Goal: Contribute content: Contribute content

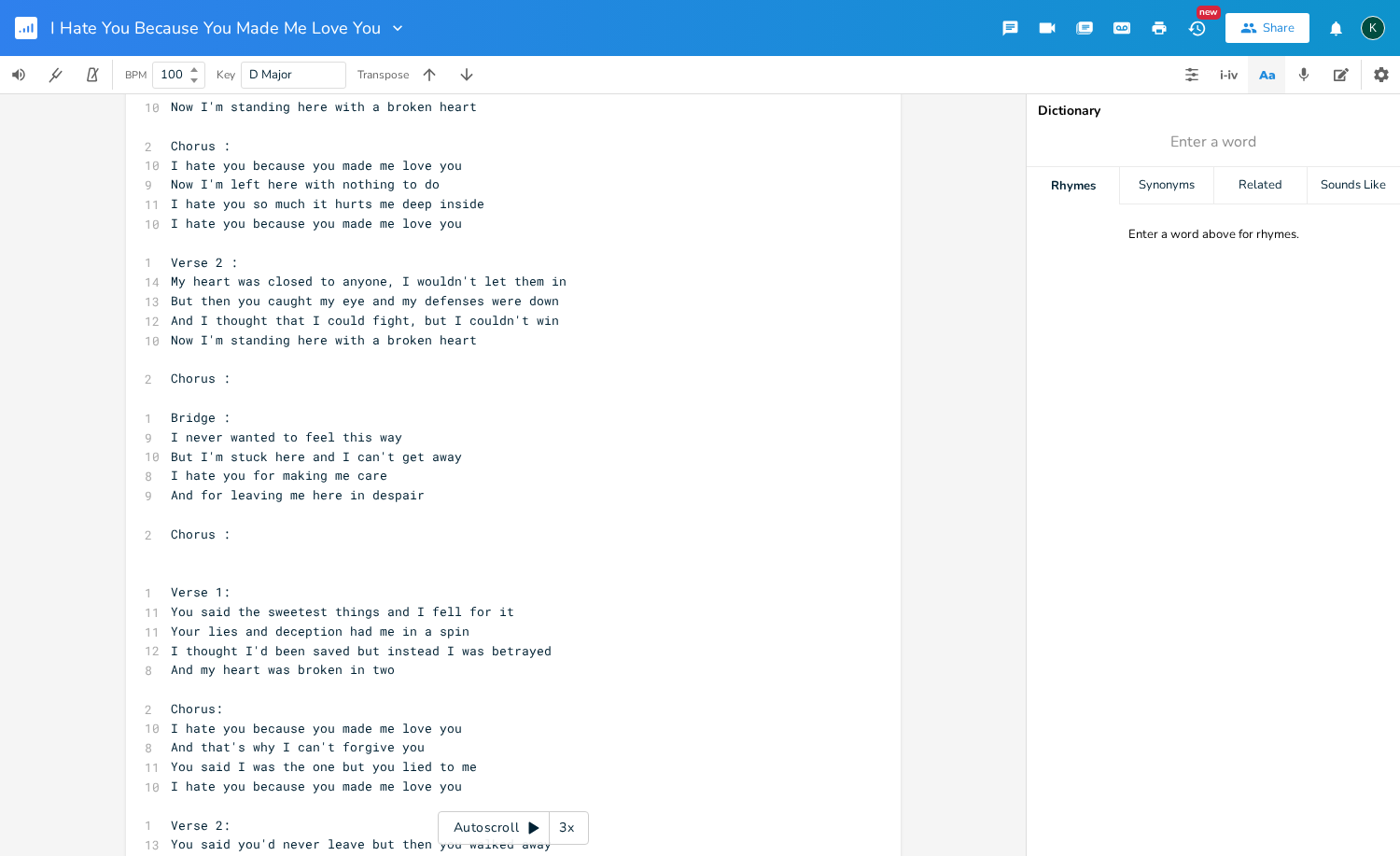
scroll to position [77, 0]
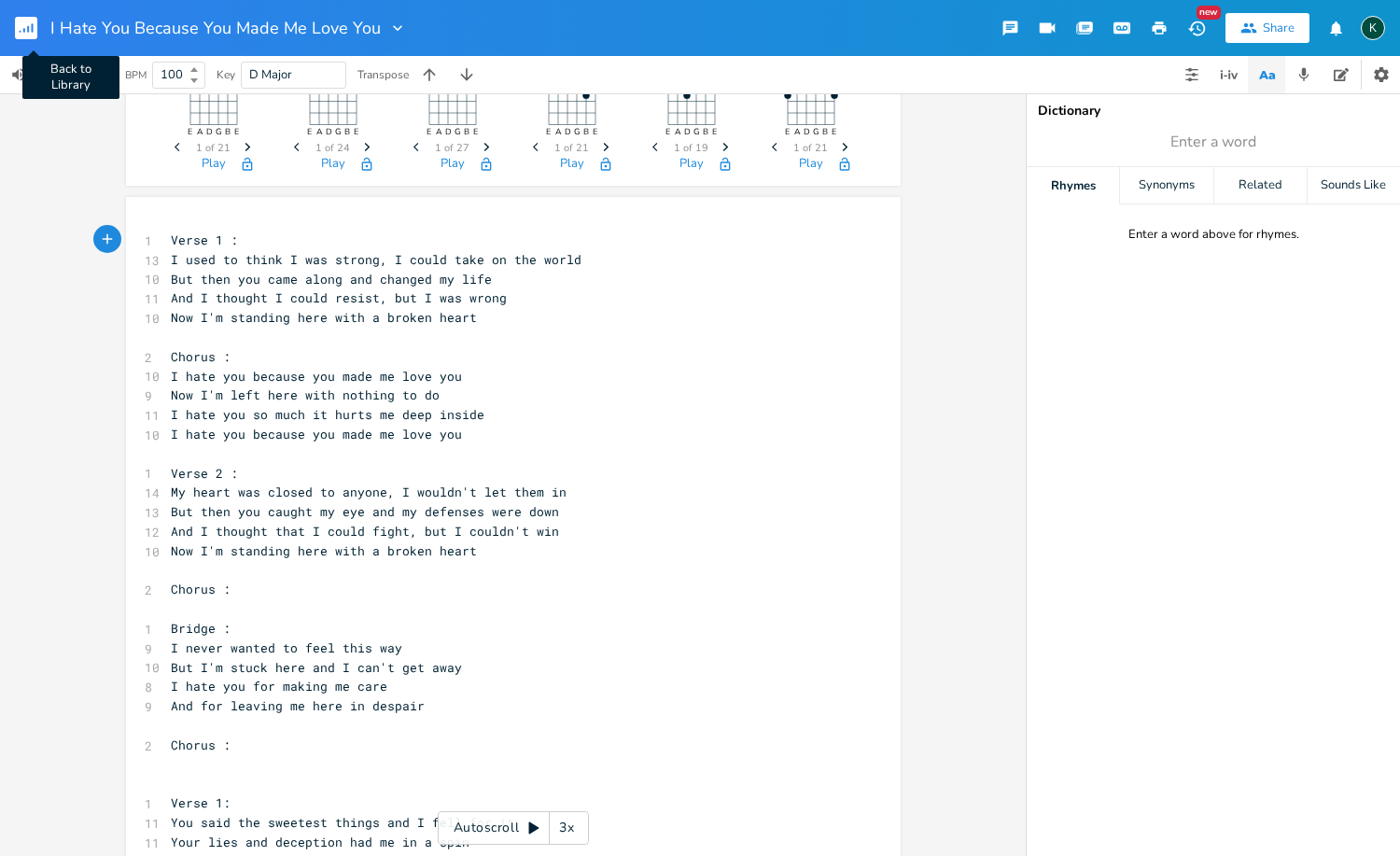
click at [26, 29] on rect "button" at bounding box center [26, 28] width 22 height 22
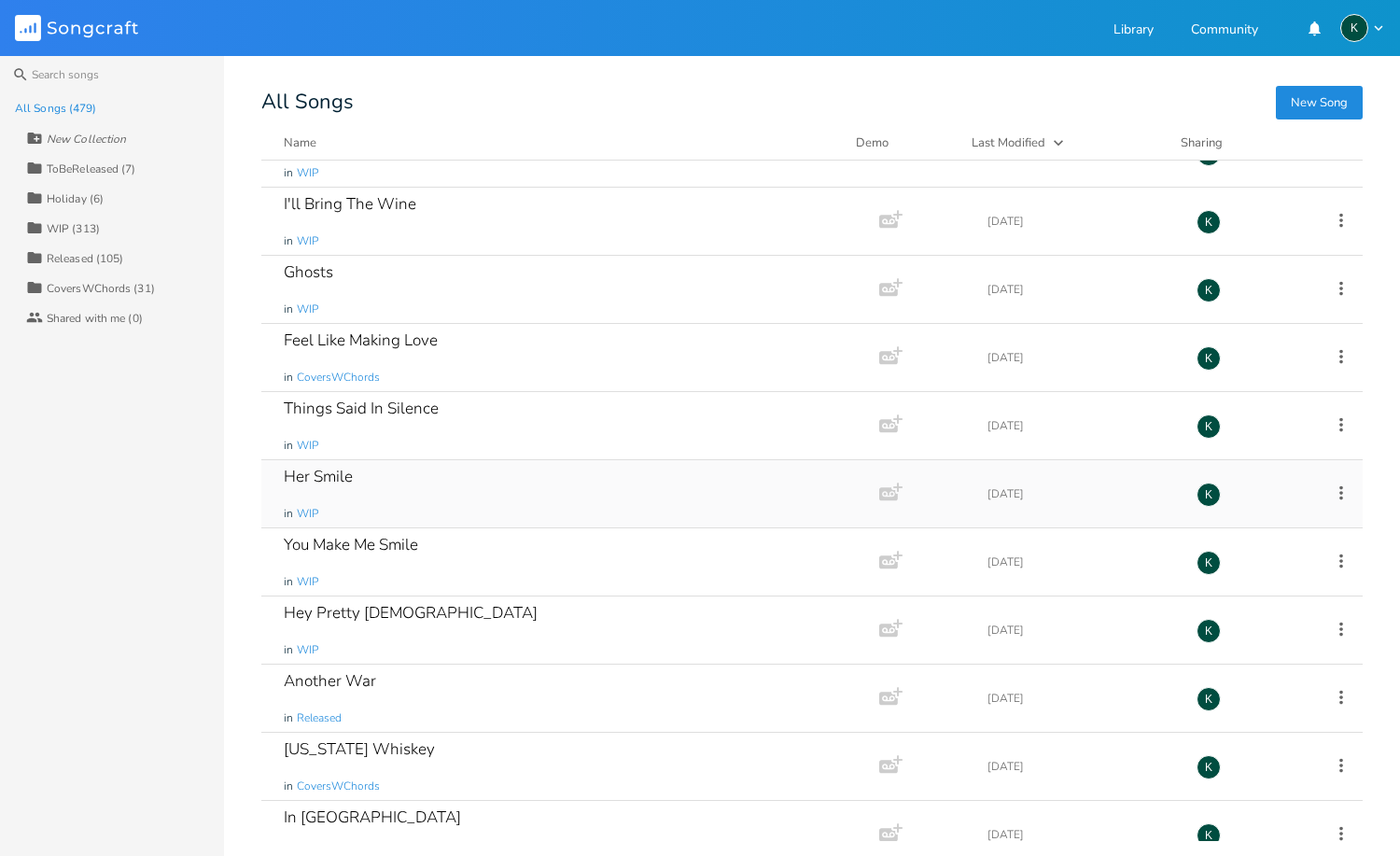
scroll to position [20140, 0]
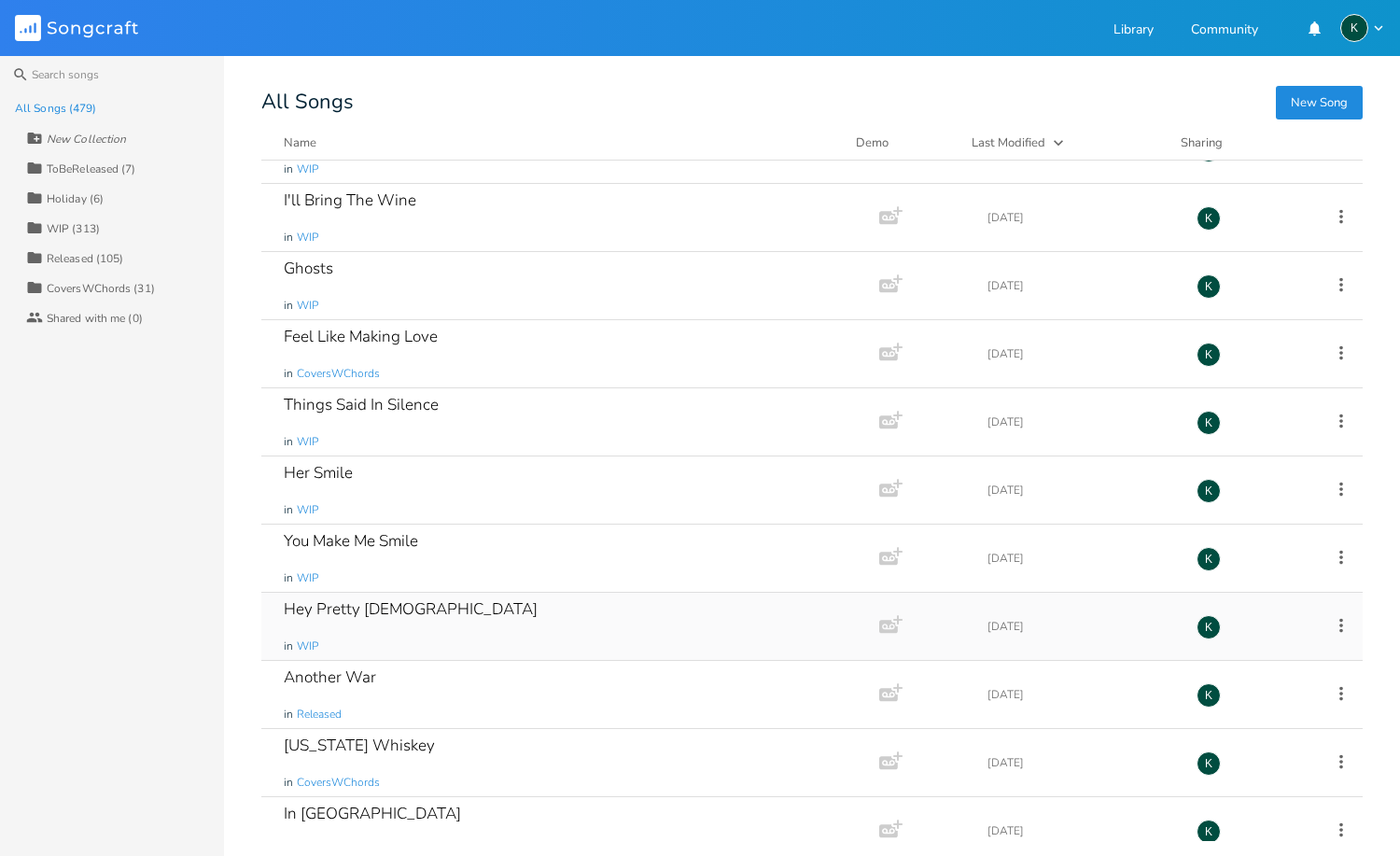
click at [378, 607] on div "Hey Pretty [DEMOGRAPHIC_DATA]" at bounding box center [411, 608] width 253 height 16
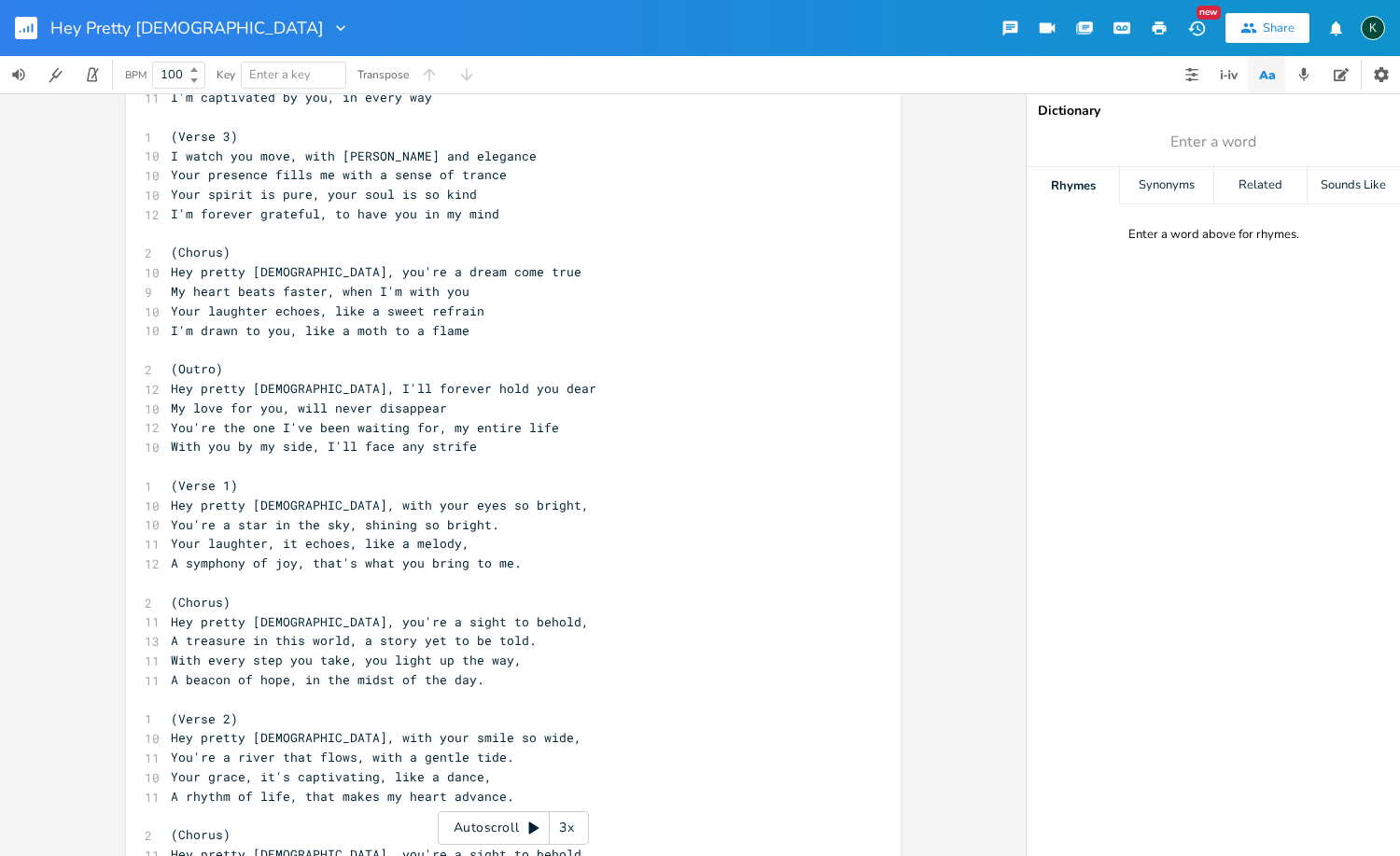
scroll to position [1056, 0]
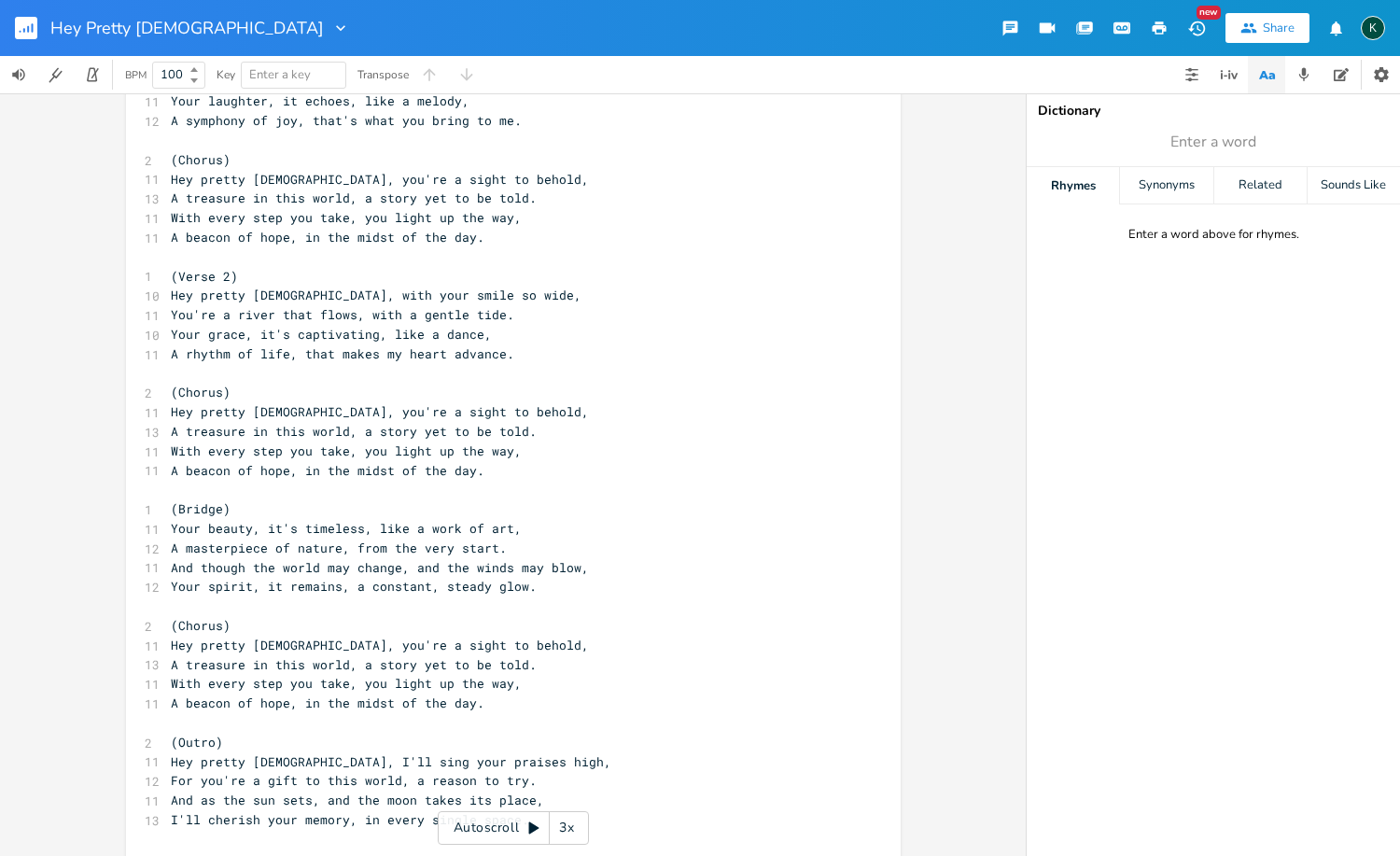
click at [21, 31] on rect "button" at bounding box center [26, 28] width 22 height 22
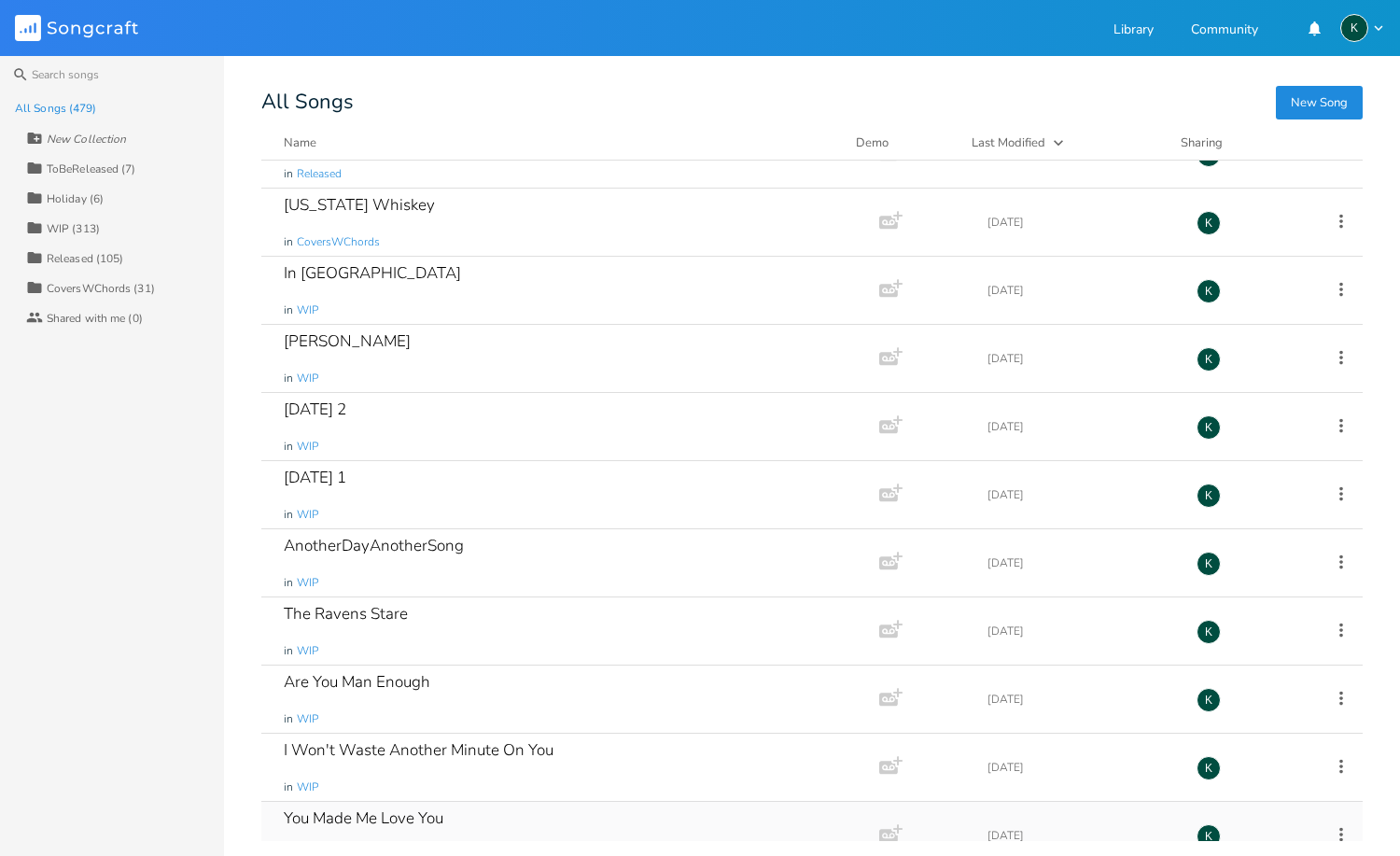
scroll to position [20557, 0]
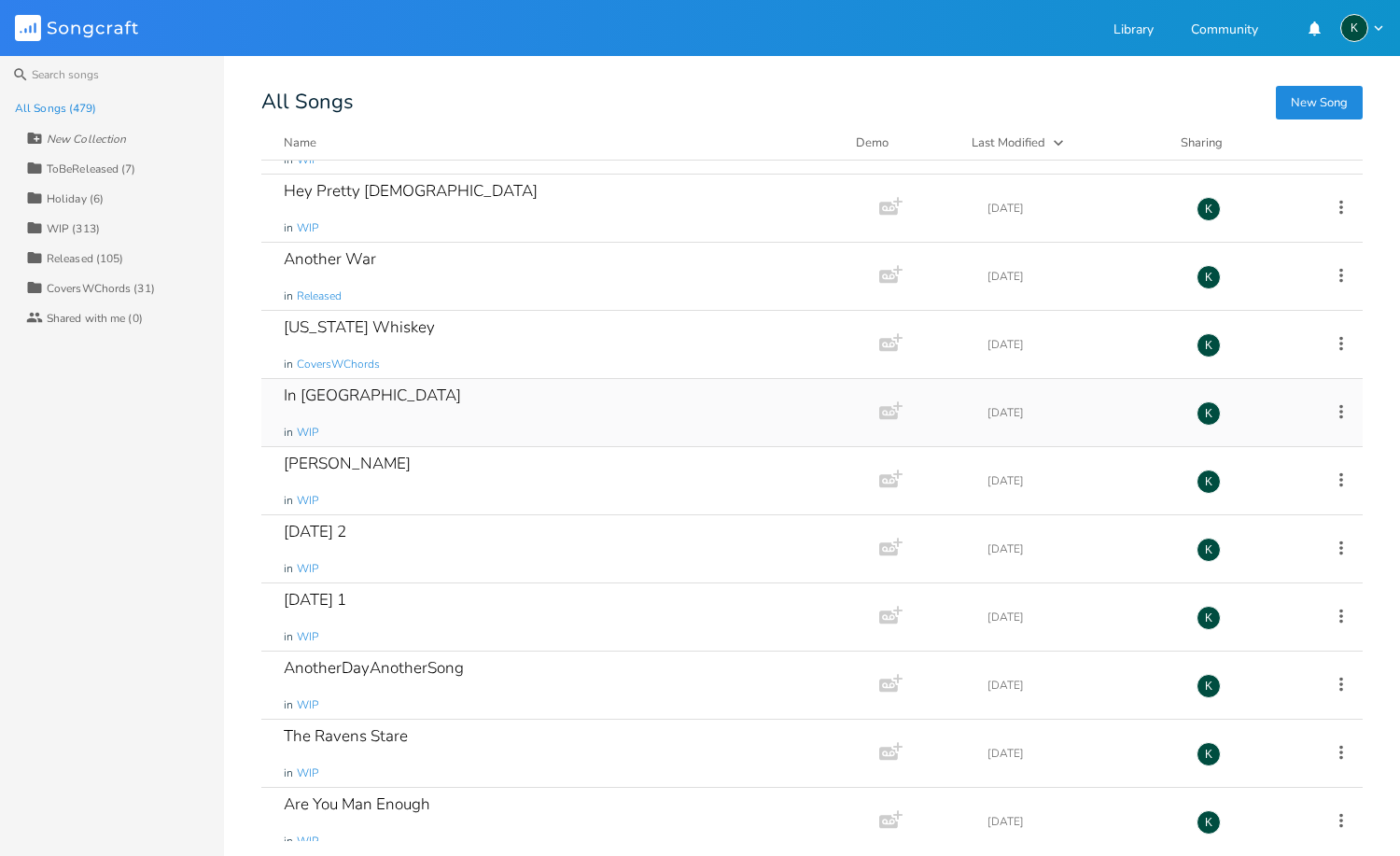
click at [322, 394] on div "In [GEOGRAPHIC_DATA]" at bounding box center [372, 395] width 178 height 16
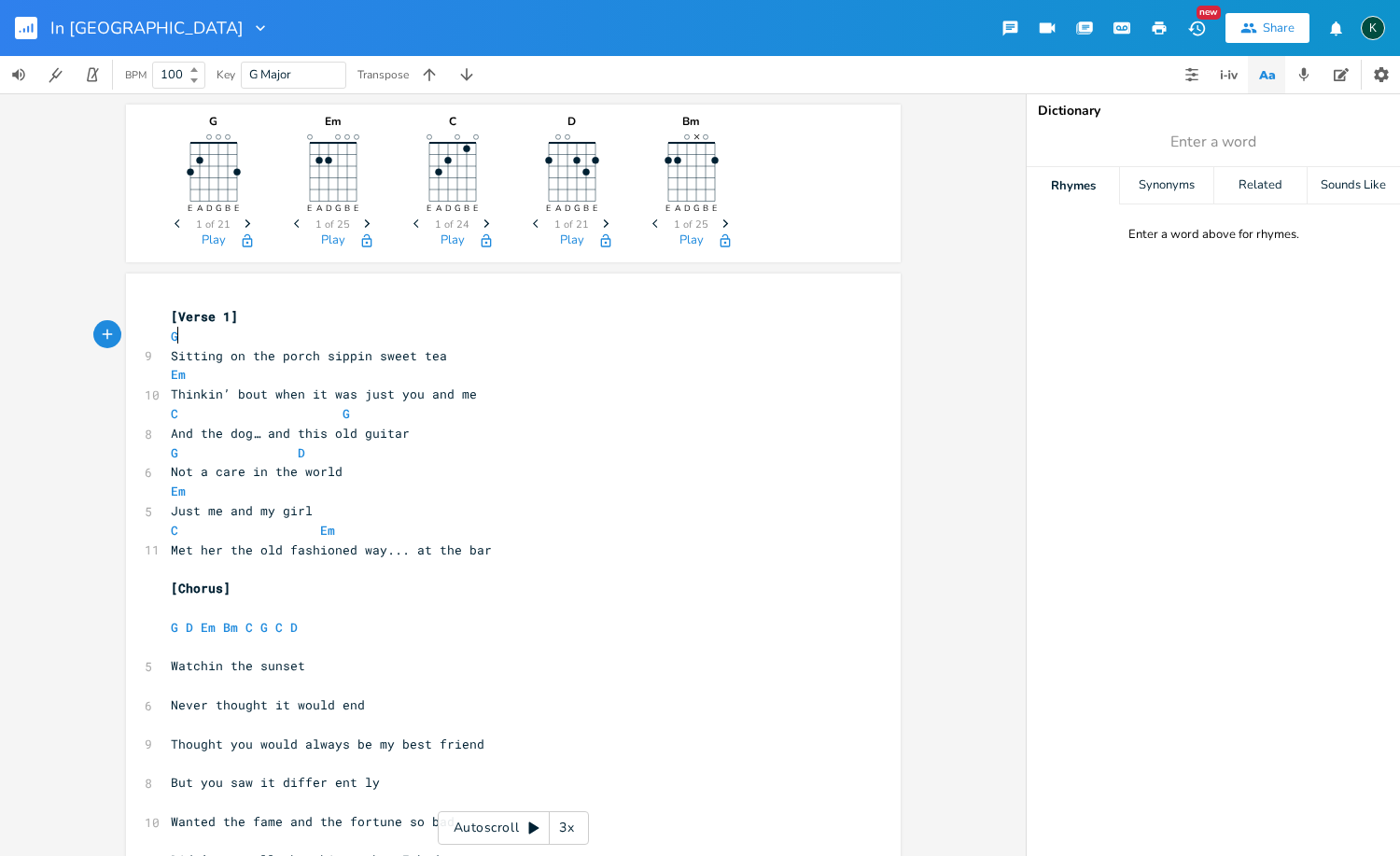
type textarea "G"
drag, startPoint x: 190, startPoint y: 334, endPoint x: 122, endPoint y: 328, distance: 68.3
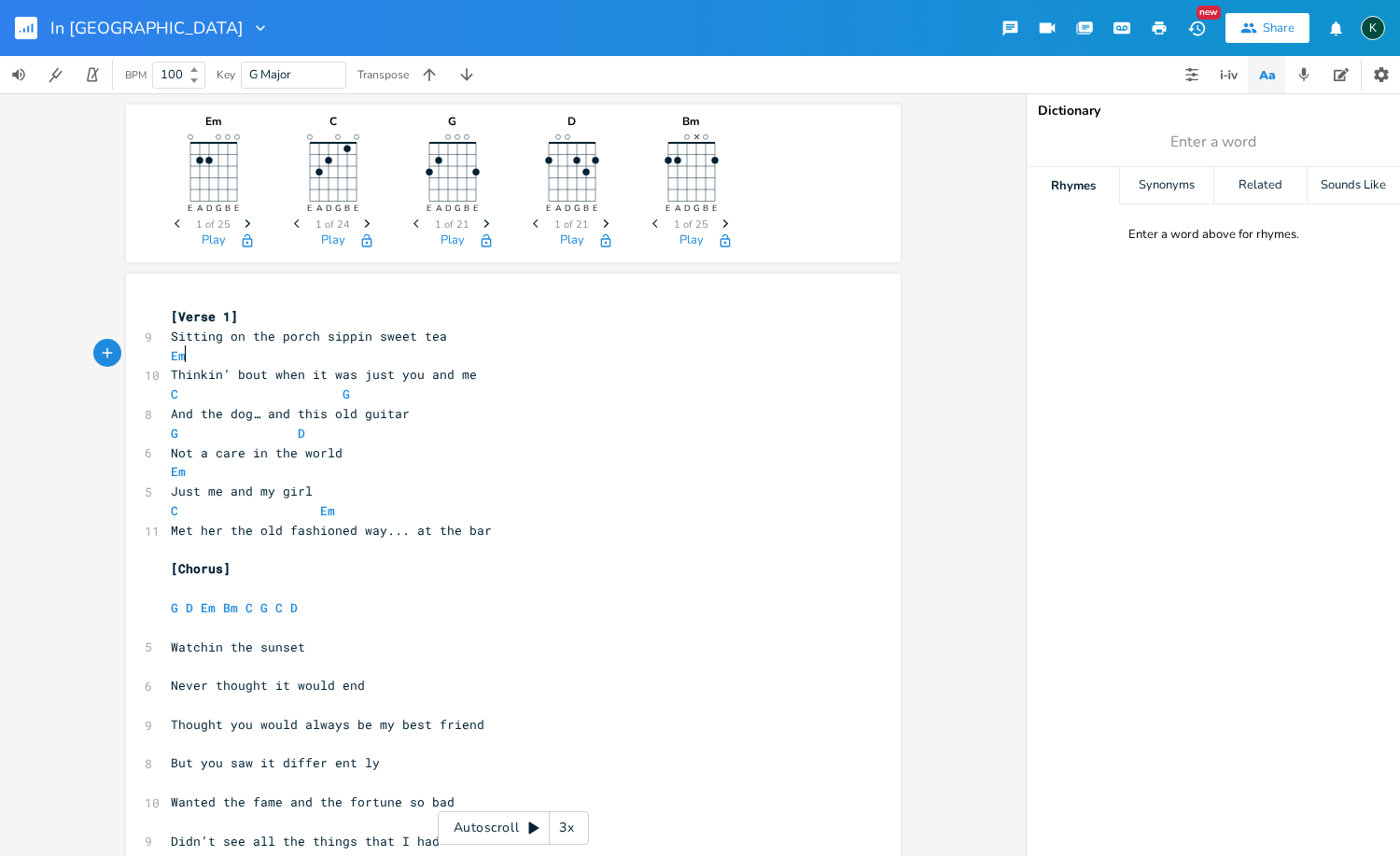
type textarea "Em"
drag, startPoint x: 189, startPoint y: 352, endPoint x: 126, endPoint y: 346, distance: 63.3
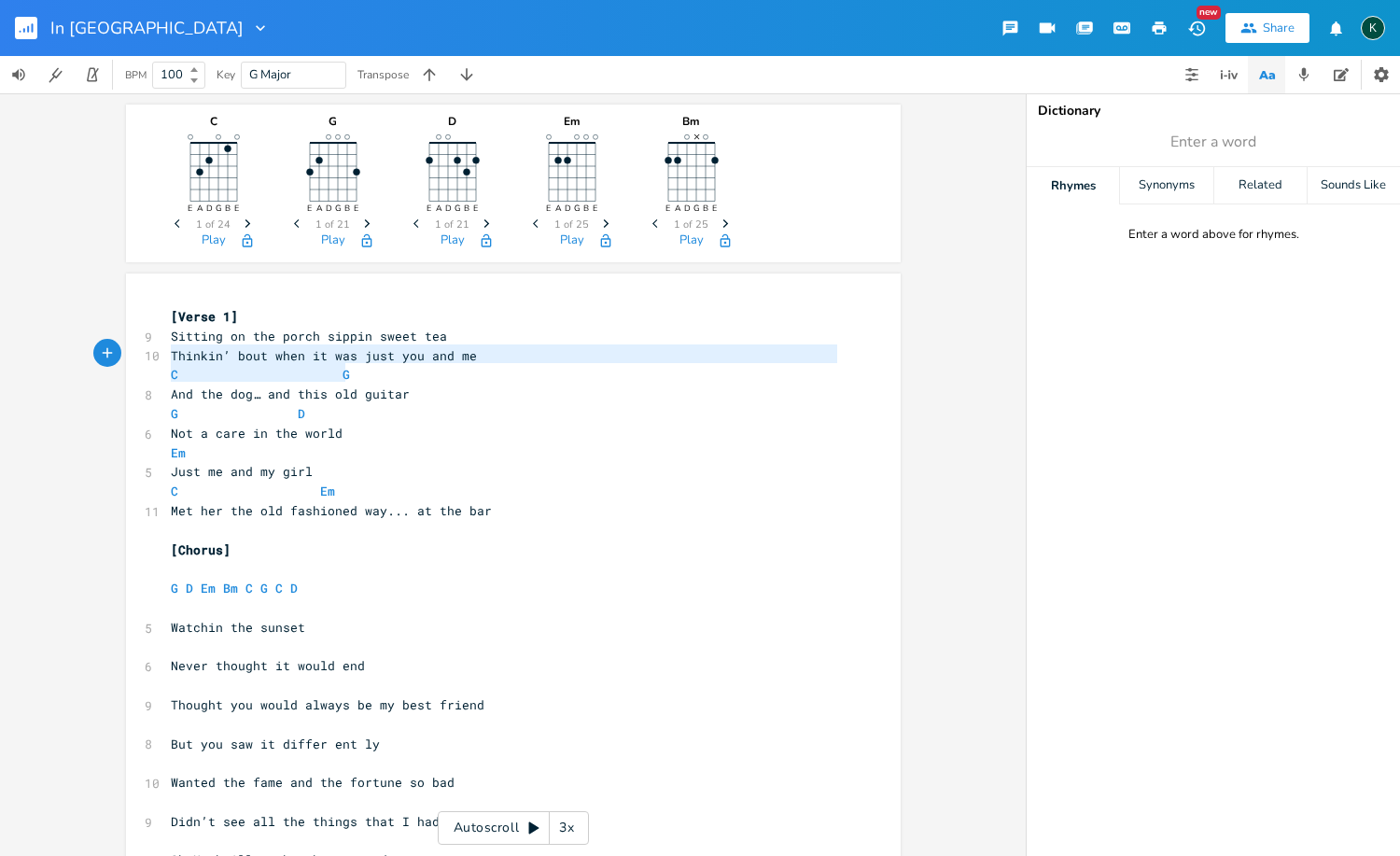
type textarea "C G"
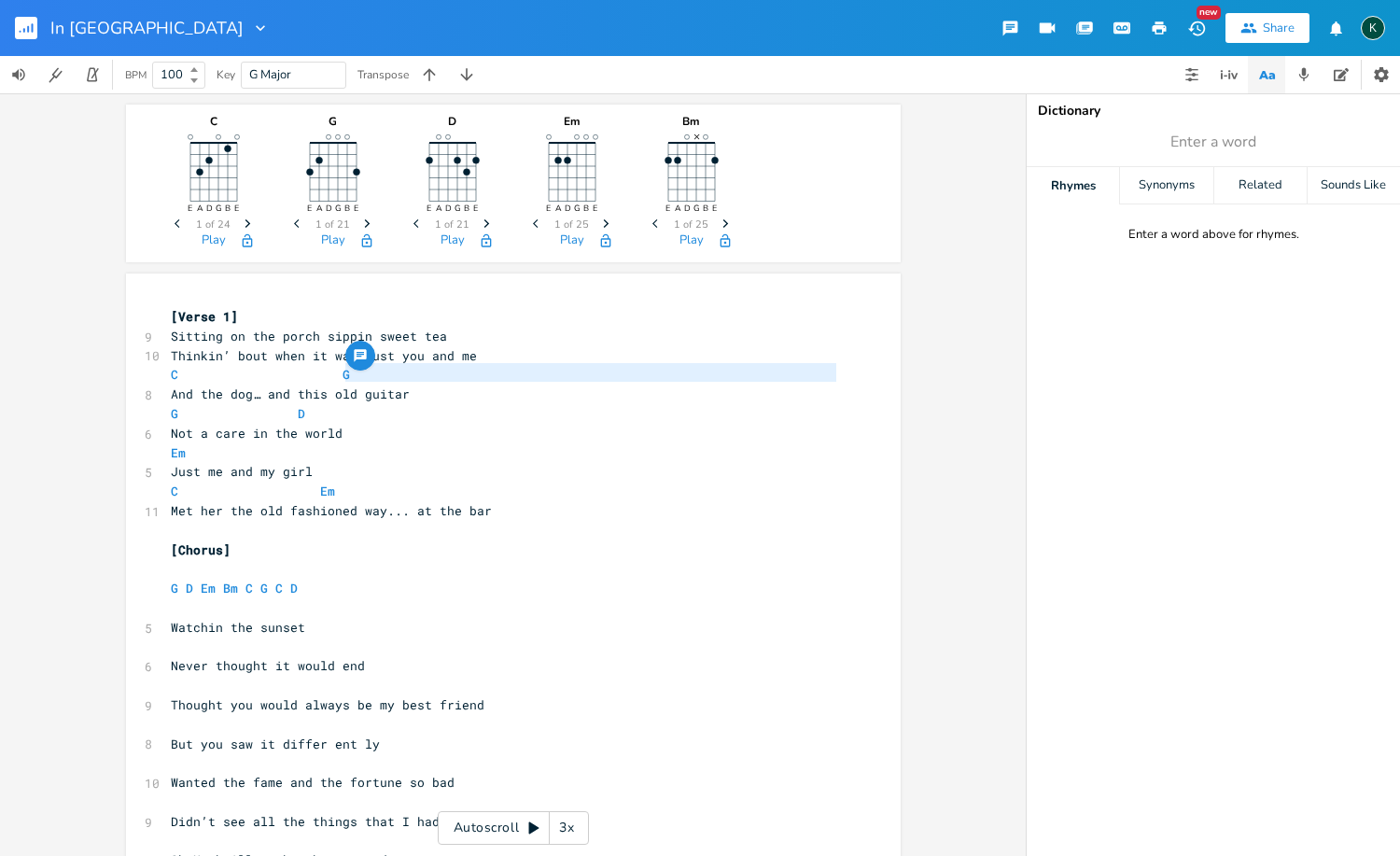
type textarea "C G"
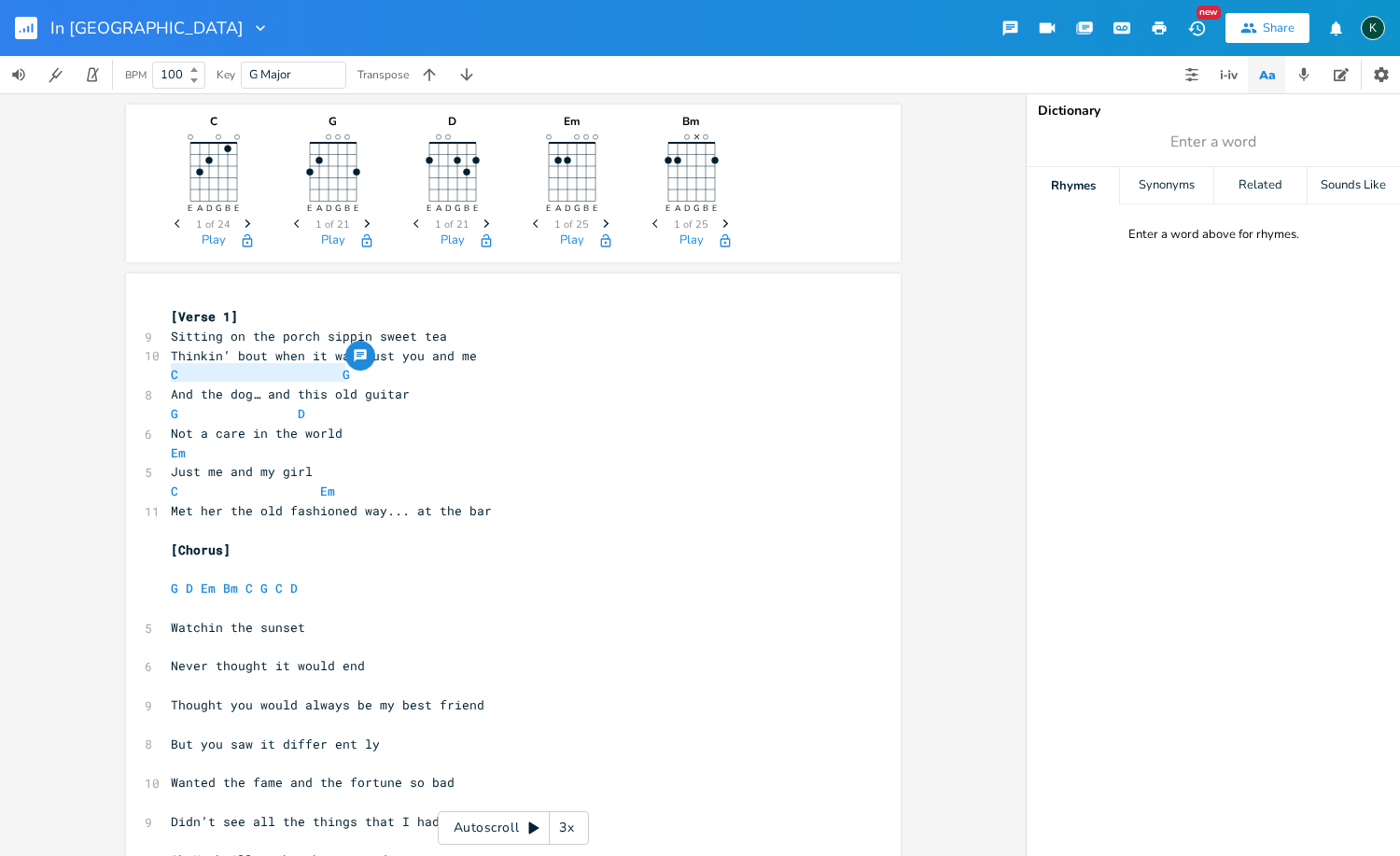
drag, startPoint x: 344, startPoint y: 376, endPoint x: 137, endPoint y: 373, distance: 207.0
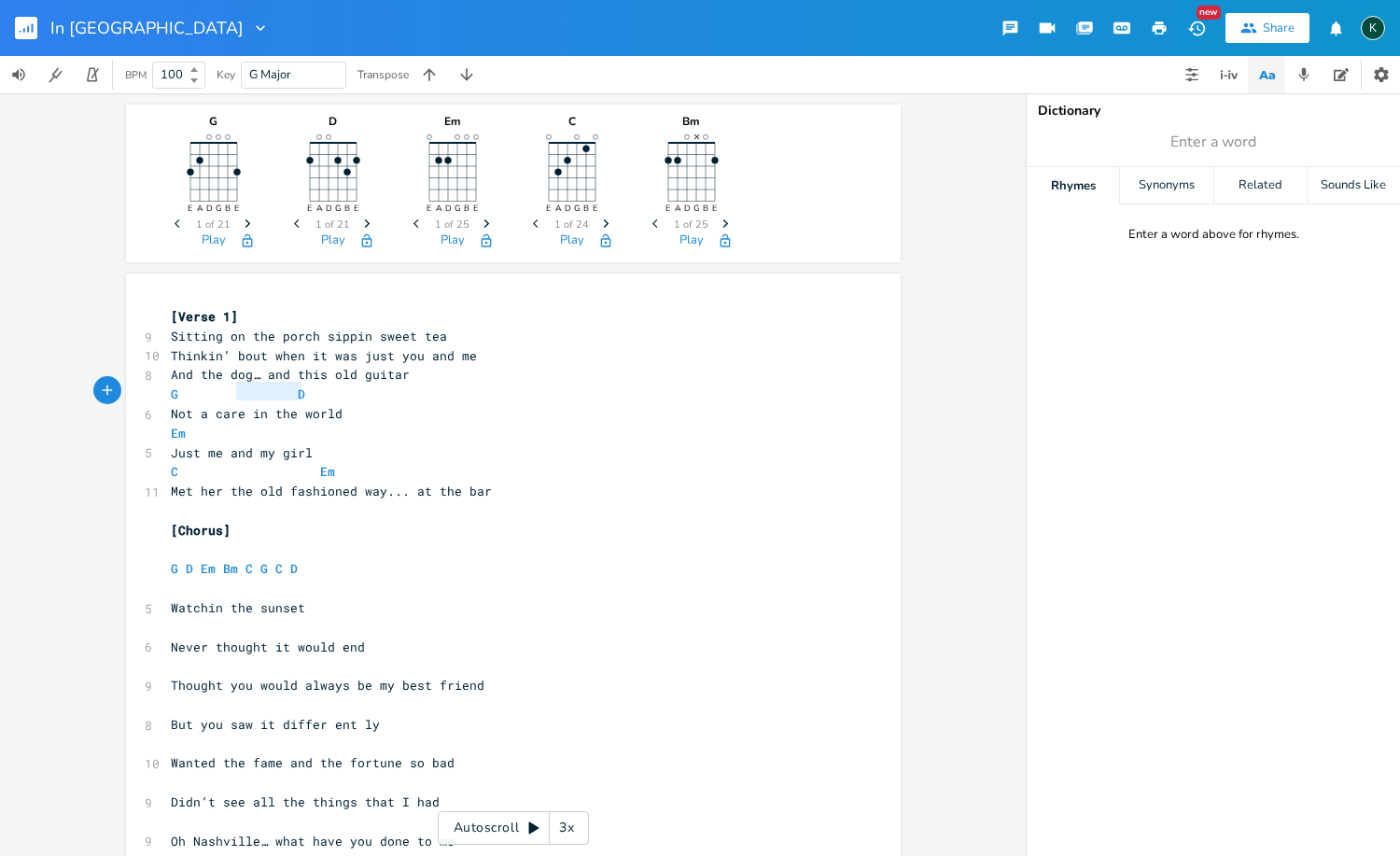
type textarea "And the dog… and this old guitar G D"
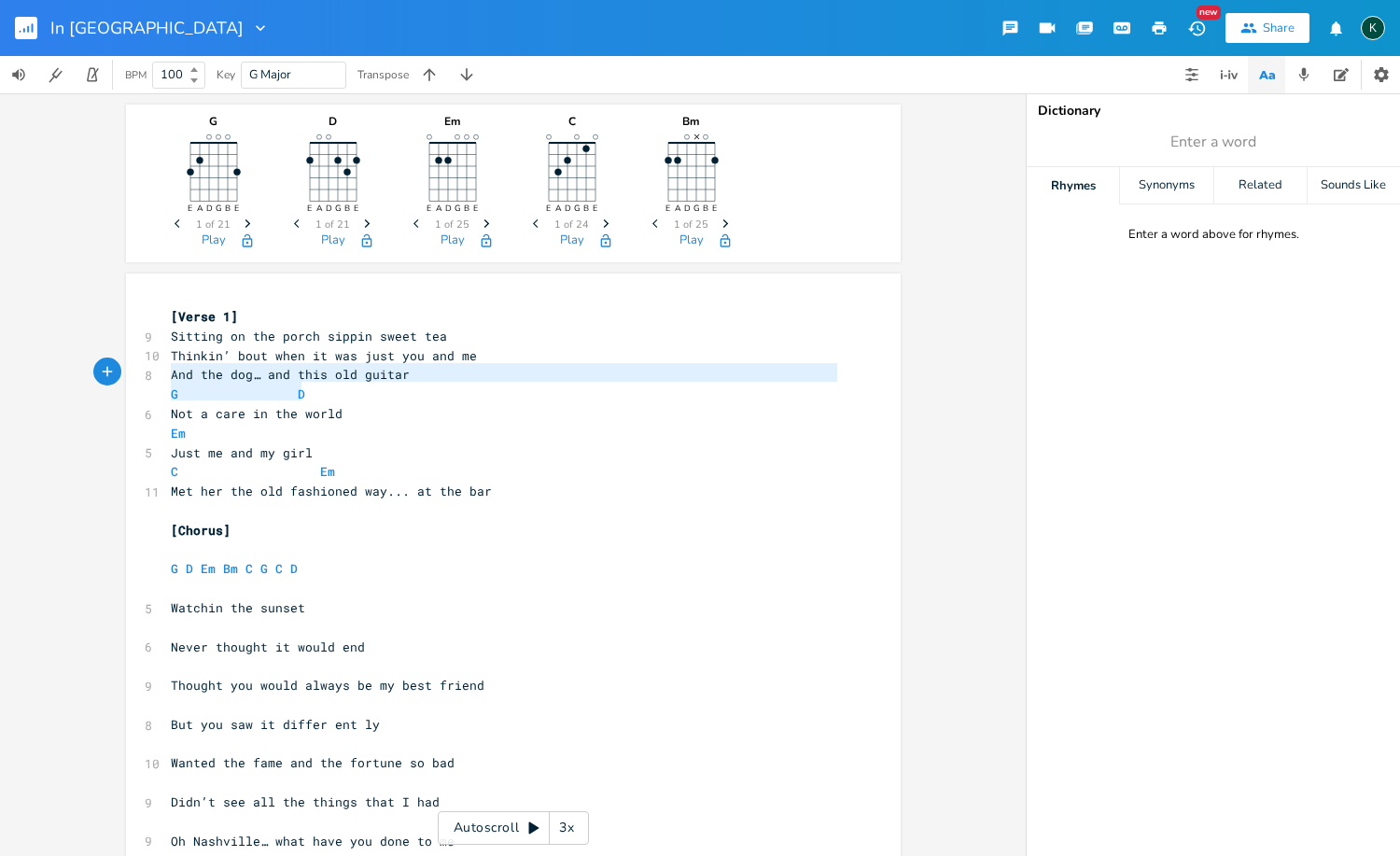
drag, startPoint x: 303, startPoint y: 391, endPoint x: 139, endPoint y: 380, distance: 164.4
click at [167, 385] on pre "G D" at bounding box center [504, 394] width 674 height 19
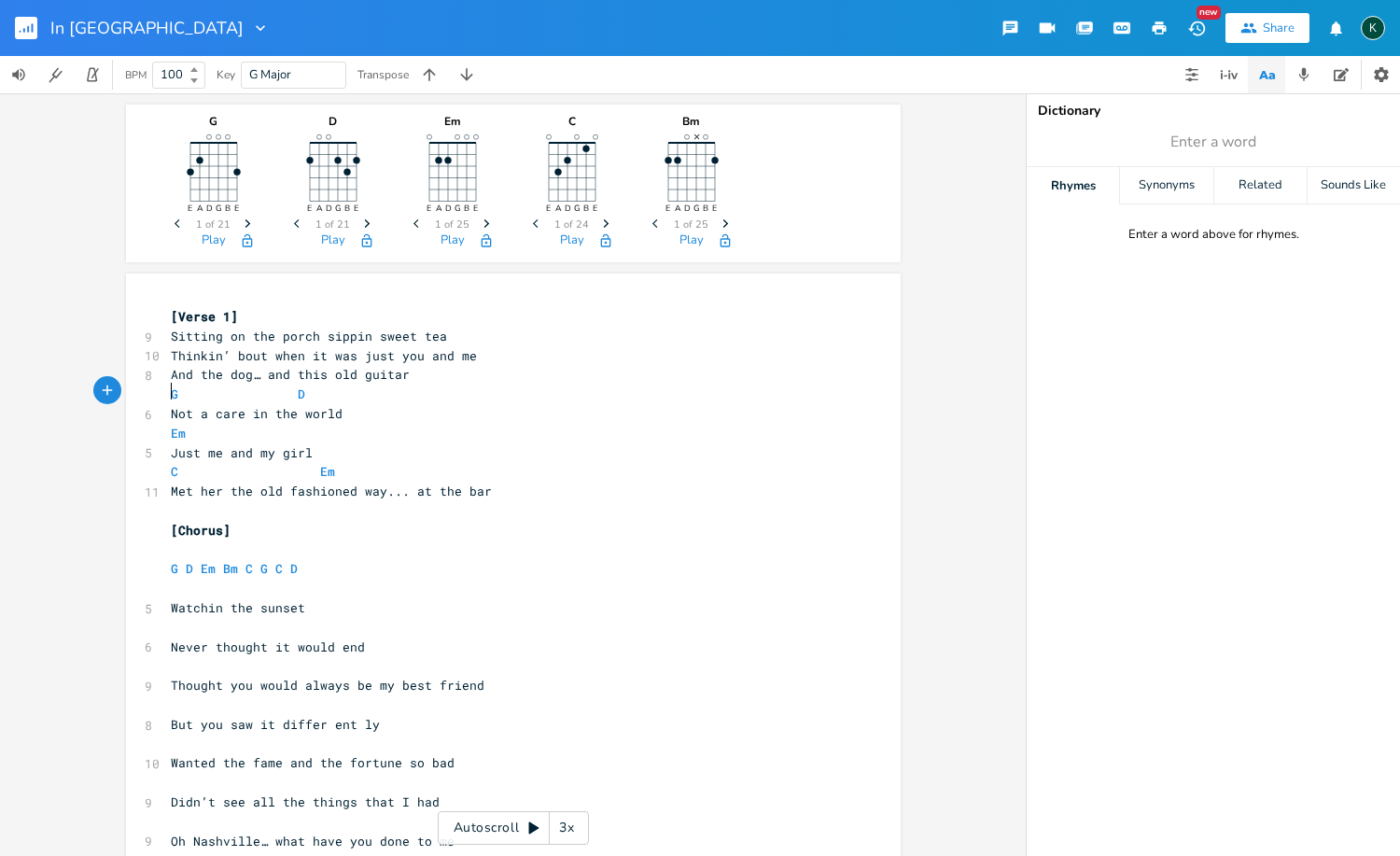
scroll to position [4, 0]
type textarea "G D"
drag, startPoint x: 308, startPoint y: 393, endPoint x: 131, endPoint y: 388, distance: 177.1
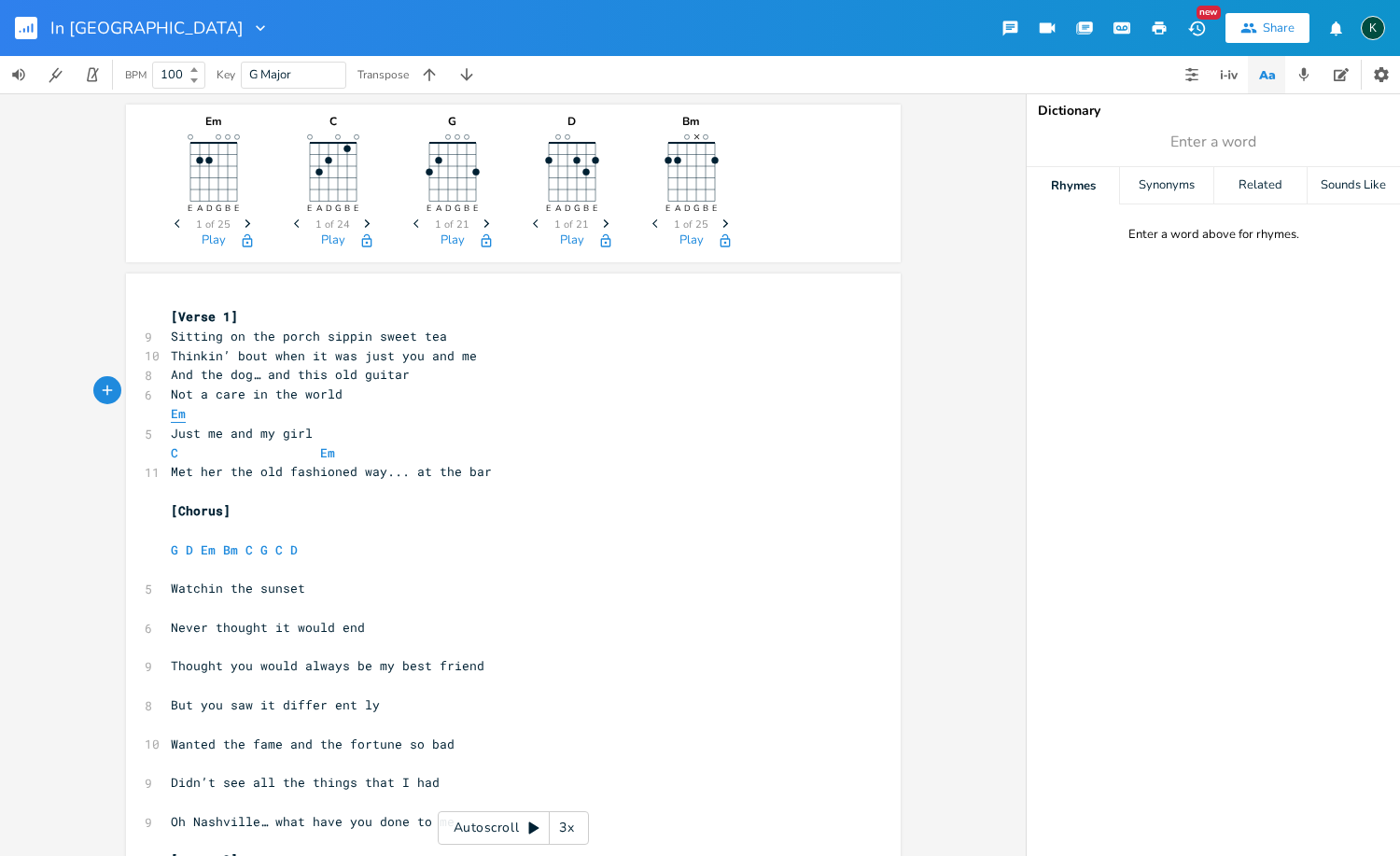
type textarea "Em"
drag, startPoint x: 270, startPoint y: 413, endPoint x: 141, endPoint y: 401, distance: 129.6
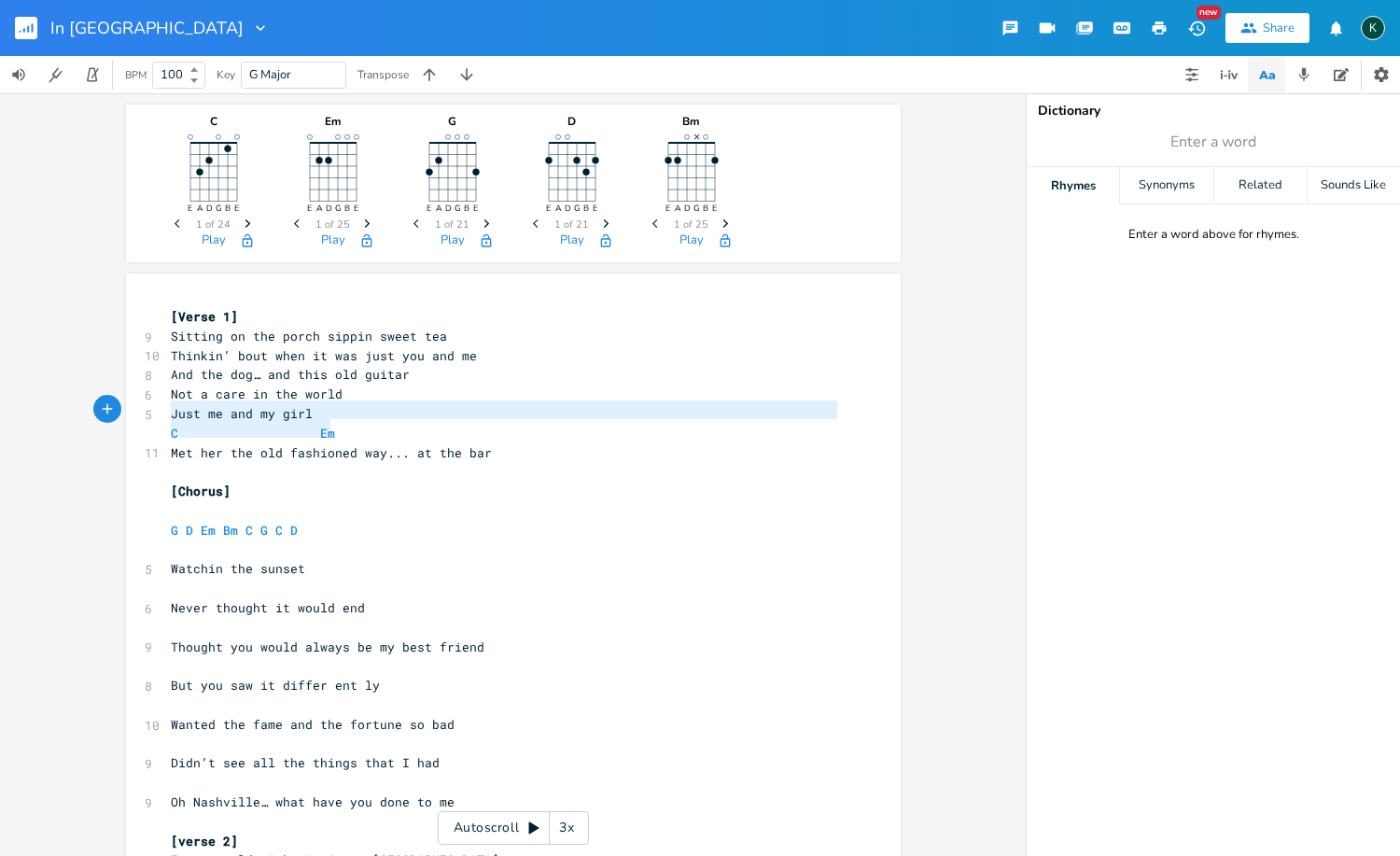
type textarea "C Em"
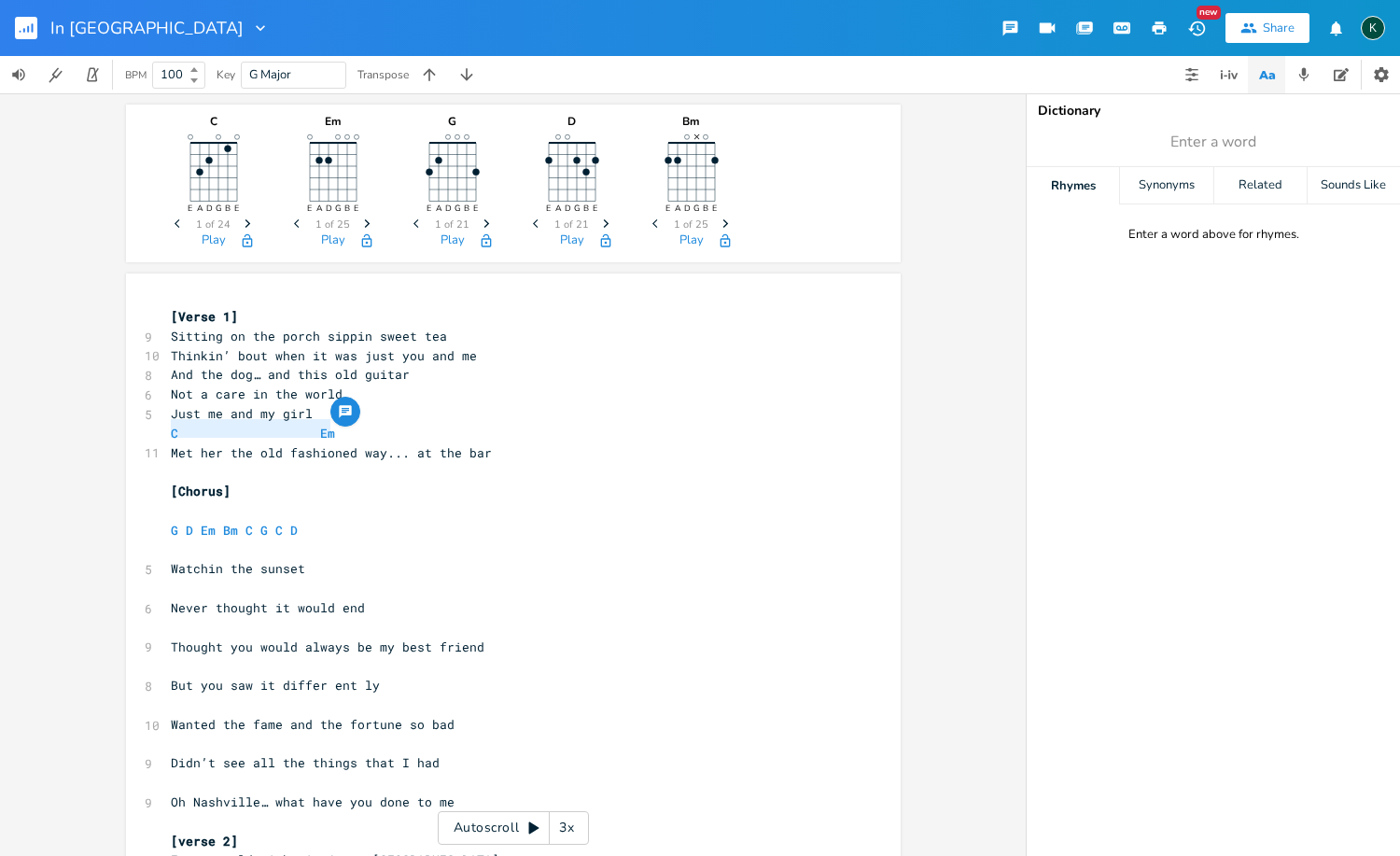
drag, startPoint x: 336, startPoint y: 425, endPoint x: 148, endPoint y: 428, distance: 188.0
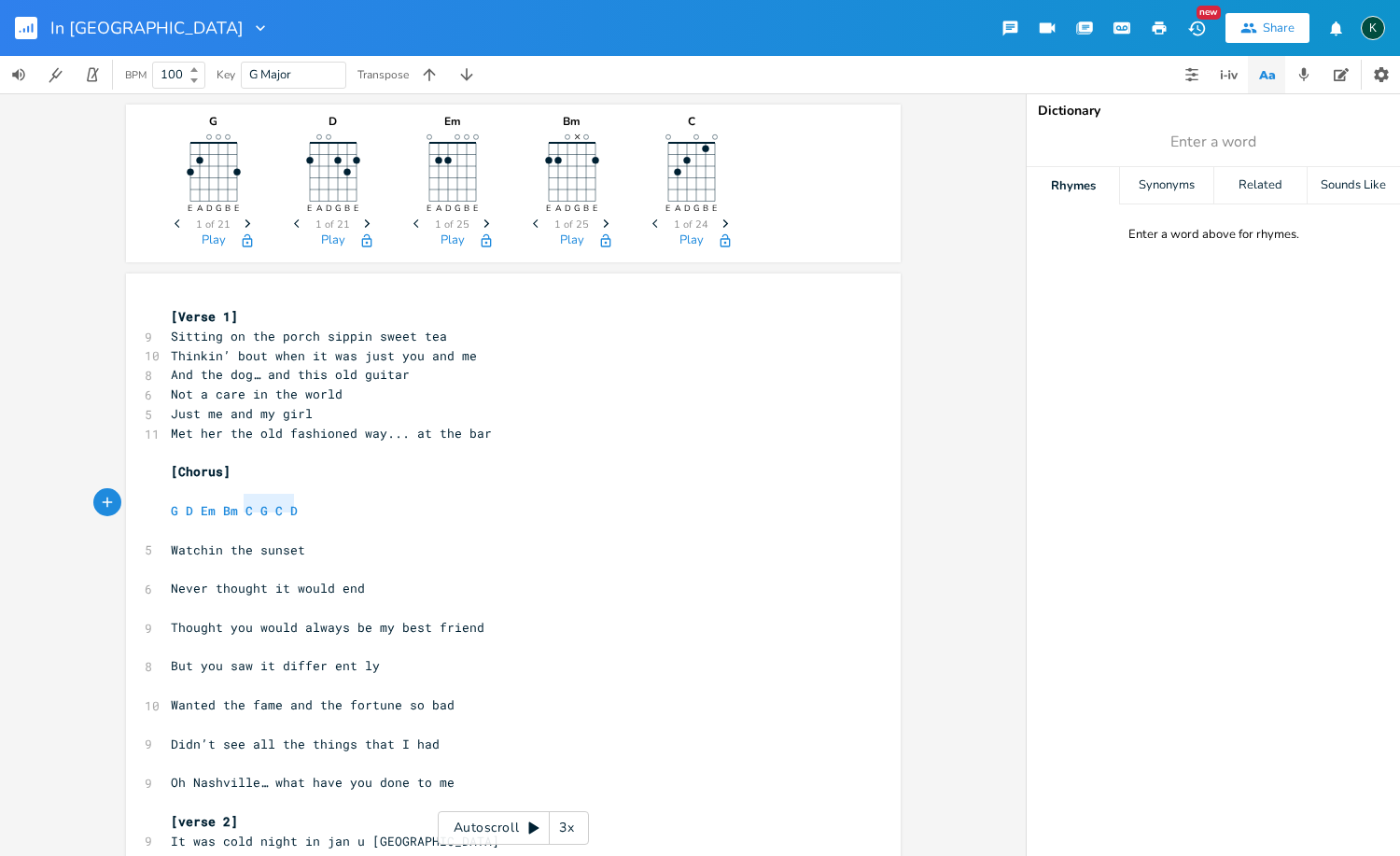
type textarea "G D Em Bm C G C D"
drag, startPoint x: 297, startPoint y: 506, endPoint x: 60, endPoint y: 505, distance: 237.0
click at [64, 505] on div "G E A D G B E Previous 1 of 21 Next Play D E A D G B E Previous 1 of 21 Next Pl…" at bounding box center [512, 474] width 1026 height 762
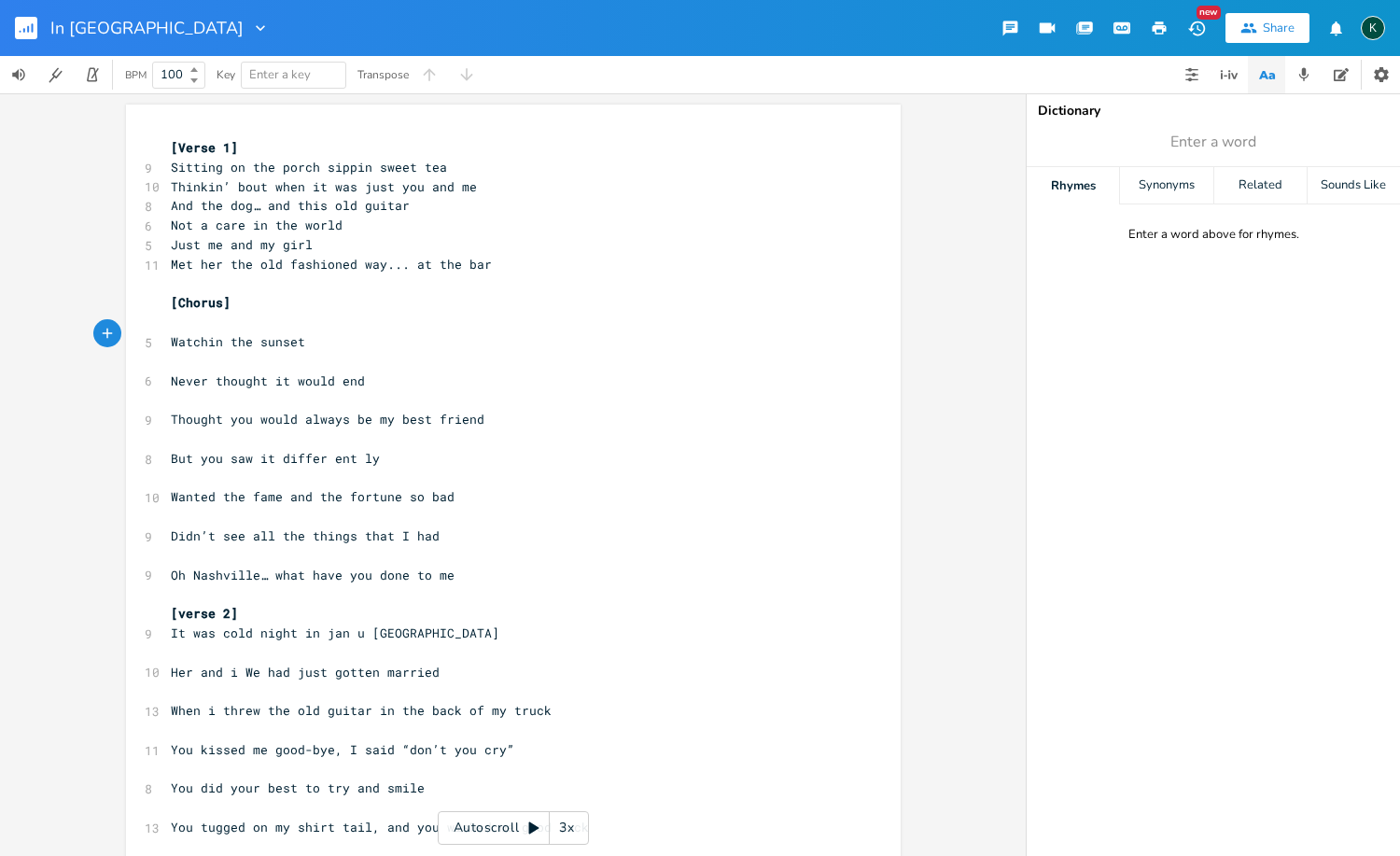
click at [245, 293] on pre "[Chorus]" at bounding box center [504, 302] width 674 height 19
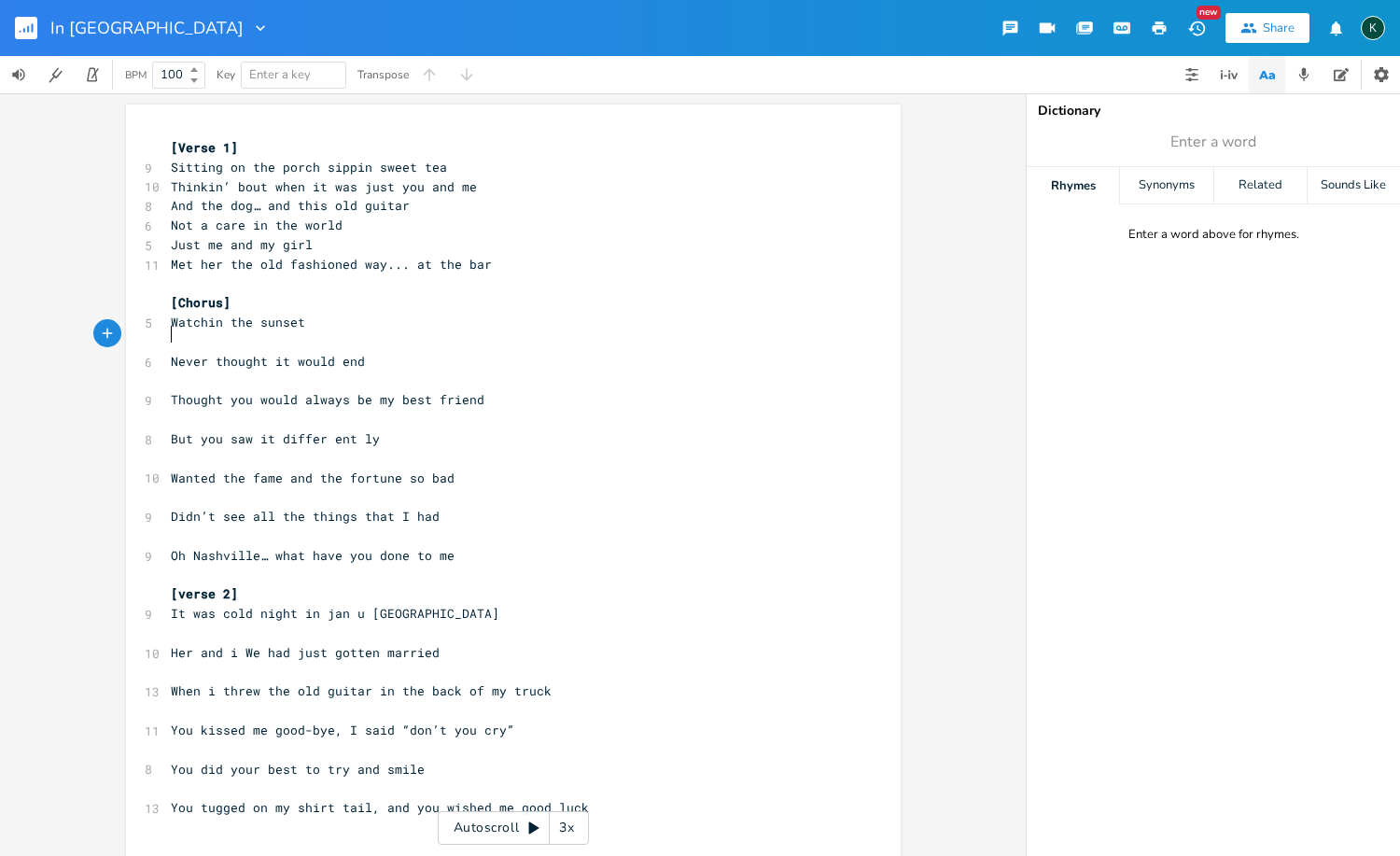
click at [233, 335] on pre "​" at bounding box center [504, 342] width 674 height 19
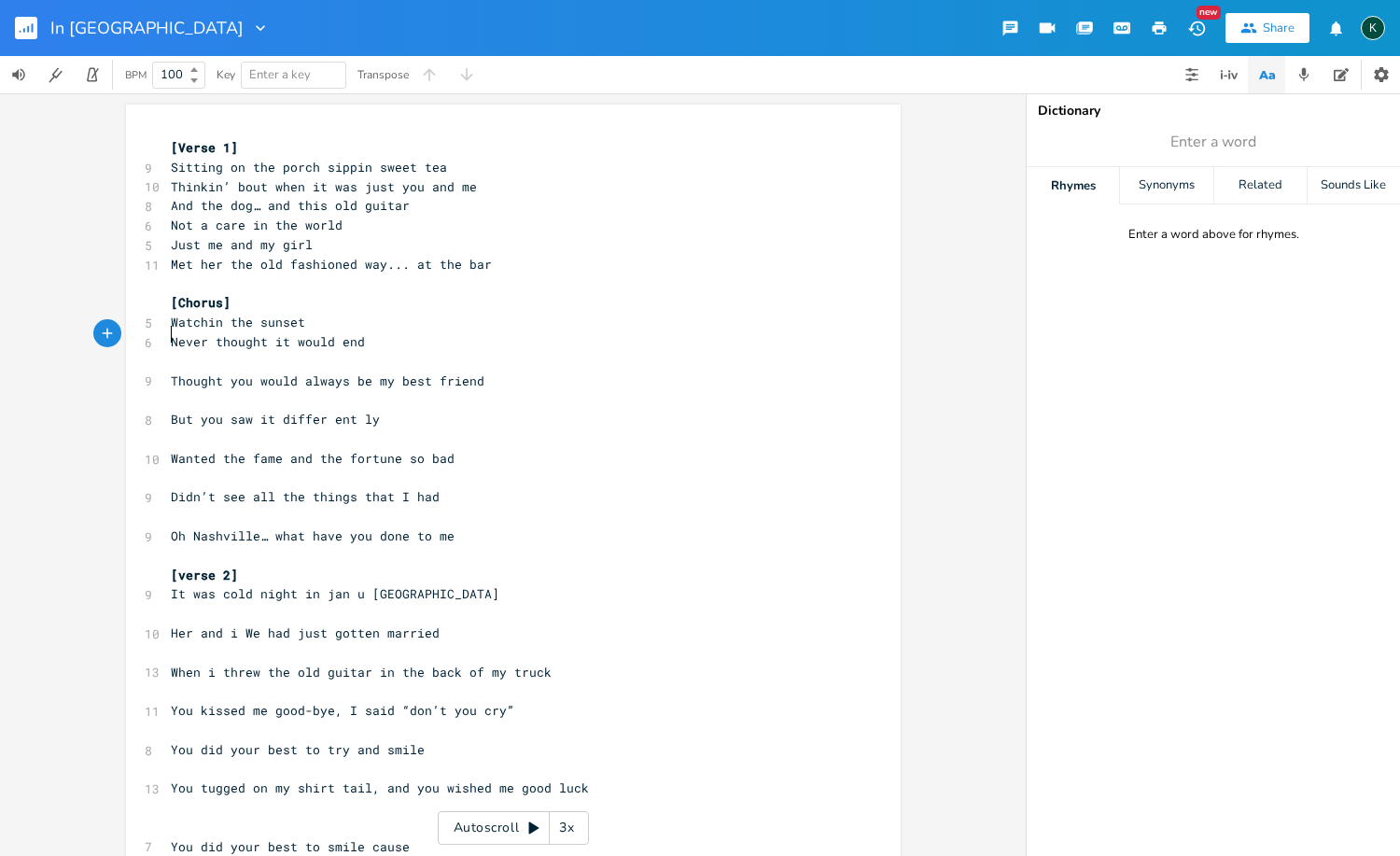
click at [221, 352] on pre "​" at bounding box center [504, 362] width 674 height 19
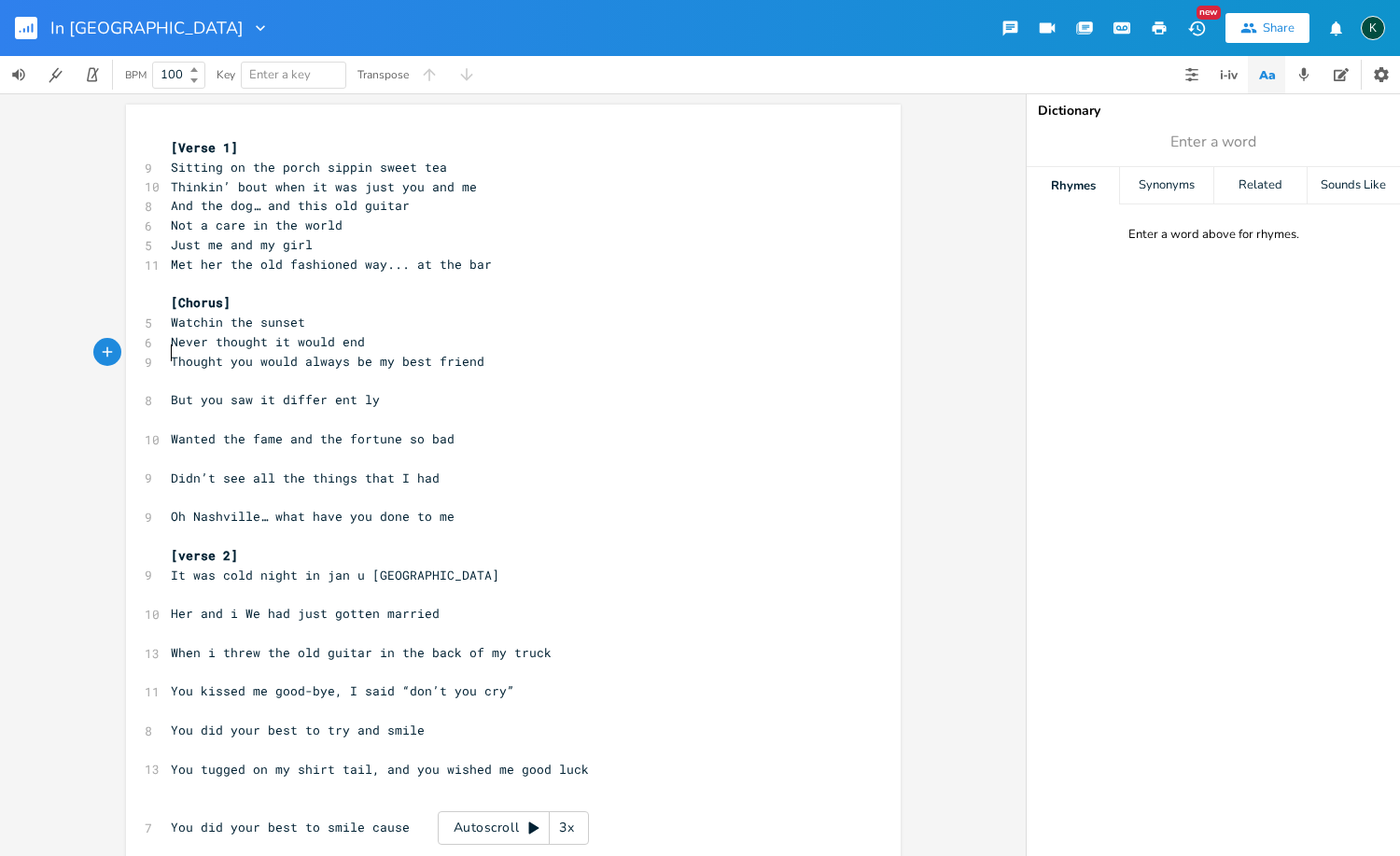
click at [216, 371] on pre "​" at bounding box center [504, 381] width 674 height 19
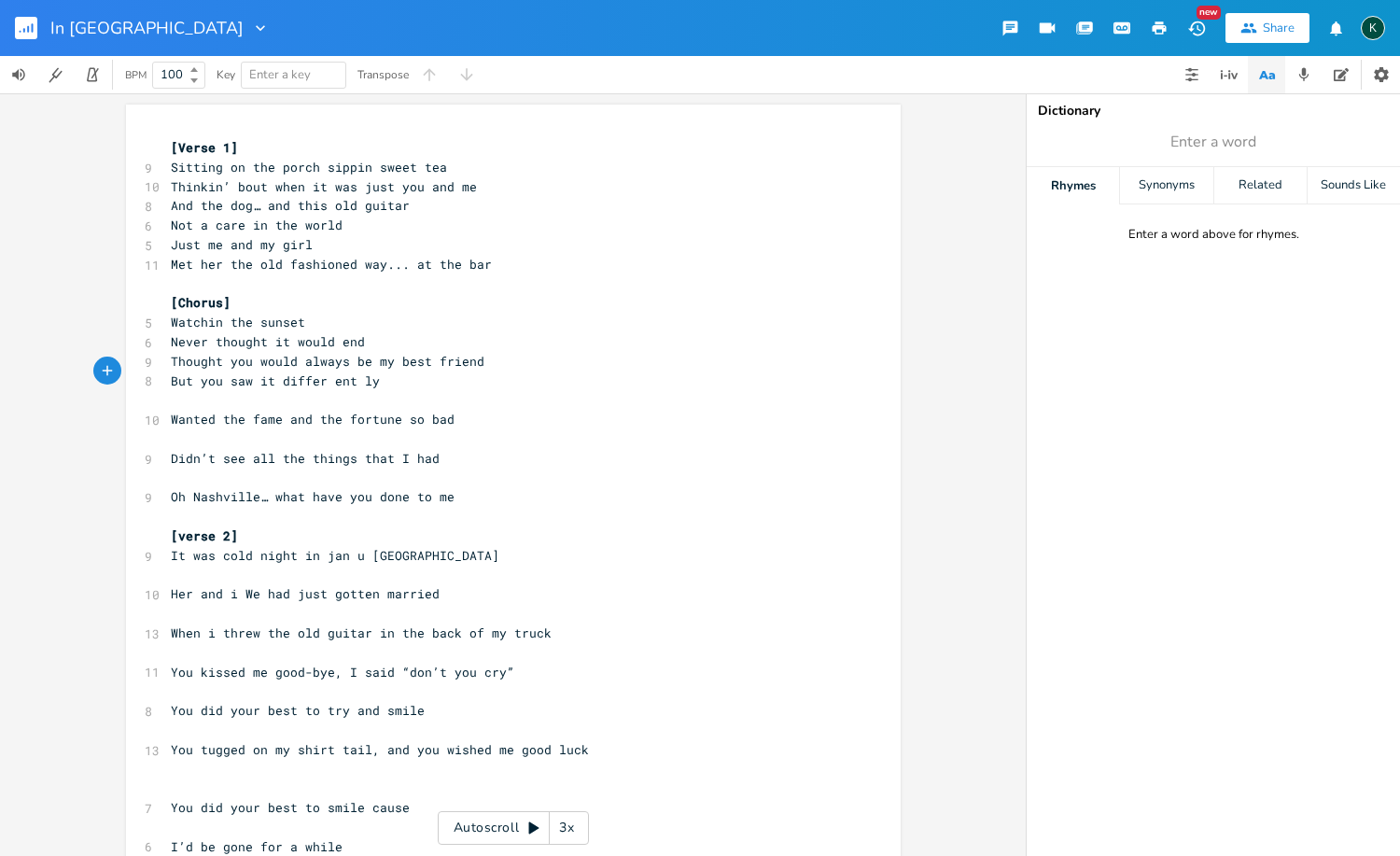
click at [214, 391] on pre "​" at bounding box center [504, 399] width 674 height 19
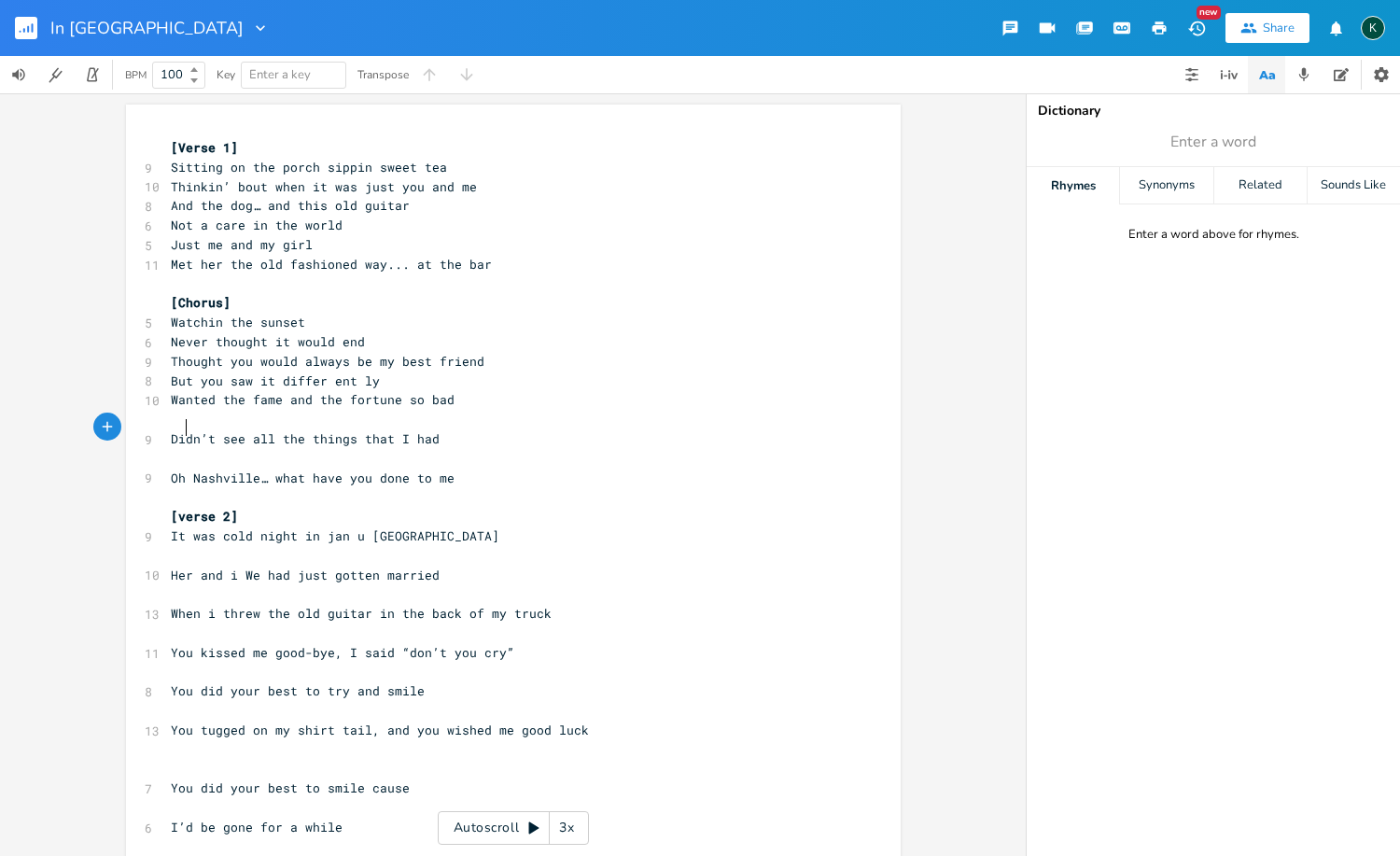
click at [178, 430] on span "Didn’t see all the things that I had" at bounding box center [305, 439] width 269 height 17
click at [171, 411] on span "​" at bounding box center [171, 419] width 0 height 17
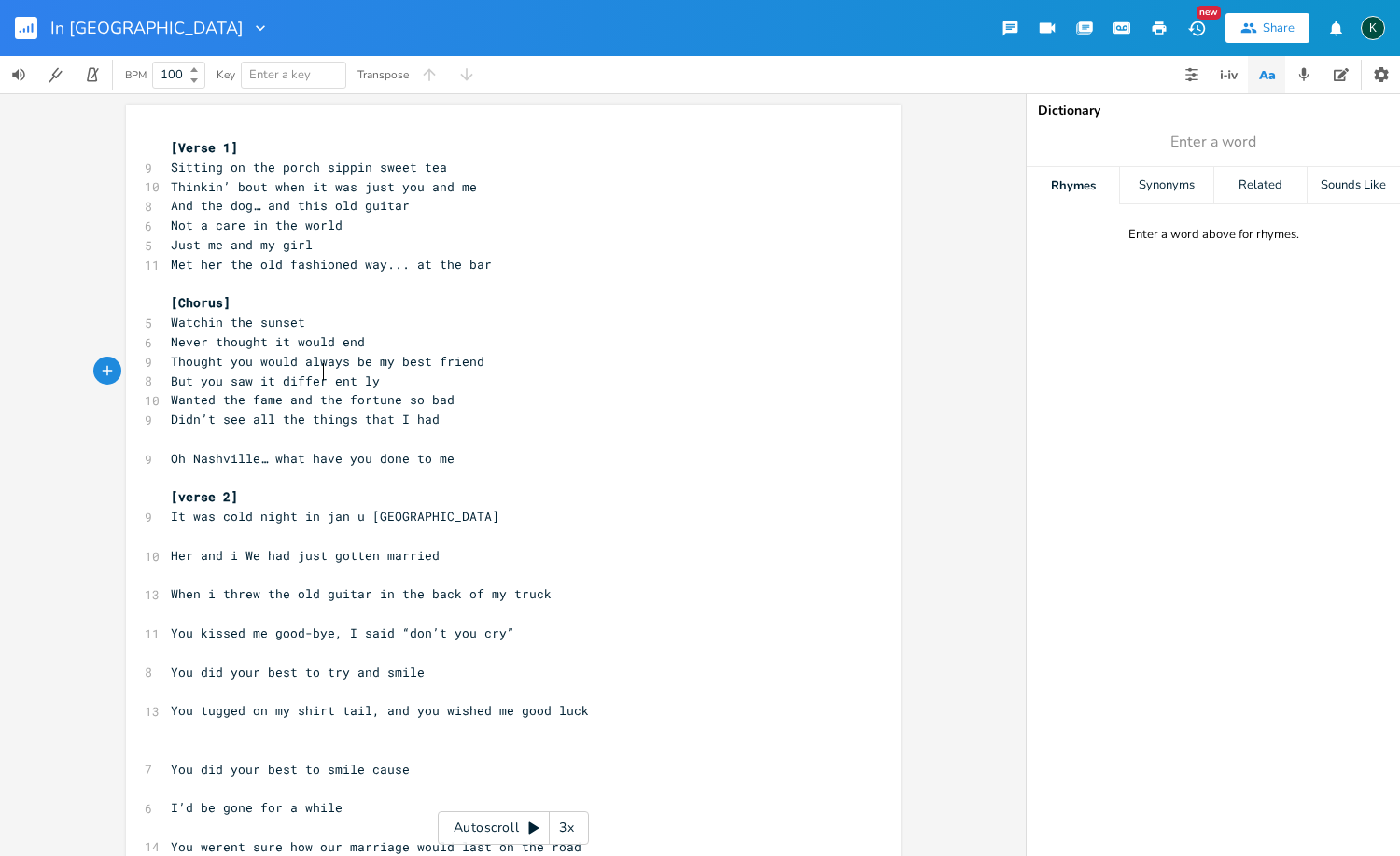
click at [320, 372] on span "But you saw it differ ent ly" at bounding box center [275, 381] width 209 height 17
type textarea "wbr==="
type textarea "ently"
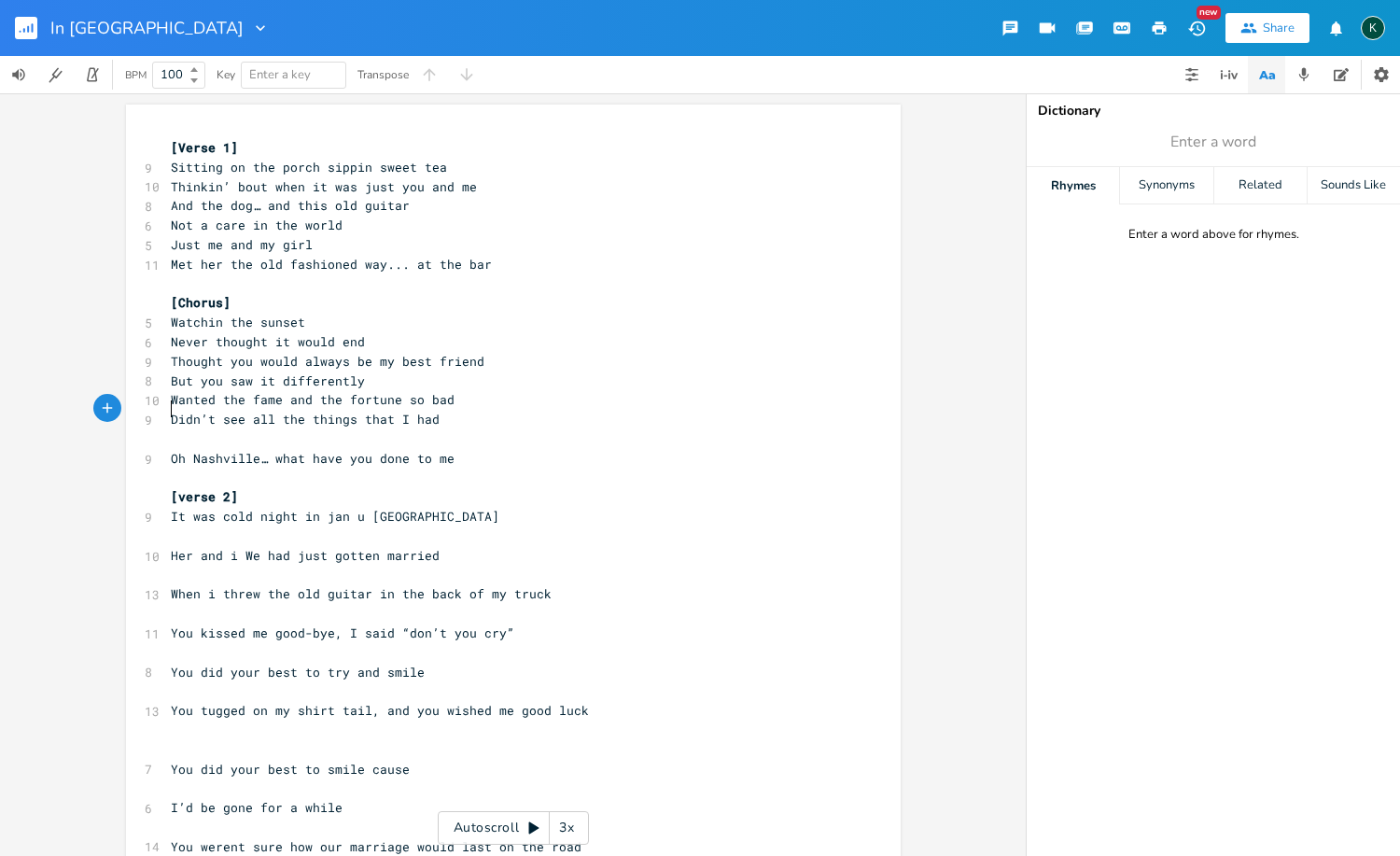
drag, startPoint x: 163, startPoint y: 407, endPoint x: 170, endPoint y: 422, distance: 16.6
click at [167, 410] on pre "Didn’t see all the things that I had" at bounding box center [504, 419] width 674 height 19
click at [169, 434] on pre "​" at bounding box center [504, 439] width 674 height 19
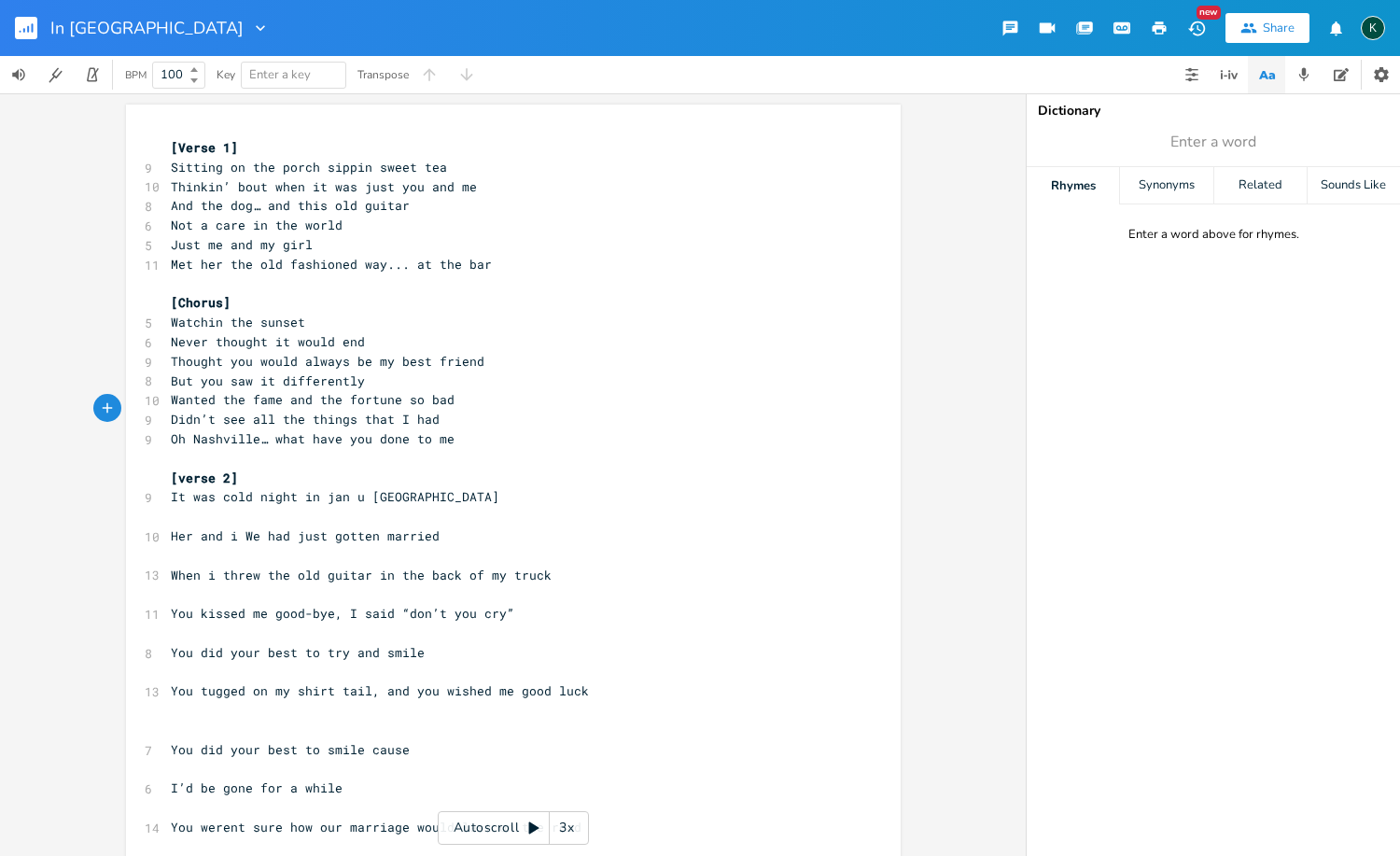
click at [229, 507] on pre "​" at bounding box center [504, 516] width 674 height 19
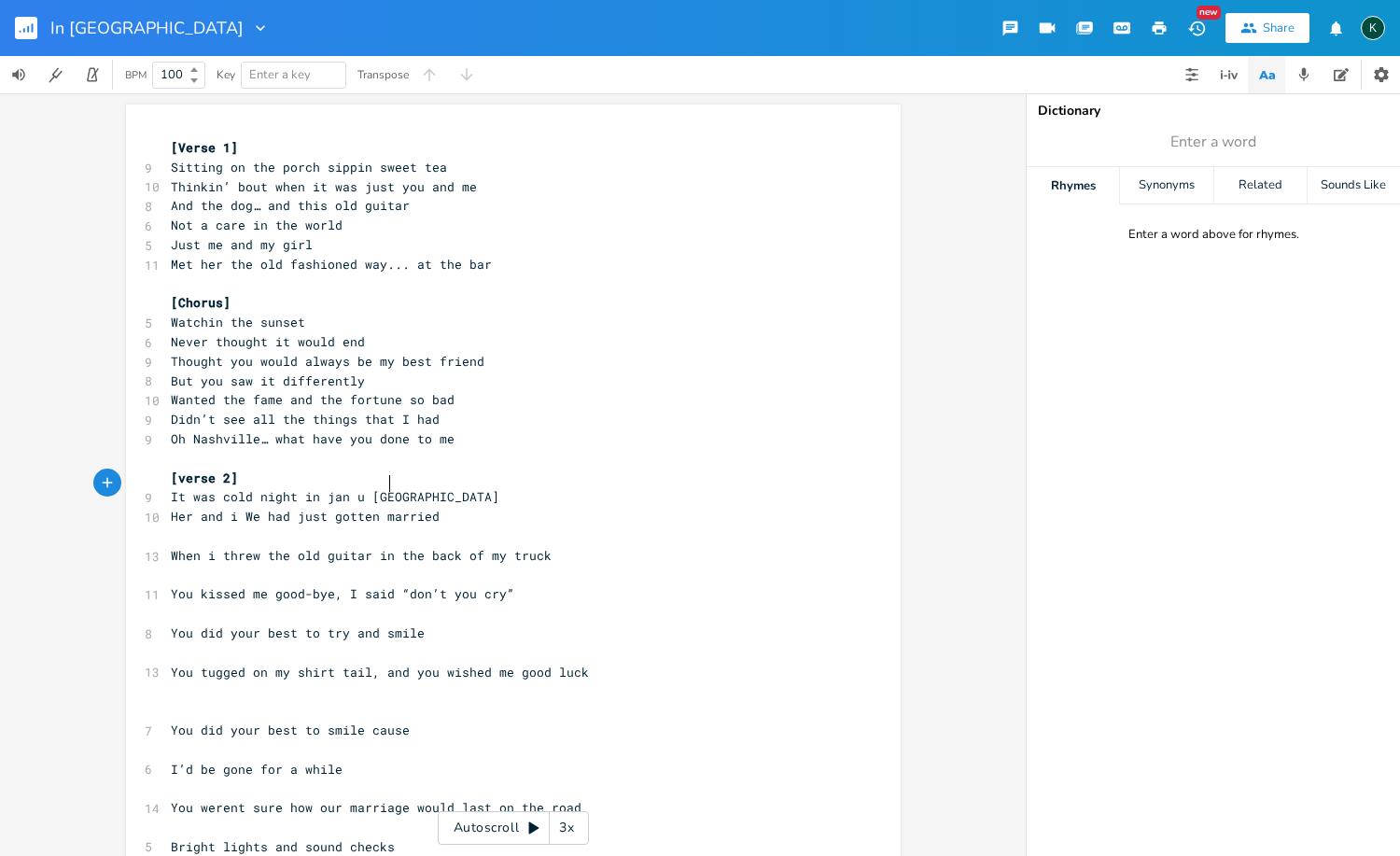
click at [33, 31] on icon "button" at bounding box center [33, 28] width 2 height 10
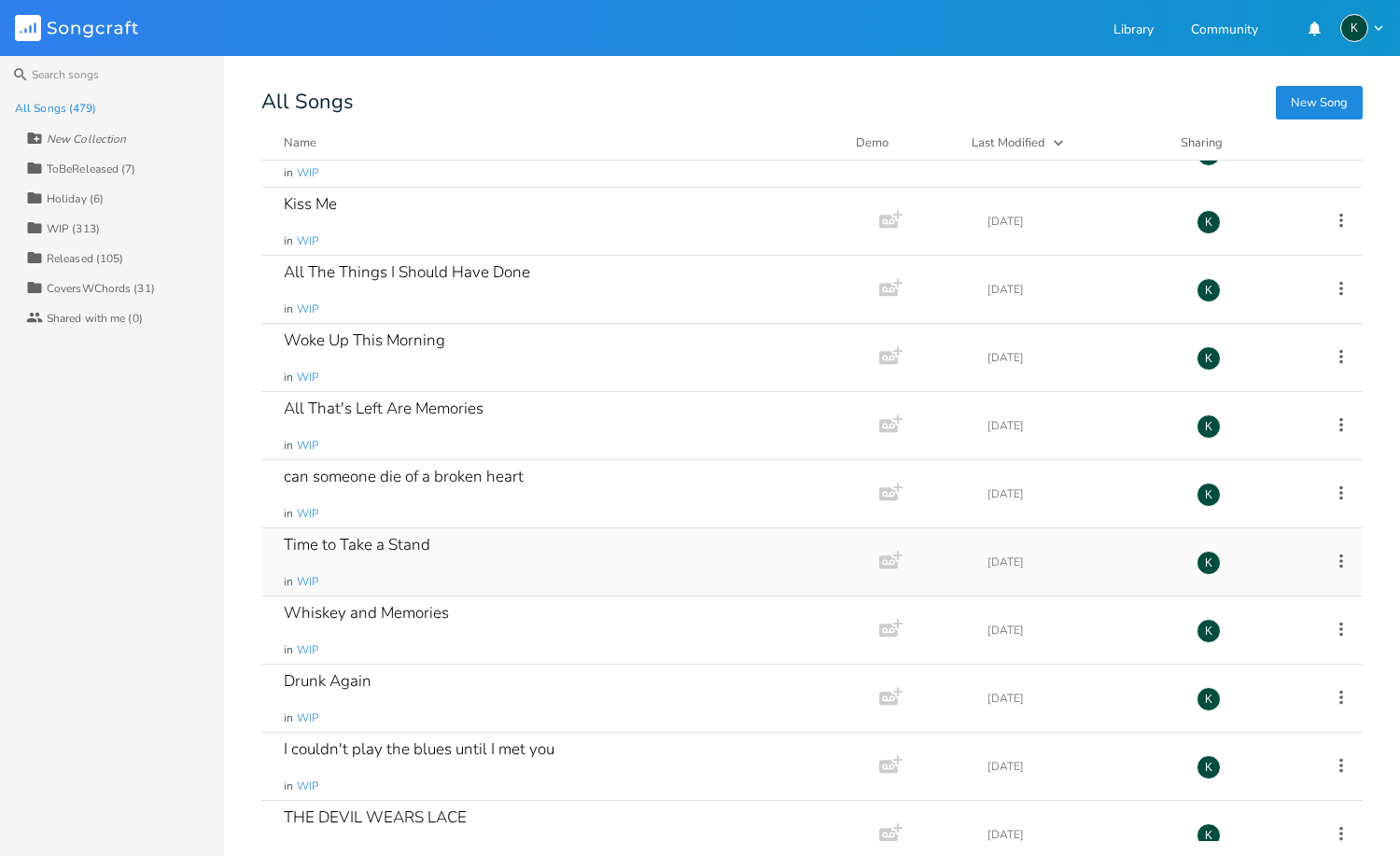
scroll to position [29174, 0]
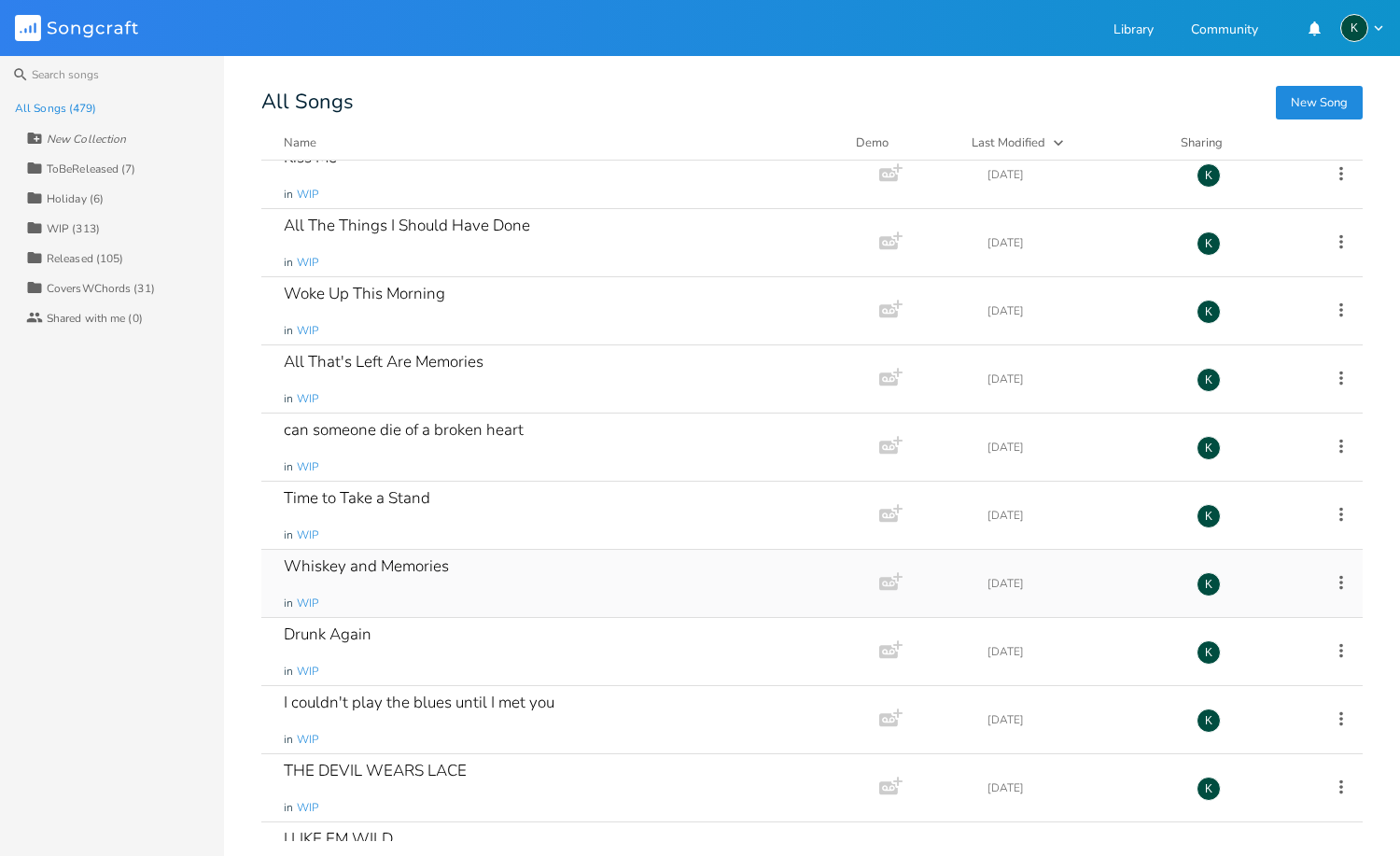
click at [419, 567] on div "Whiskey and Memories" at bounding box center [367, 565] width 165 height 16
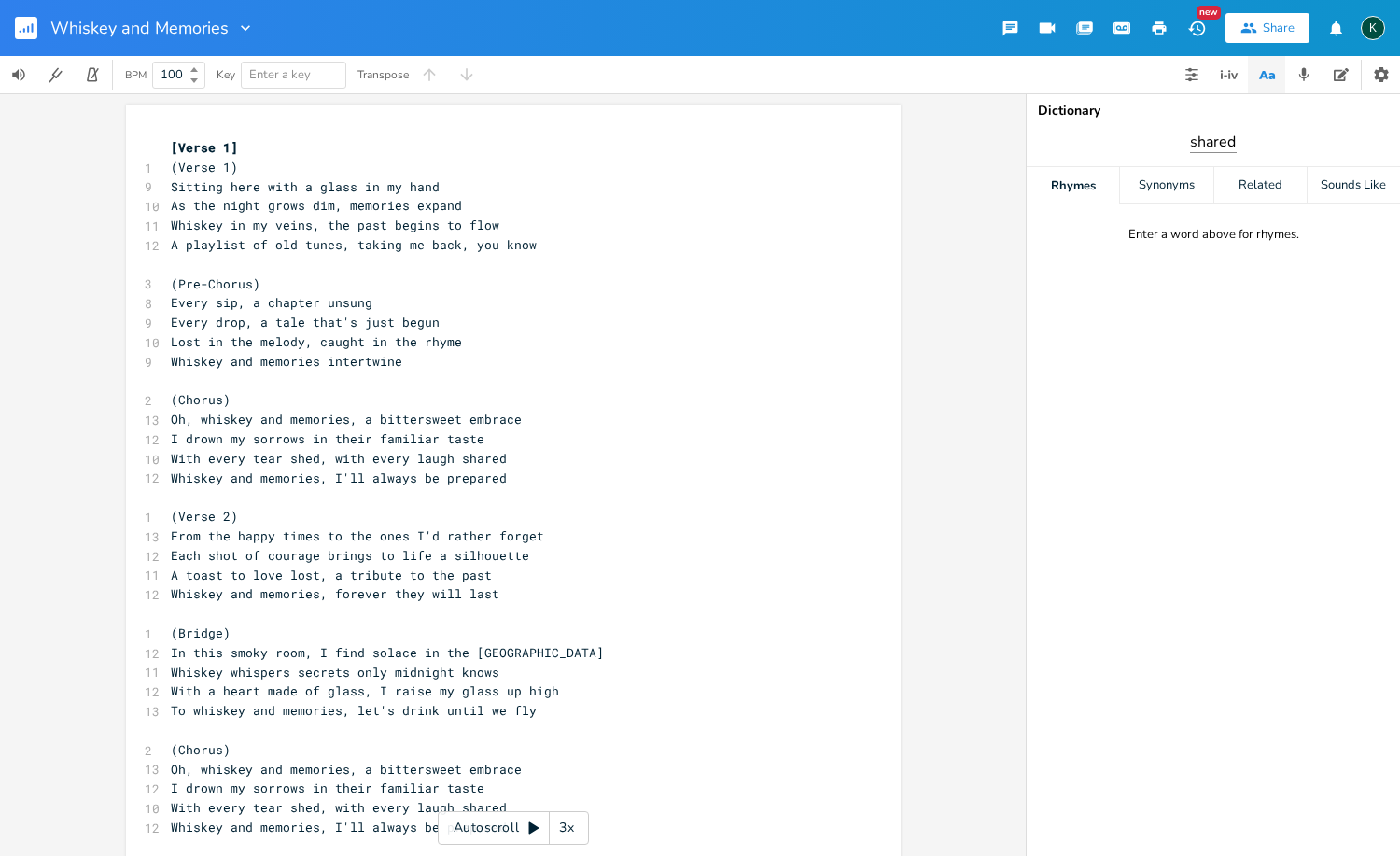
type input "shared"
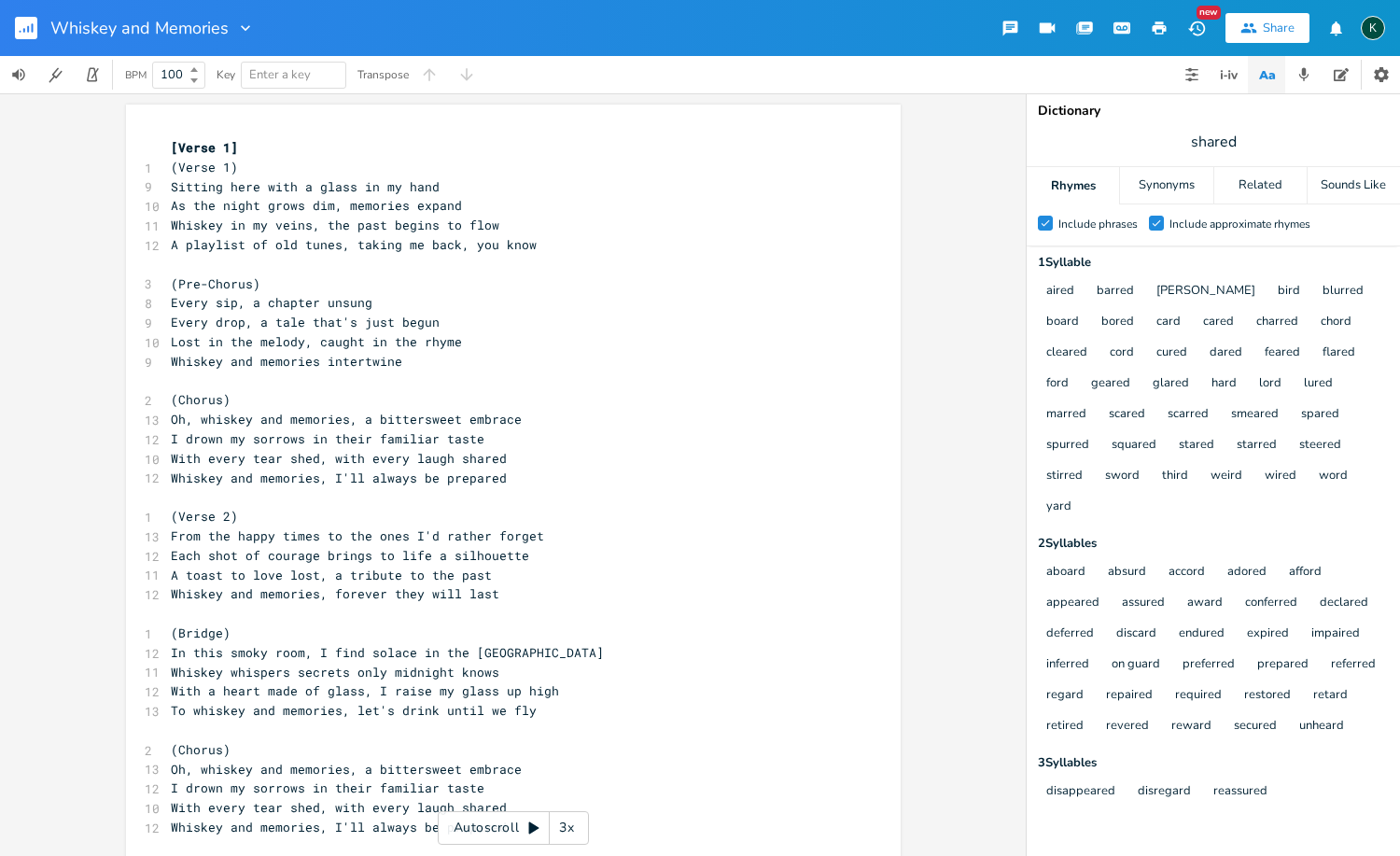
click at [1152, 228] on div "Check" at bounding box center [1156, 224] width 15 height 15
click at [1149, 228] on input "Check Include approximate rhymes" at bounding box center [1149, 224] width 0 height 12
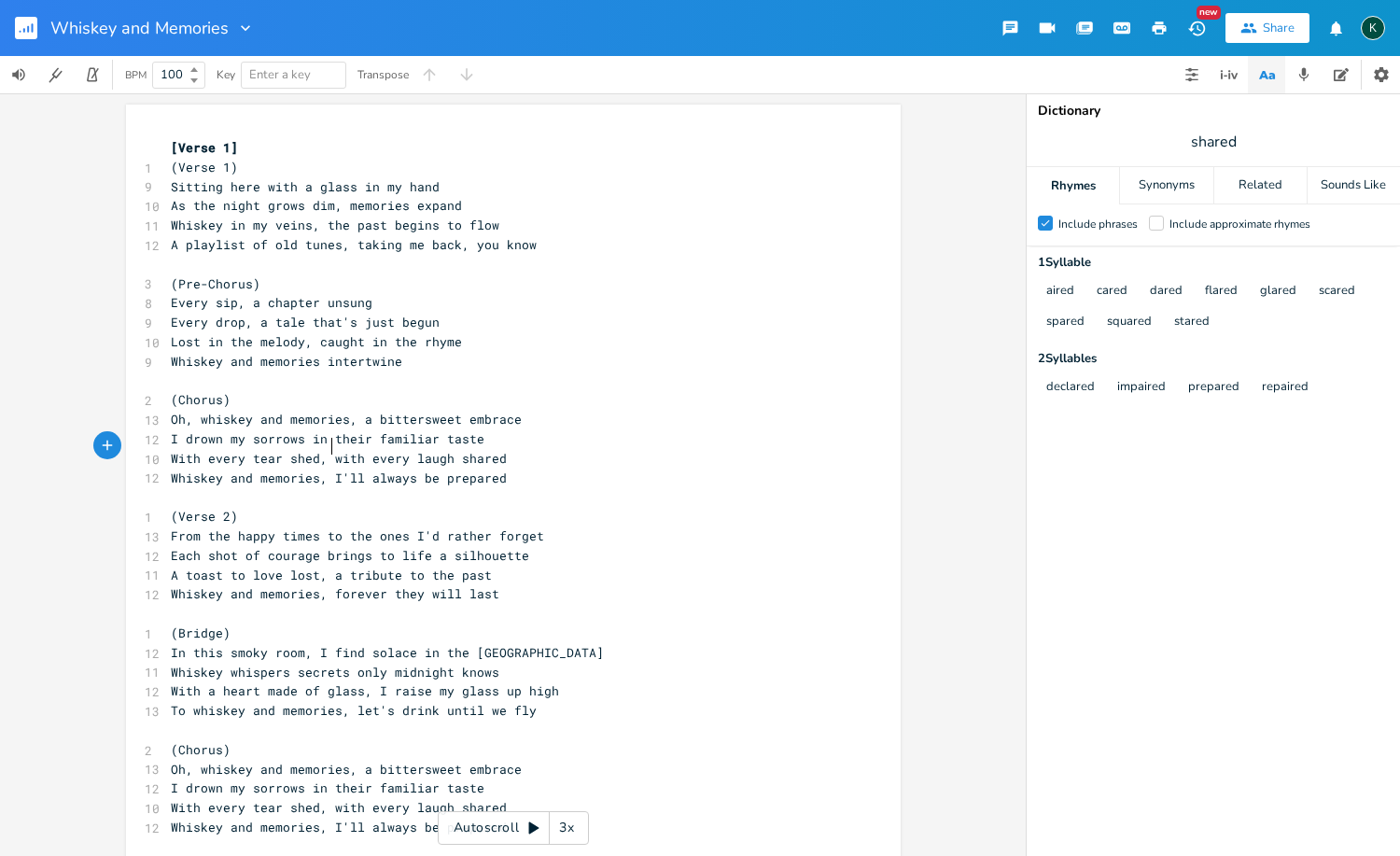
scroll to position [0, 1]
type textarea "with every laugh shared"
drag, startPoint x: 323, startPoint y: 448, endPoint x: 492, endPoint y: 448, distance: 169.0
click at [492, 449] on pre "With every tear shed, with every laugh shared" at bounding box center [504, 459] width 674 height 19
drag, startPoint x: 324, startPoint y: 576, endPoint x: 404, endPoint y: 580, distance: 80.1
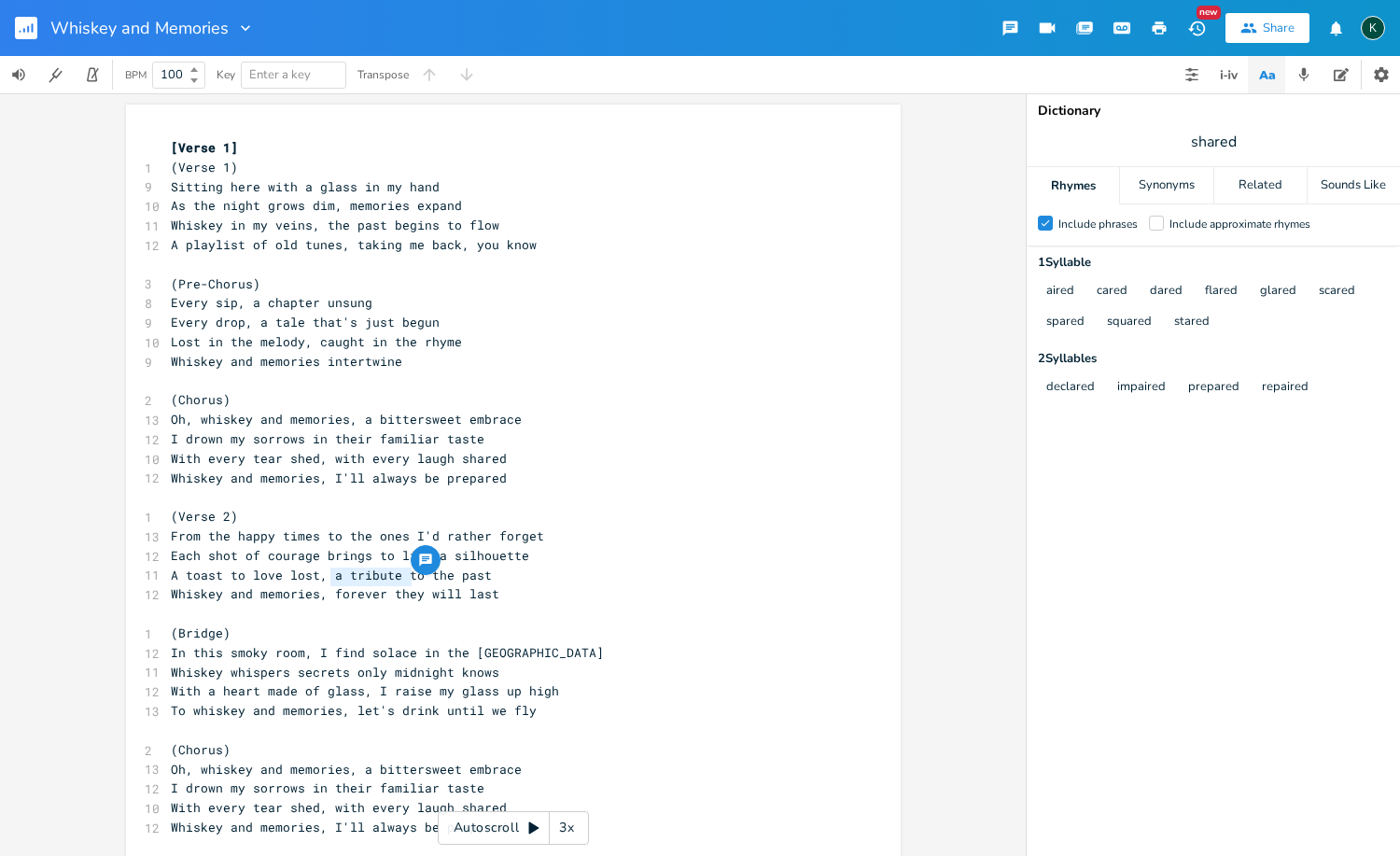
click at [404, 585] on span "Whiskey and memories, forever they will last" at bounding box center [335, 594] width 328 height 17
type textarea "neither"
click at [422, 585] on span "Whiskey and memories, neither will last" at bounding box center [316, 594] width 291 height 17
type textarea "at least the memories will"
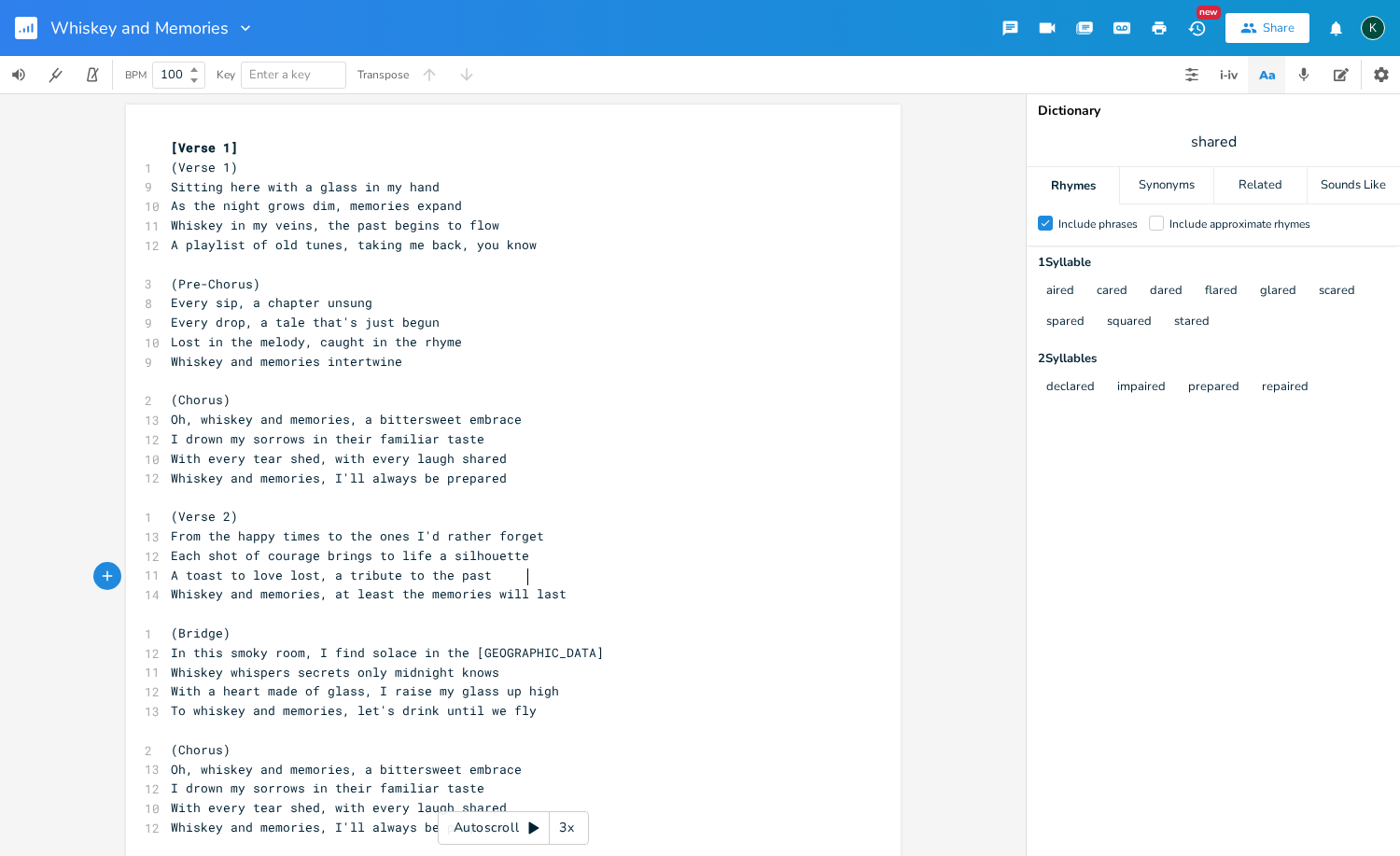
scroll to position [0, 122]
drag, startPoint x: 435, startPoint y: 634, endPoint x: 454, endPoint y: 634, distance: 19.0
click at [454, 644] on span "In this smoky room, I find solace in the [GEOGRAPHIC_DATA]" at bounding box center [387, 653] width 433 height 17
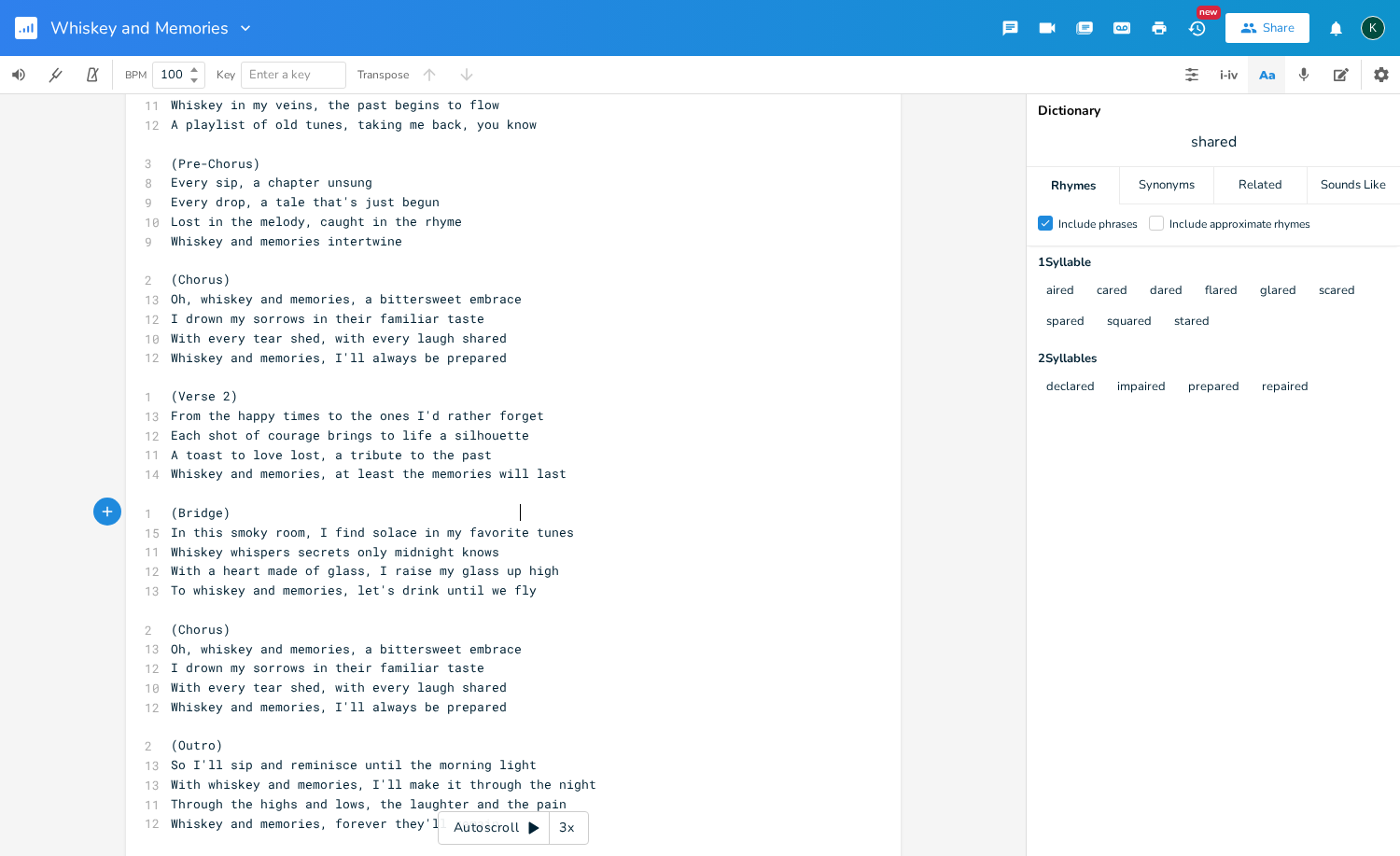
scroll to position [122, 0]
type textarea "my favorite"
click at [36, 29] on rect "button" at bounding box center [26, 28] width 22 height 22
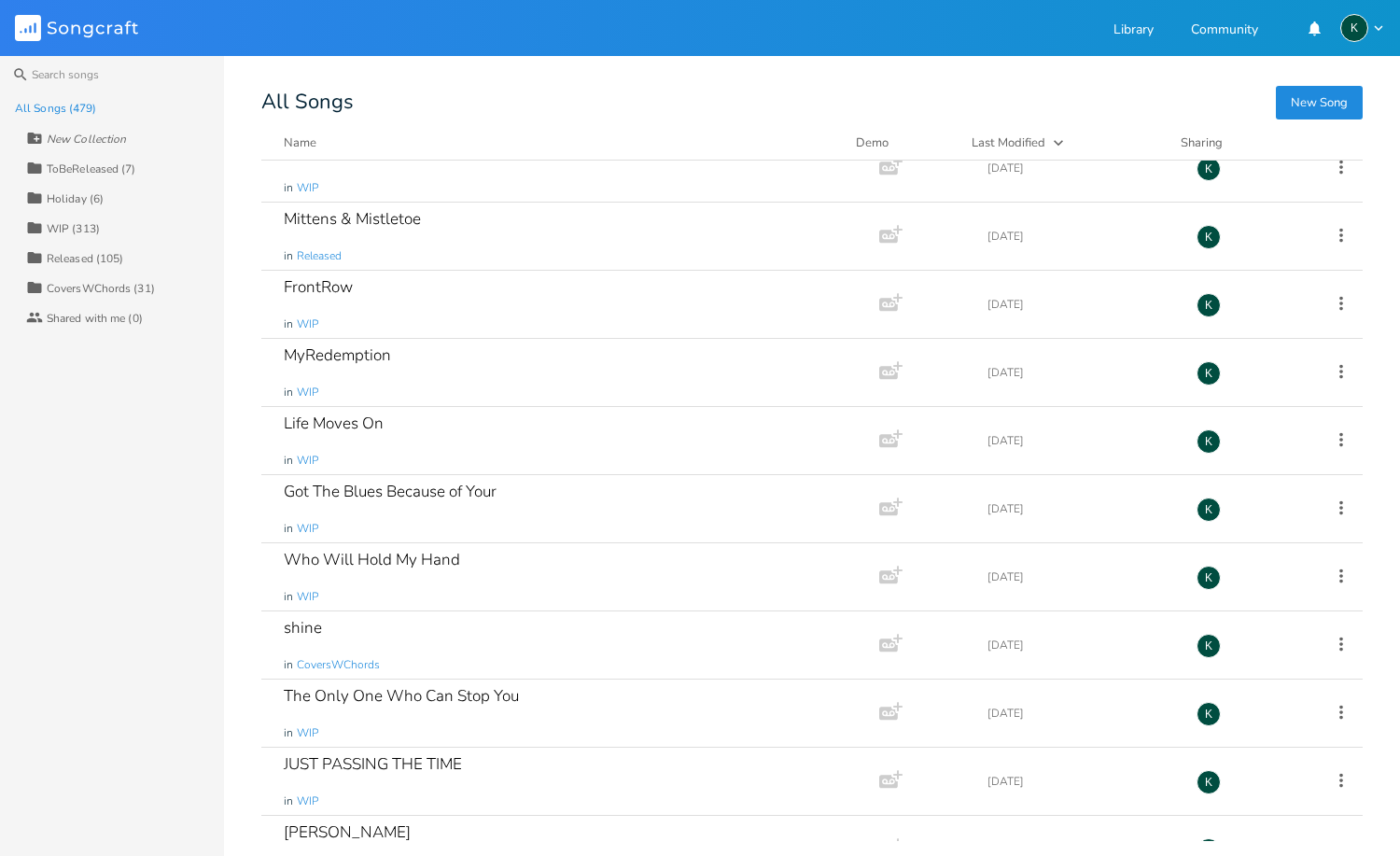
scroll to position [19997, 0]
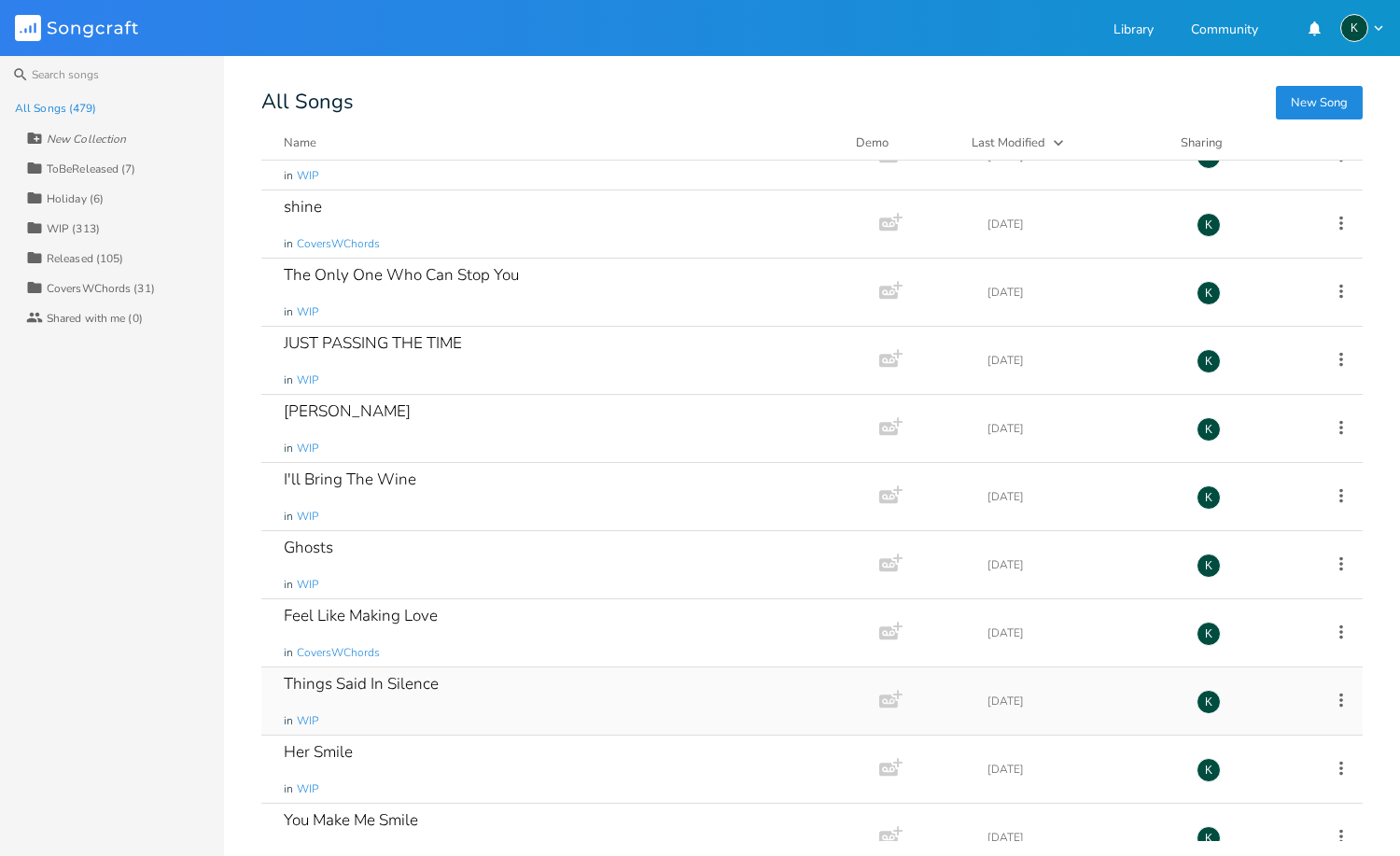
click at [407, 676] on div "Things Said In Silence" at bounding box center [361, 683] width 154 height 16
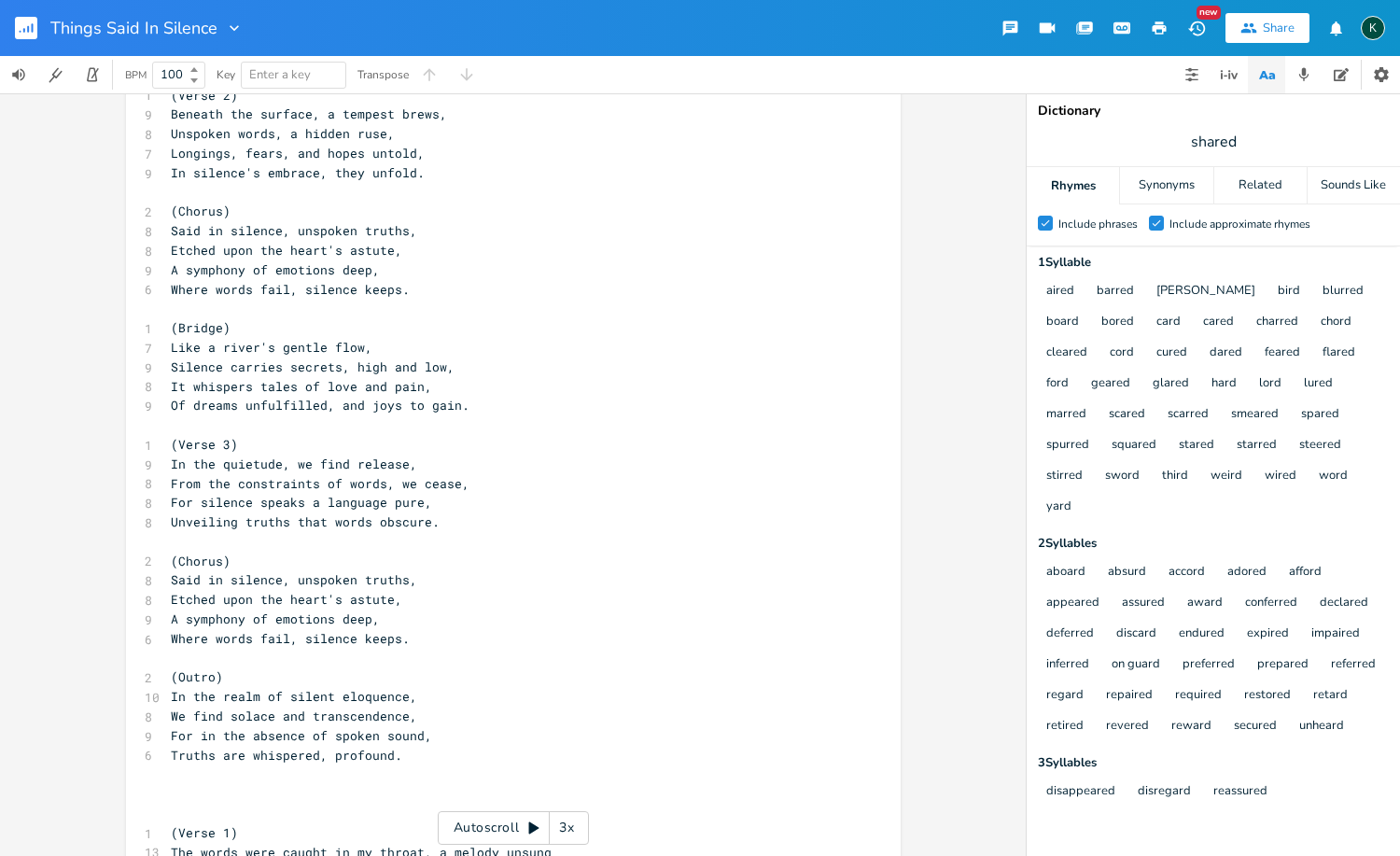
scroll to position [999, 0]
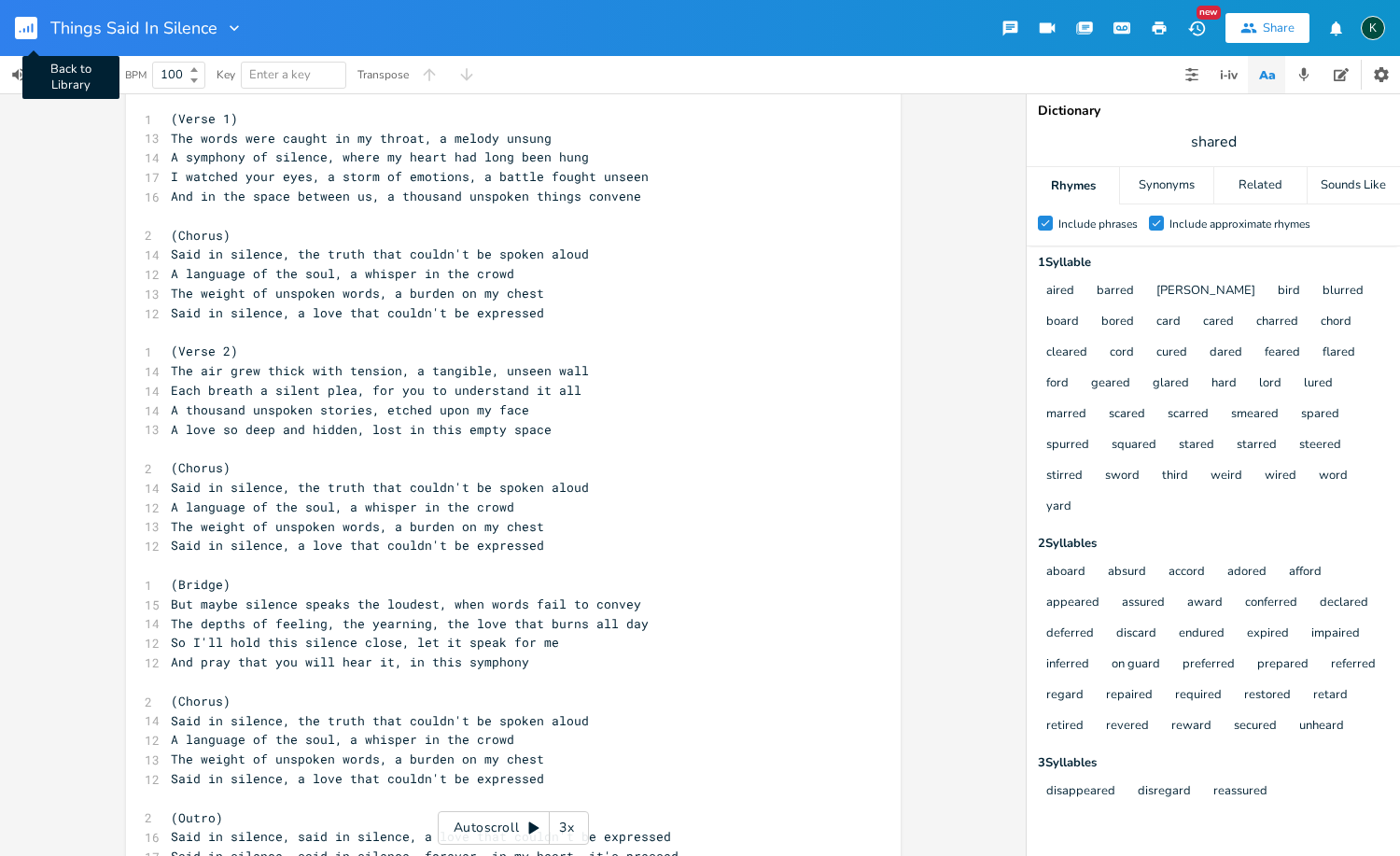
click at [28, 24] on rect "button" at bounding box center [26, 28] width 22 height 22
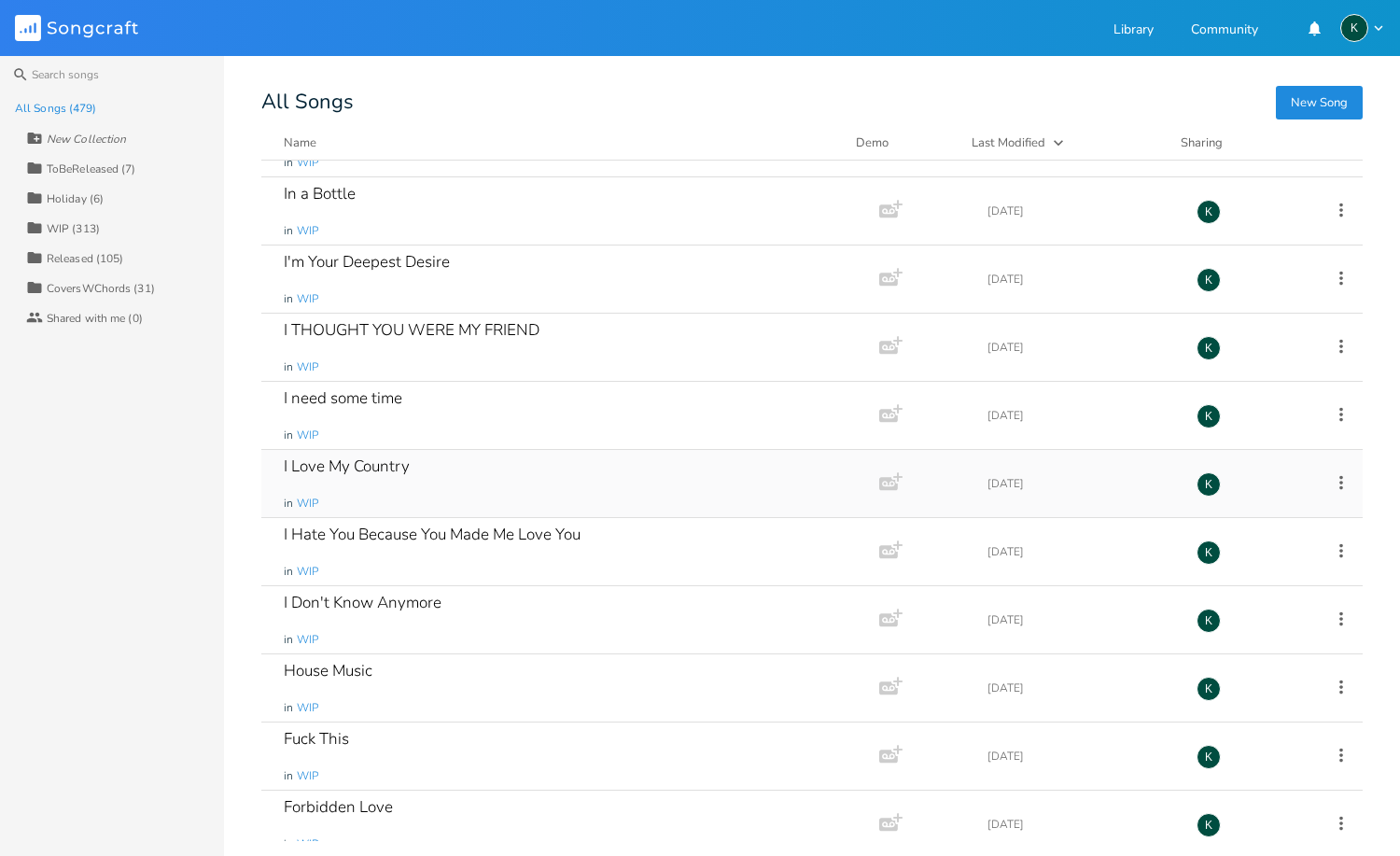
scroll to position [24593, 0]
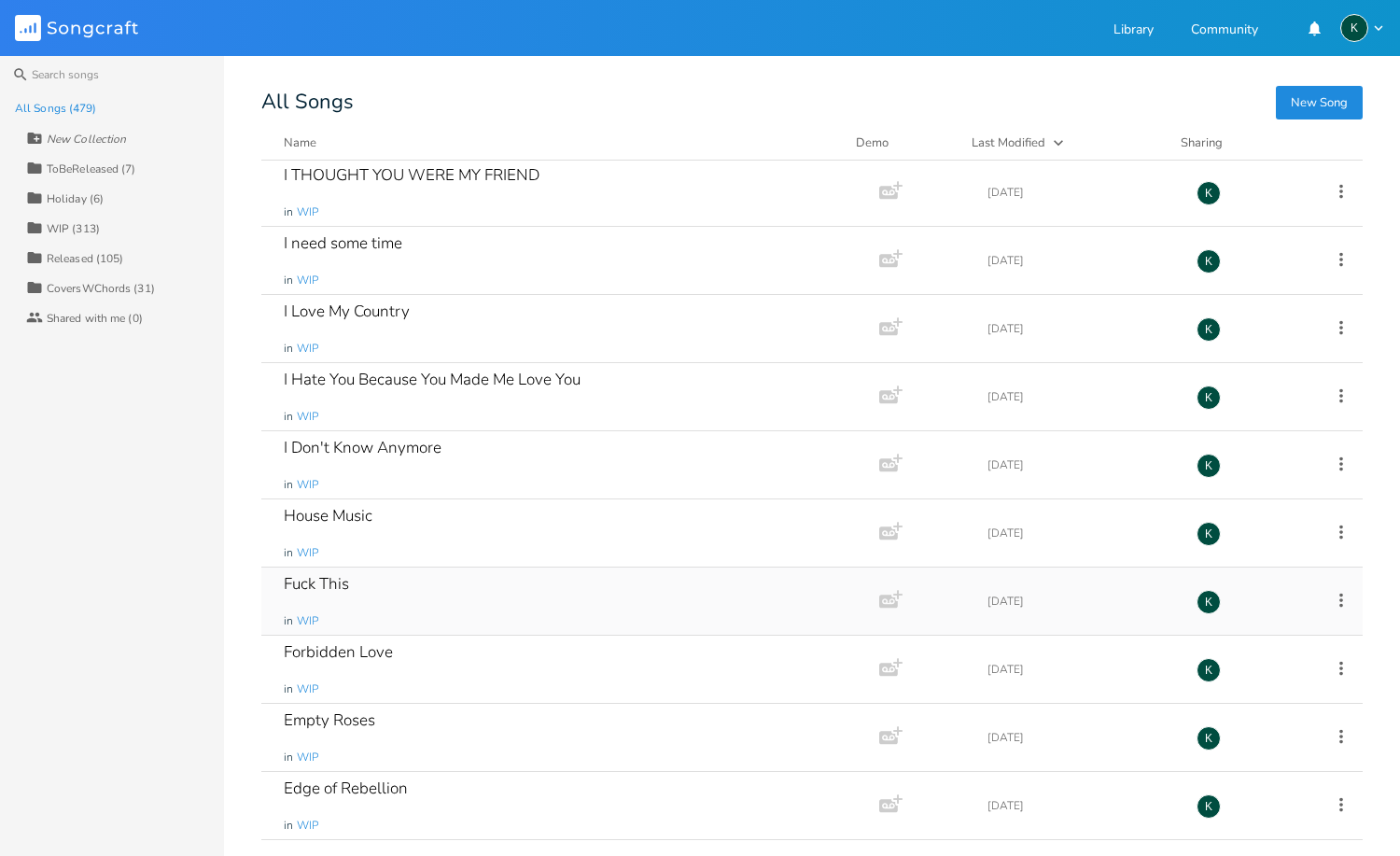
click at [327, 582] on div "Fuck This" at bounding box center [317, 583] width 65 height 16
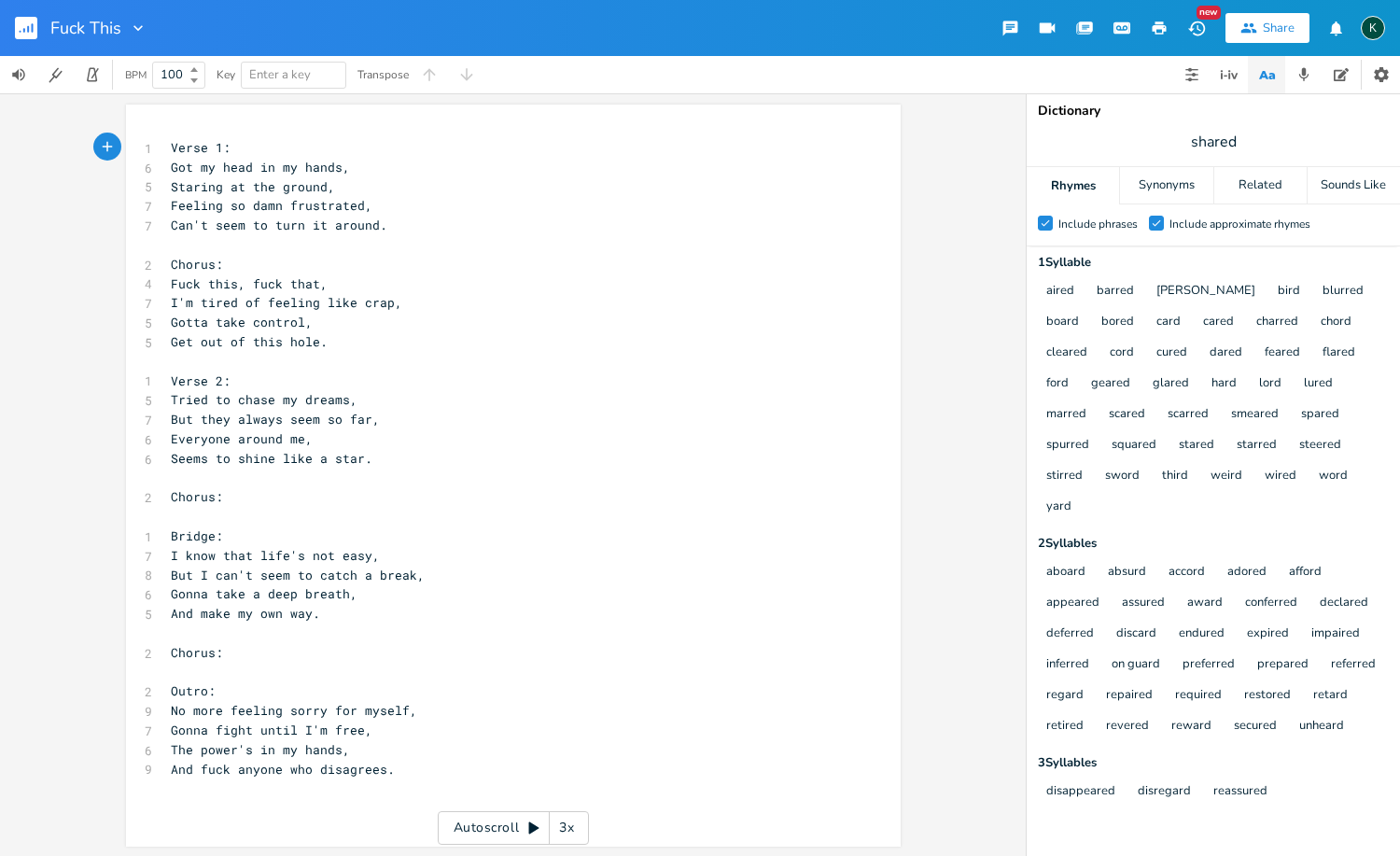
click at [21, 33] on rect "button" at bounding box center [26, 28] width 22 height 22
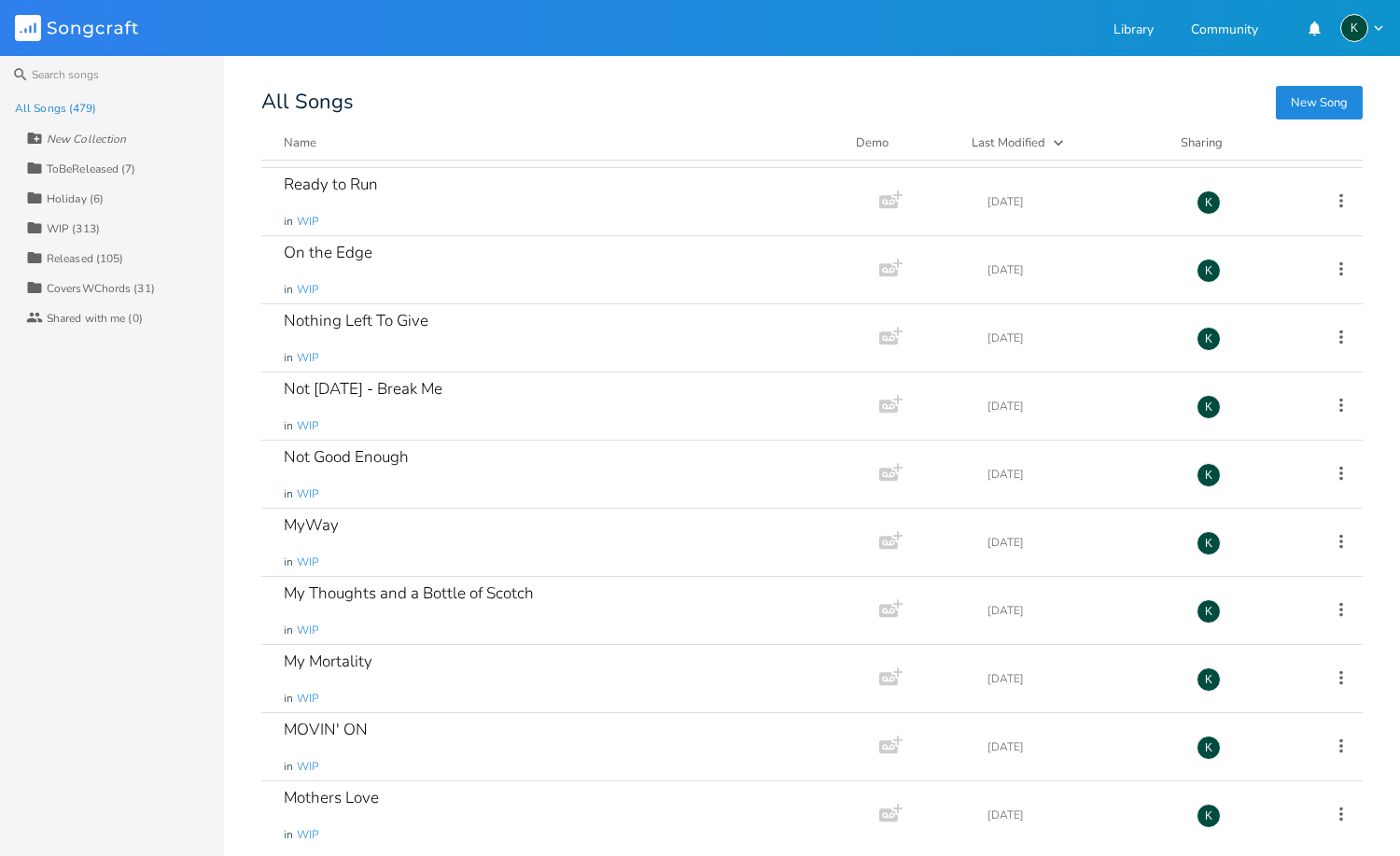
scroll to position [23381, 0]
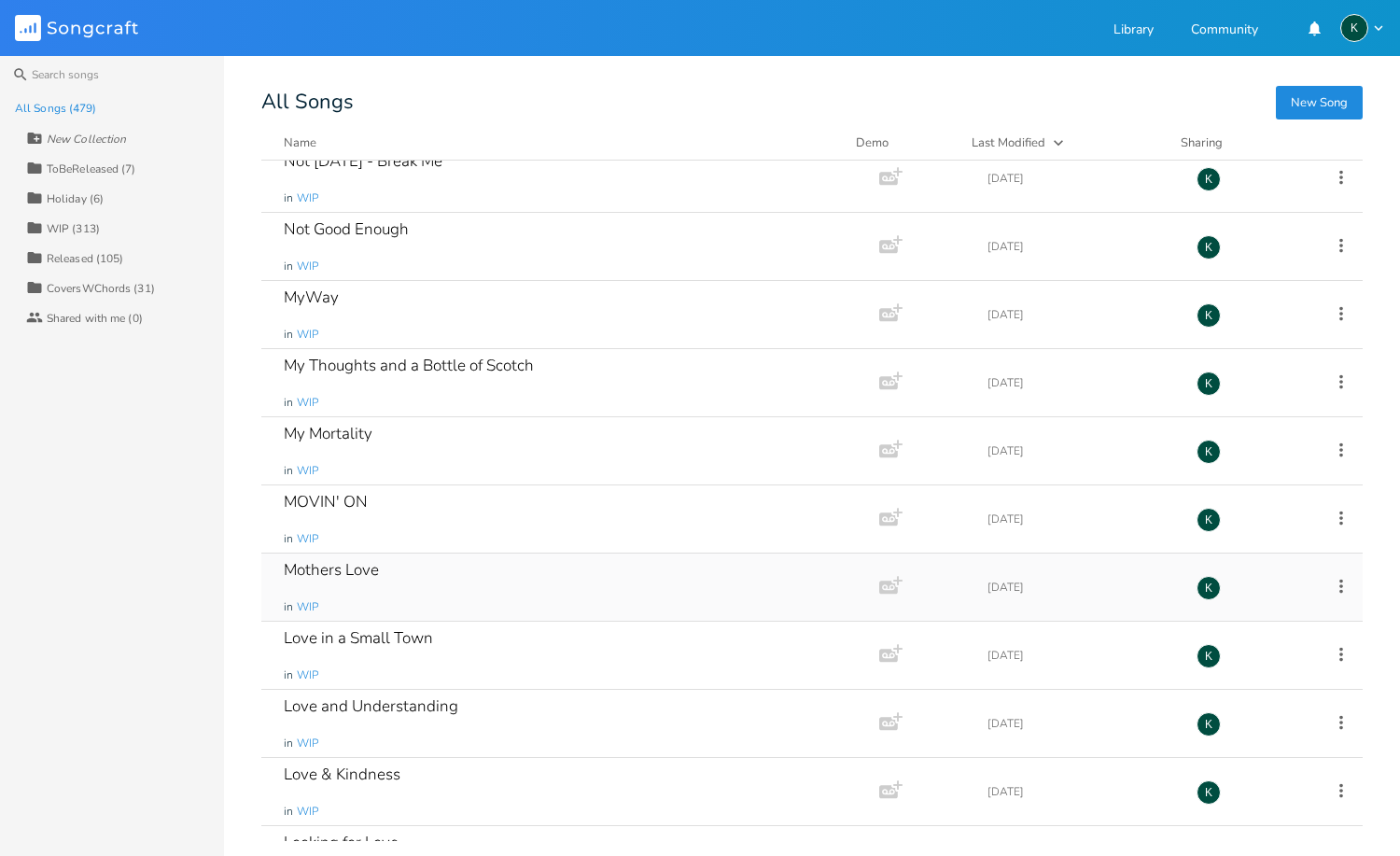
click at [359, 564] on div "Mothers Love" at bounding box center [331, 569] width 95 height 16
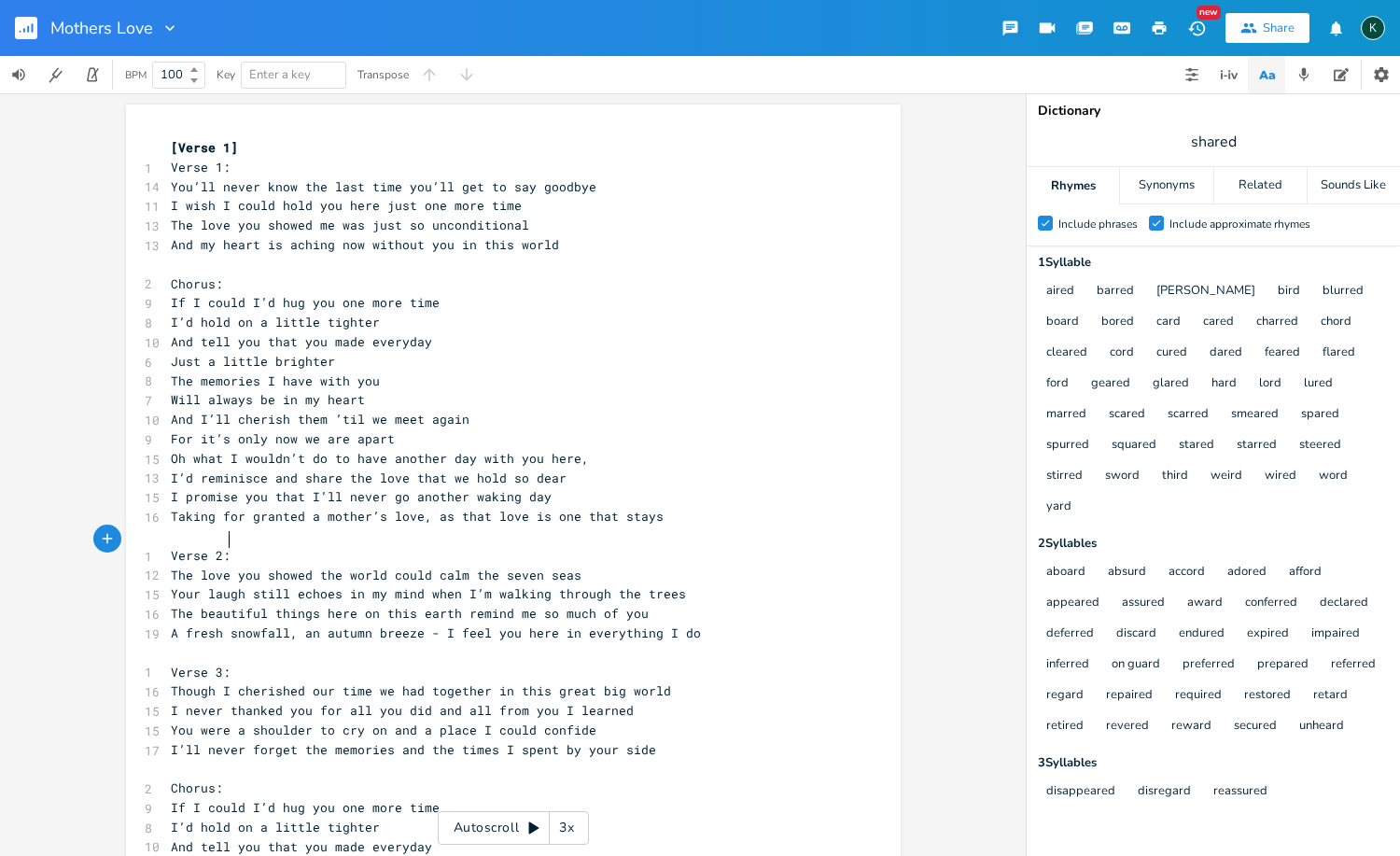
click at [390, 546] on pre "Verse 2:" at bounding box center [504, 556] width 674 height 19
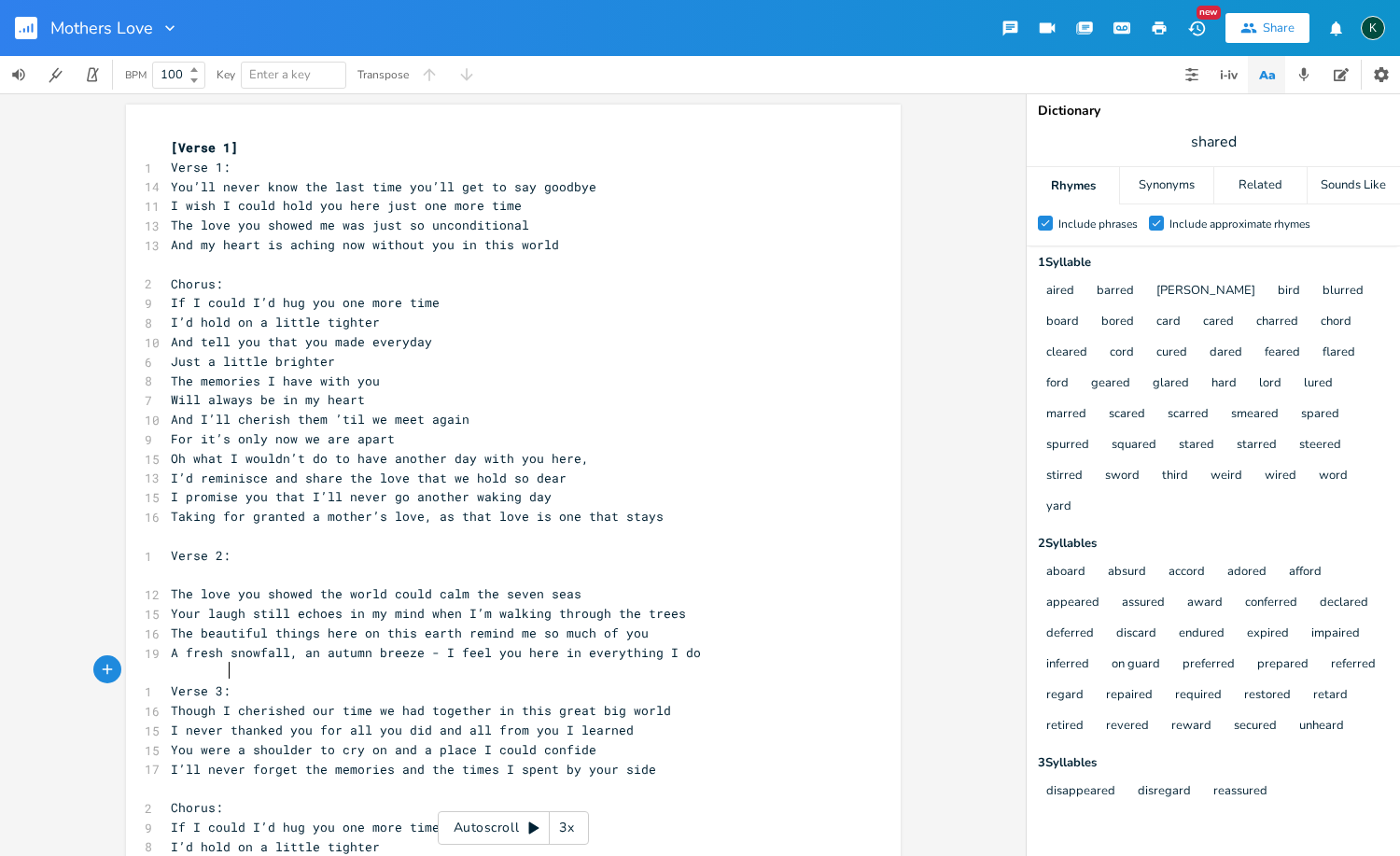
click at [489, 681] on pre "Verse 3:" at bounding box center [504, 691] width 674 height 19
click at [29, 26] on rect "button" at bounding box center [26, 28] width 22 height 22
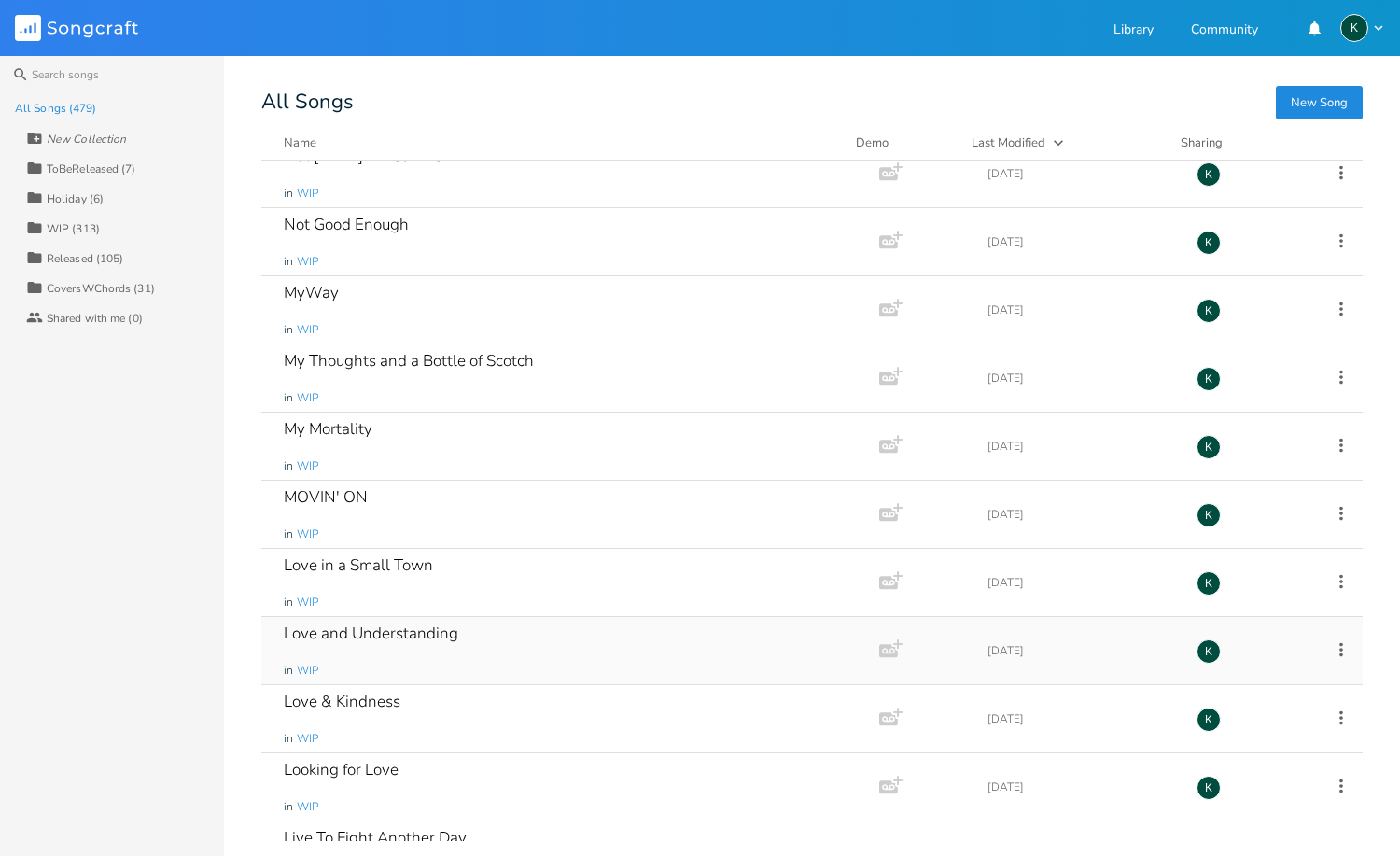
scroll to position [23457, 0]
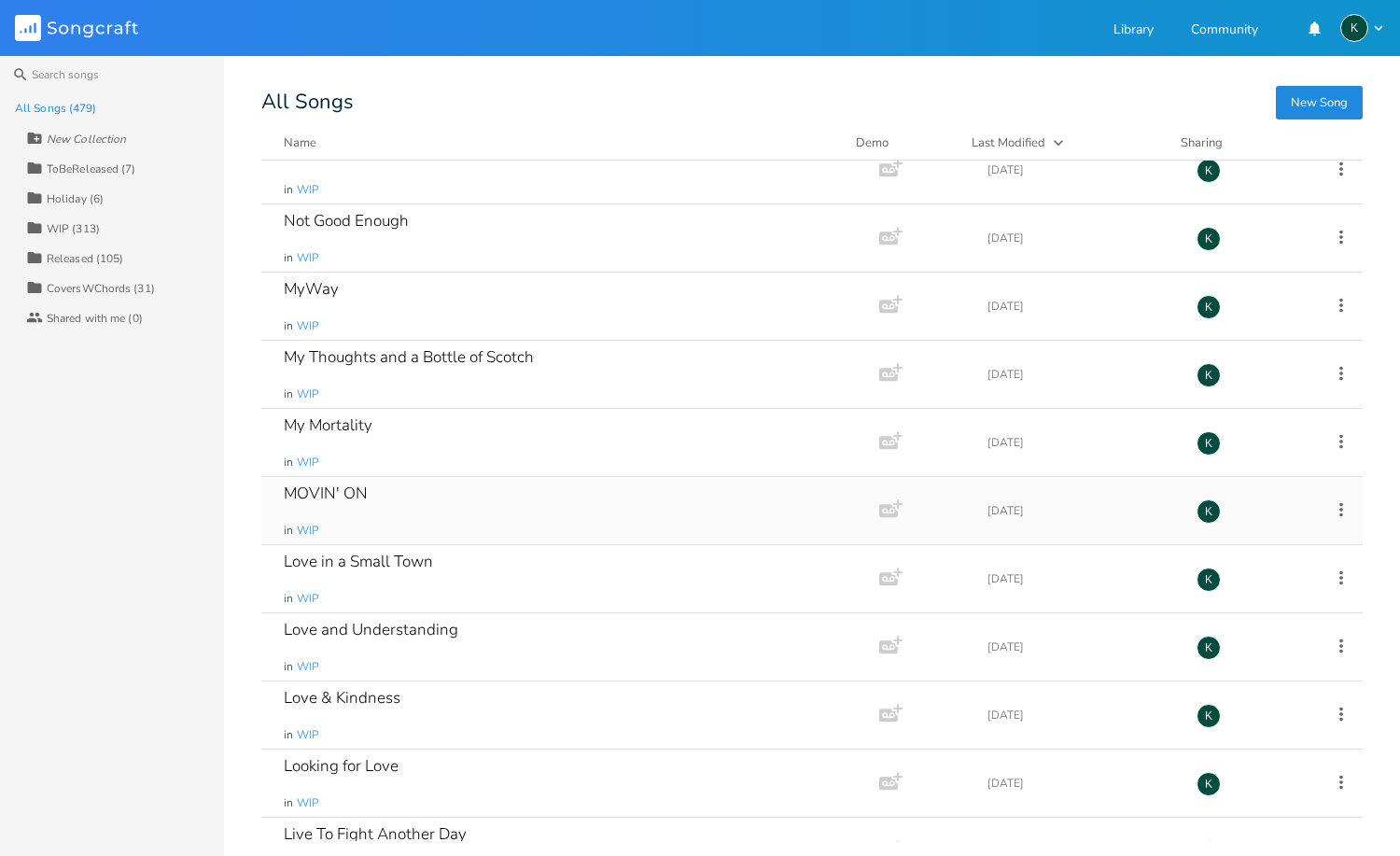
click at [332, 492] on div "MOVIN' ON" at bounding box center [326, 493] width 84 height 16
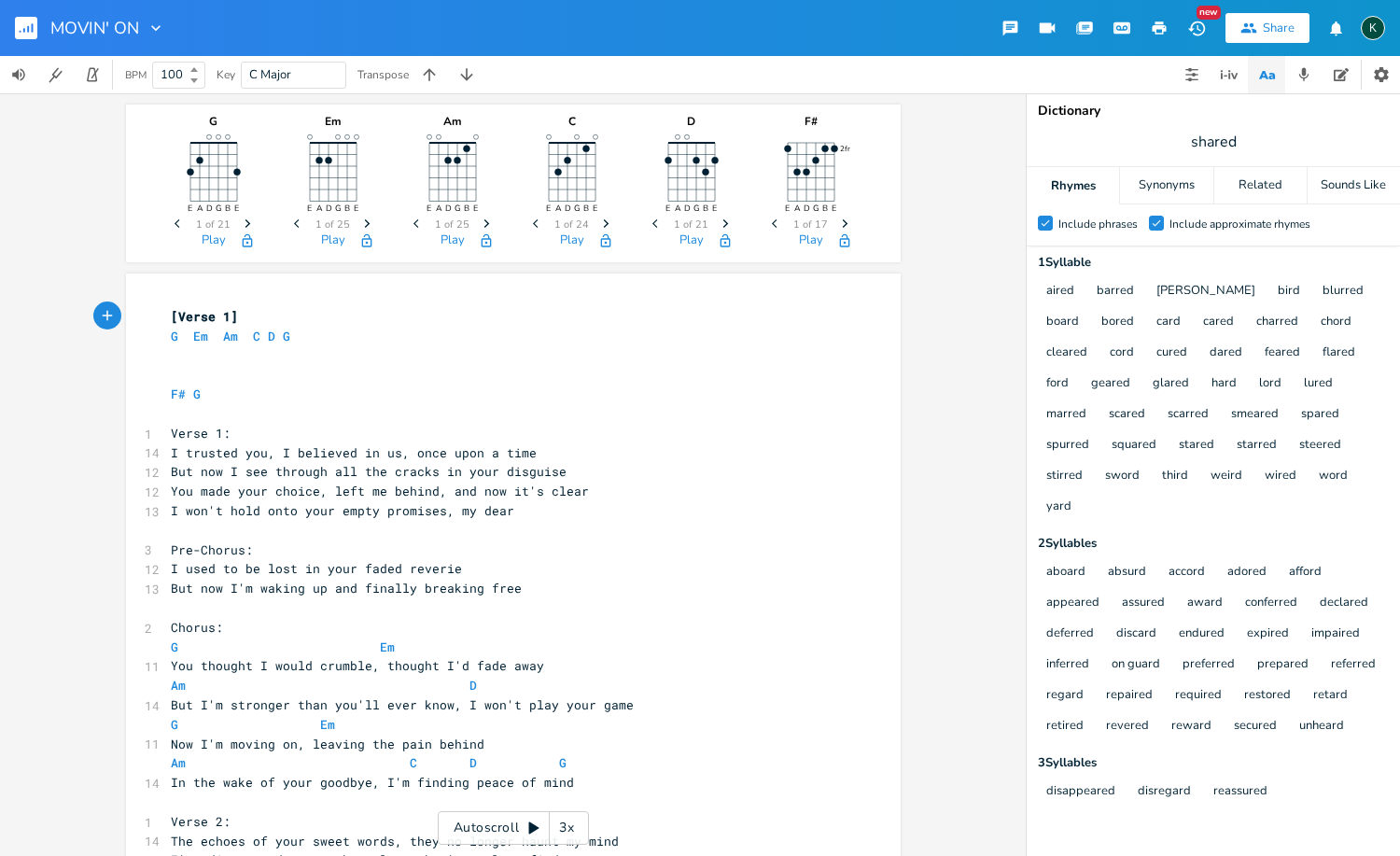
click at [30, 32] on rect "button" at bounding box center [26, 28] width 22 height 22
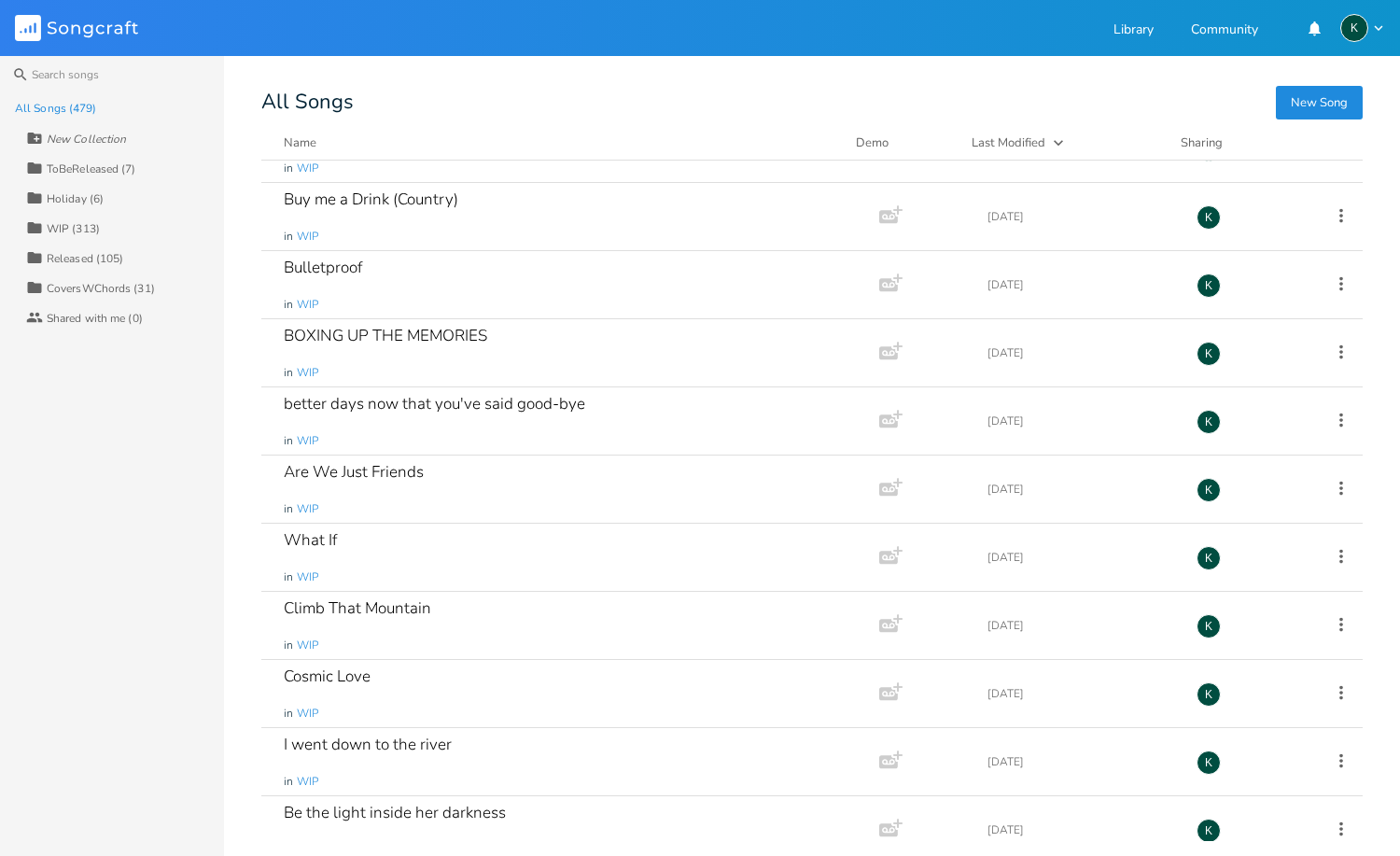
scroll to position [25614, 0]
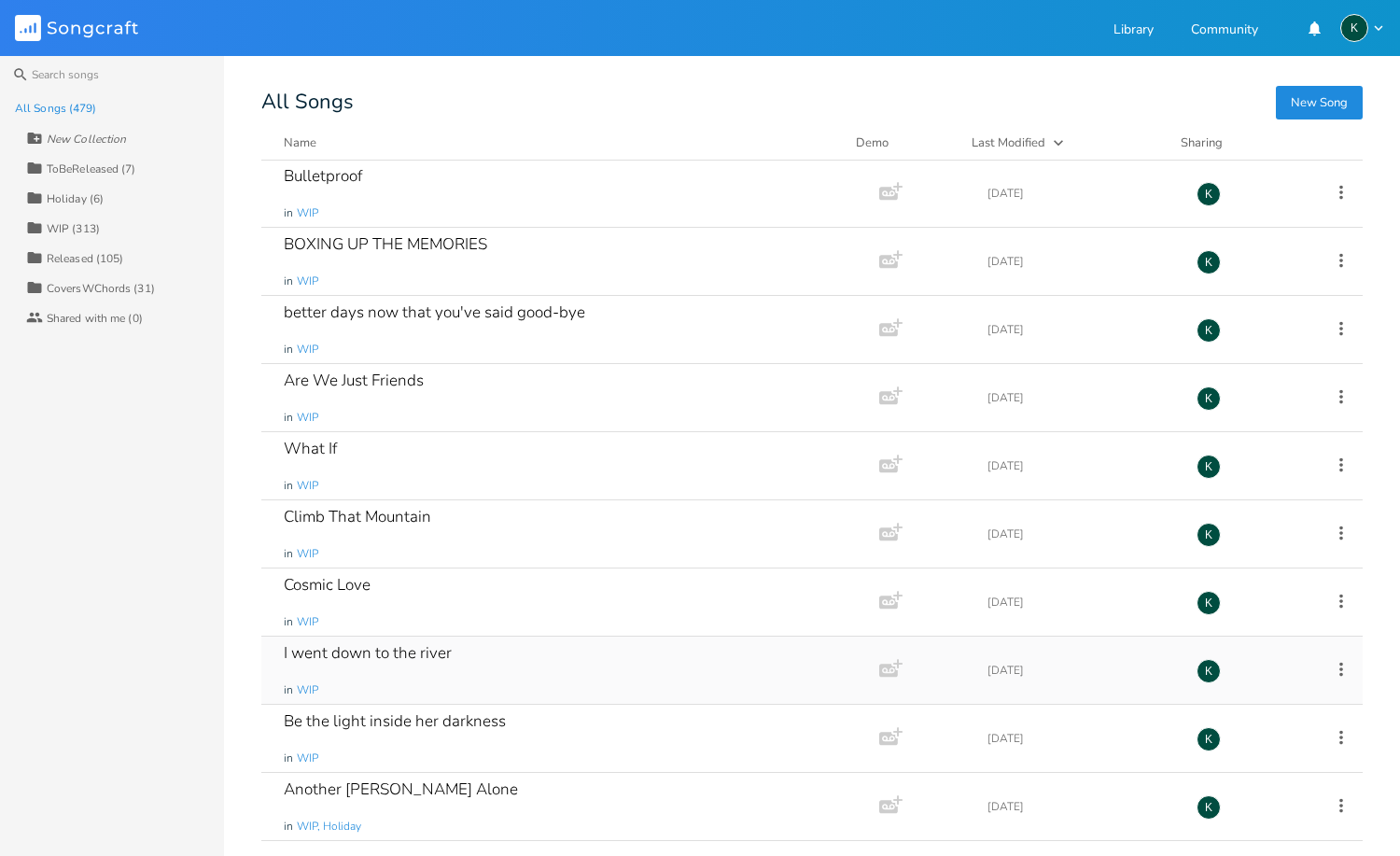
click at [398, 658] on div "I went down to the river" at bounding box center [368, 653] width 168 height 16
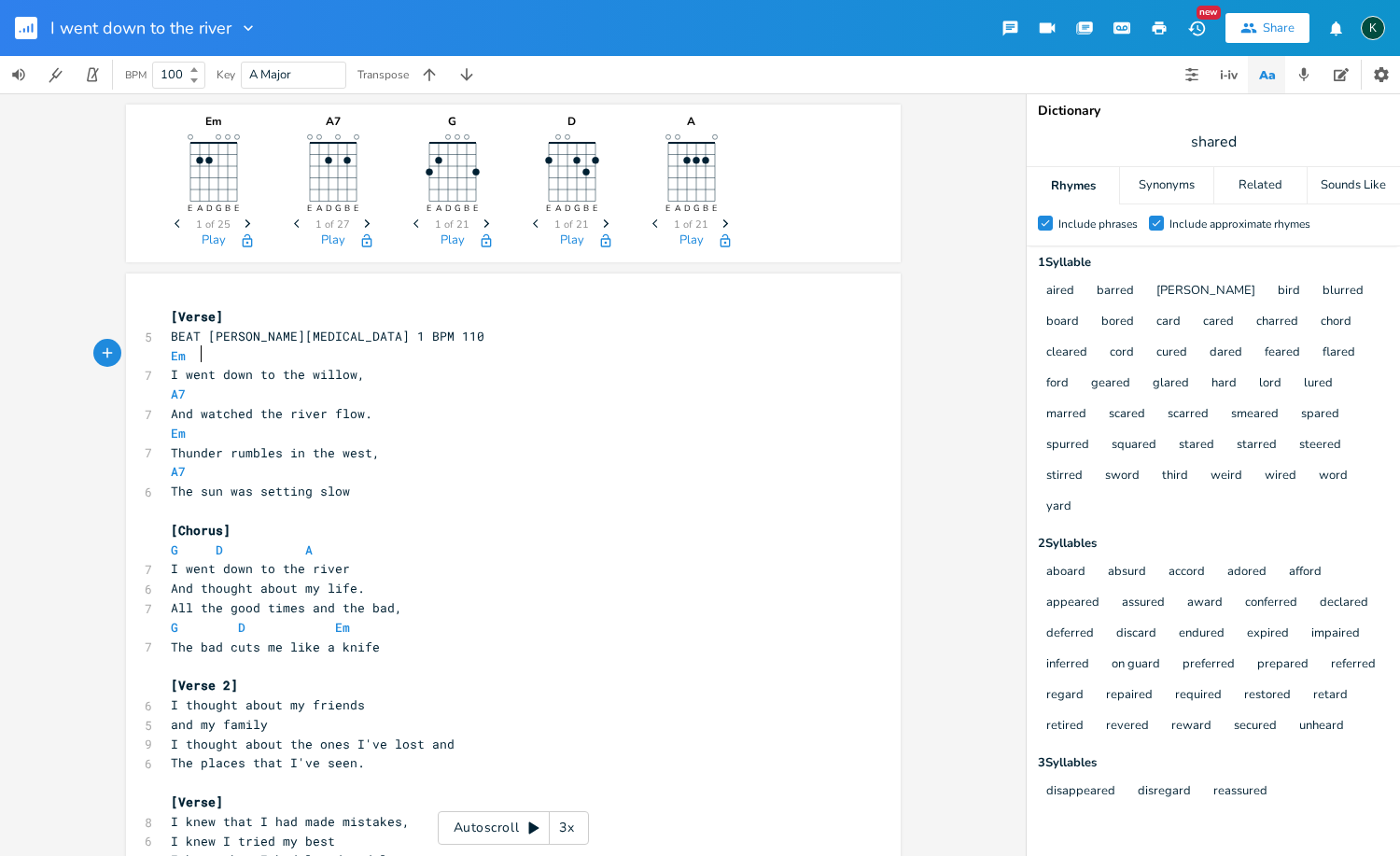
type textarea "Em"
drag, startPoint x: 194, startPoint y: 353, endPoint x: 140, endPoint y: 355, distance: 54.0
click at [140, 355] on div "Em x [Verse] 5 BEAT BUDDY [MEDICAL_DATA] 1 BPM 110 Em 7 I went down to the will…" at bounding box center [512, 710] width 774 height 874
type textarea "BEAT [PERSON_NAME][MEDICAL_DATA] 1 BPM 110"
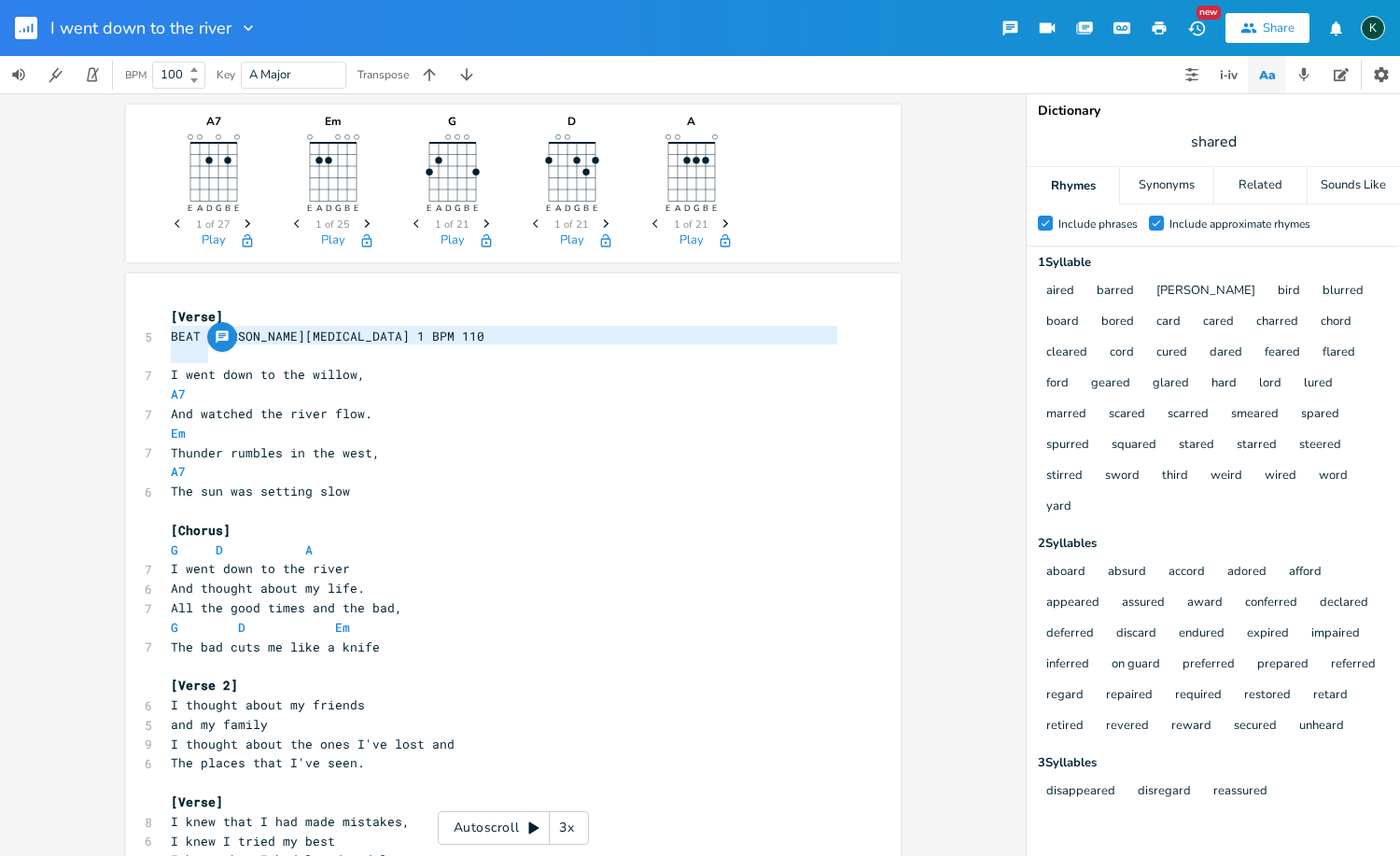
drag, startPoint x: 203, startPoint y: 360, endPoint x: 111, endPoint y: 342, distance: 93.7
click at [111, 342] on div "A7 E A D G B E Previous 1 of 27 Next Play Em E A D G B E Previous 1 of 25 Next …" at bounding box center [512, 474] width 1026 height 762
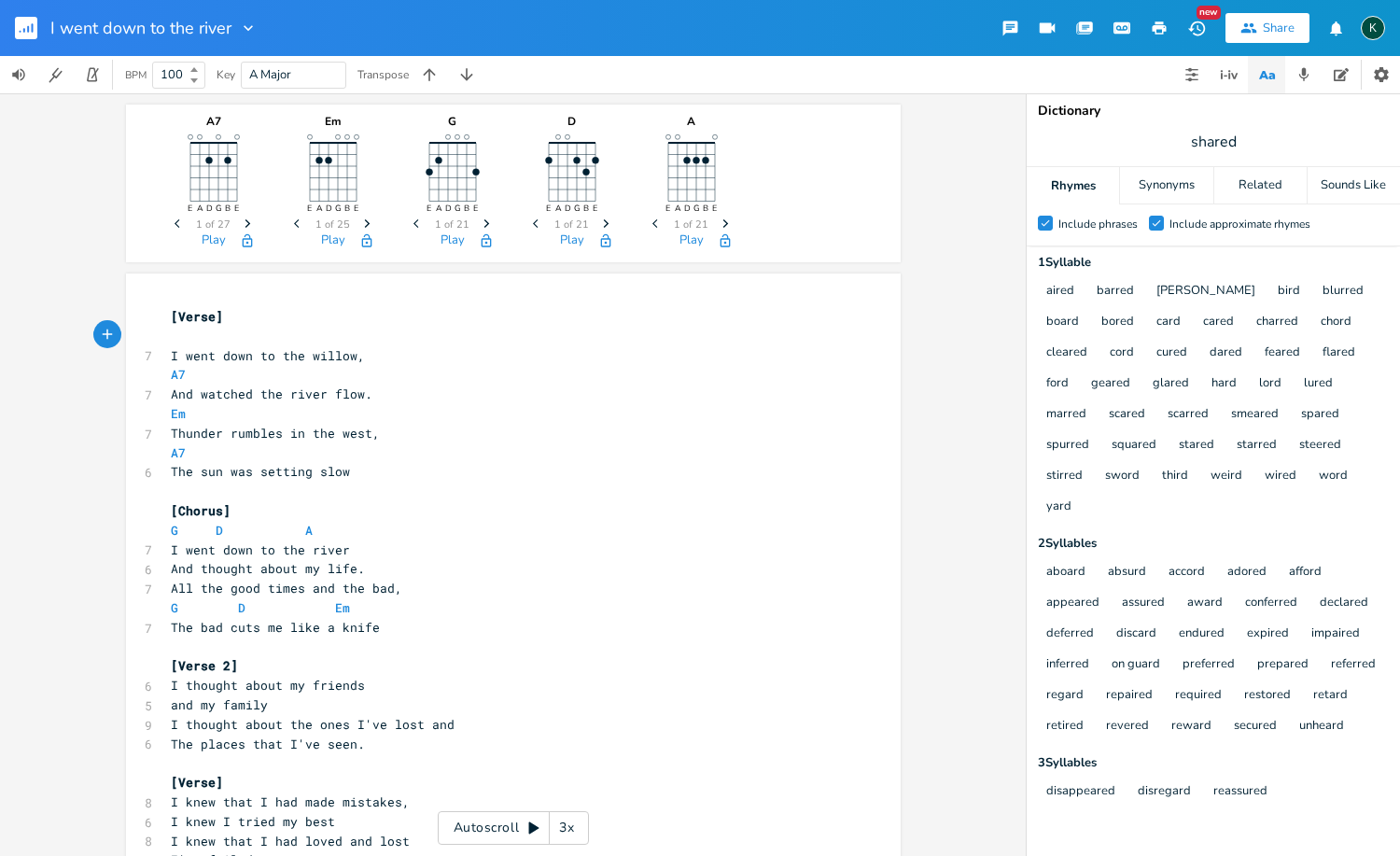
click at [224, 321] on pre "[Verse]" at bounding box center [504, 317] width 674 height 19
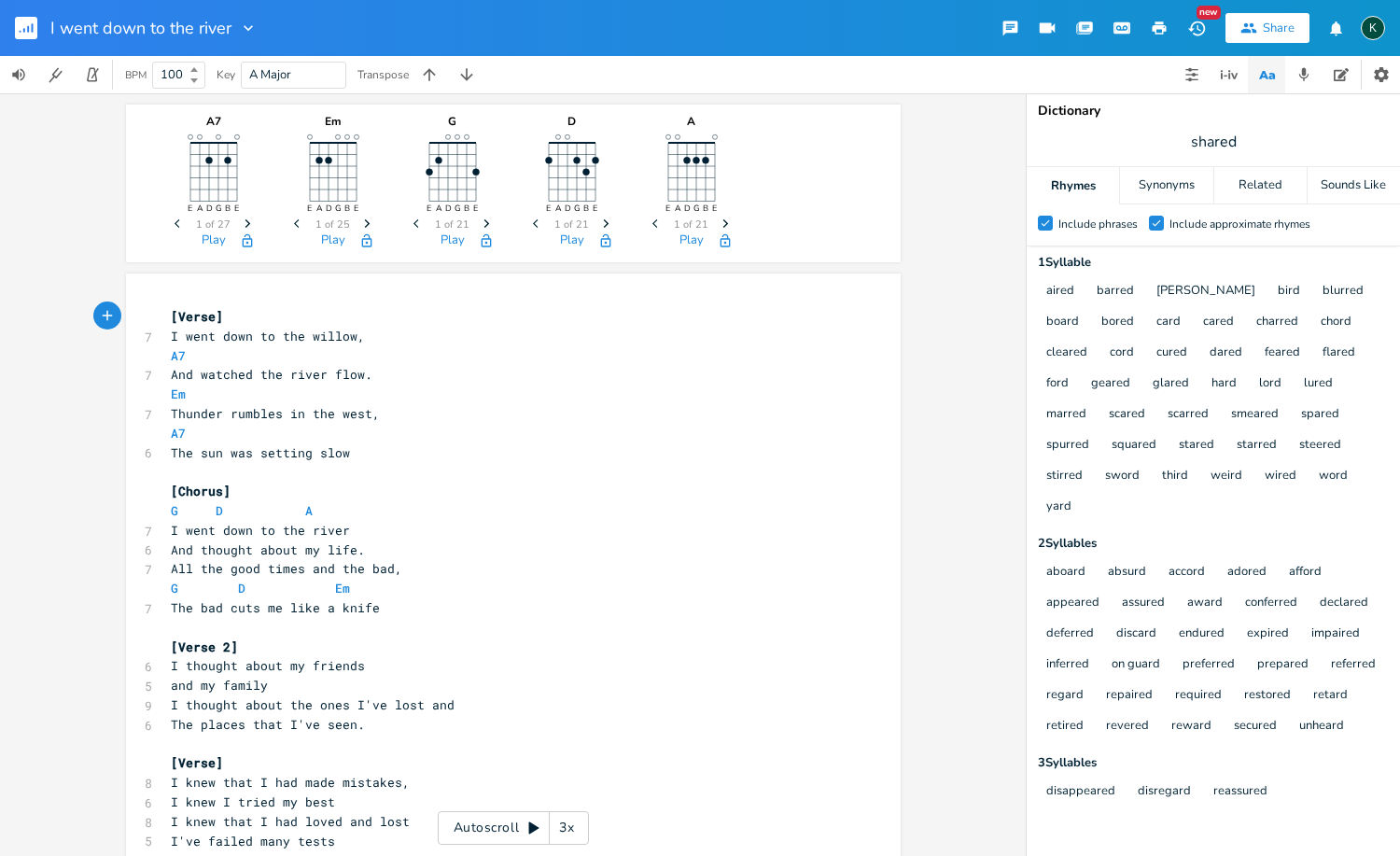
type textarea "A7"
drag, startPoint x: 230, startPoint y: 347, endPoint x: 100, endPoint y: 353, distance: 130.1
click at [100, 353] on div "A7 E A D G B E Previous 1 of 27 Next Play Em E A D G B E Previous 1 of 25 Next …" at bounding box center [512, 474] width 1026 height 762
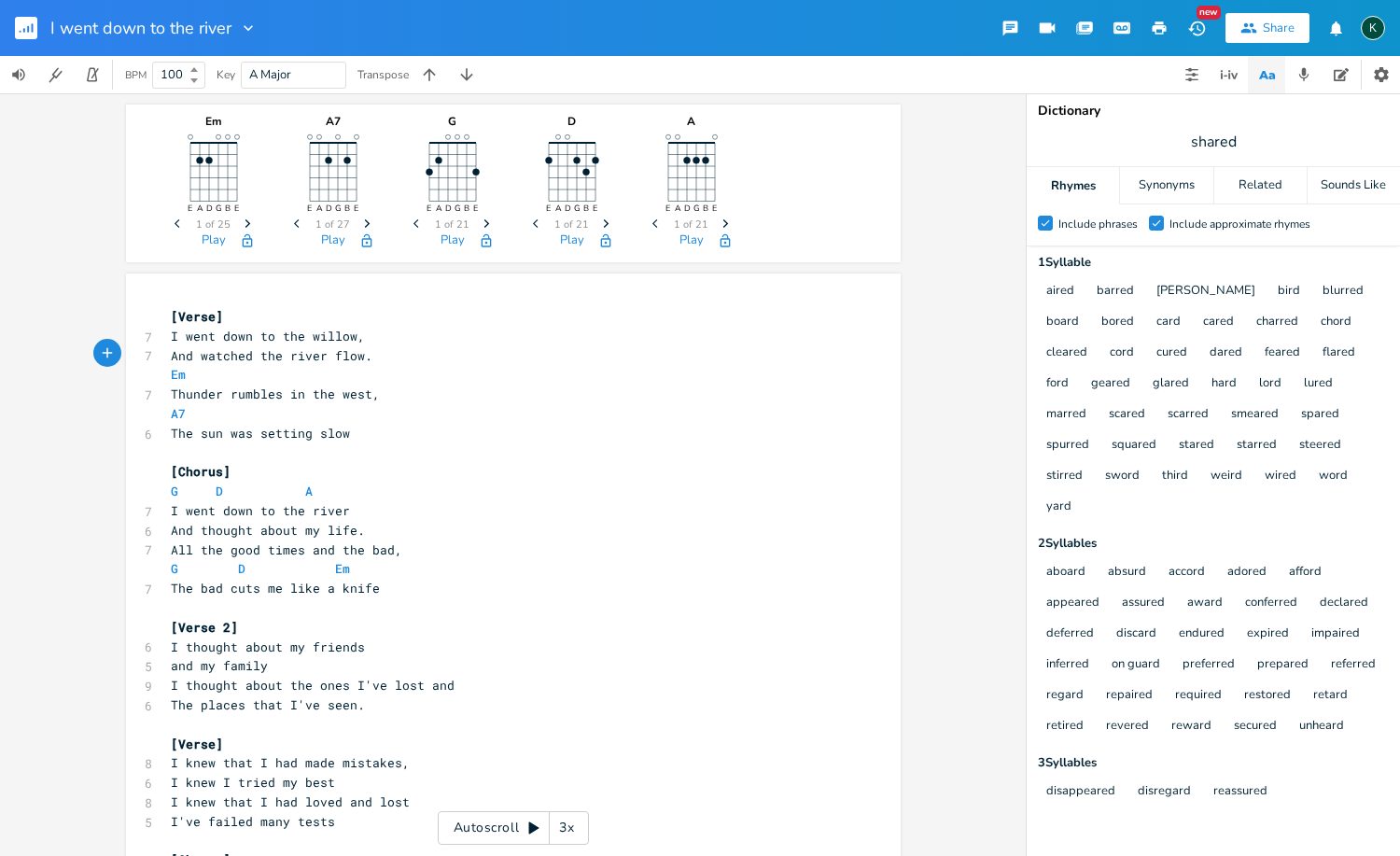
type textarea "Em"
drag, startPoint x: 202, startPoint y: 368, endPoint x: 118, endPoint y: 365, distance: 84.1
click at [118, 365] on div "Em E A D G B E Previous 1 of 25 Next Play A7 E A D G B E Previous 1 of 27 Next …" at bounding box center [512, 474] width 1026 height 762
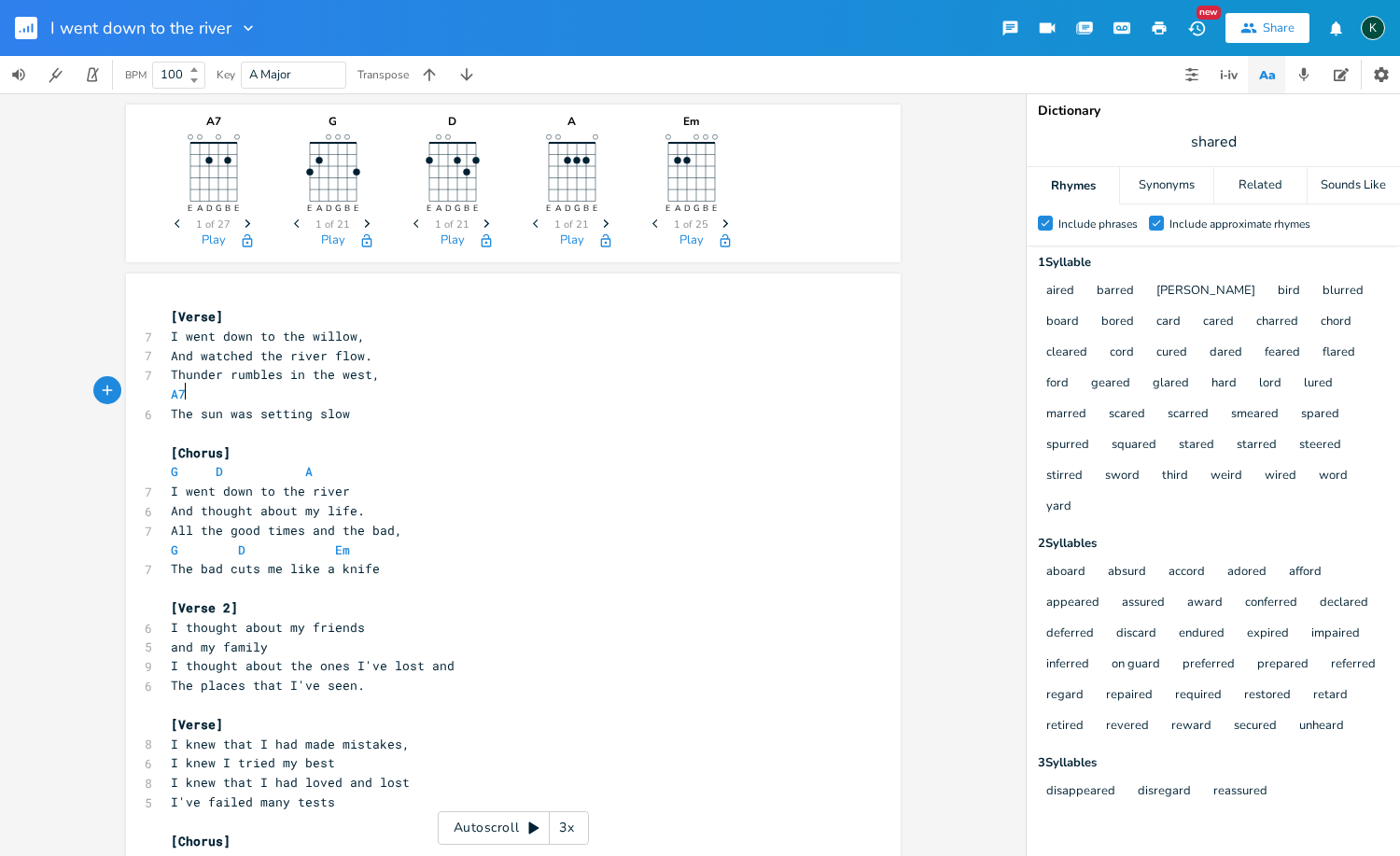
type textarea "A7"
drag, startPoint x: 199, startPoint y: 390, endPoint x: 109, endPoint y: 386, distance: 90.1
click at [126, 386] on div "A7 x [Verse] 7 I went down to the willow, 7 And watched the river flow. 7 Thund…" at bounding box center [512, 672] width 774 height 797
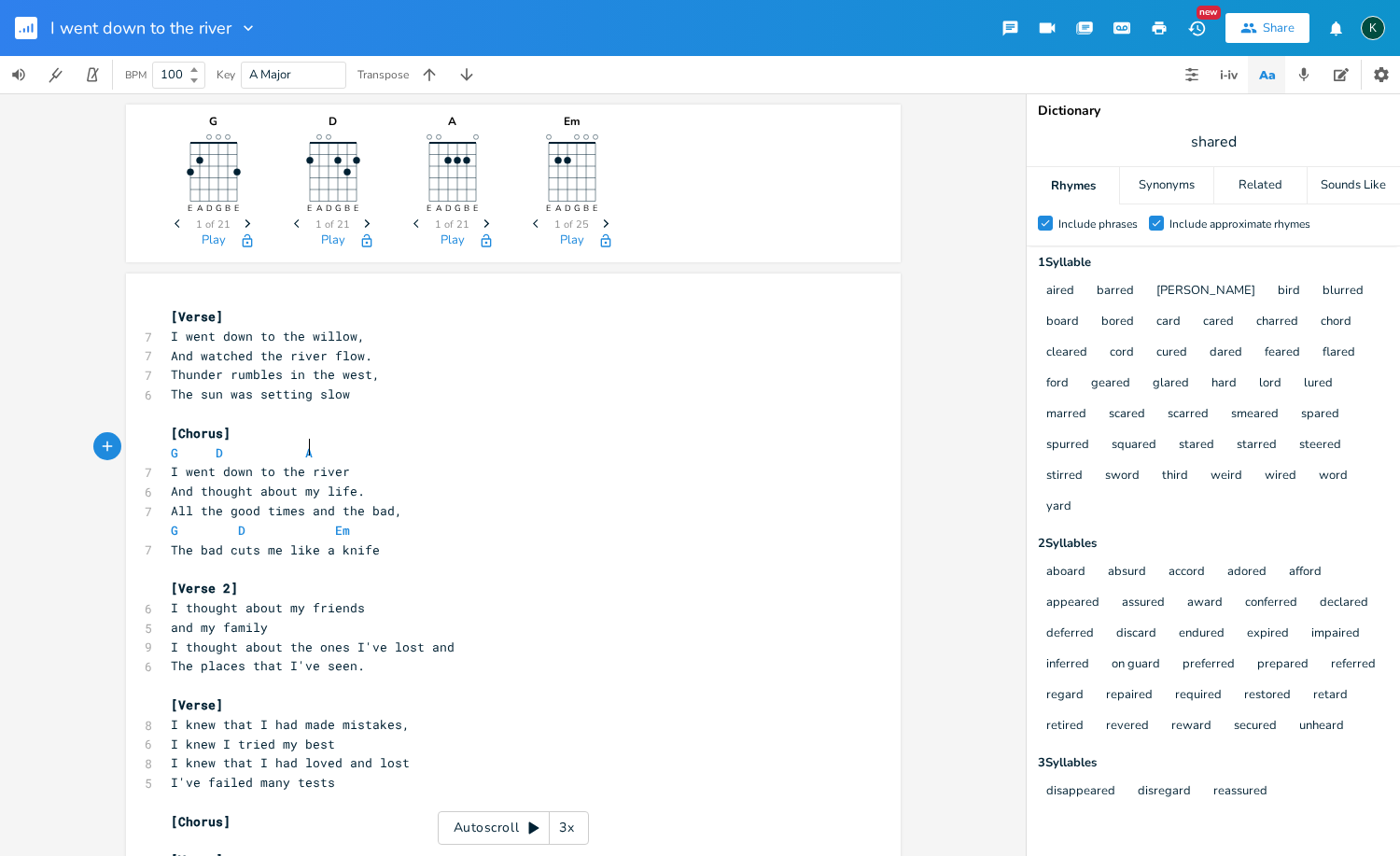
type textarea "G D A"
drag, startPoint x: 316, startPoint y: 450, endPoint x: 126, endPoint y: 446, distance: 190.0
click at [127, 446] on div "G D A x [Verse] 7 I went down to the willow, 7 And watched the river flow. 7 Th…" at bounding box center [512, 662] width 774 height 777
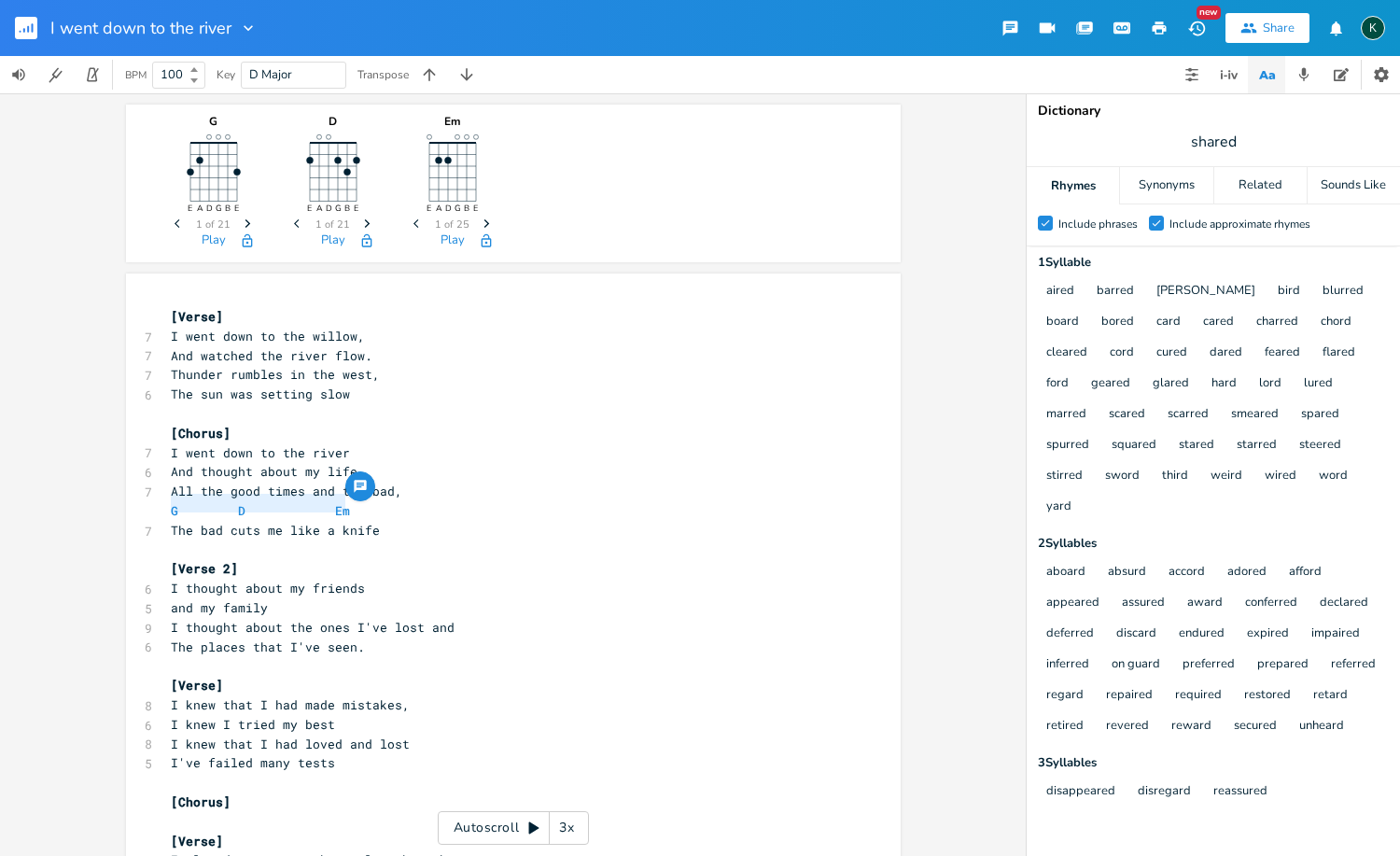
type textarea "All the good times and the bad, G D Em"
drag, startPoint x: 344, startPoint y: 503, endPoint x: 118, endPoint y: 490, distance: 226.4
click at [126, 491] on div "All the good times and the bad, G D Em x [Verse] 7 I went down to the willow, 7…" at bounding box center [512, 653] width 774 height 759
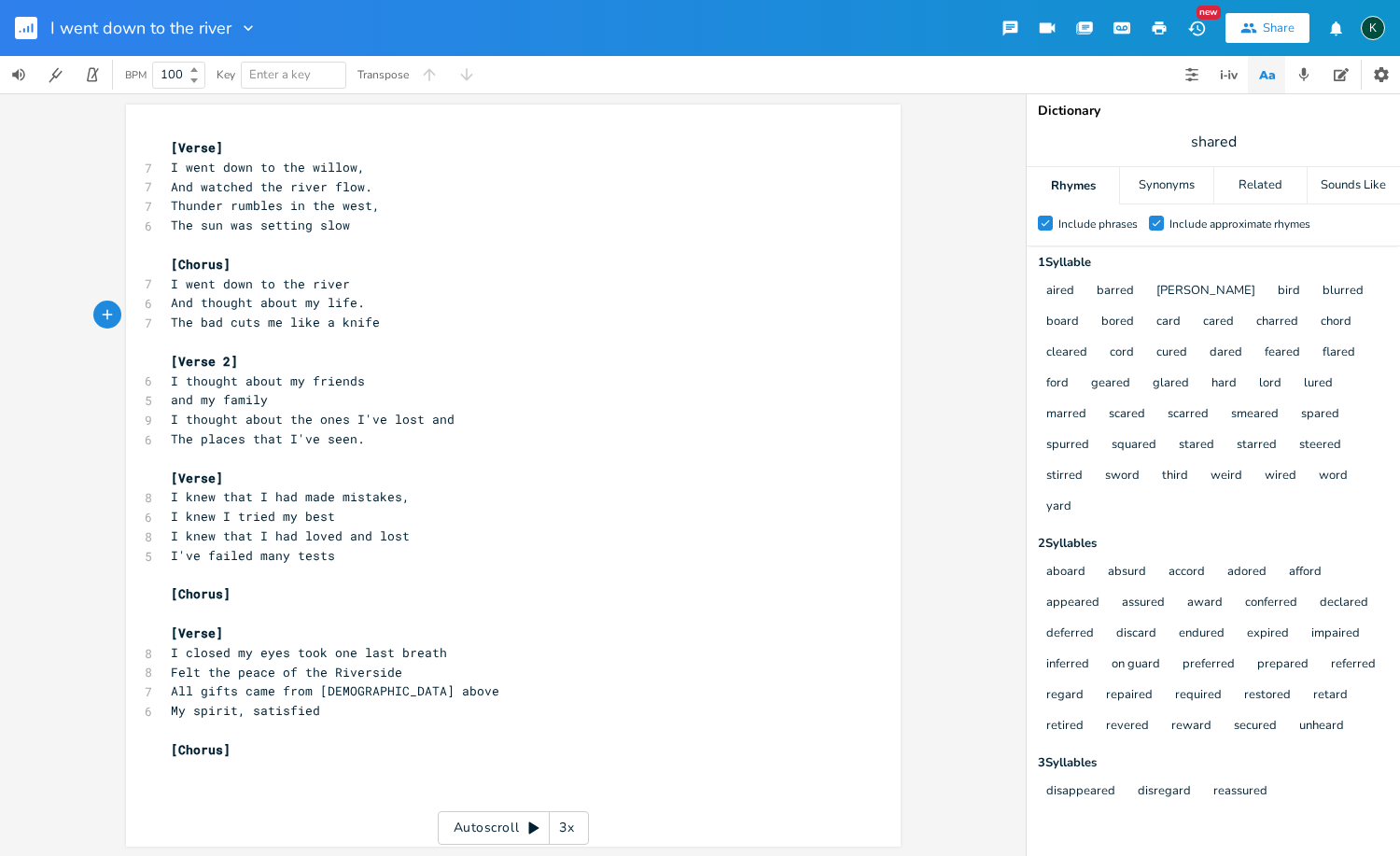
type textarea "All the good times and the bad, G D Em"
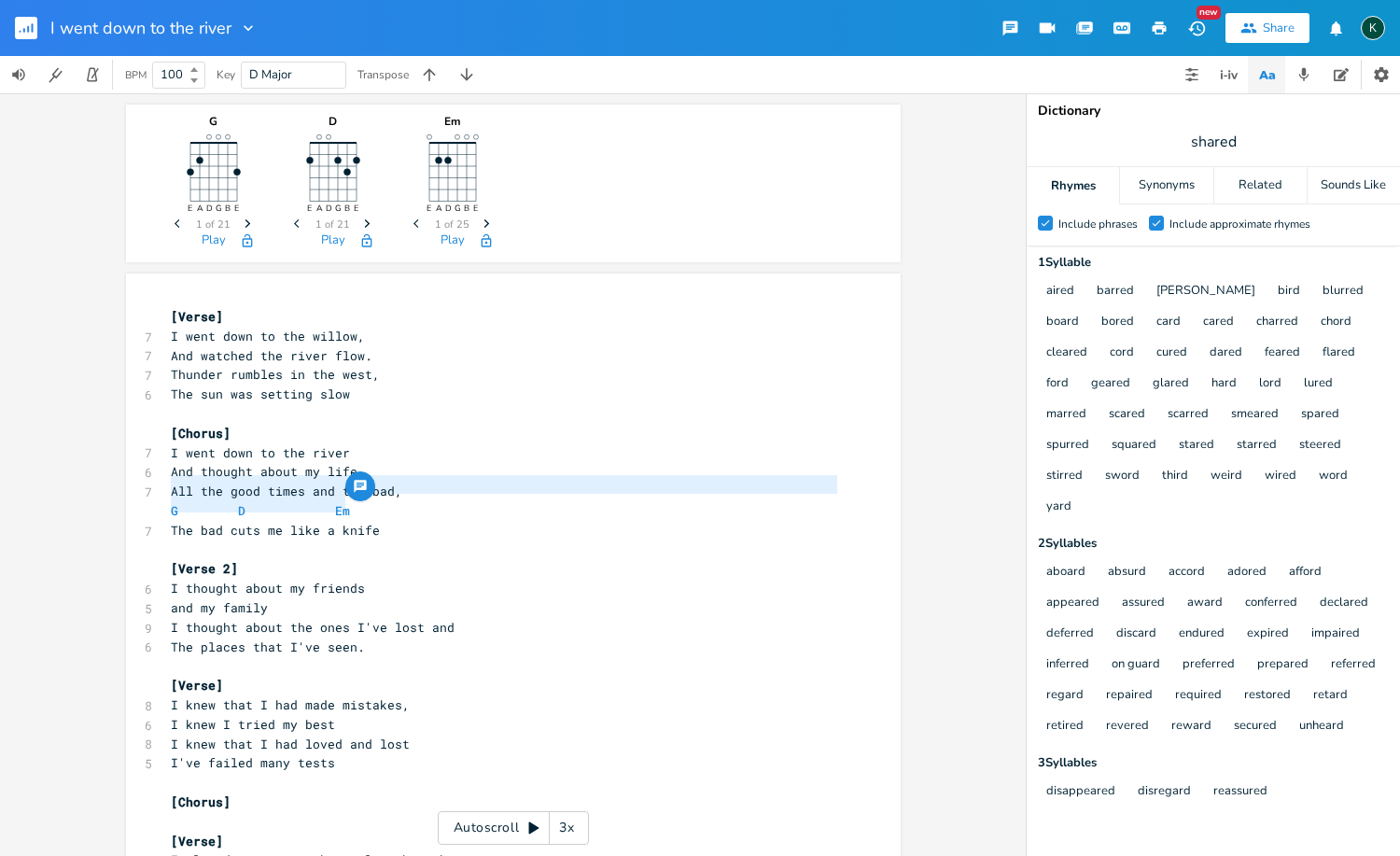
click at [264, 483] on span "All the good times and the bad," at bounding box center [286, 491] width 231 height 17
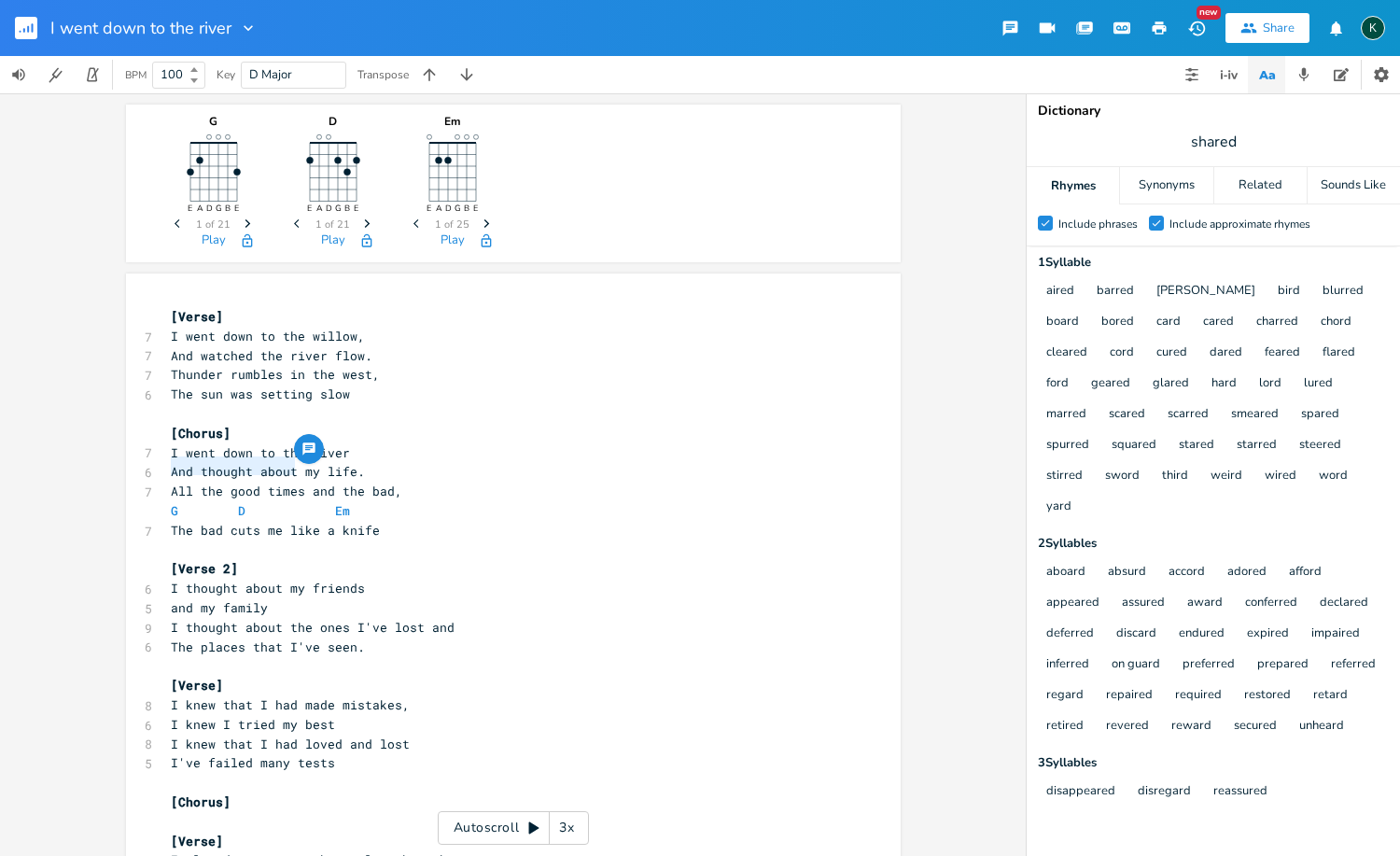
drag, startPoint x: 168, startPoint y: 469, endPoint x: 286, endPoint y: 467, distance: 118.0
click at [286, 467] on span "And thought about my life." at bounding box center [268, 471] width 194 height 17
type textarea "To contemplate"
type textarea "G D Em"
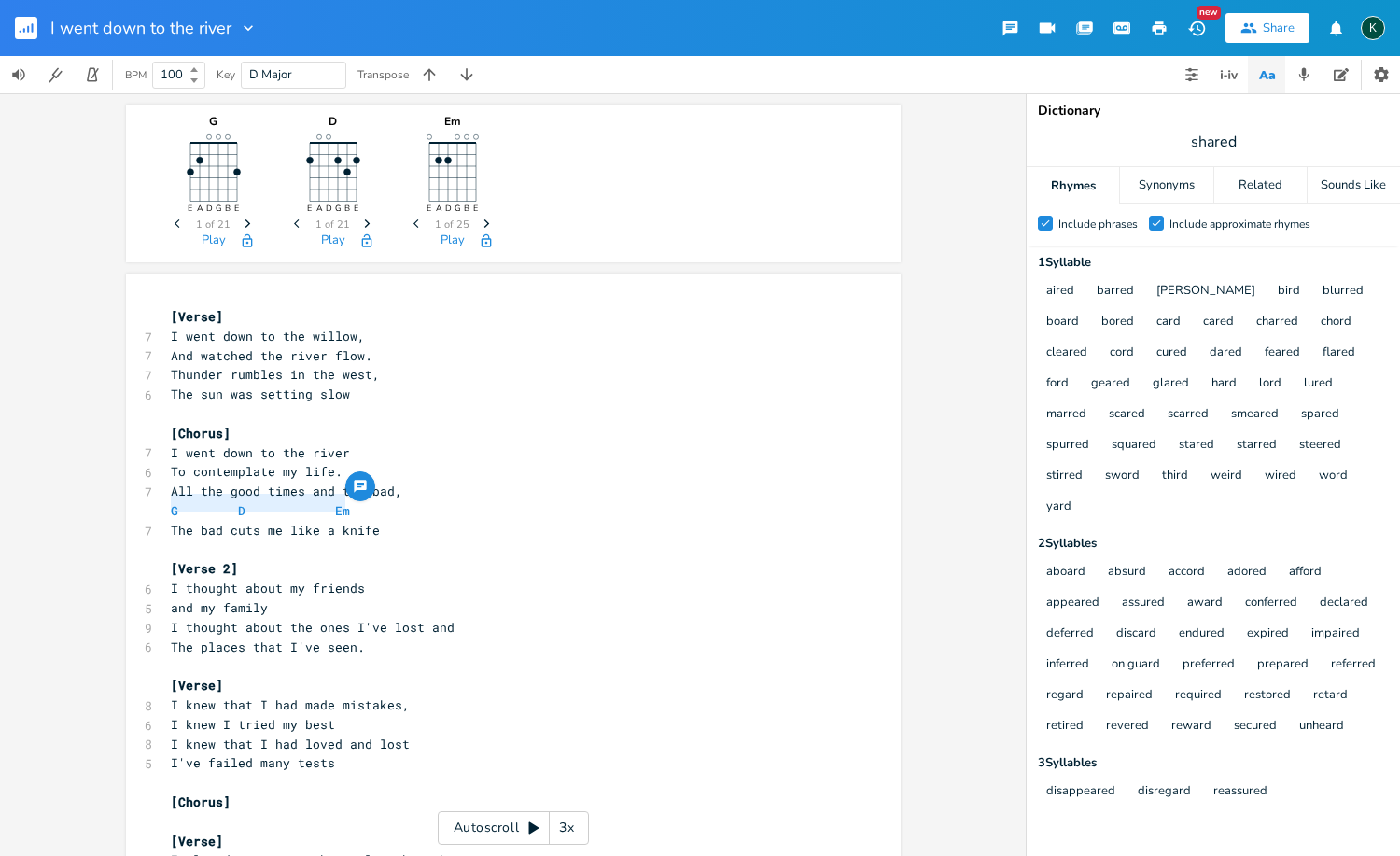
drag, startPoint x: 357, startPoint y: 497, endPoint x: 163, endPoint y: 505, distance: 194.2
click at [167, 506] on pre "G D Em" at bounding box center [504, 511] width 674 height 19
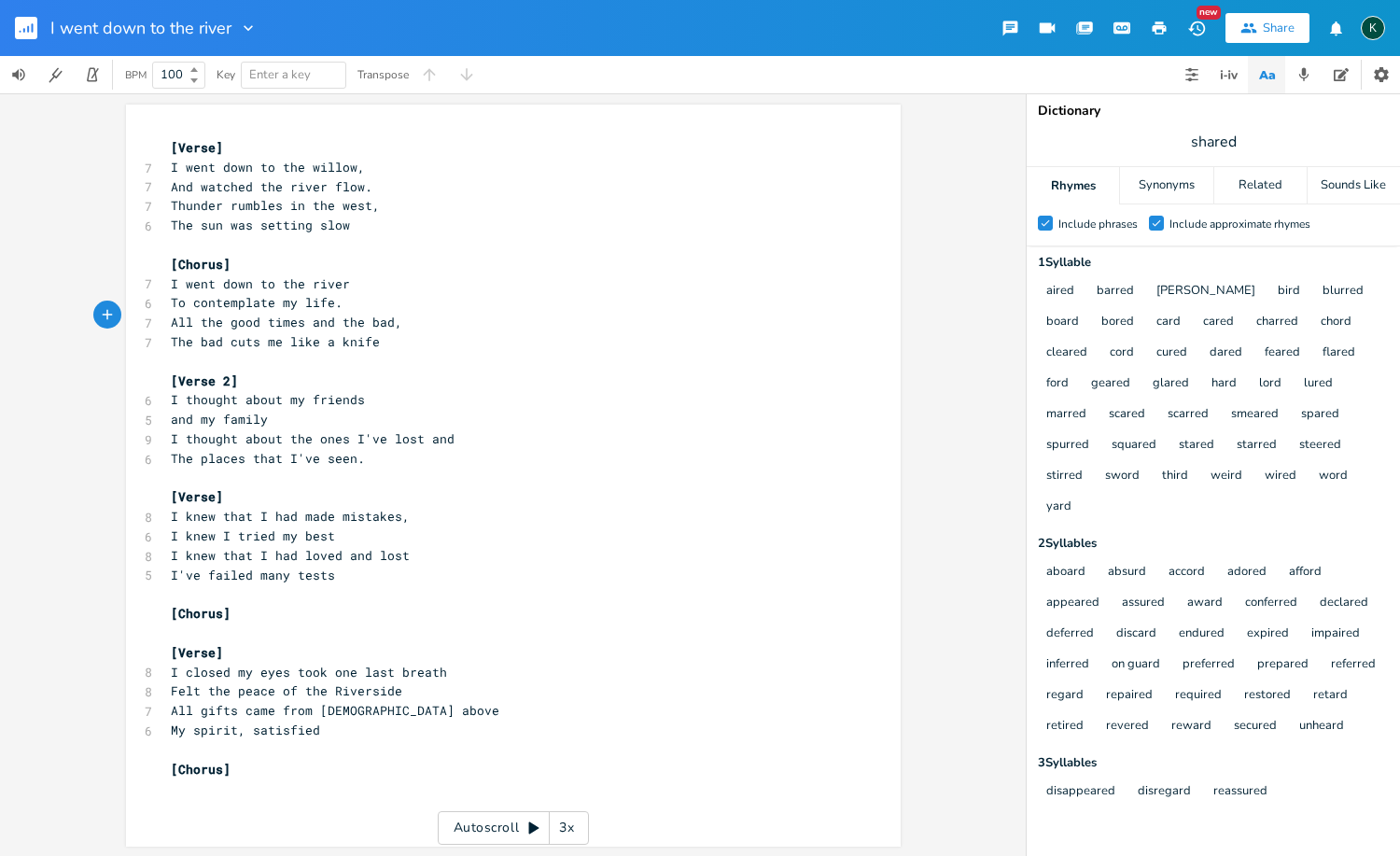
click at [379, 341] on pre "The bad cuts me like a knife" at bounding box center [504, 342] width 674 height 19
type textarea "'"
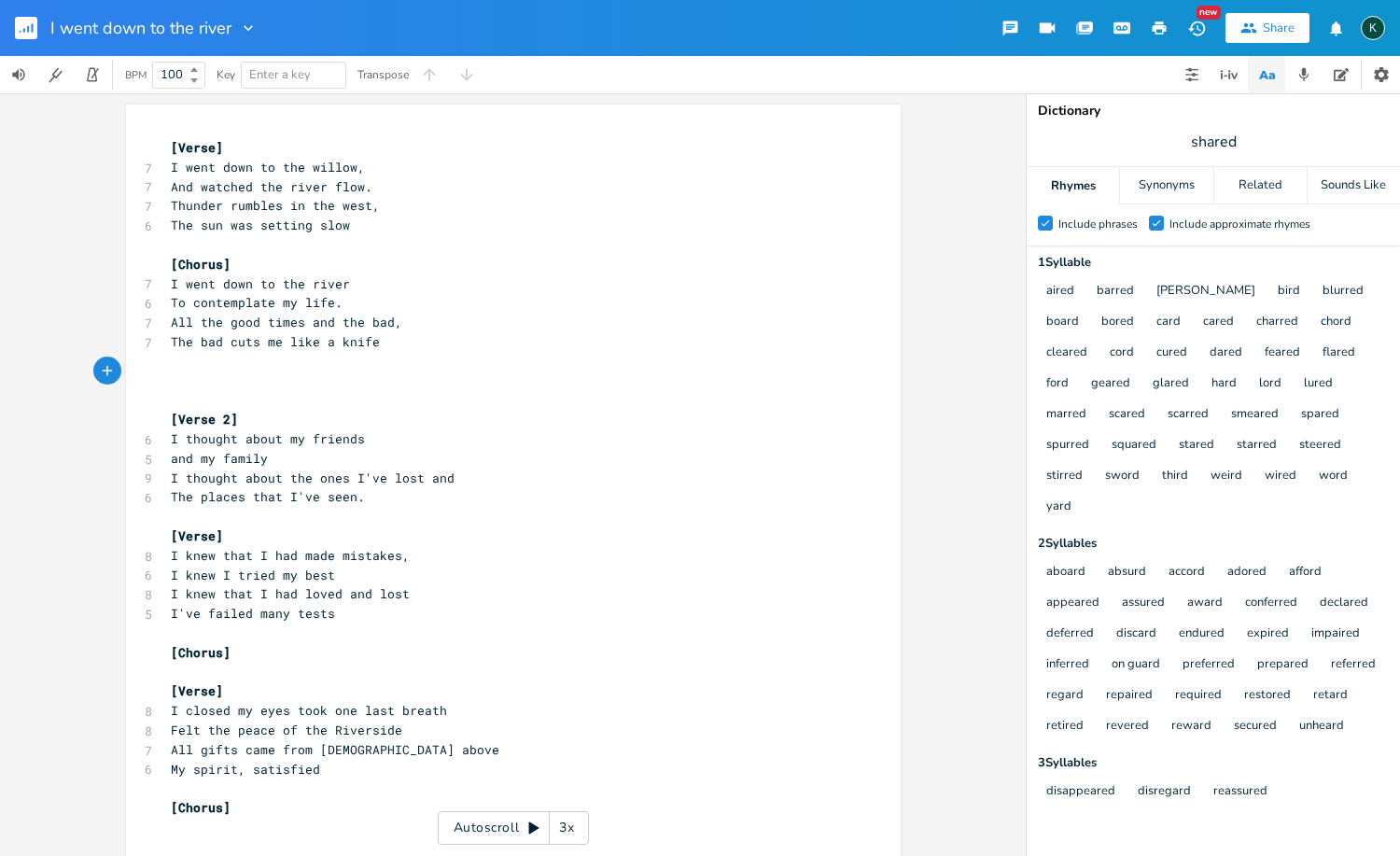
type textarea "{"
type textarea "[guitar solo]"
type textarea "[Verse]"
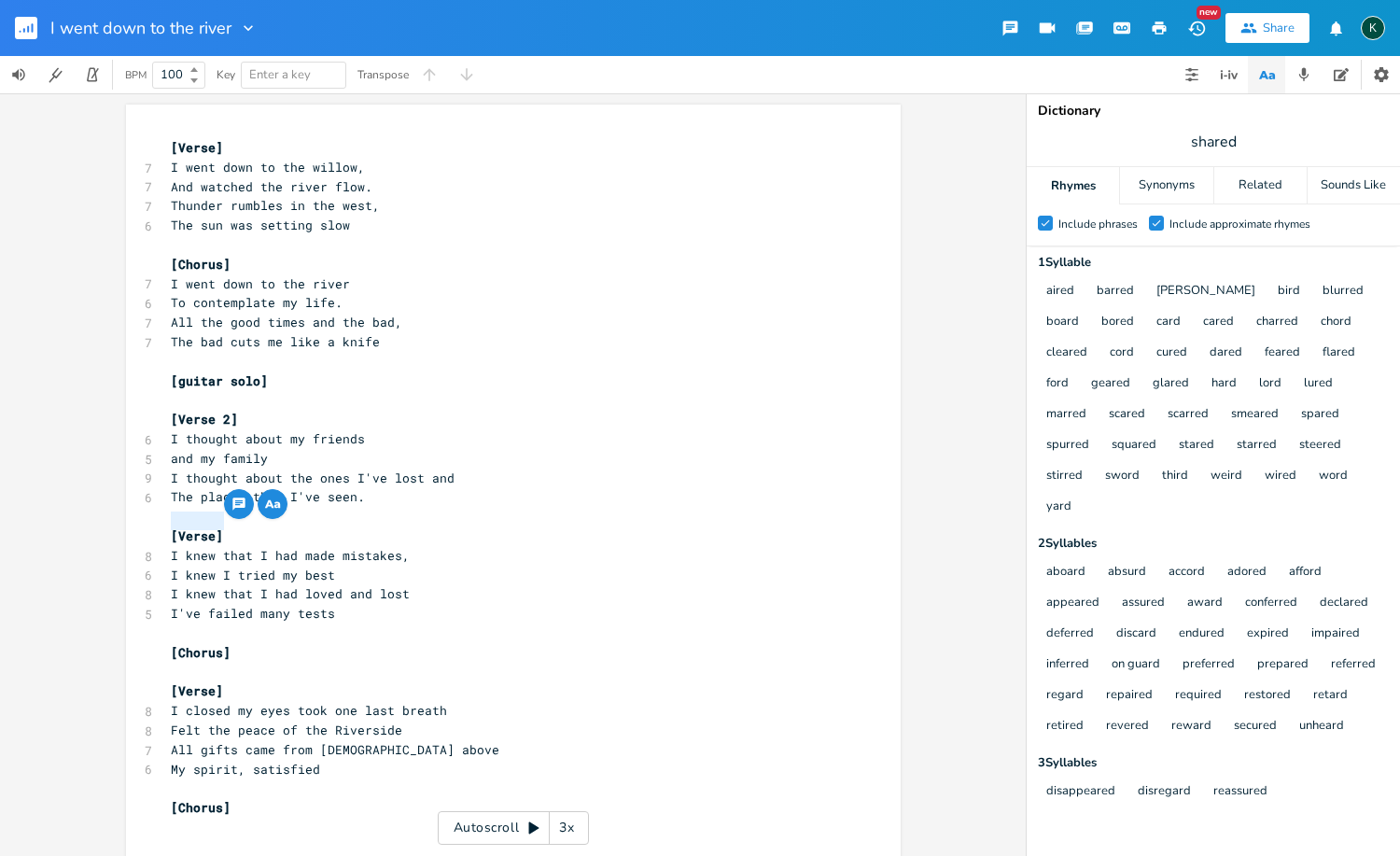
drag, startPoint x: 253, startPoint y: 524, endPoint x: 105, endPoint y: 513, distance: 148.4
click at [105, 513] on div "[Verse] x [Verse] 7 I went down to the willow, 7 And watched the river flow. 7 …" at bounding box center [512, 474] width 1026 height 762
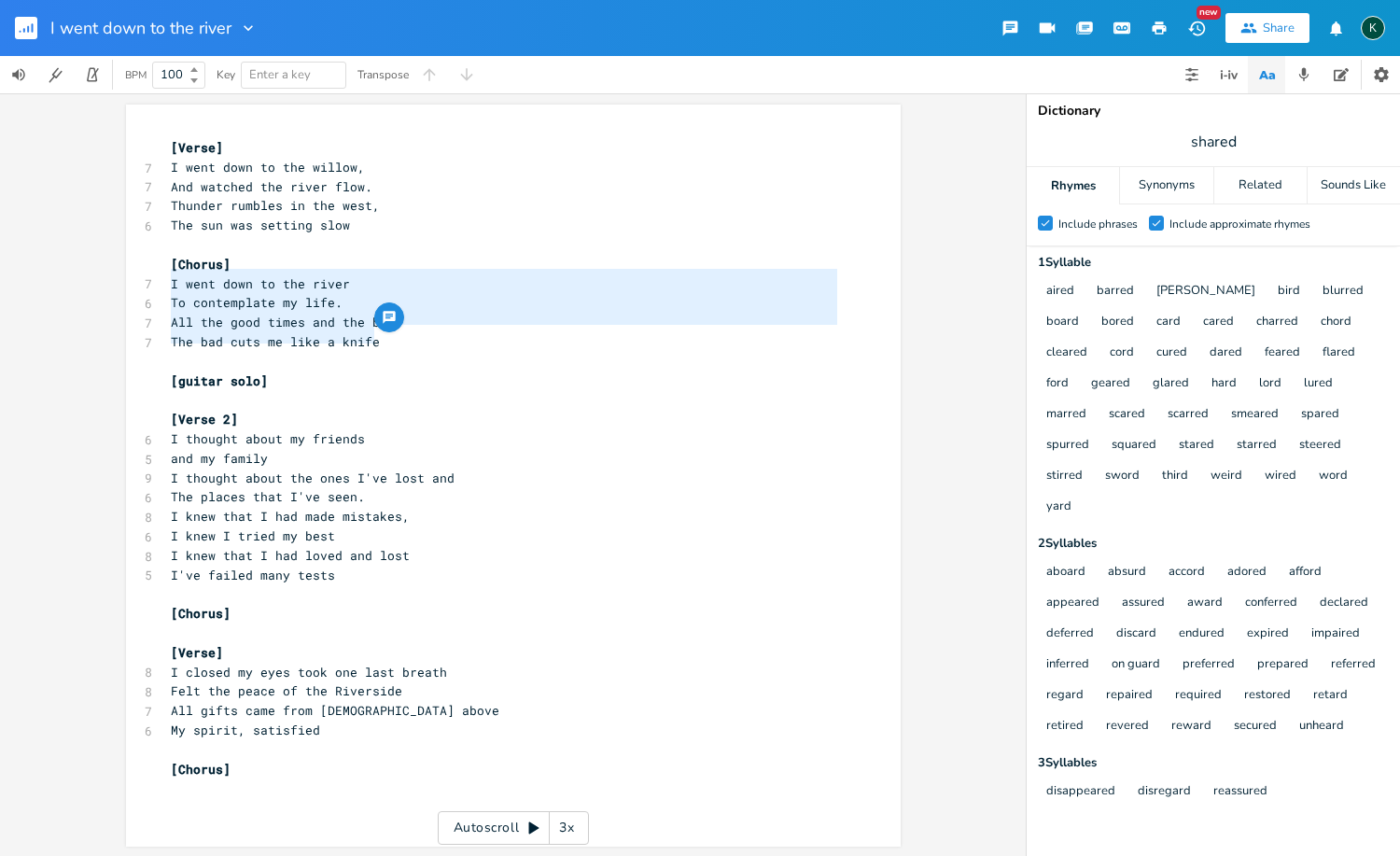
drag, startPoint x: 372, startPoint y: 337, endPoint x: 132, endPoint y: 279, distance: 246.9
click at [132, 279] on div "I went down to the river To contemplate my life. All the good times and the bad…" at bounding box center [512, 475] width 774 height 742
type textarea "​I went down to the river To contemplate my life. All the good times and the ba…"
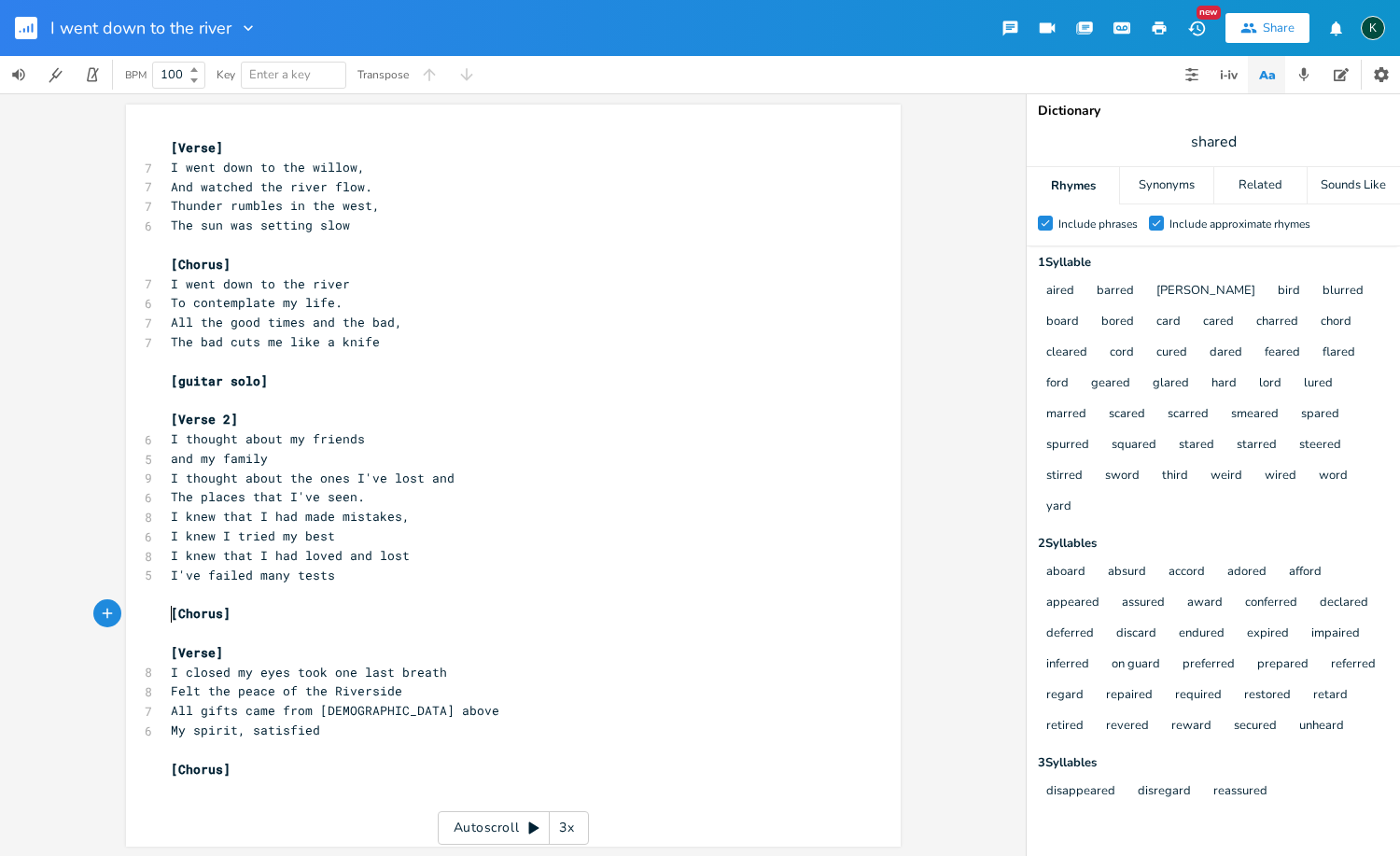
scroll to position [4, 0]
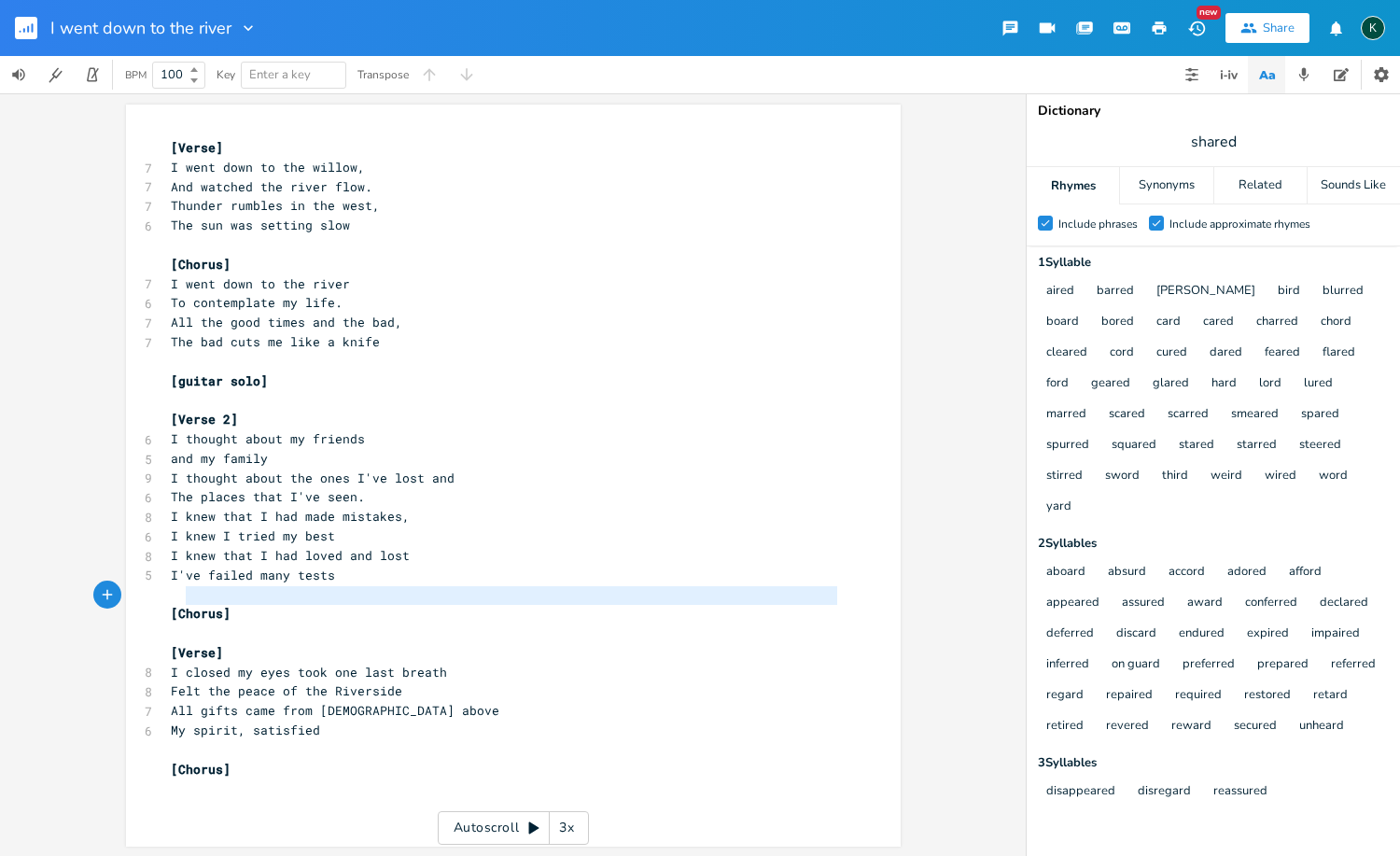
type textarea "[Chorus]"
drag, startPoint x: 241, startPoint y: 605, endPoint x: 106, endPoint y: 596, distance: 135.3
click at [106, 596] on div "[Chorus] x [Verse] 7 I went down to the willow, 7 And watched the river flow. 7…" at bounding box center [512, 474] width 1026 height 762
paste textarea
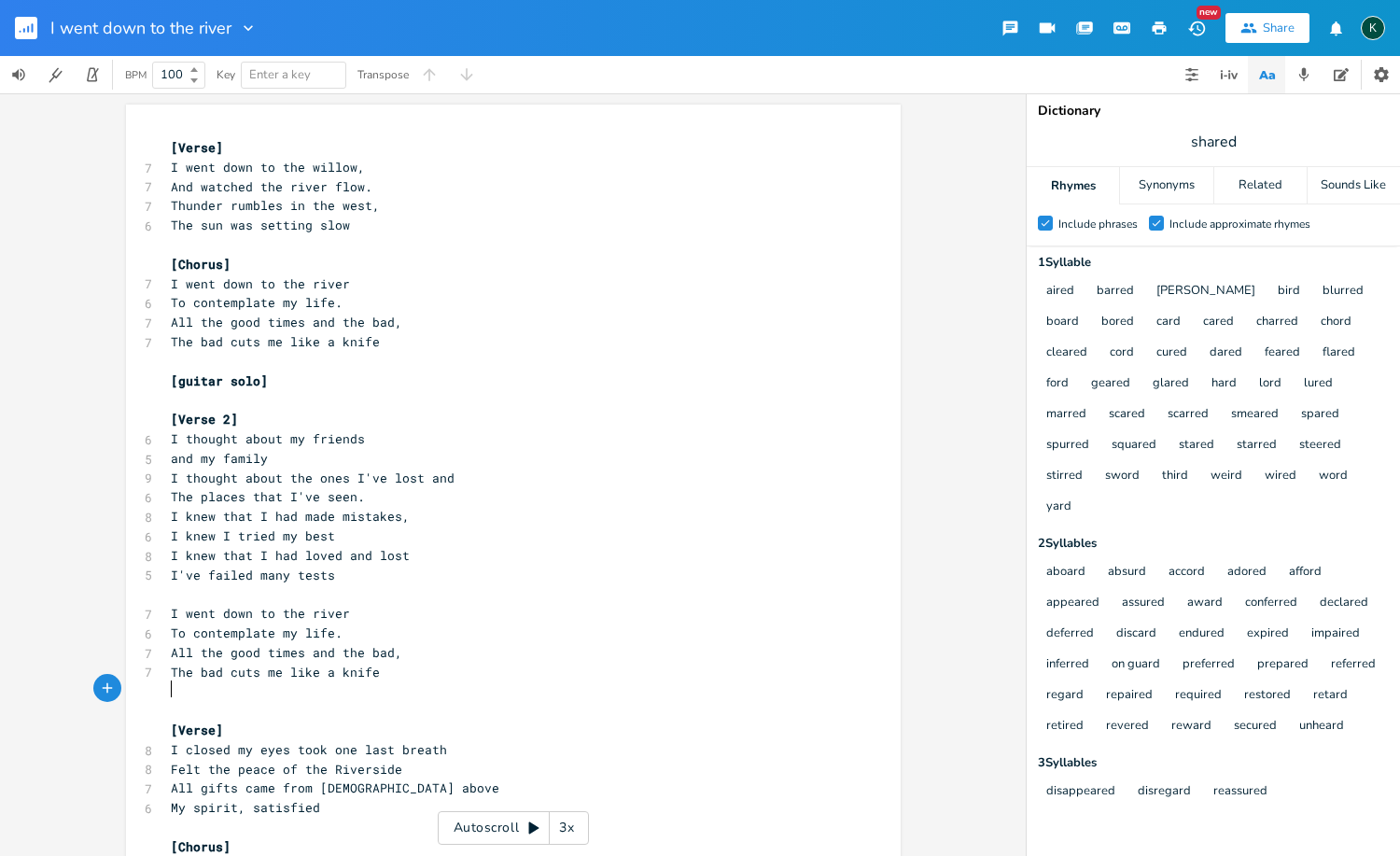
scroll to position [48, 0]
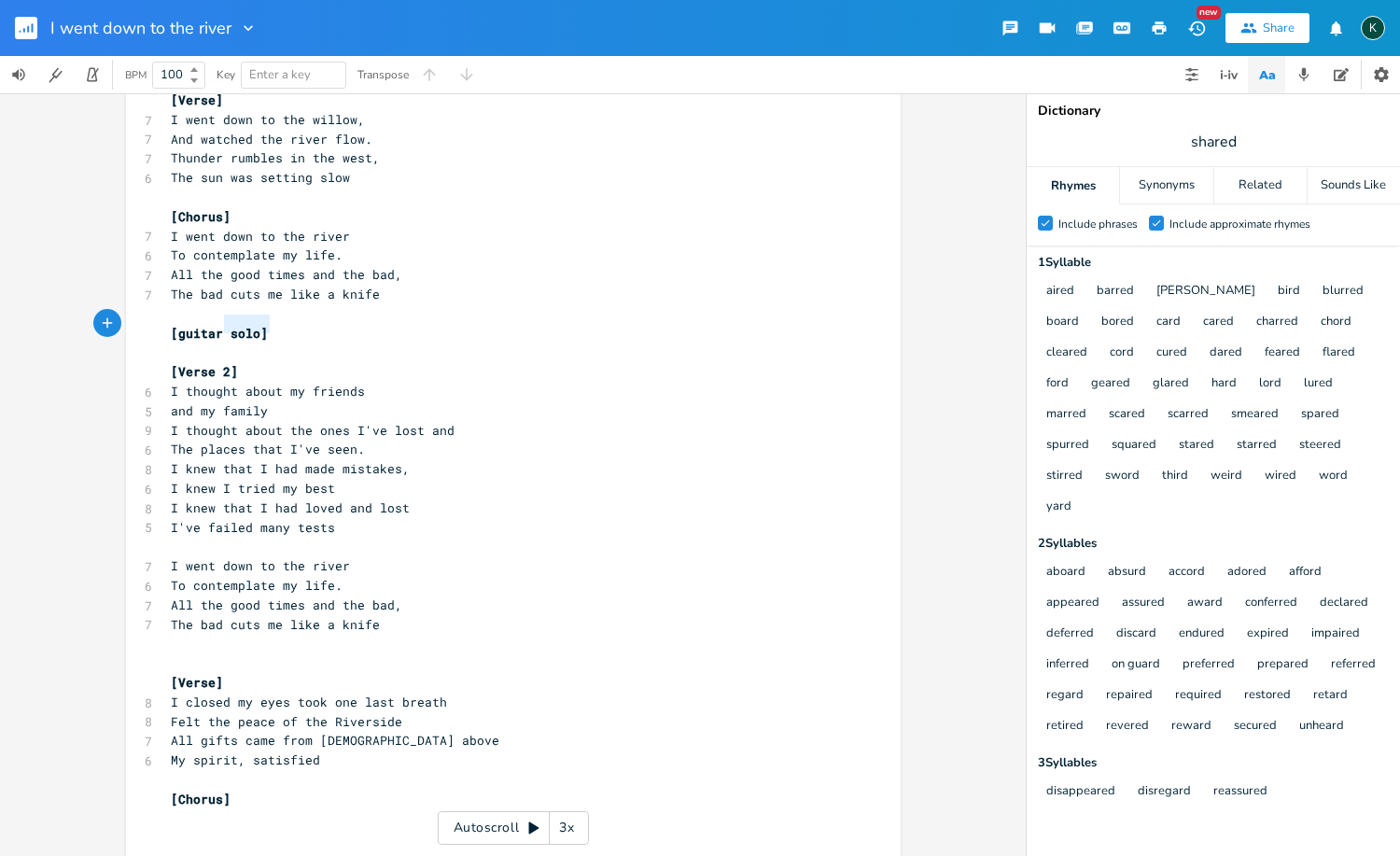
type textarea "[guitar solo]"
drag, startPoint x: 269, startPoint y: 326, endPoint x: 122, endPoint y: 321, distance: 147.1
click at [126, 321] on div "[guitar solo] x [Verse] 7 I went down to the willow, 7 And watched the river fl…" at bounding box center [512, 464] width 774 height 817
click at [169, 654] on pre "​" at bounding box center [504, 663] width 674 height 19
click at [175, 633] on pre "​" at bounding box center [504, 643] width 674 height 19
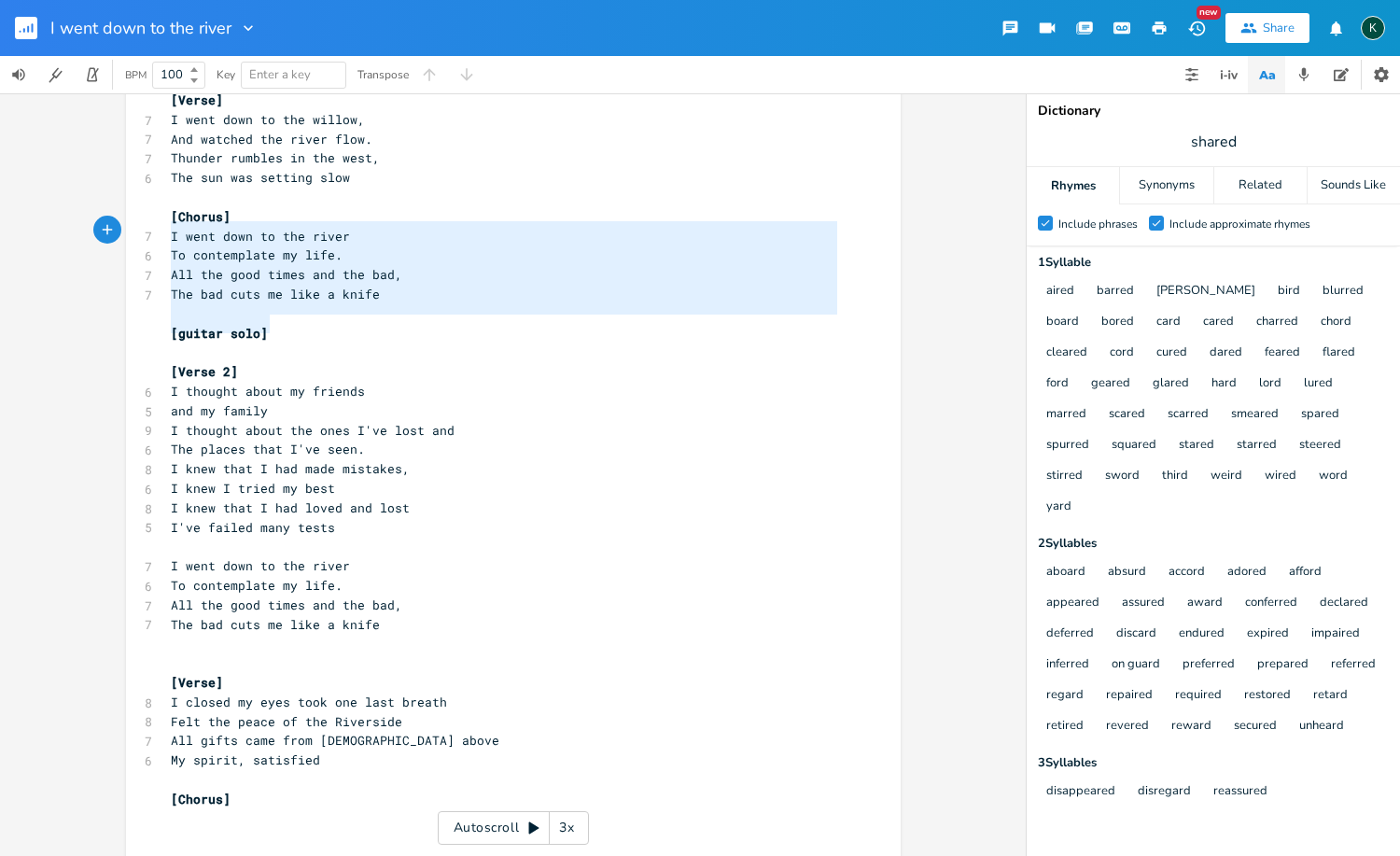
type textarea "[Chorus] I went down to the river To contemplate my life. All the good times an…"
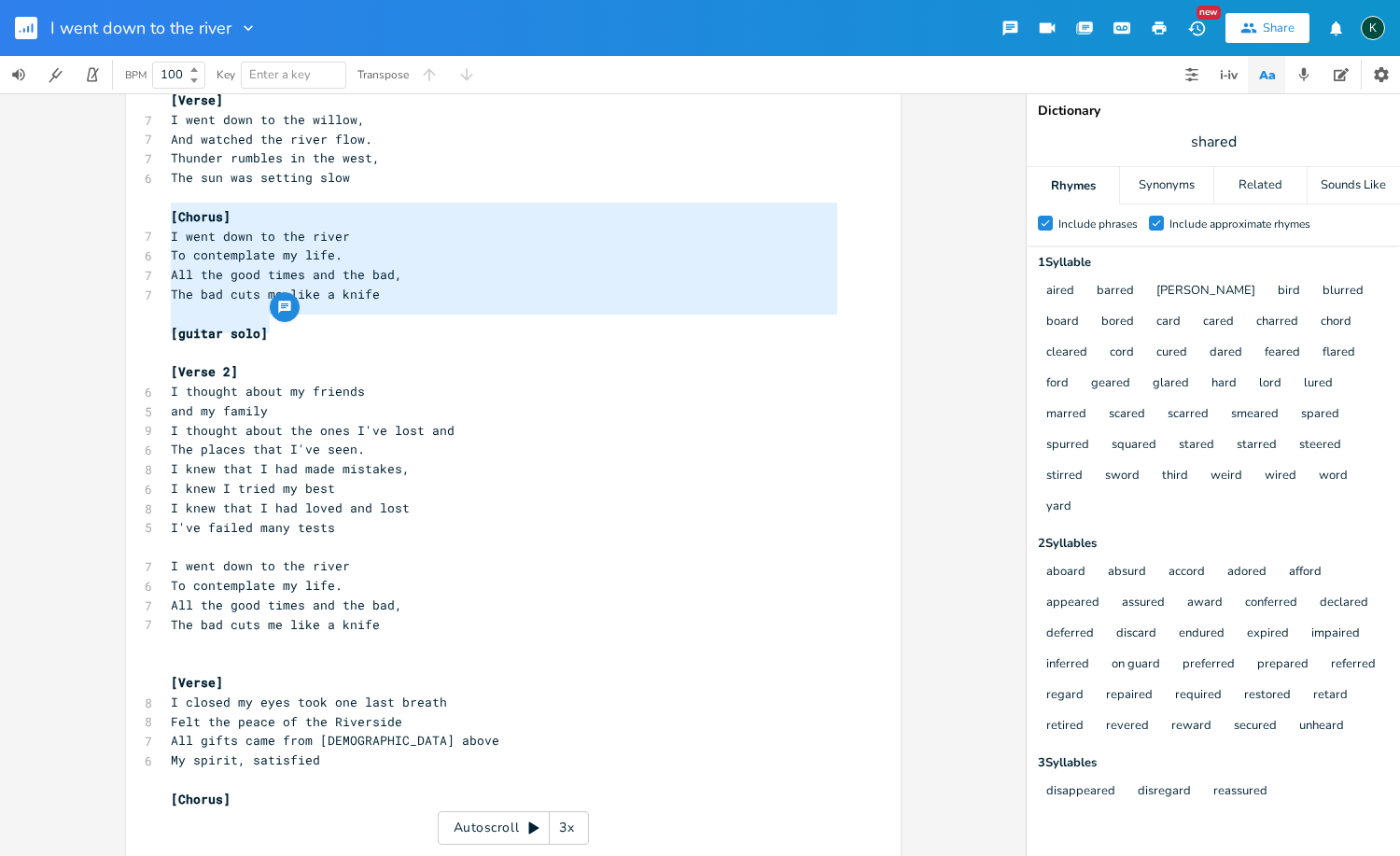
drag, startPoint x: 268, startPoint y: 324, endPoint x: 117, endPoint y: 210, distance: 189.2
click at [117, 210] on div "[Chorus] I went down to the river To contemplate my life. All the good times an…" at bounding box center [512, 474] width 1026 height 762
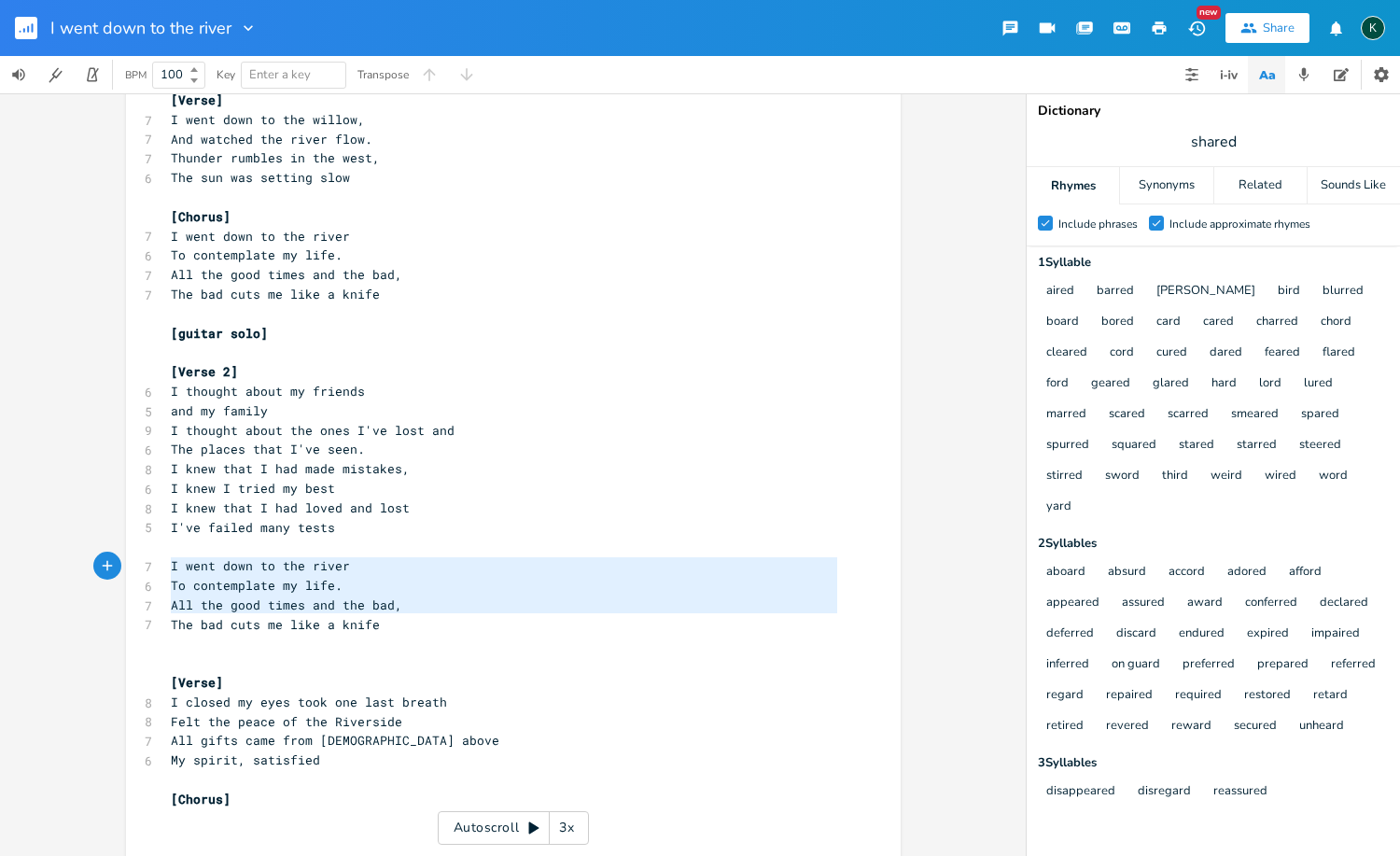
type textarea "I went down to the river To contemplate my life. All the good times and the bad…"
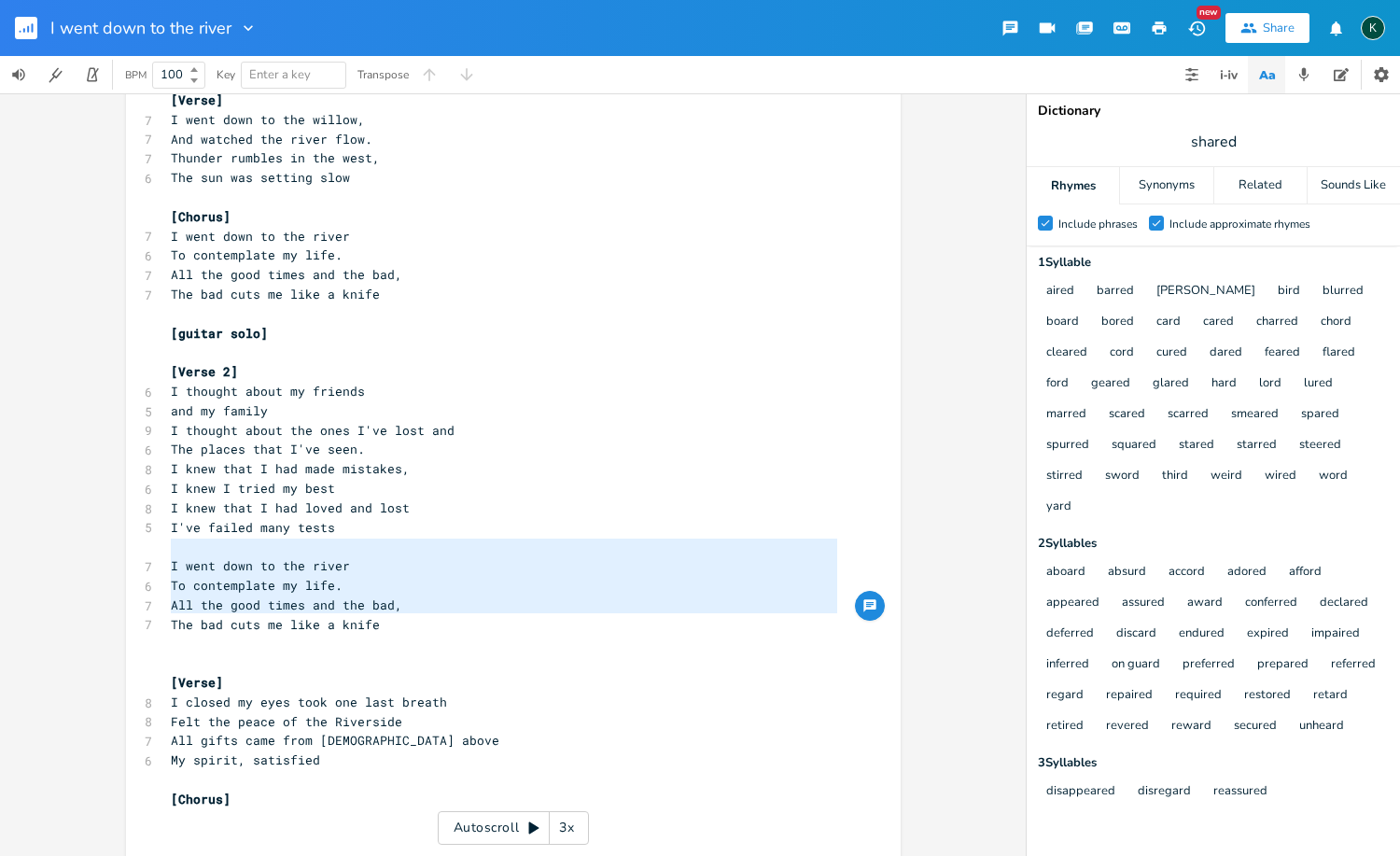
drag, startPoint x: 379, startPoint y: 613, endPoint x: 83, endPoint y: 545, distance: 303.7
click at [83, 545] on div "I went down to the river To contemplate my life. All the good times and the bad…" at bounding box center [512, 474] width 1026 height 762
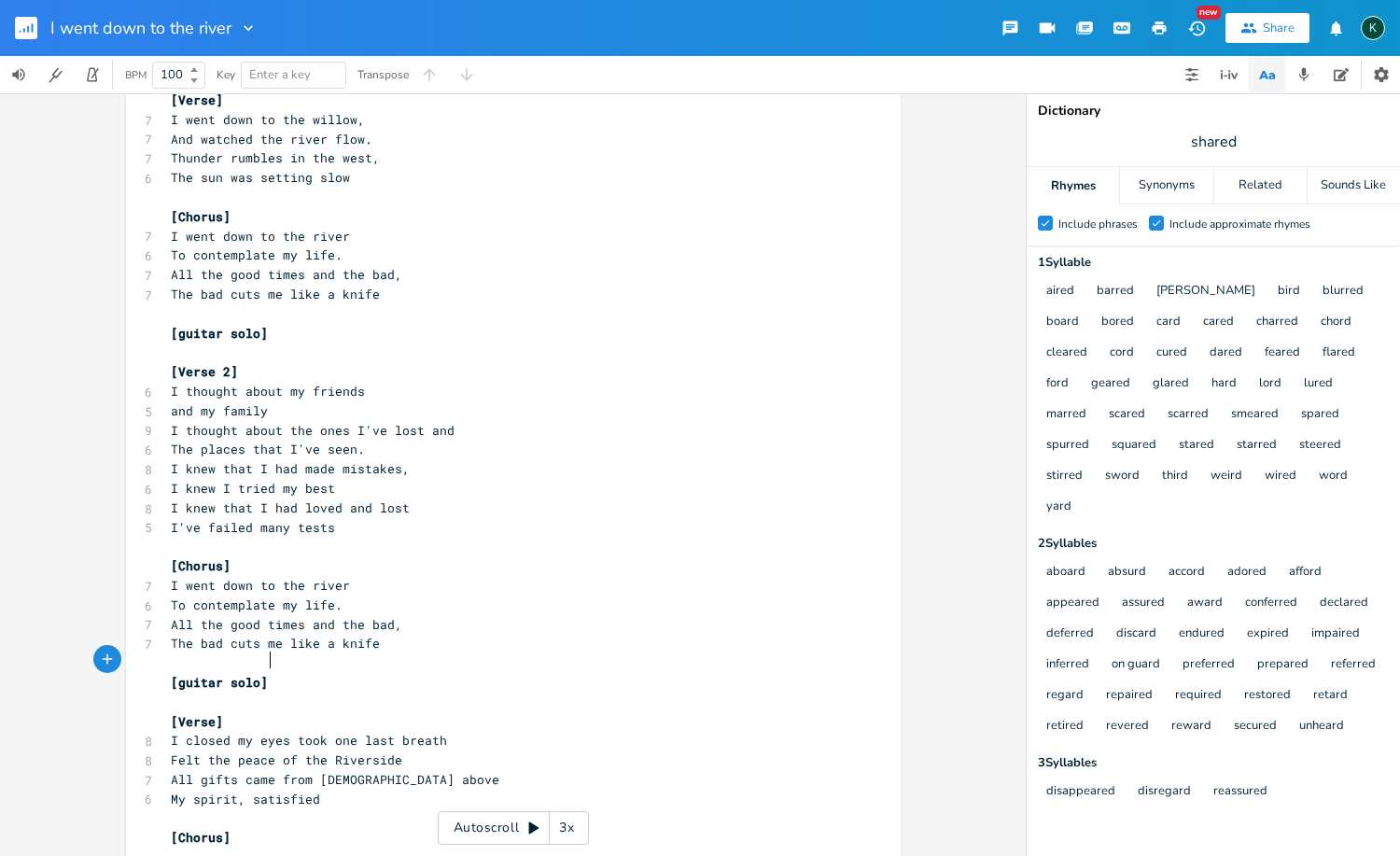
scroll to position [84, 0]
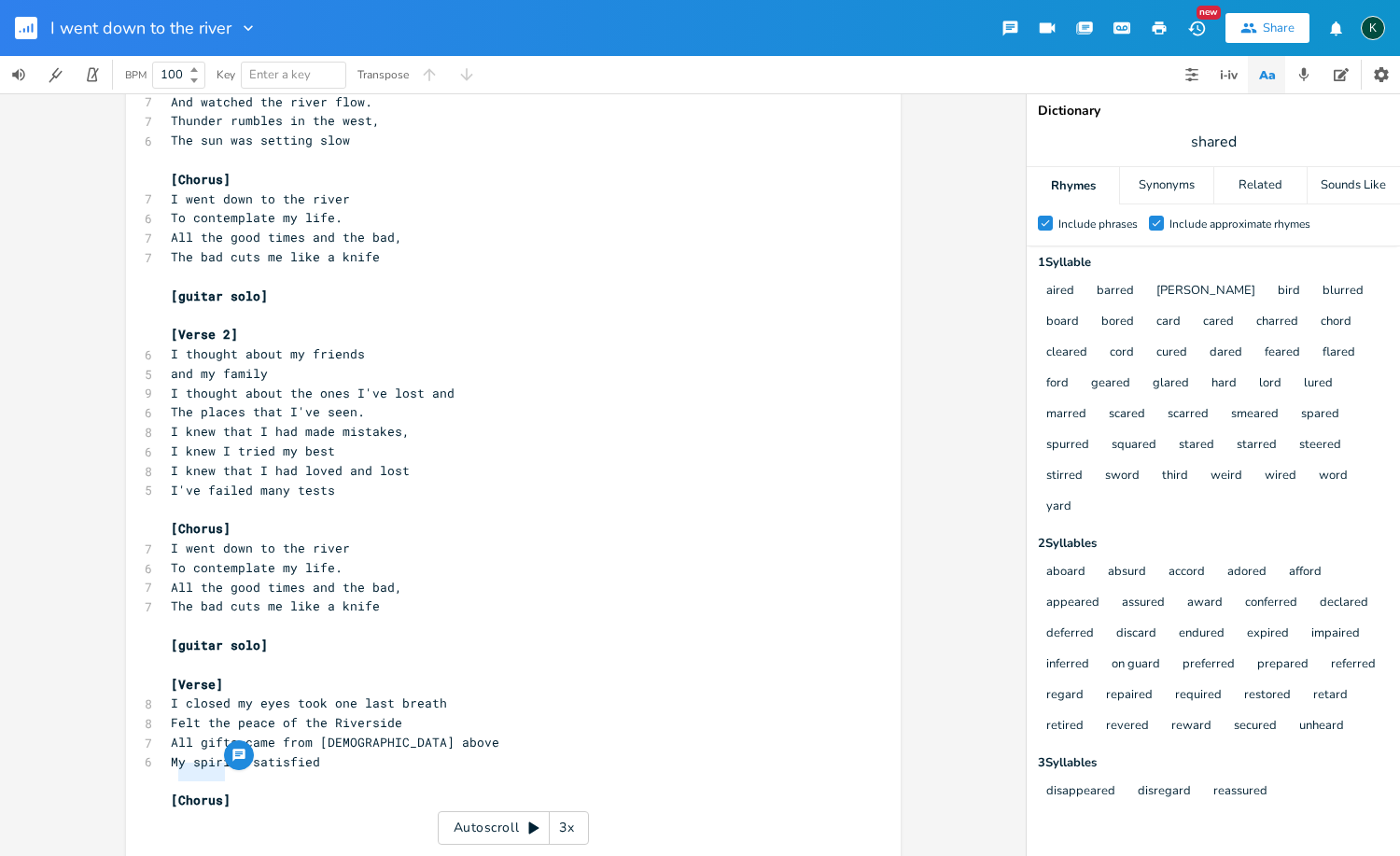
drag, startPoint x: 175, startPoint y: 775, endPoint x: 219, endPoint y: 773, distance: 44.0
click at [219, 792] on span "[Chorus]" at bounding box center [201, 800] width 59 height 17
type textarea "ep"
type textarea "Epic guitar solo to end"
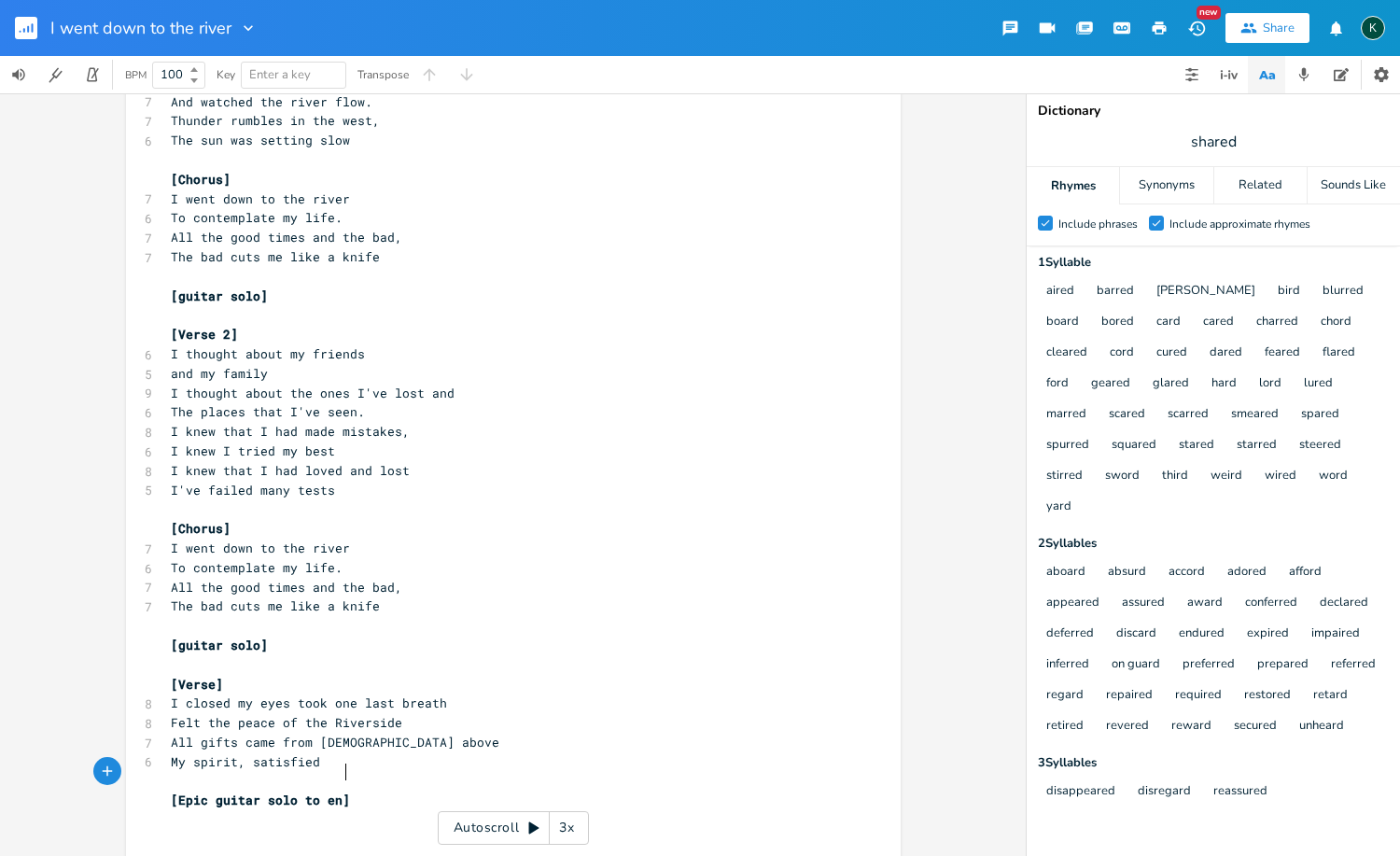
scroll to position [0, 103]
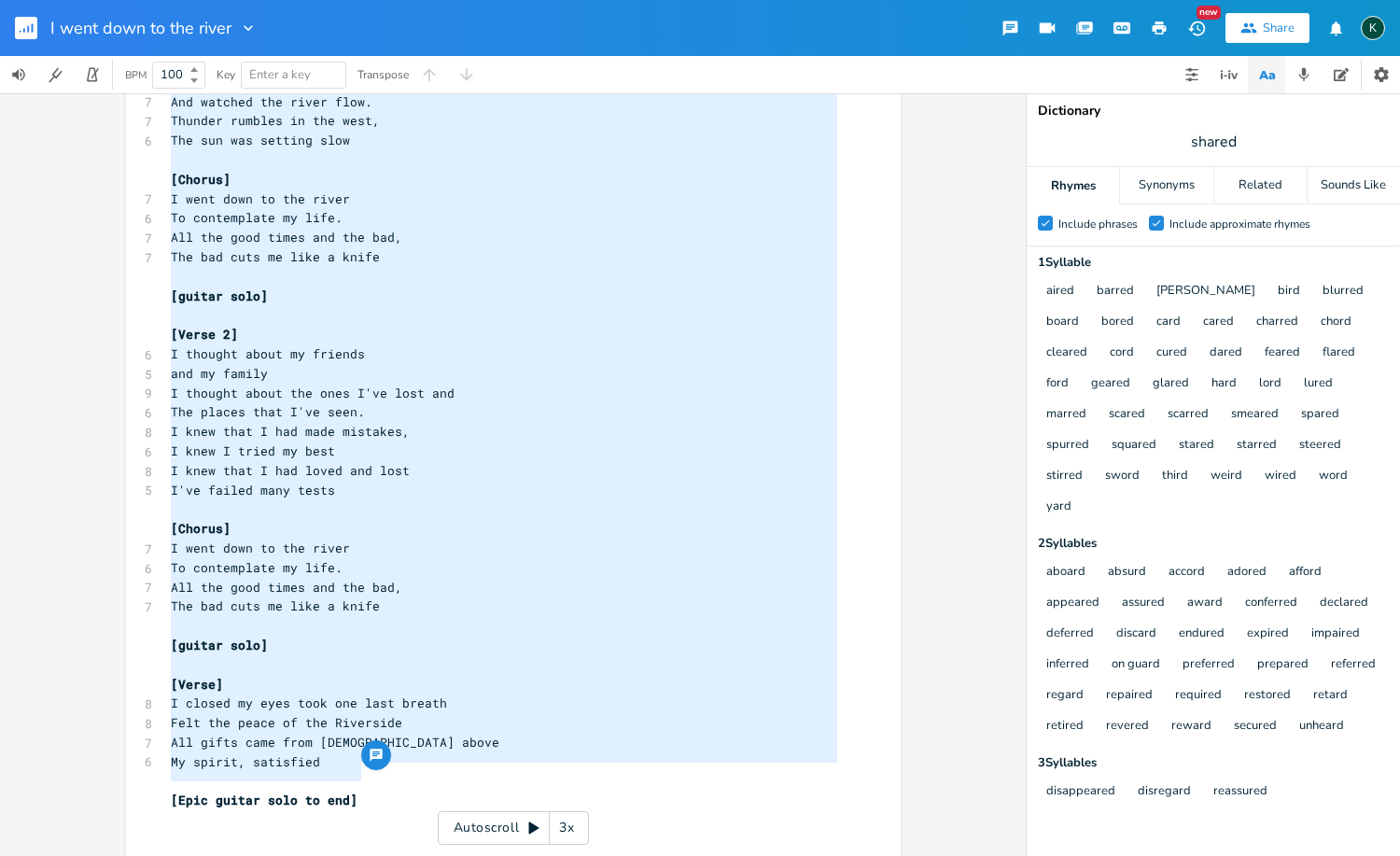
drag, startPoint x: 373, startPoint y: 775, endPoint x: -29, endPoint y: -82, distance: 946.6
click at [0, 0] on html "I went down to the river New Share K BPM 100 Key Enter a key Transpose [Verse] …" at bounding box center [700, 428] width 1400 height 856
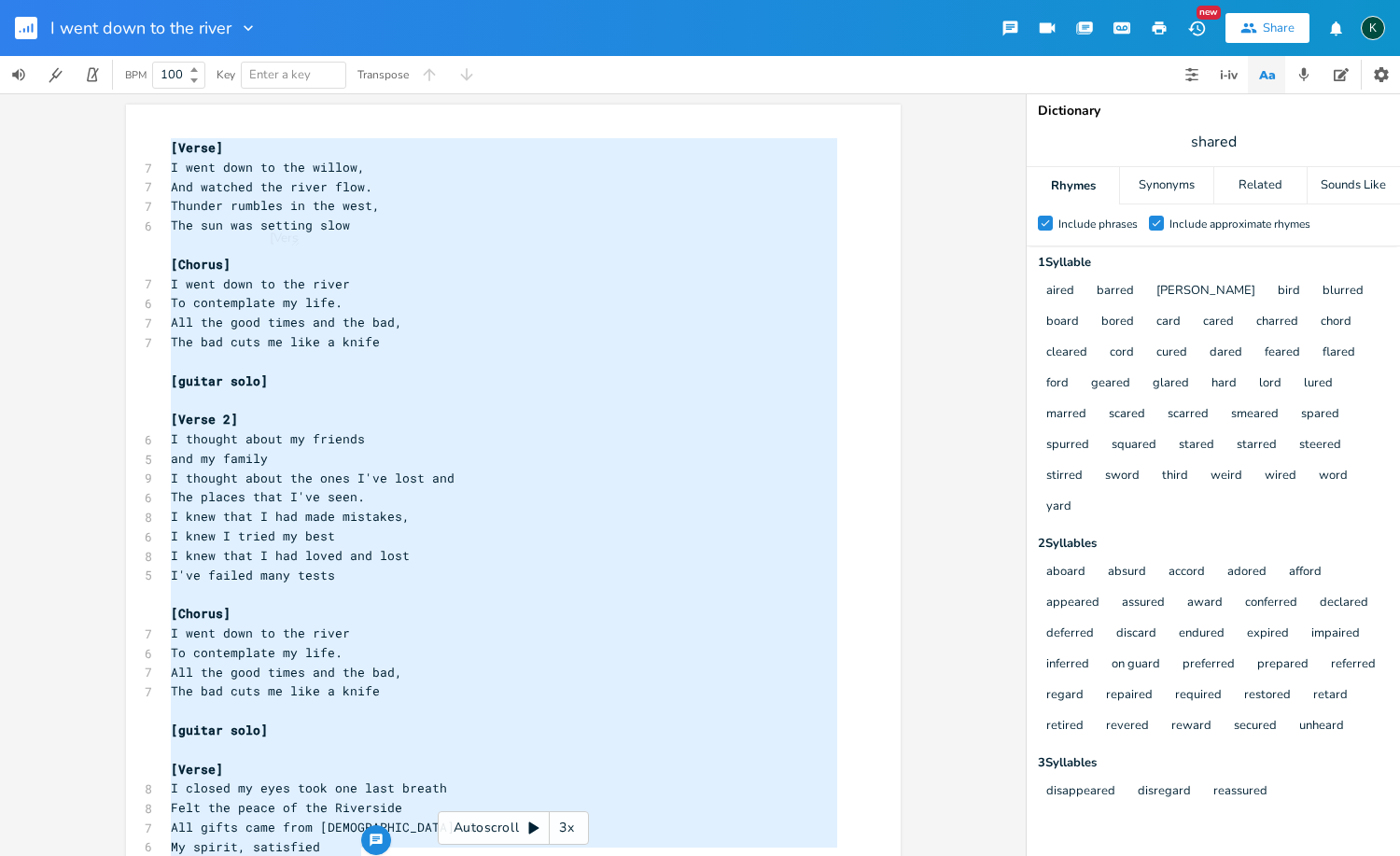
scroll to position [535, 0]
type textarea "[Verse] I went down to the willow, And watched the river flow. Thunder rumbles …"
click at [379, 264] on pre "[Chorus]" at bounding box center [504, 264] width 674 height 19
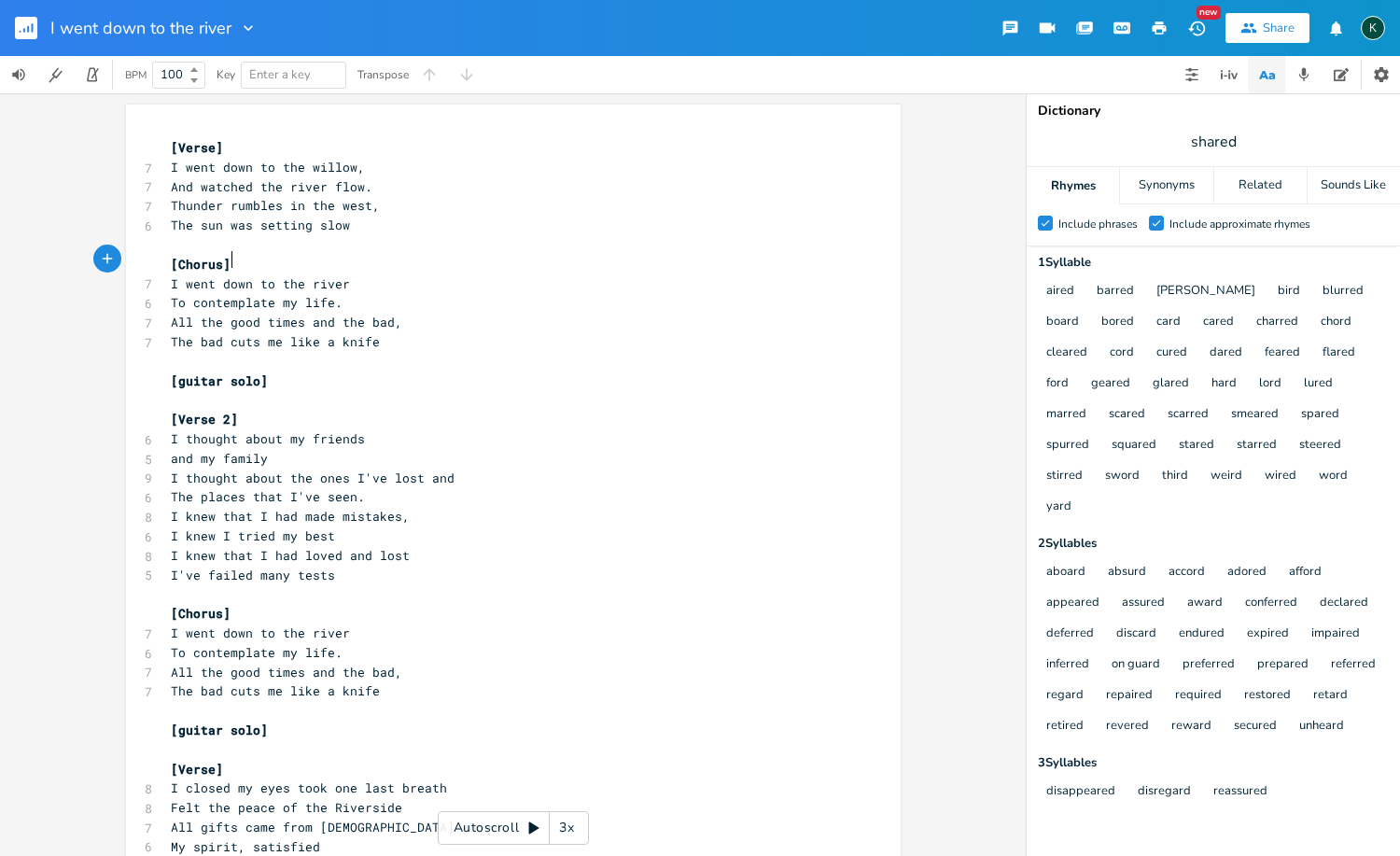
scroll to position [4, 0]
drag, startPoint x: 179, startPoint y: 170, endPoint x: 292, endPoint y: 165, distance: 113.1
click at [292, 165] on span "I went down to the willow," at bounding box center [268, 167] width 194 height 17
type textarea "sat down under the"
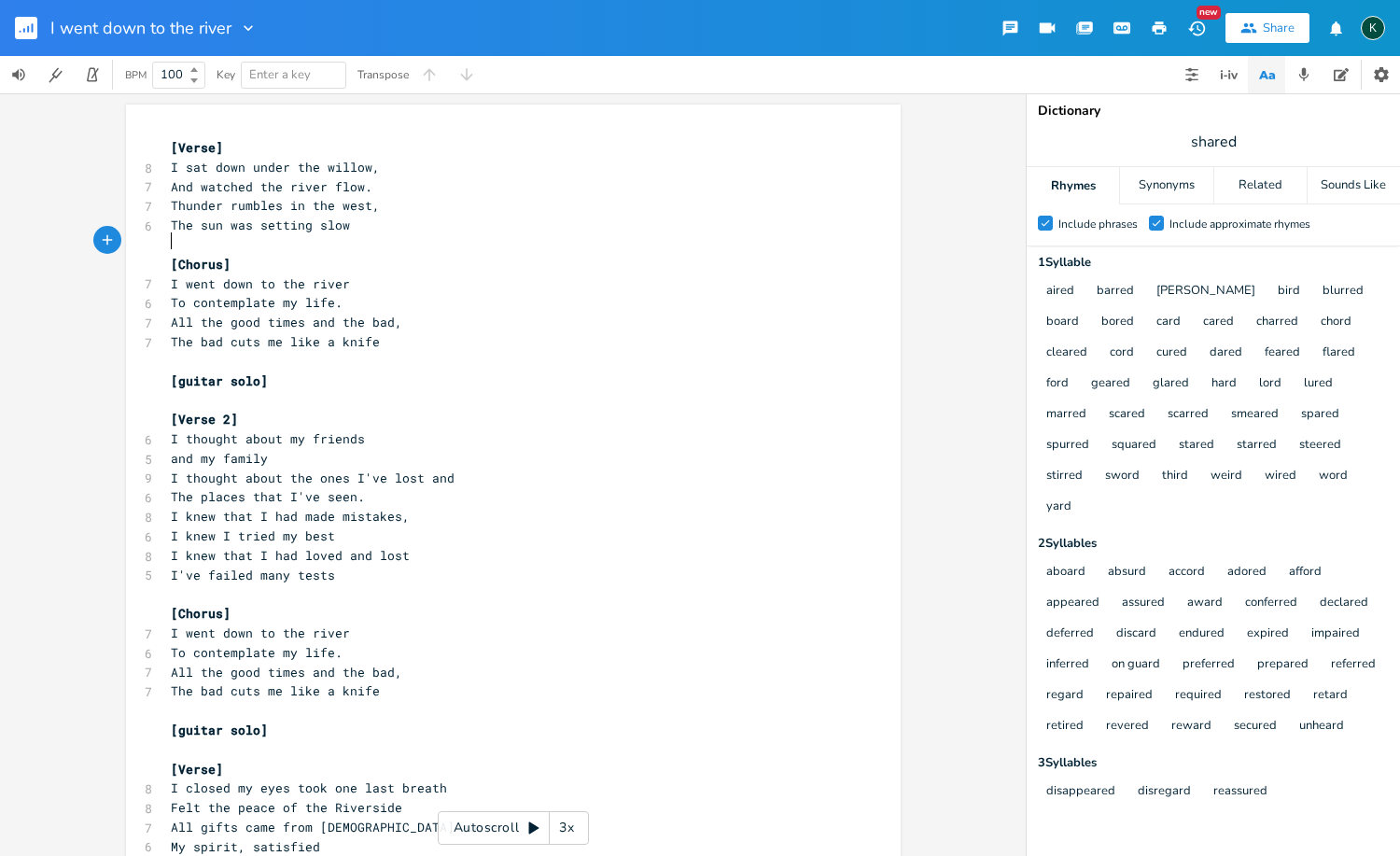
drag, startPoint x: 364, startPoint y: 232, endPoint x: 364, endPoint y: 256, distance: 24.0
click at [364, 235] on pre "​" at bounding box center [504, 245] width 674 height 19
click at [172, 148] on span "[Verse]" at bounding box center [197, 148] width 52 height 17
type textarea "slow"
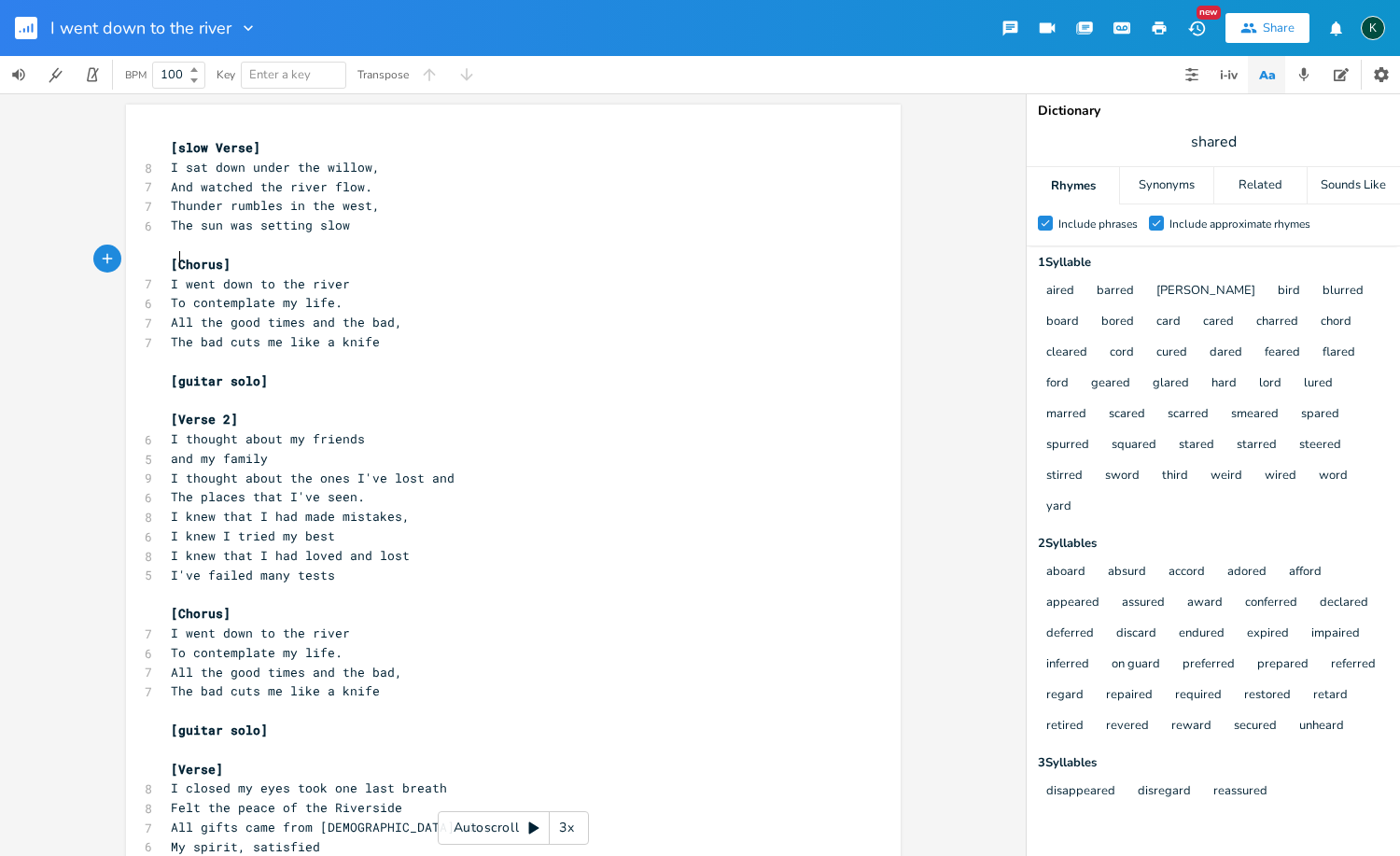
click at [173, 260] on span "[Chorus]" at bounding box center [201, 264] width 59 height 17
type textarea "music picks up in intensity] ["
click at [204, 147] on span "[slow Verse]" at bounding box center [215, 148] width 89 height 17
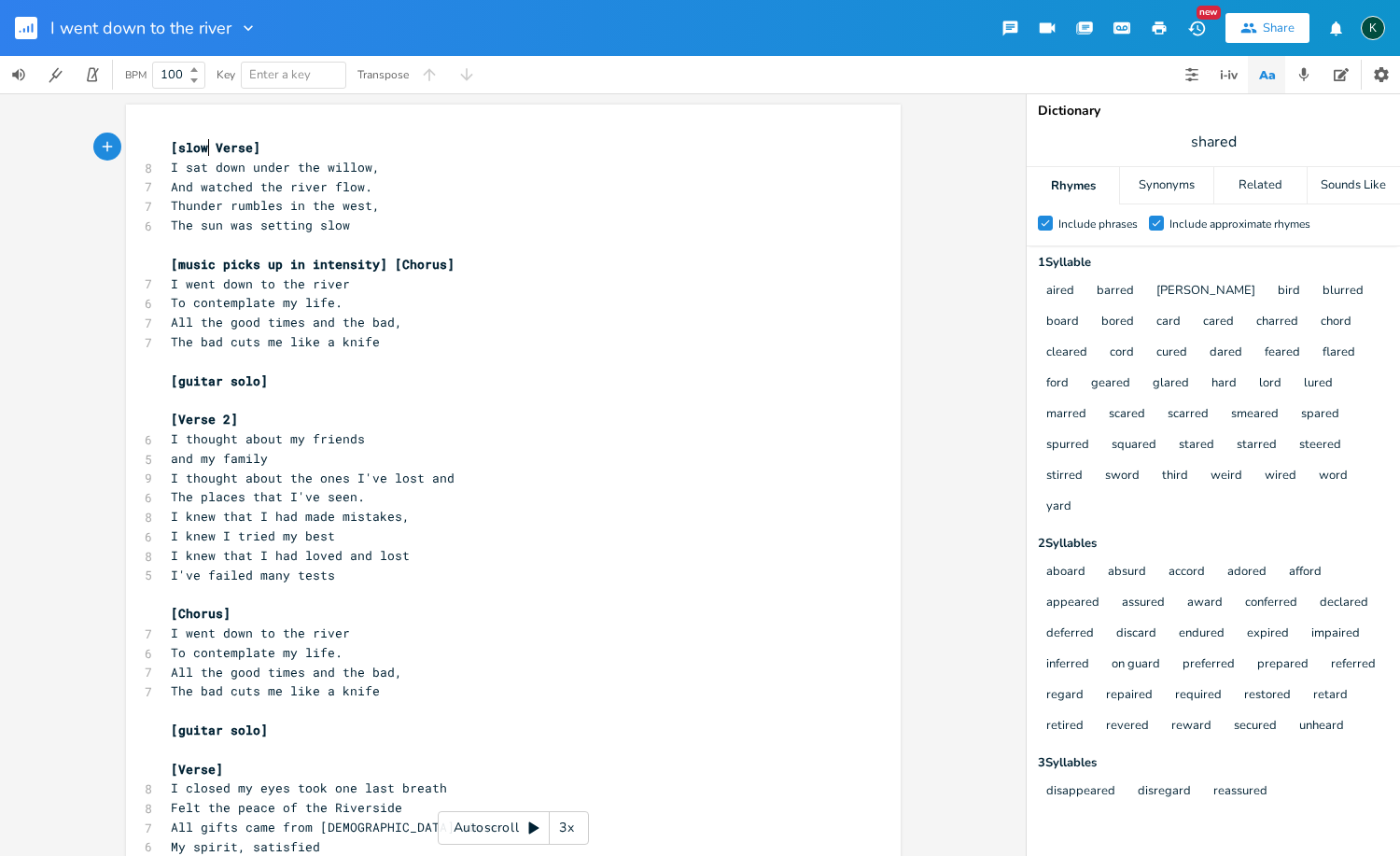
type textarea "]"
click at [221, 147] on span "[slow] Verse]" at bounding box center [219, 148] width 97 height 17
type textarea "["
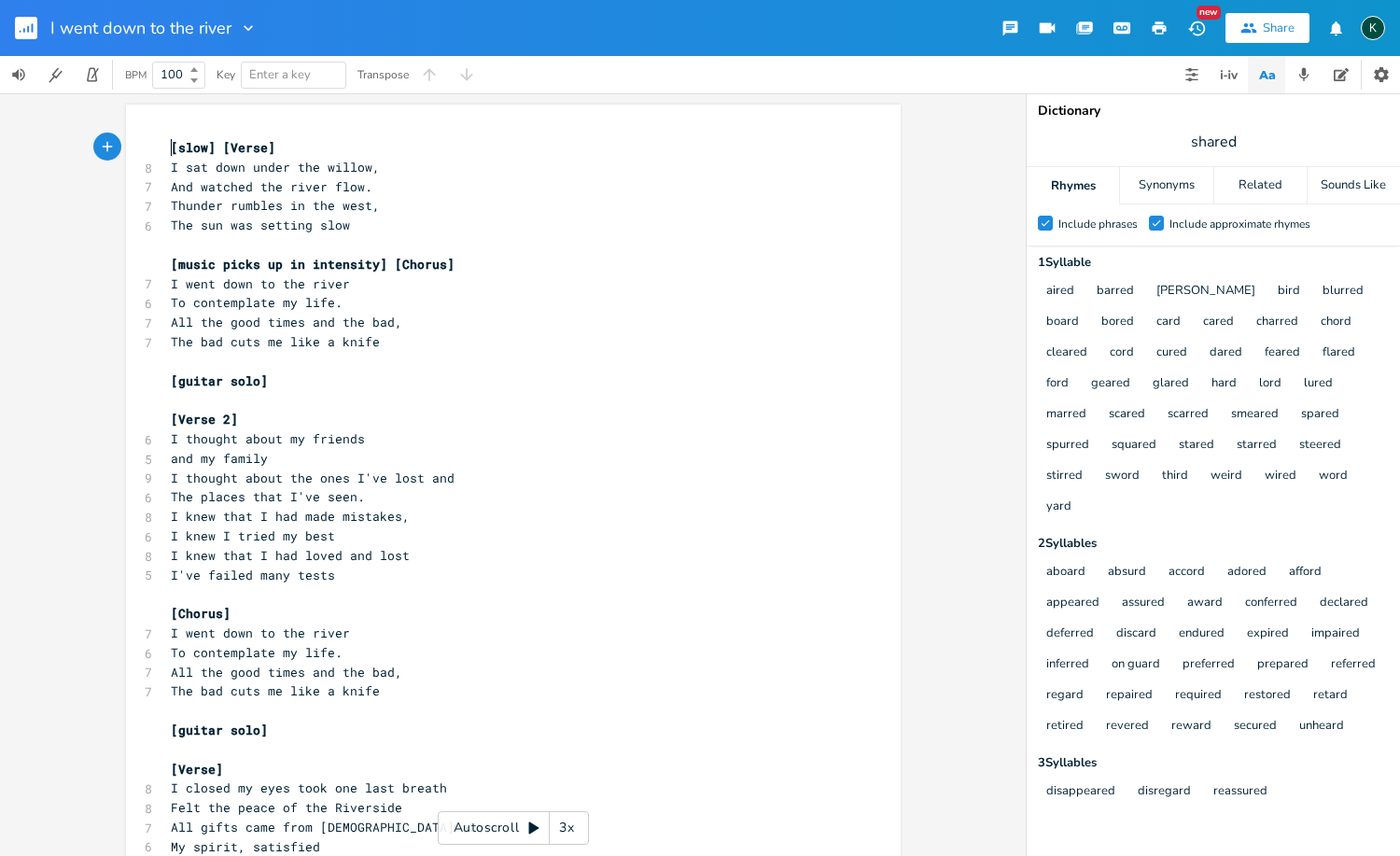
click at [171, 150] on span "[slow] [Verse]" at bounding box center [223, 148] width 105 height 17
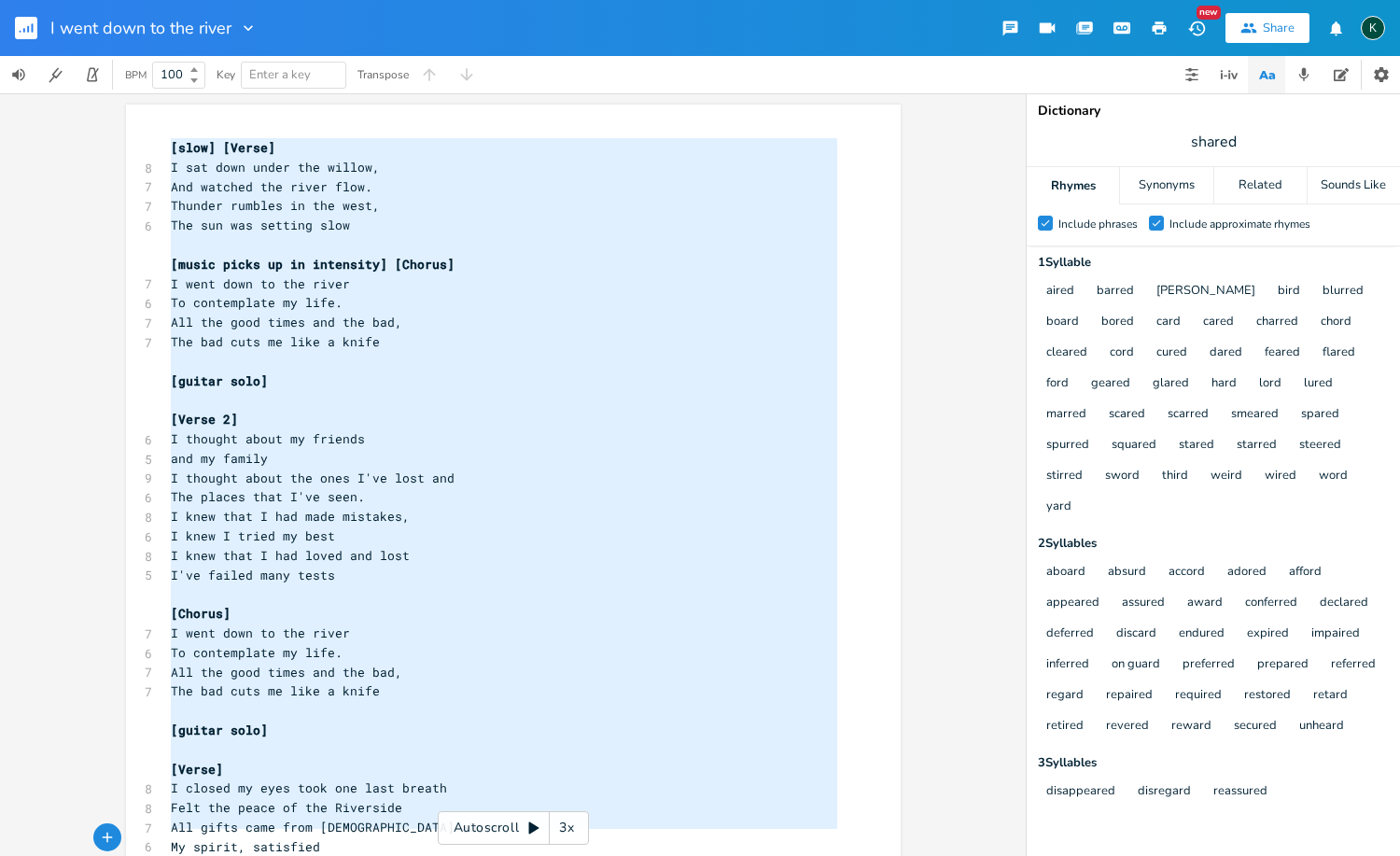
scroll to position [57, 0]
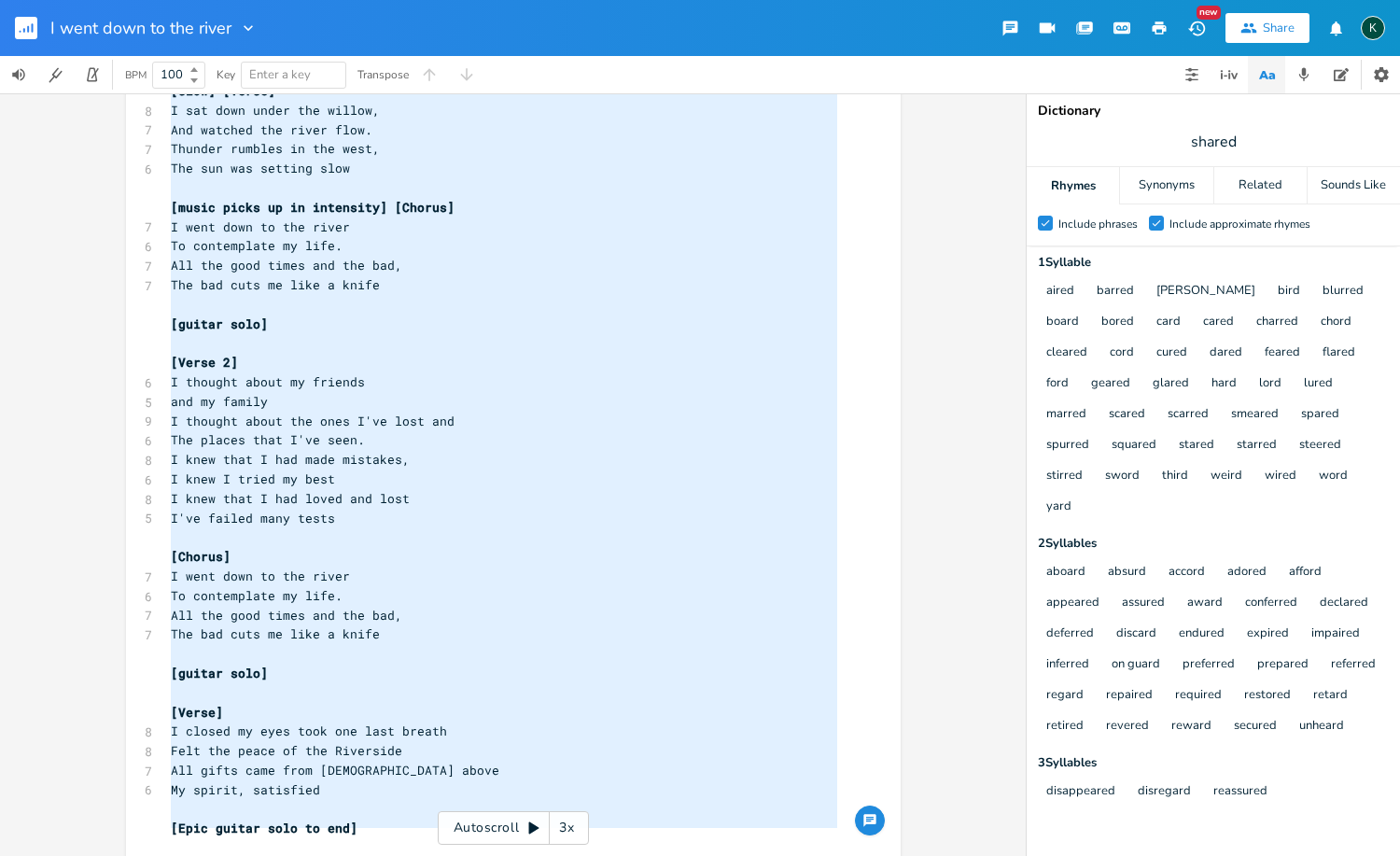
drag, startPoint x: 164, startPoint y: 148, endPoint x: 403, endPoint y: 849, distance: 740.6
click at [405, 853] on div "x [slow] [Verse] 8 I sat down under the willow, 7 And watched the river flow. 7…" at bounding box center [527, 493] width 721 height 831
type textarea "[slow] [Verse] I sat down under the willow, And watched the river flow. Thunder…"
drag, startPoint x: 570, startPoint y: 297, endPoint x: 574, endPoint y: 273, distance: 24.3
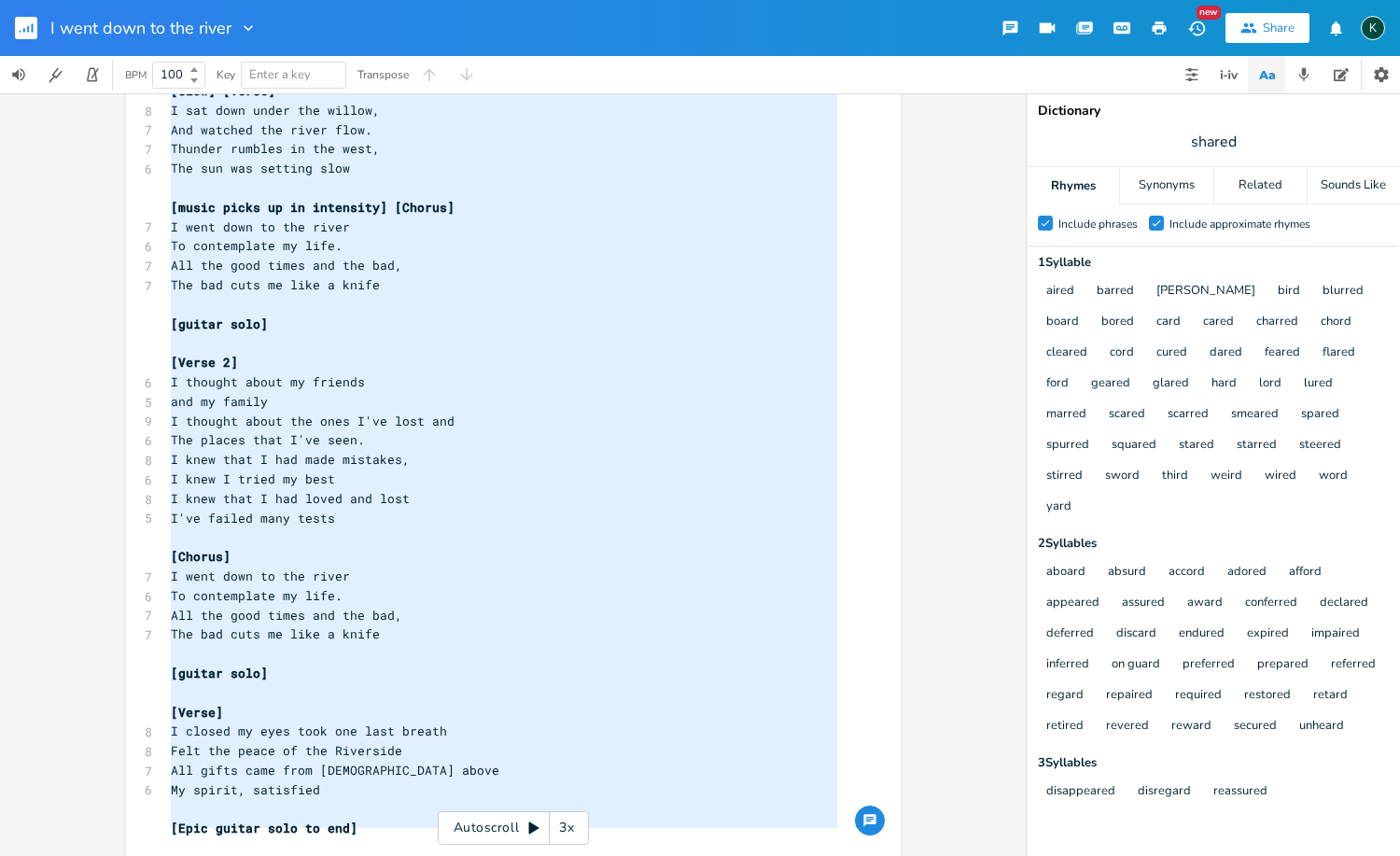
click at [570, 297] on div "[slow] [Verse] 8 I sat down under the willow, 7 And watched the river flow. 7 T…" at bounding box center [504, 479] width 674 height 796
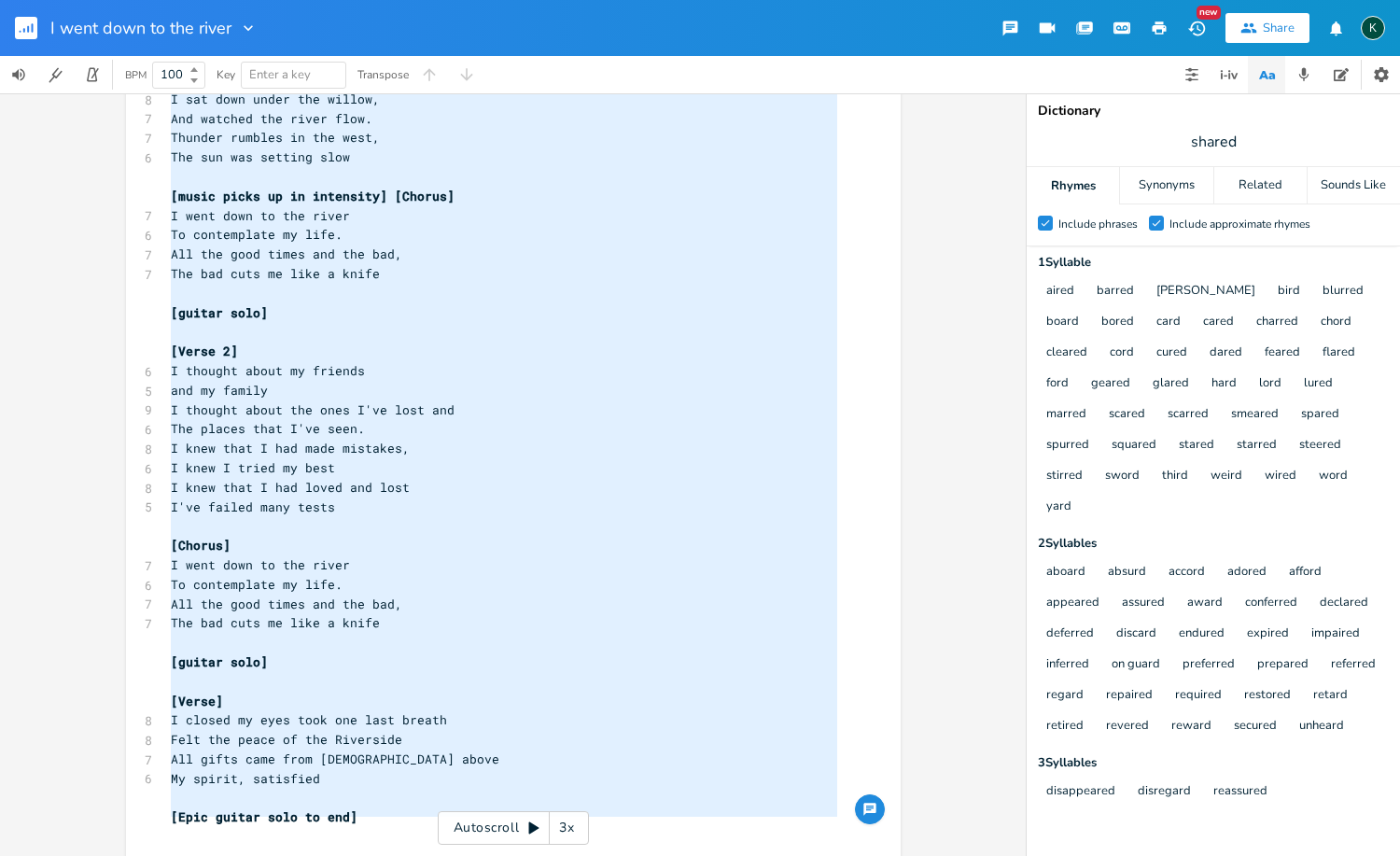
scroll to position [4, 0]
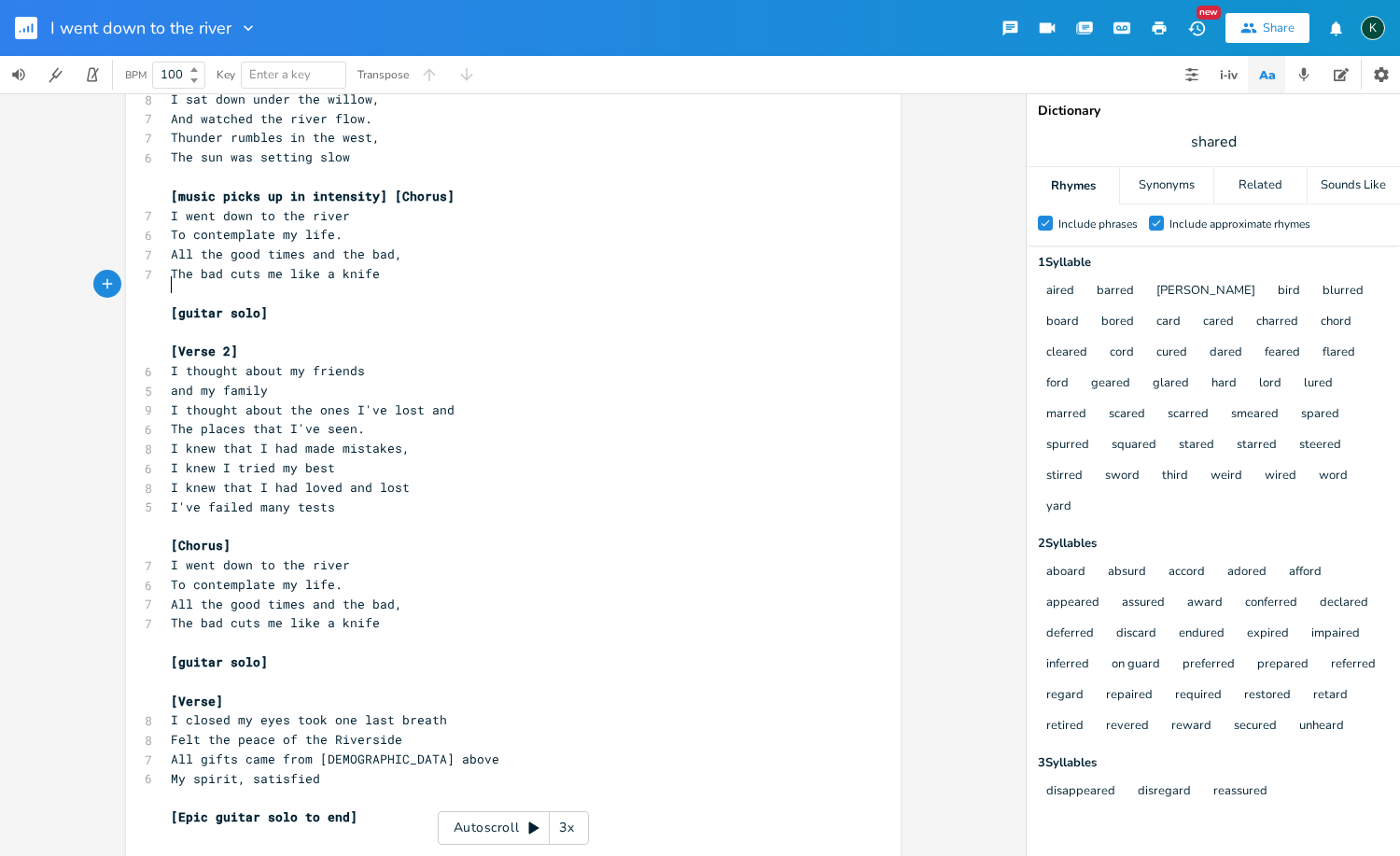
type textarea "[slow] [Verse] I sat down under the willow, And watched the river flow. Thunder…"
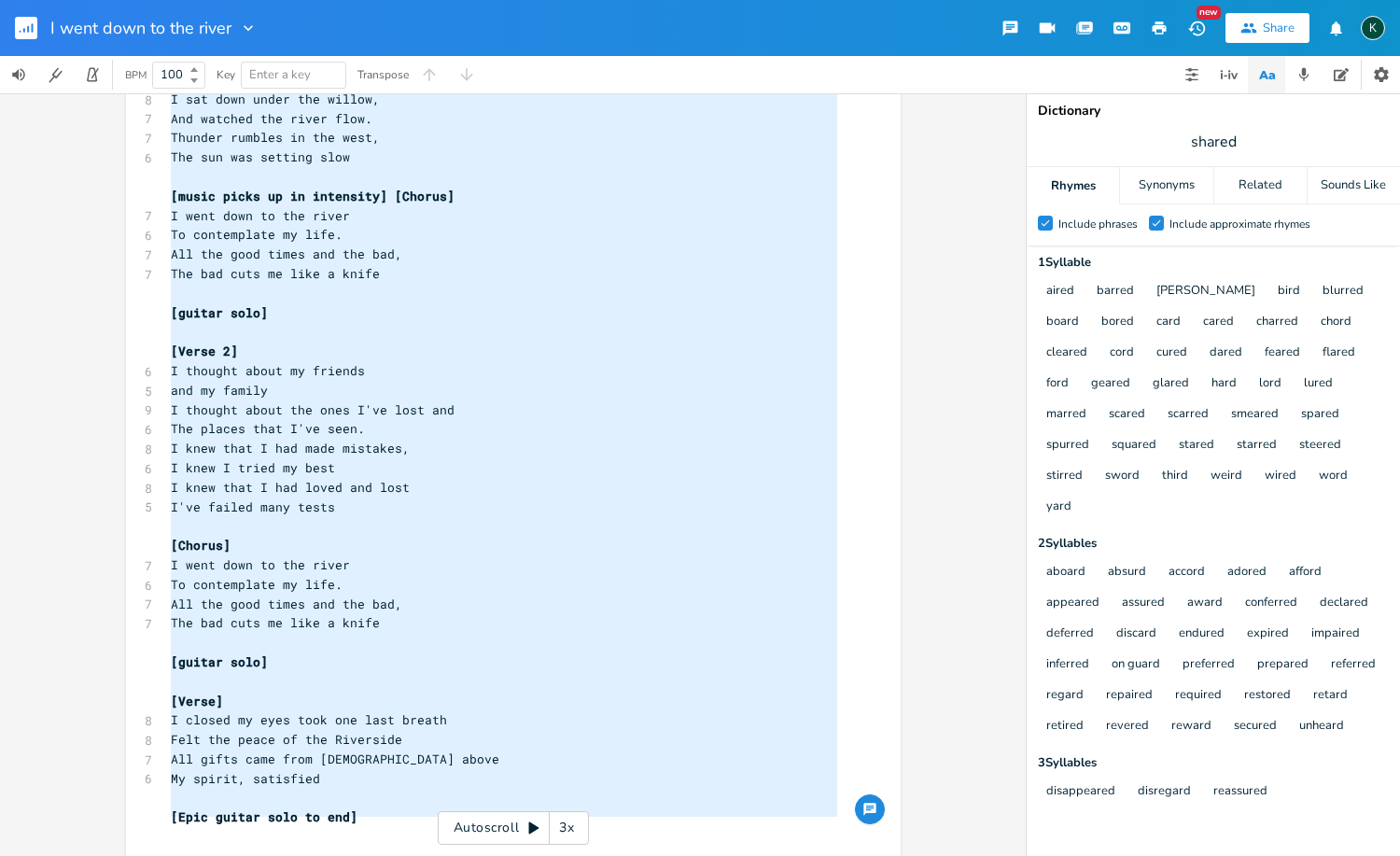
scroll to position [11, 0]
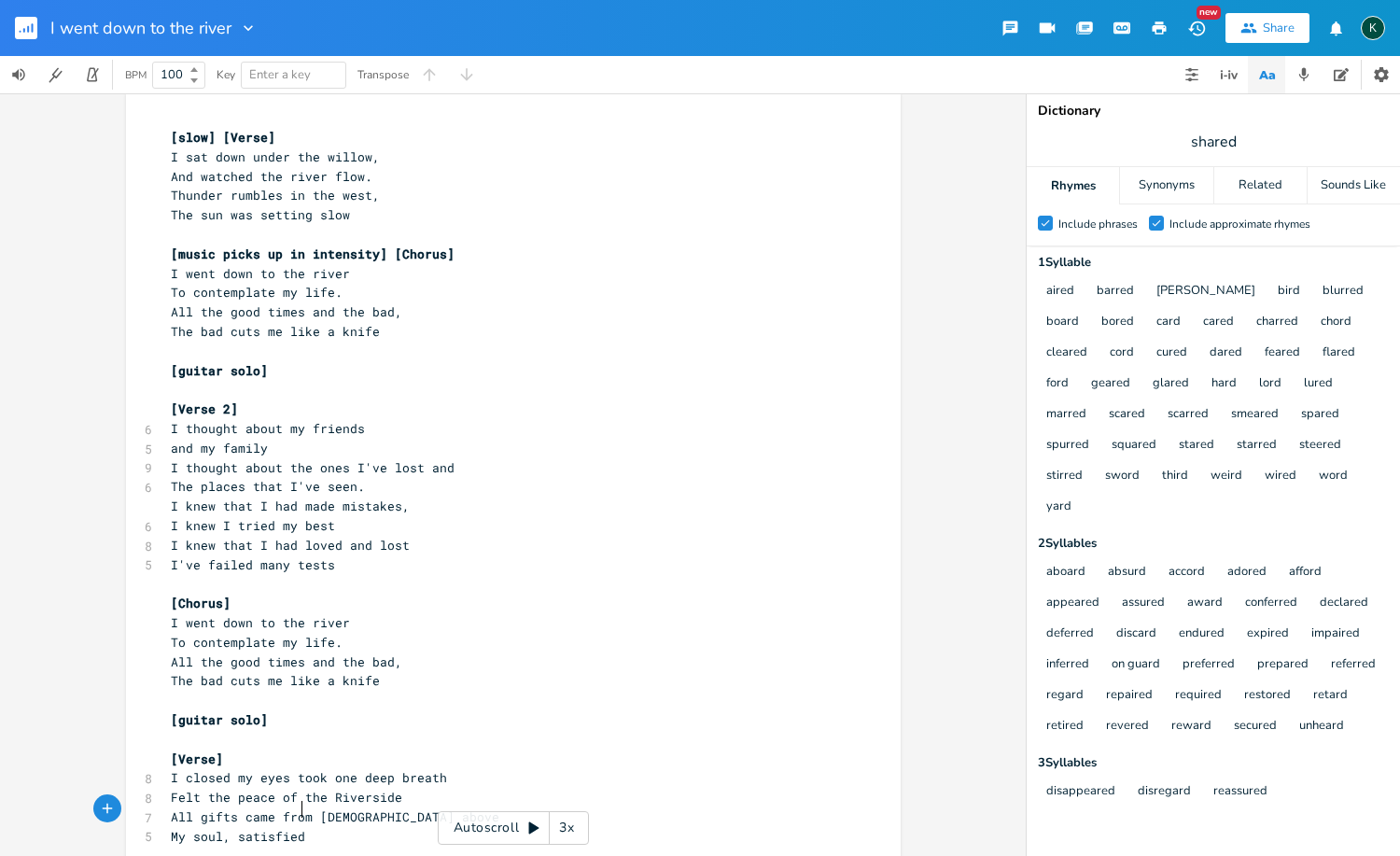
click at [36, 26] on rect "button" at bounding box center [26, 28] width 22 height 22
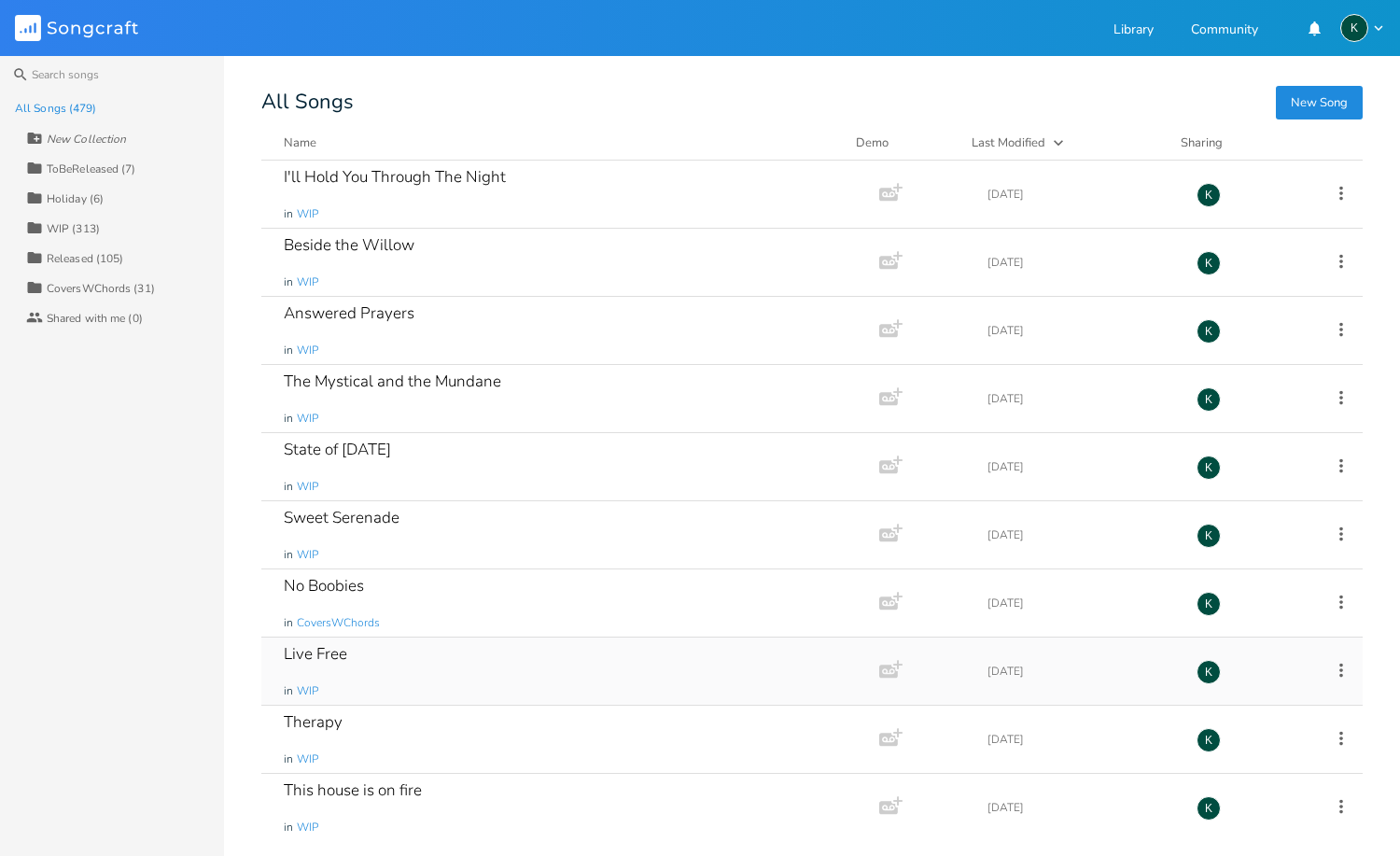
scroll to position [28900, 0]
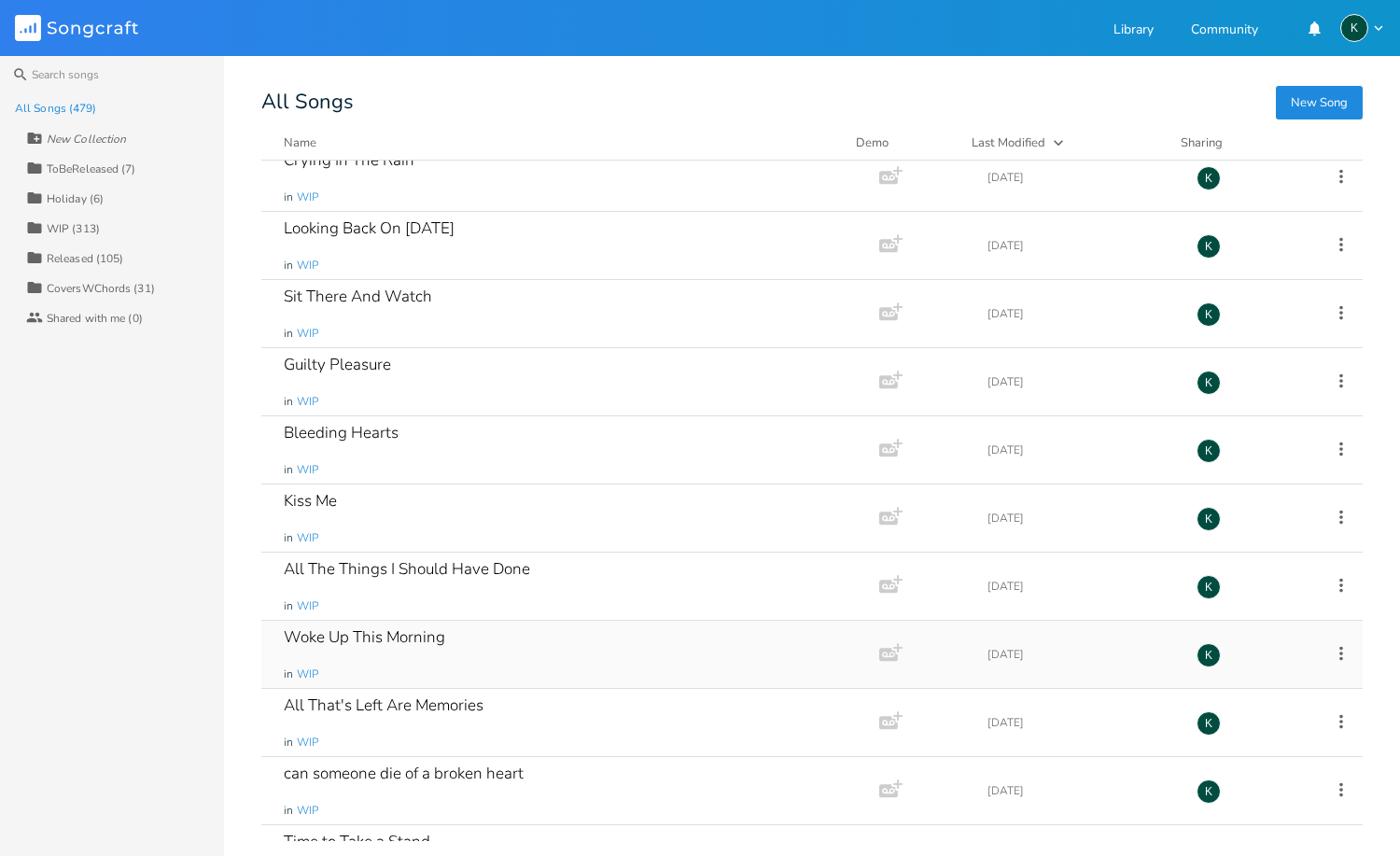
click at [330, 629] on div "Woke Up This Morning" at bounding box center [365, 636] width 161 height 16
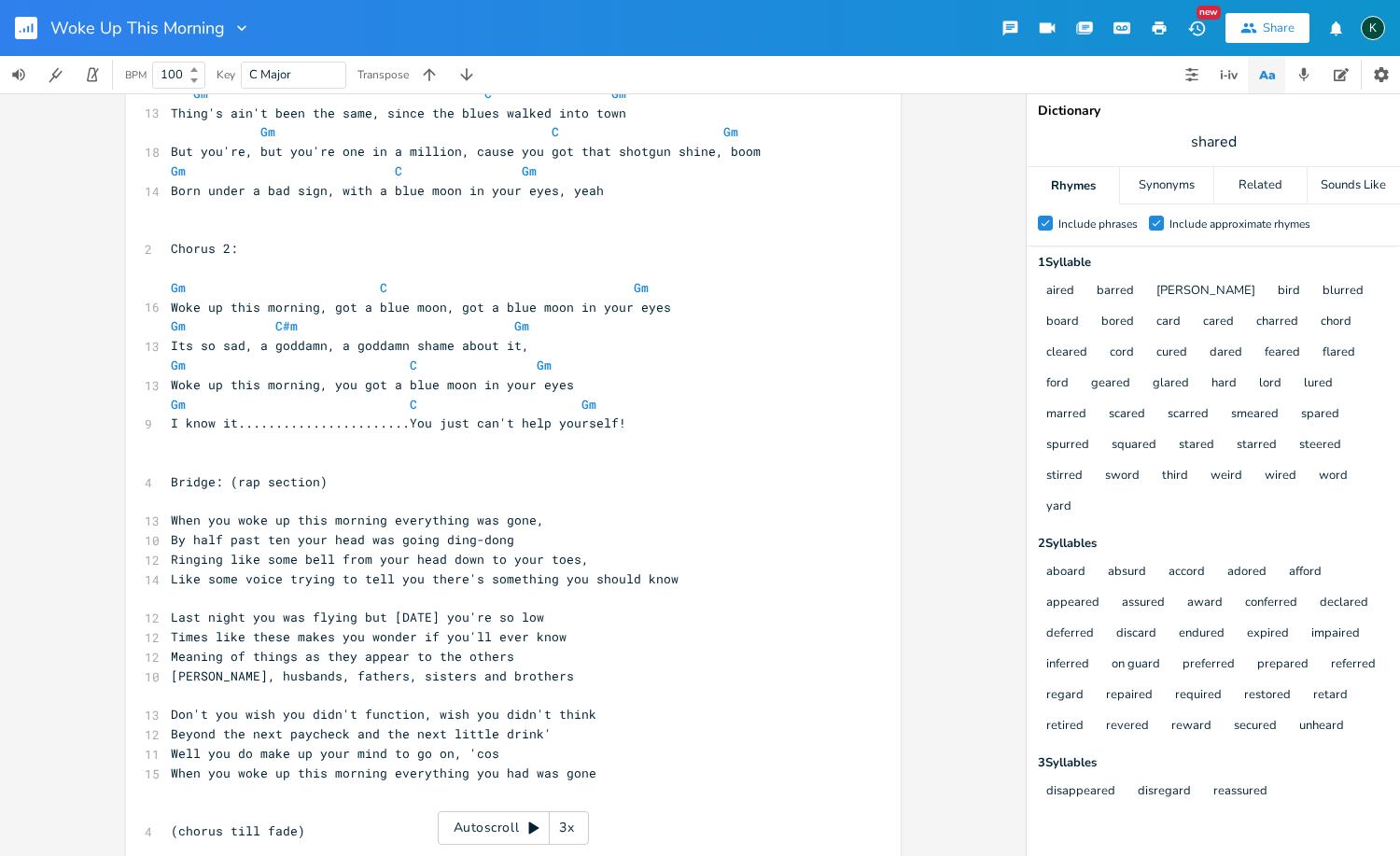
scroll to position [1037, 0]
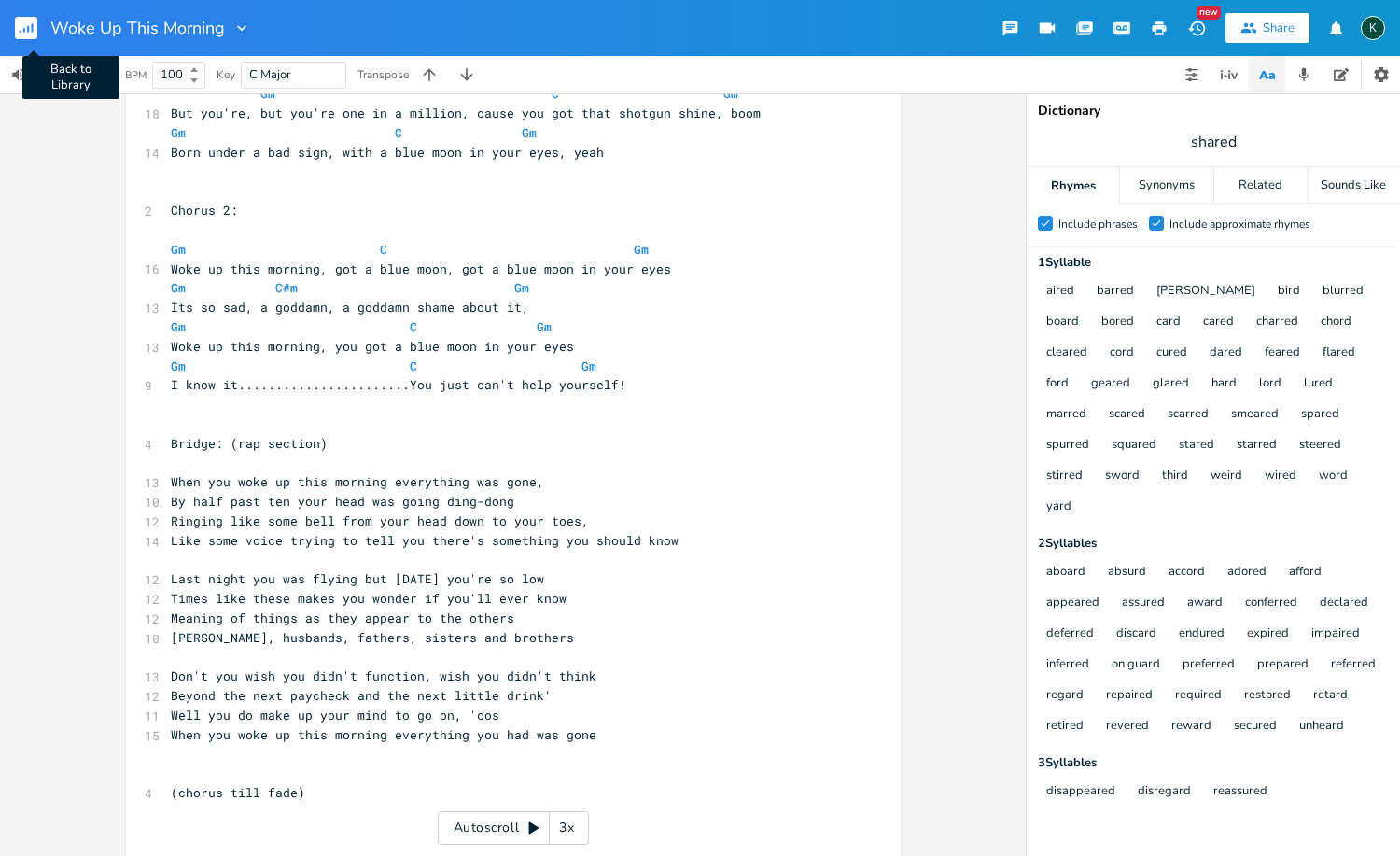
click at [29, 30] on icon "button" at bounding box center [28, 29] width 2 height 7
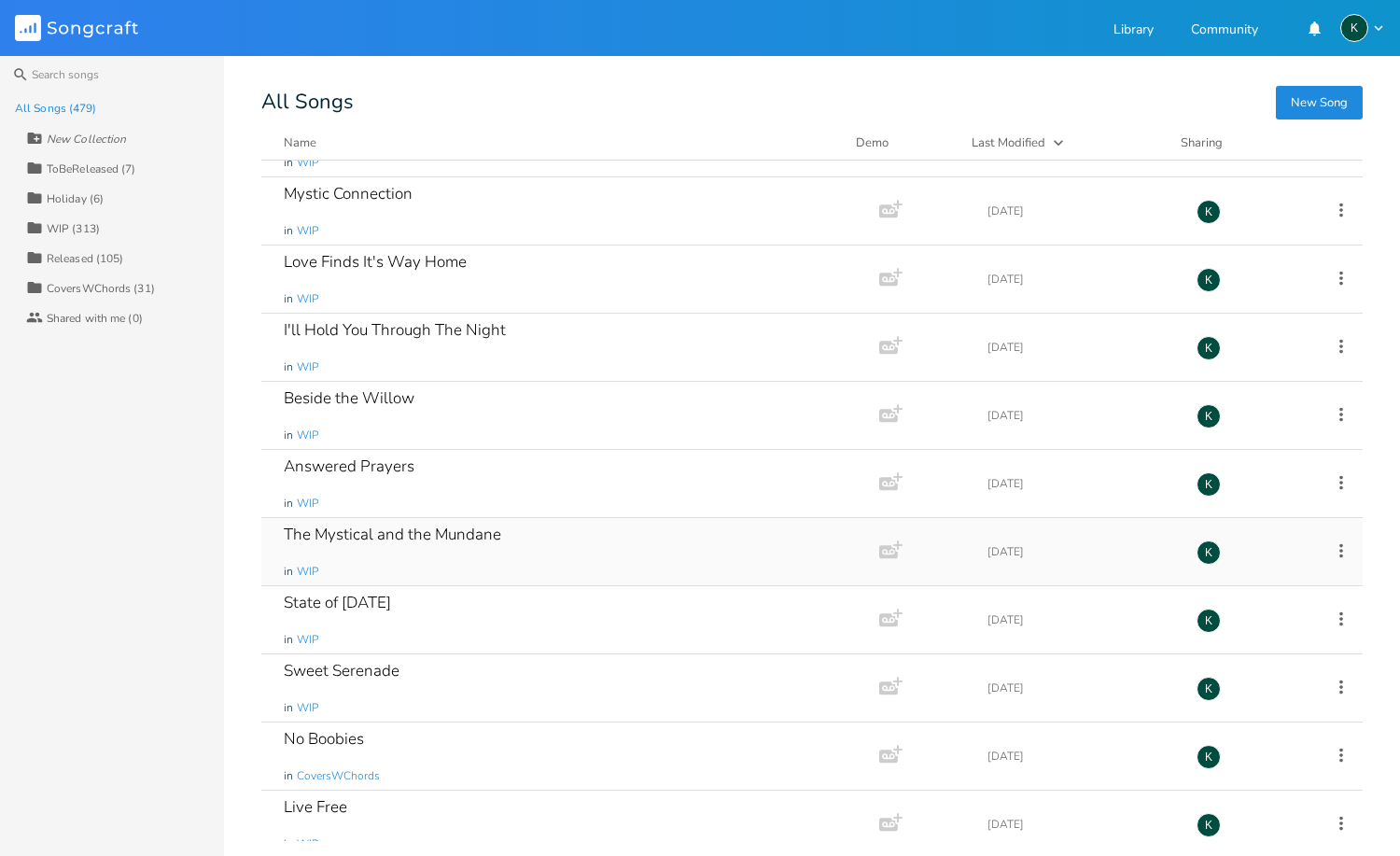
scroll to position [27912, 0]
click at [346, 467] on div "The Mystical and the Mundane" at bounding box center [392, 465] width 218 height 16
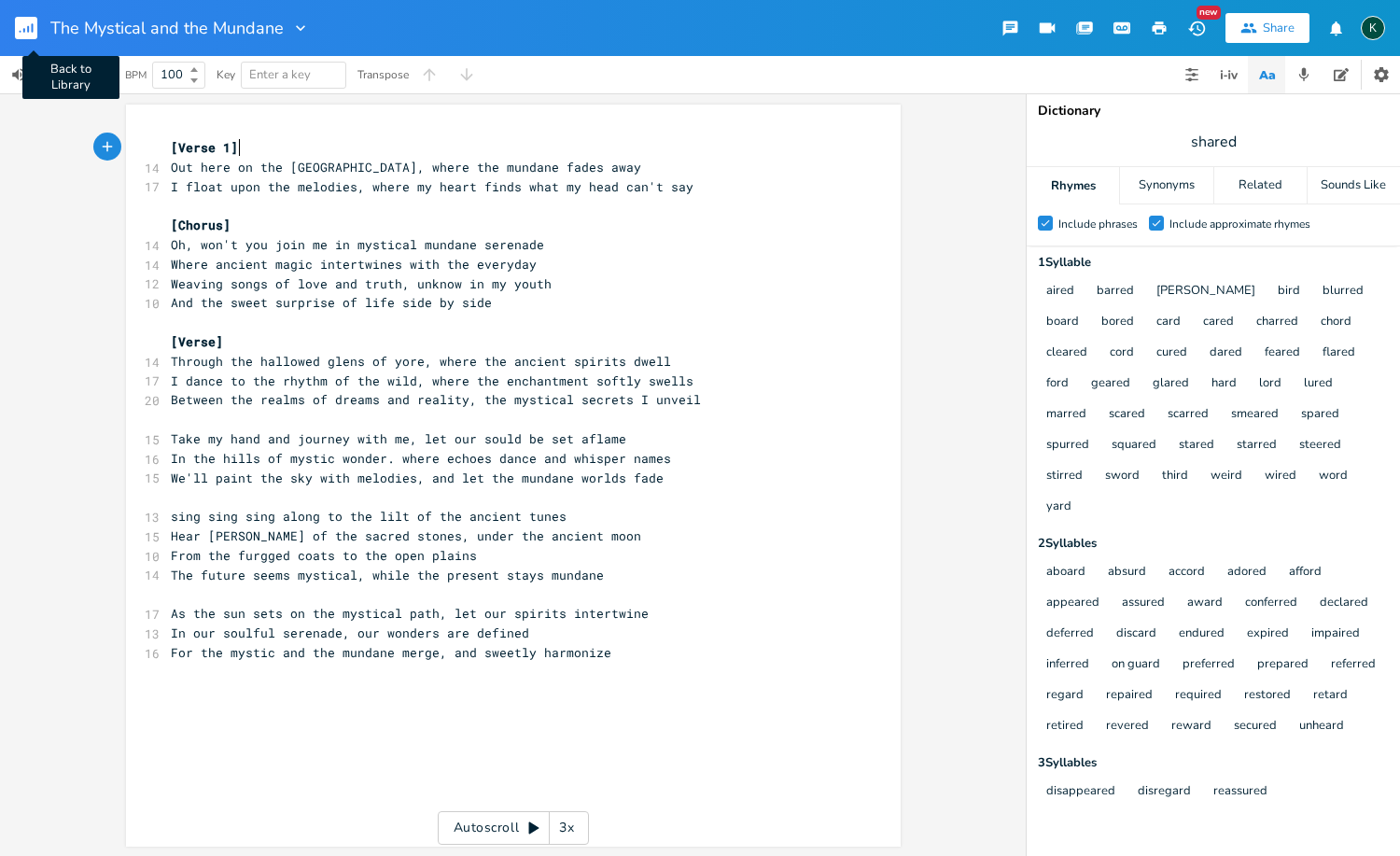
click at [25, 36] on rect "button" at bounding box center [26, 28] width 22 height 22
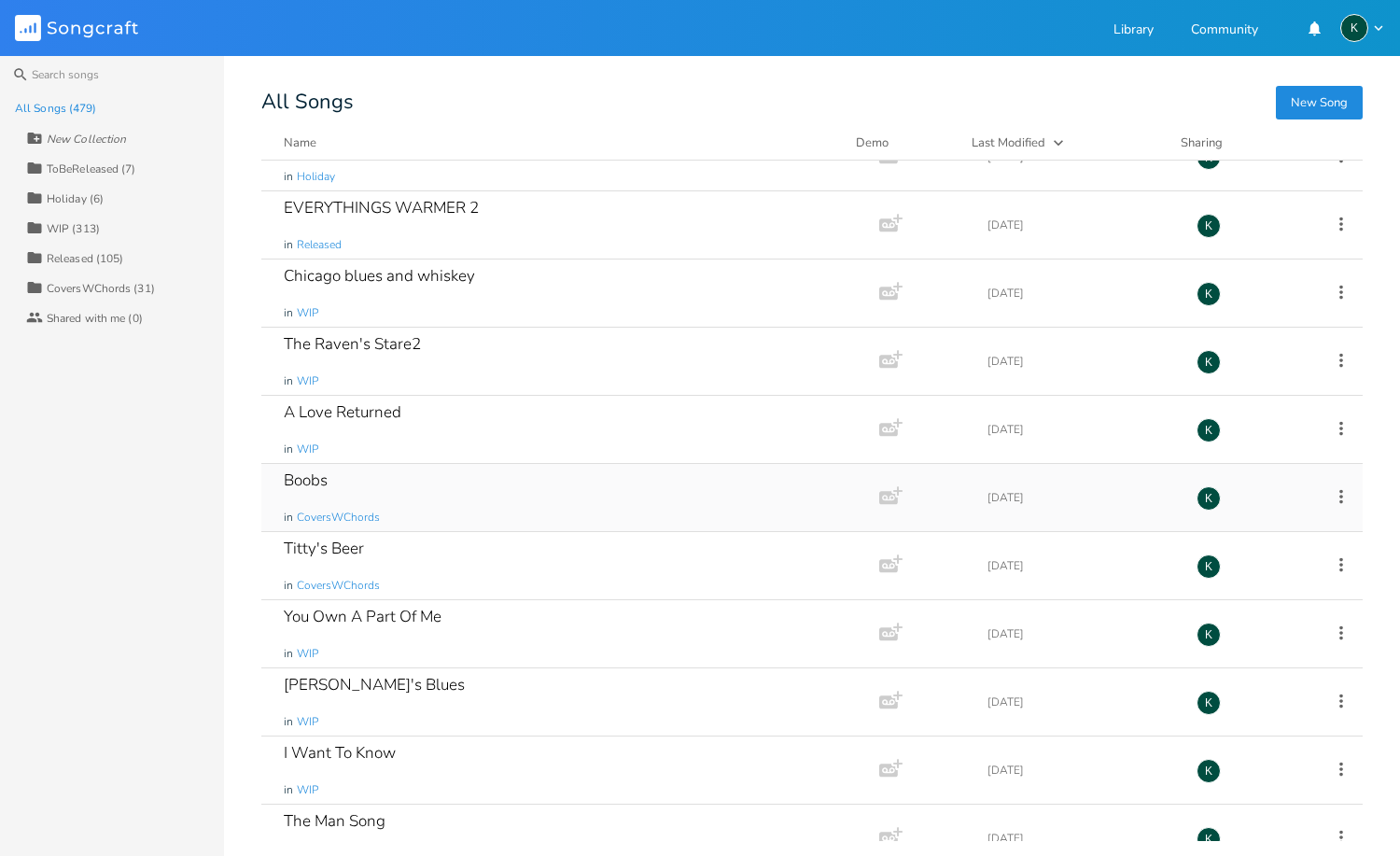
scroll to position [31446, 0]
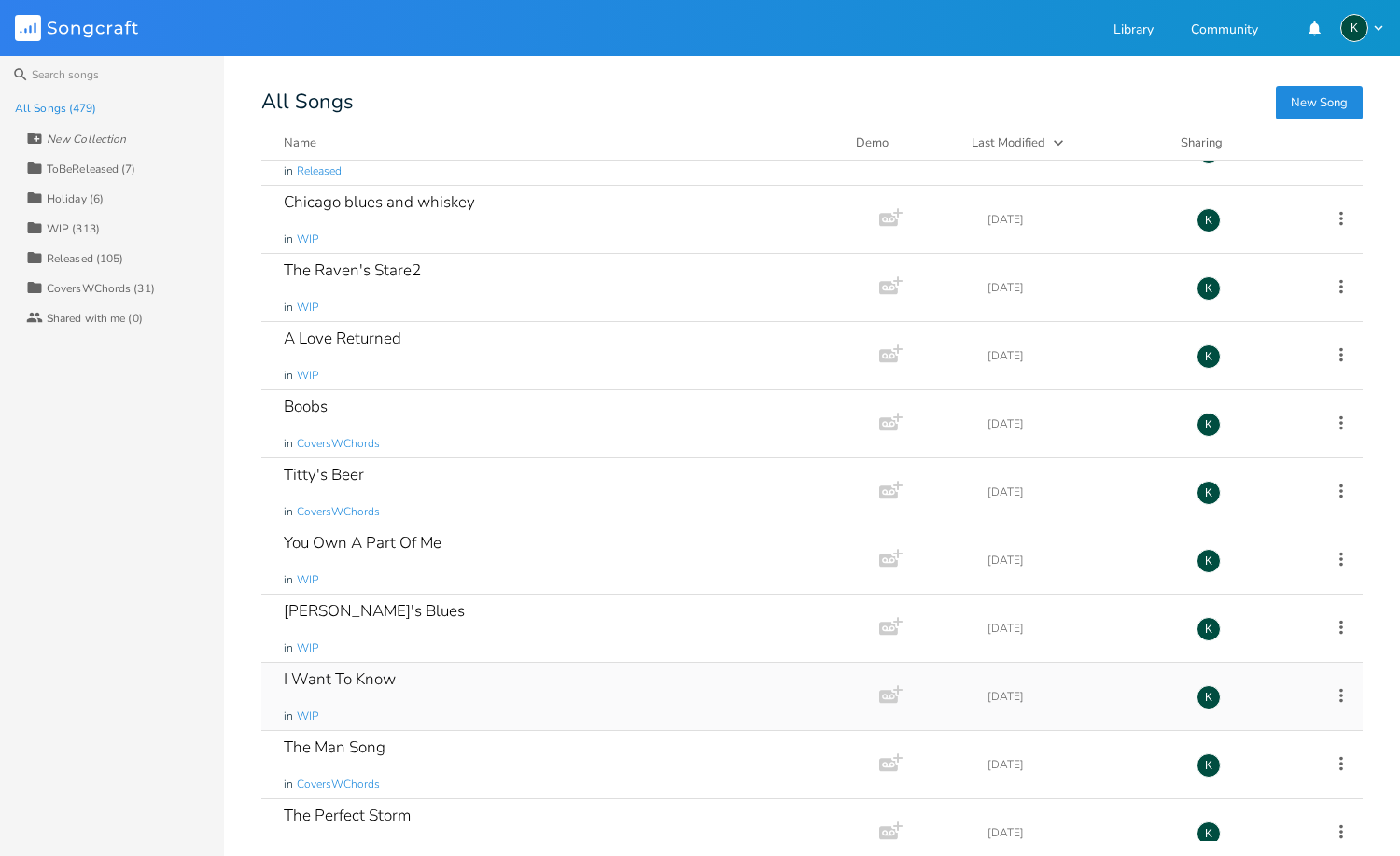
click at [389, 678] on div "I Want To Know" at bounding box center [340, 678] width 112 height 16
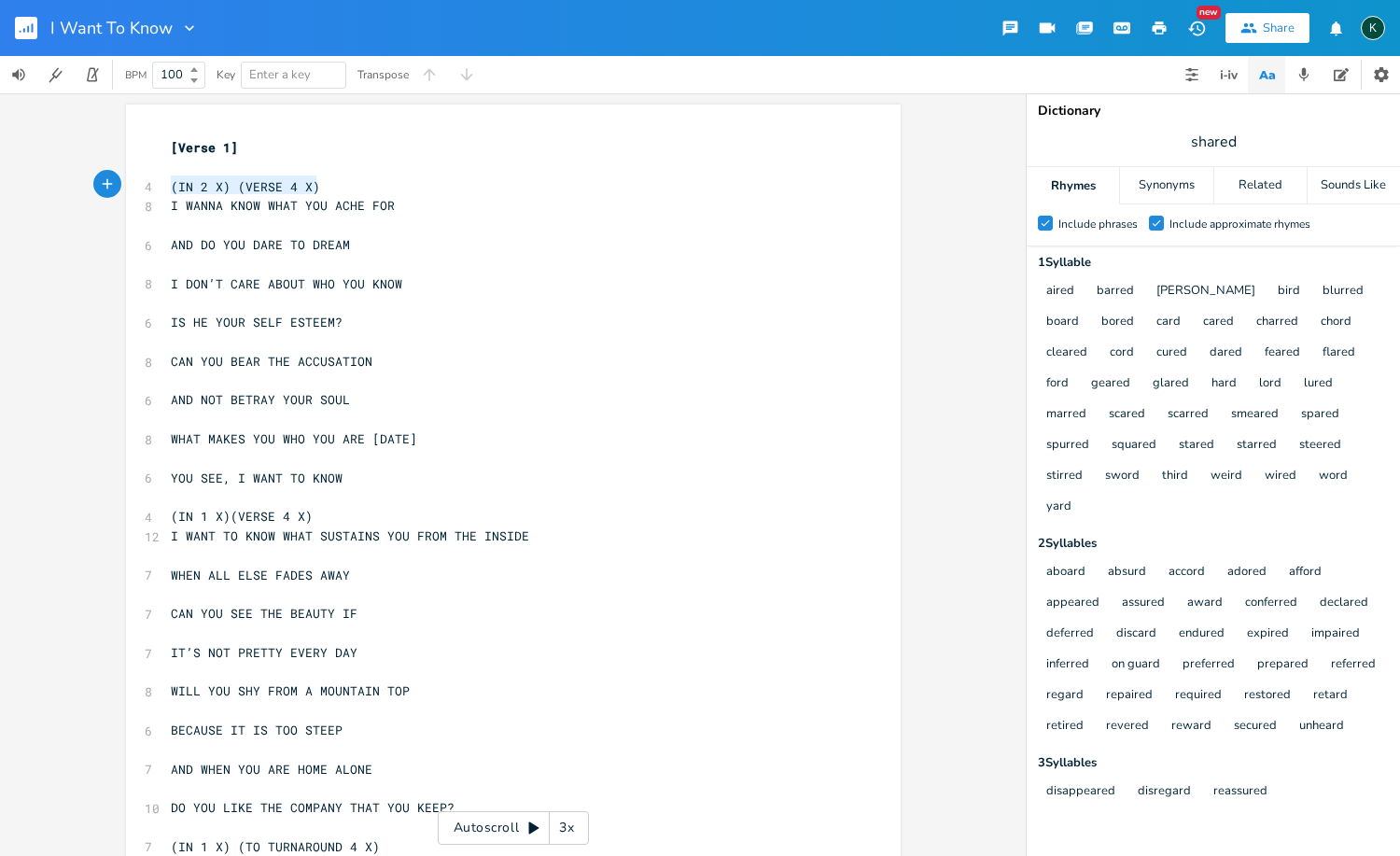
type textarea "(IN 2 X) (VERSE 4 X)"
drag, startPoint x: 324, startPoint y: 186, endPoint x: 102, endPoint y: 175, distance: 222.3
click at [102, 175] on div "(IN 2 X) (VERSE 4 X) x [Verse 1] ​ 4 (IN 2 X) (VERSE 4 X) 8 I WANNA KNOW WHAT Y…" at bounding box center [512, 474] width 1026 height 762
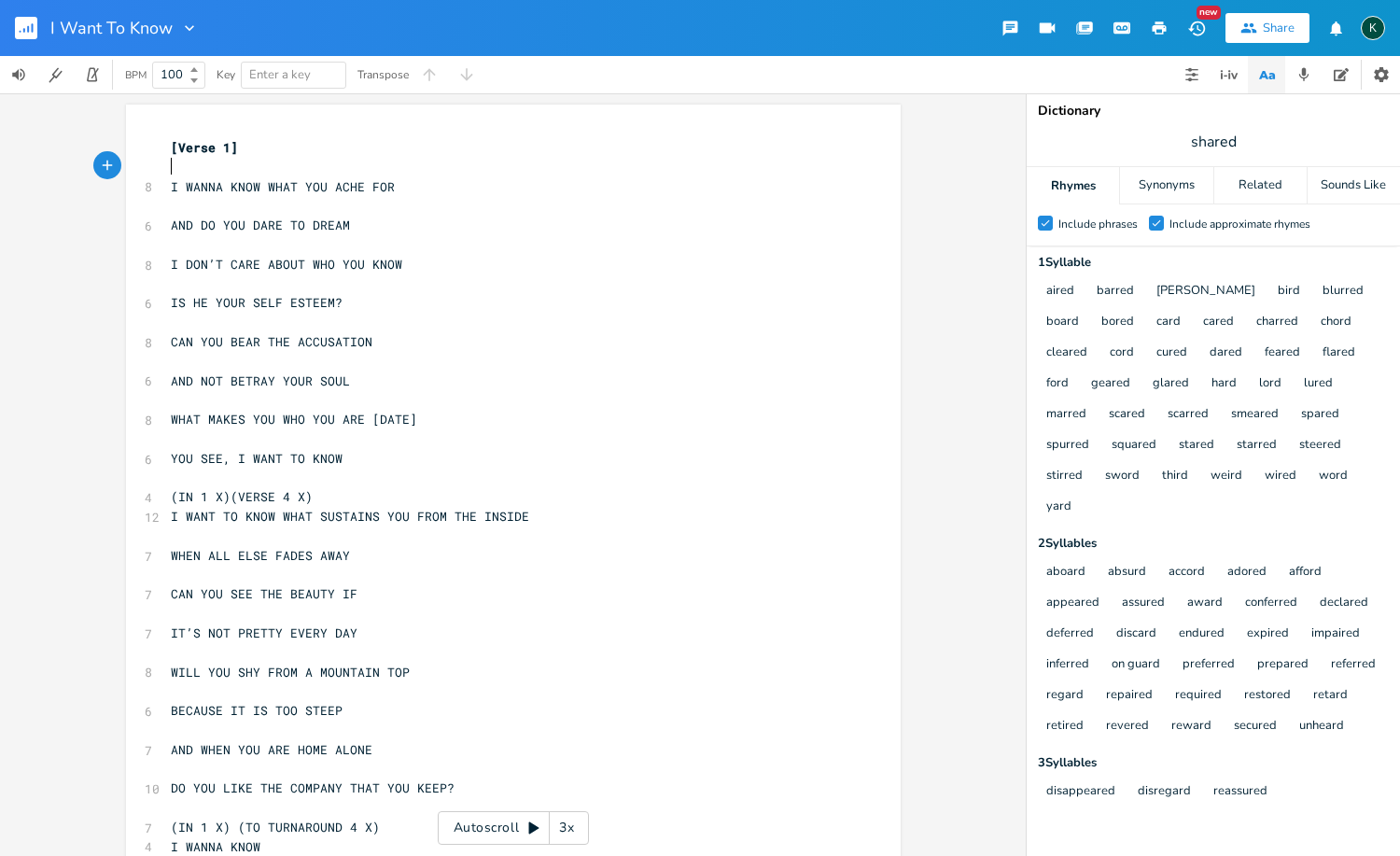
click at [246, 200] on pre "​" at bounding box center [504, 205] width 674 height 19
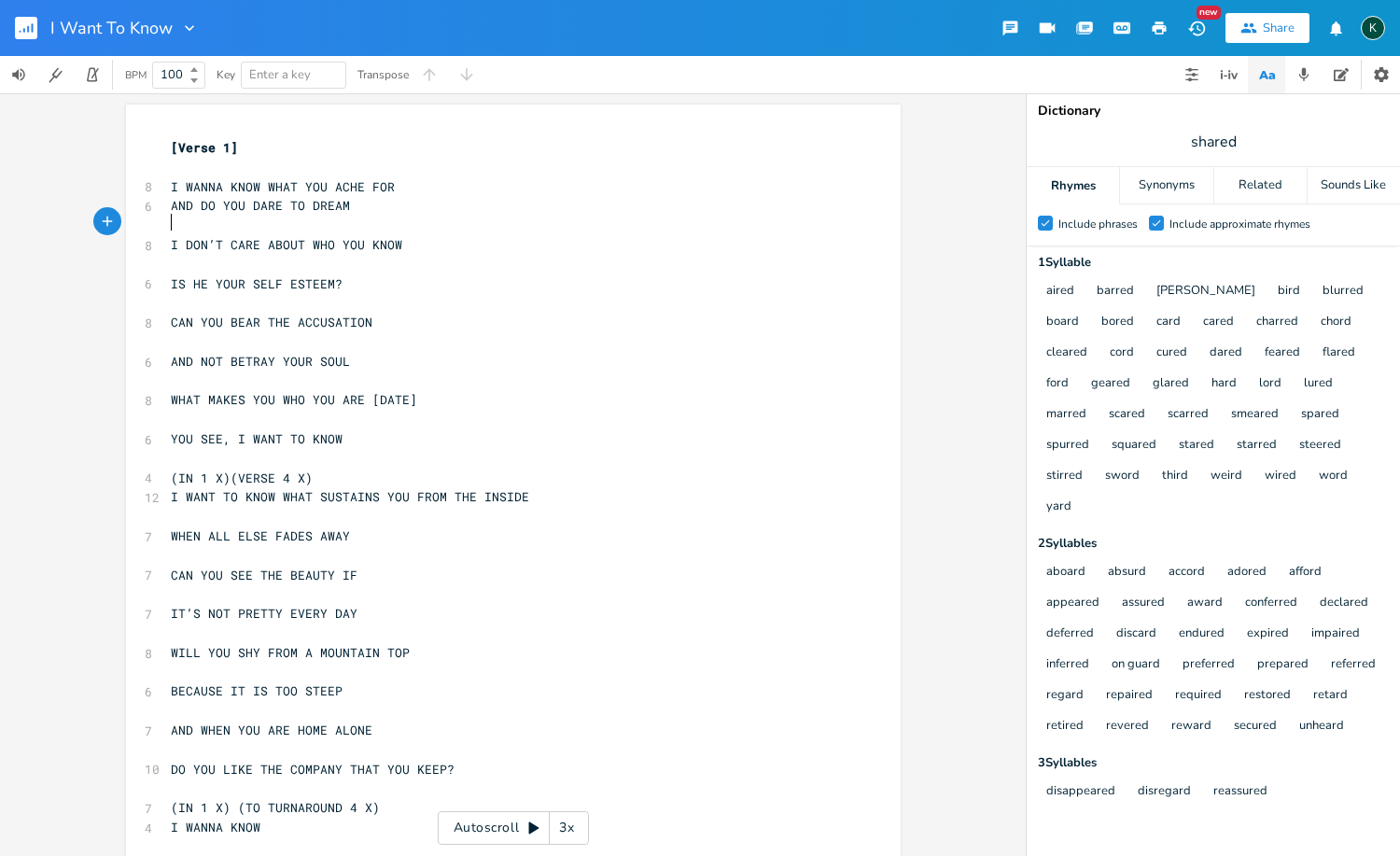
click at [214, 220] on pre "​" at bounding box center [504, 226] width 674 height 19
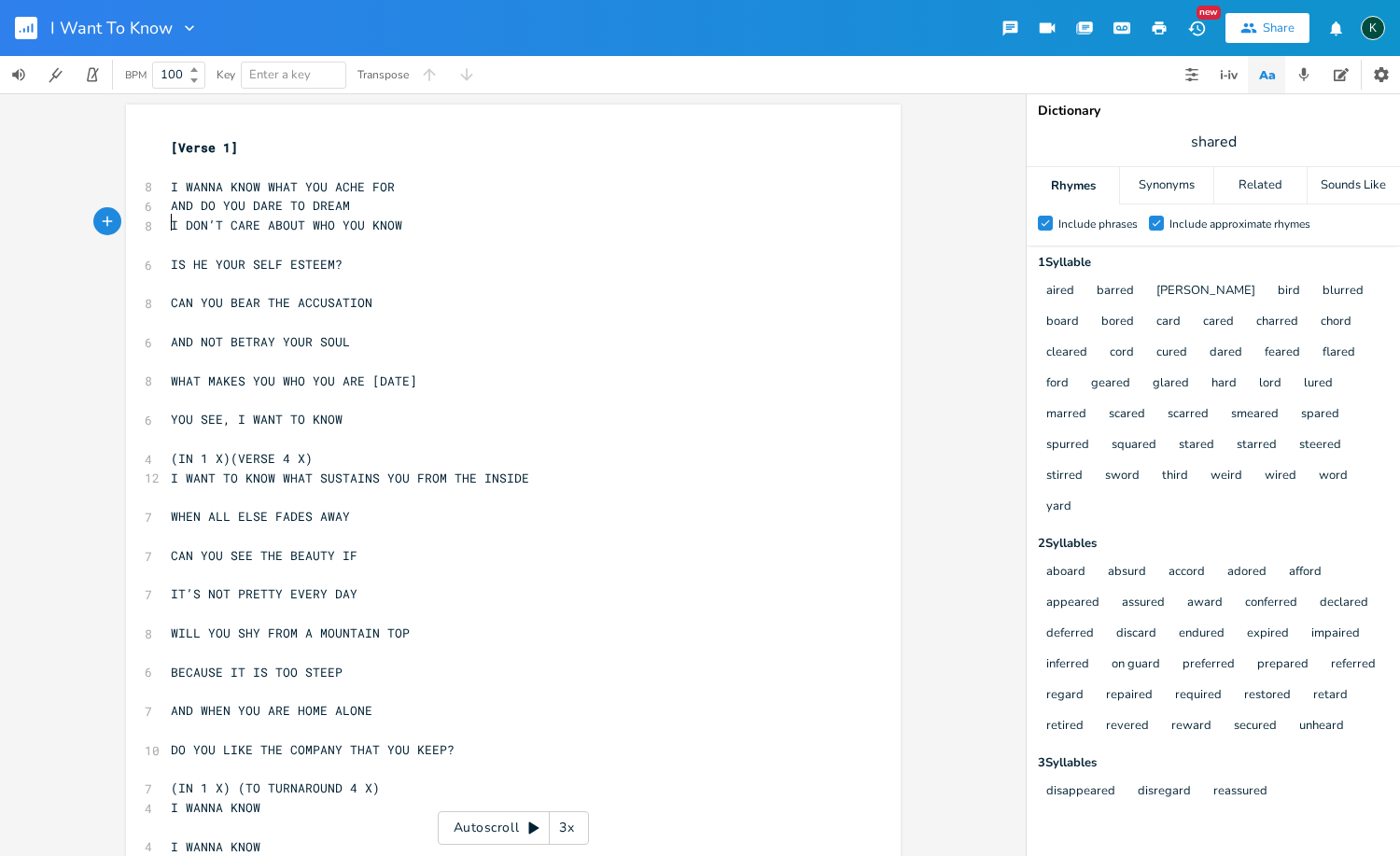
click at [195, 241] on pre "​" at bounding box center [504, 245] width 674 height 19
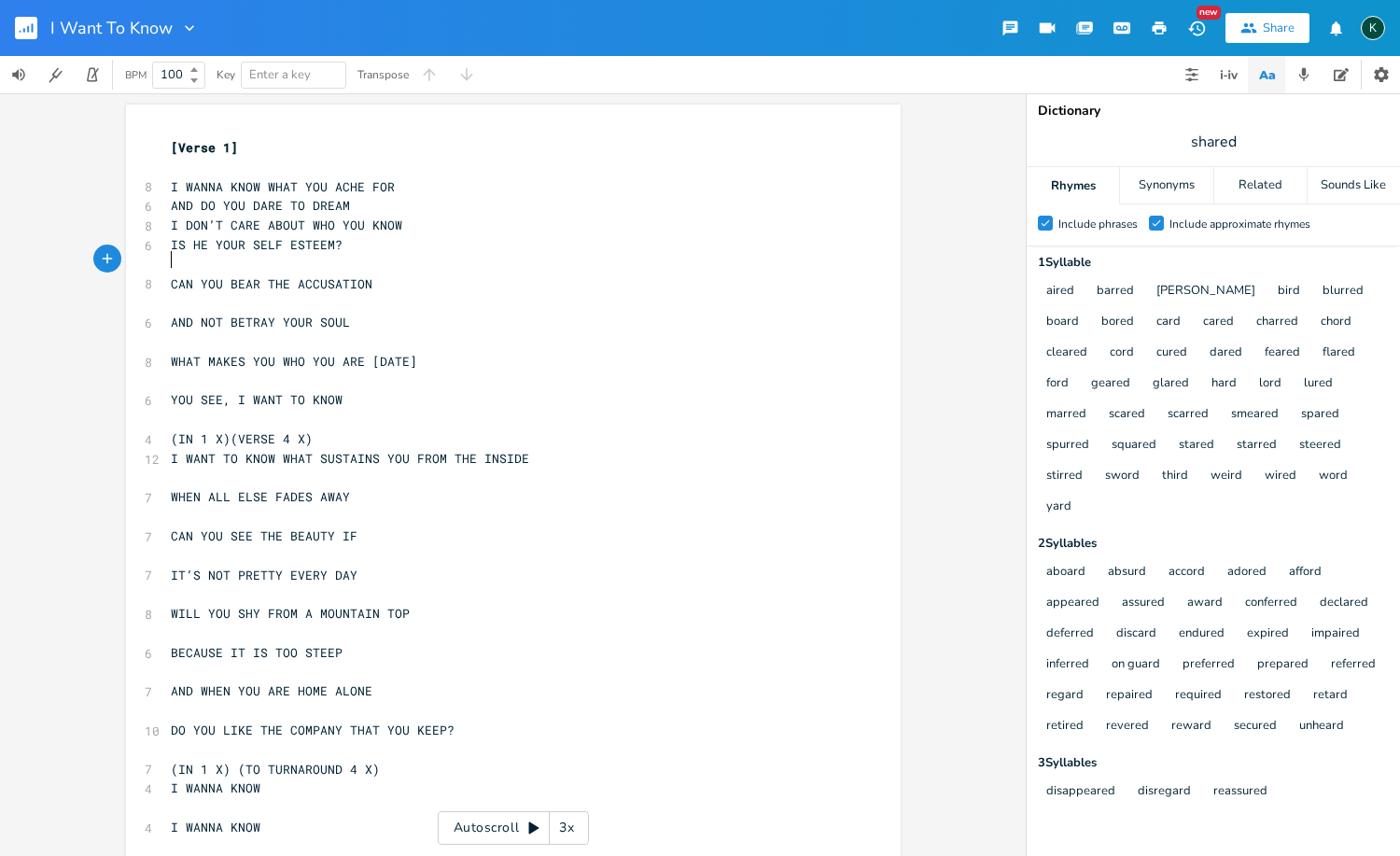
click at [191, 254] on pre "​" at bounding box center [504, 264] width 674 height 19
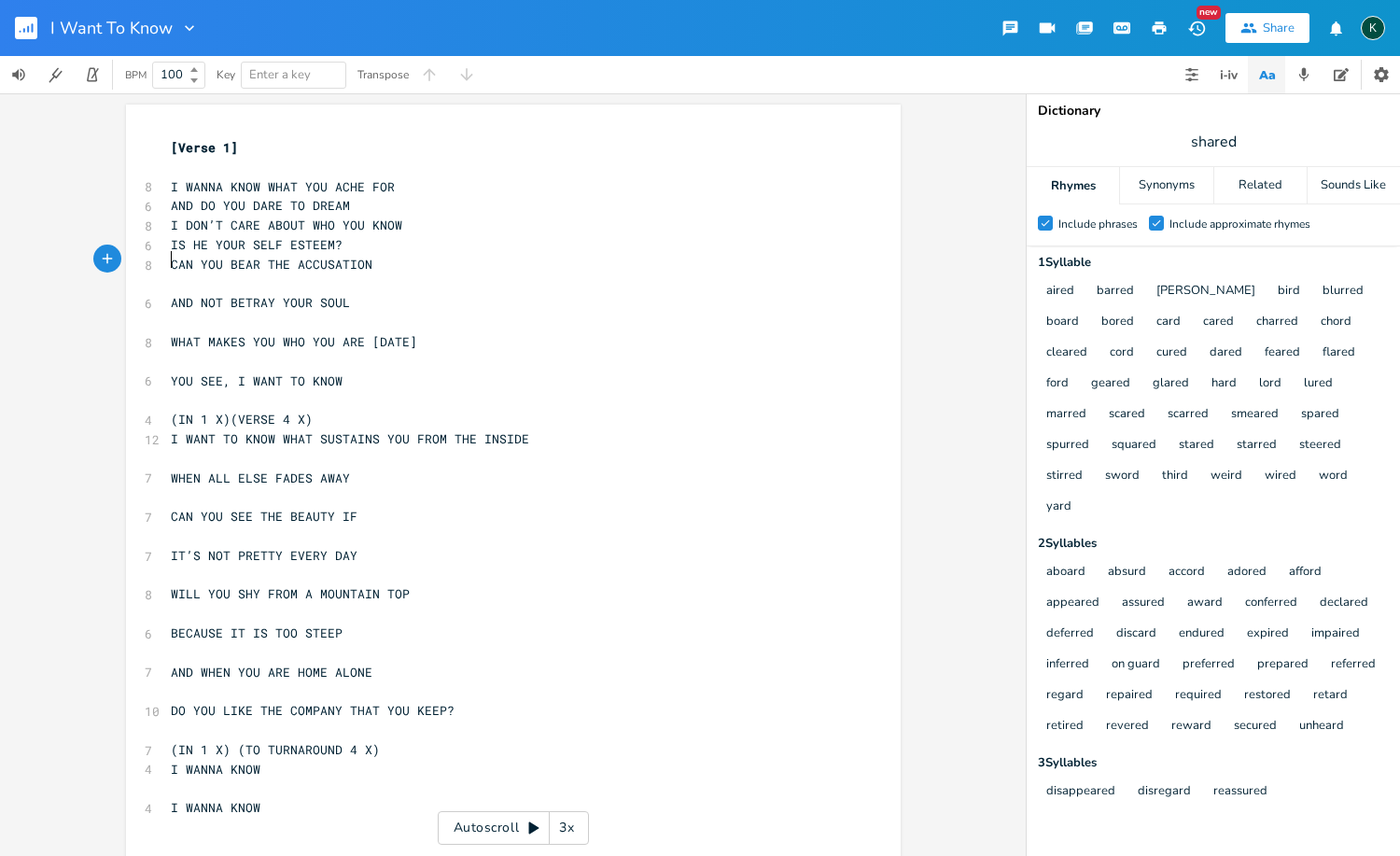
click at [186, 274] on pre "​" at bounding box center [504, 284] width 674 height 19
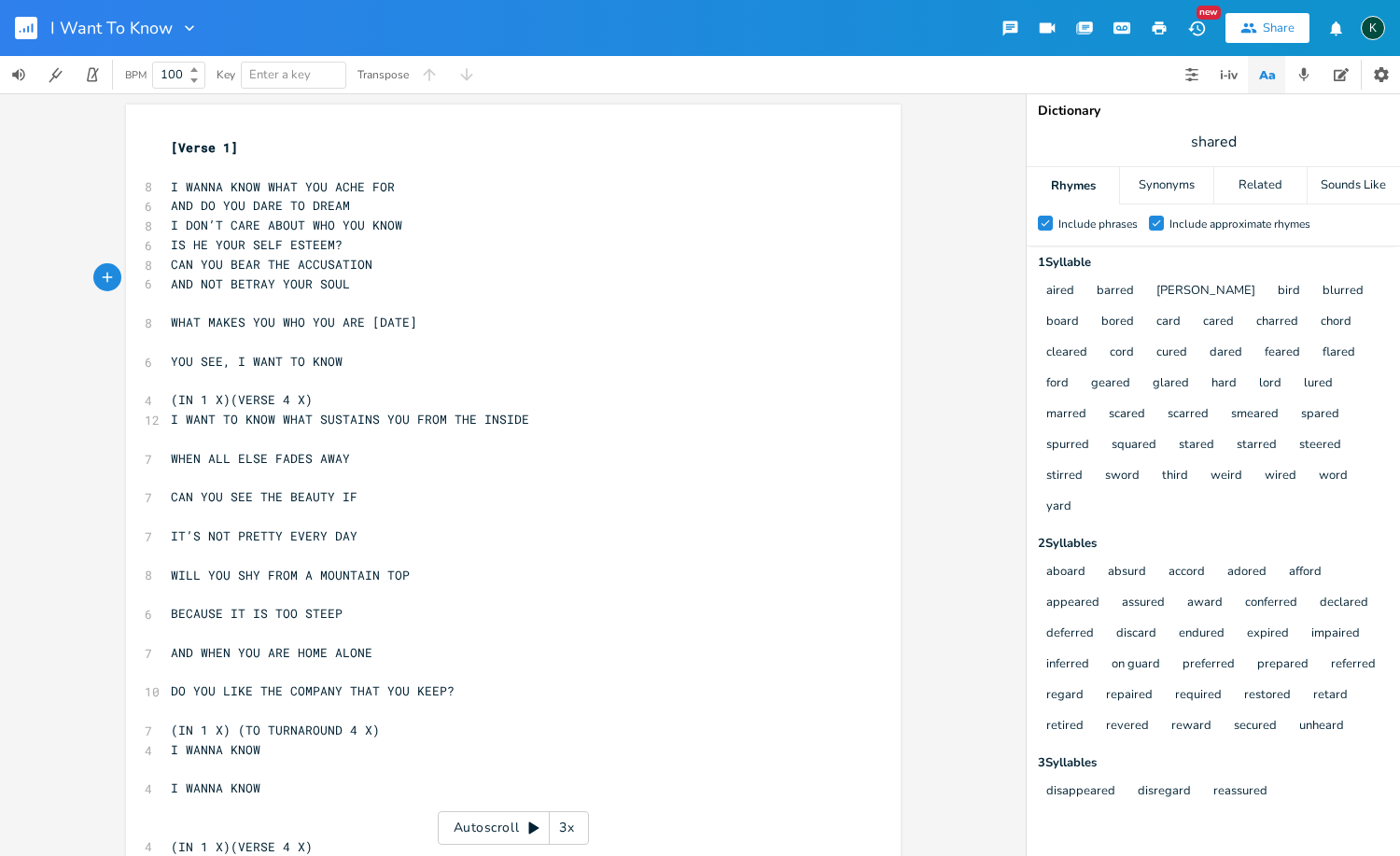
click at [183, 295] on pre "​" at bounding box center [504, 302] width 674 height 19
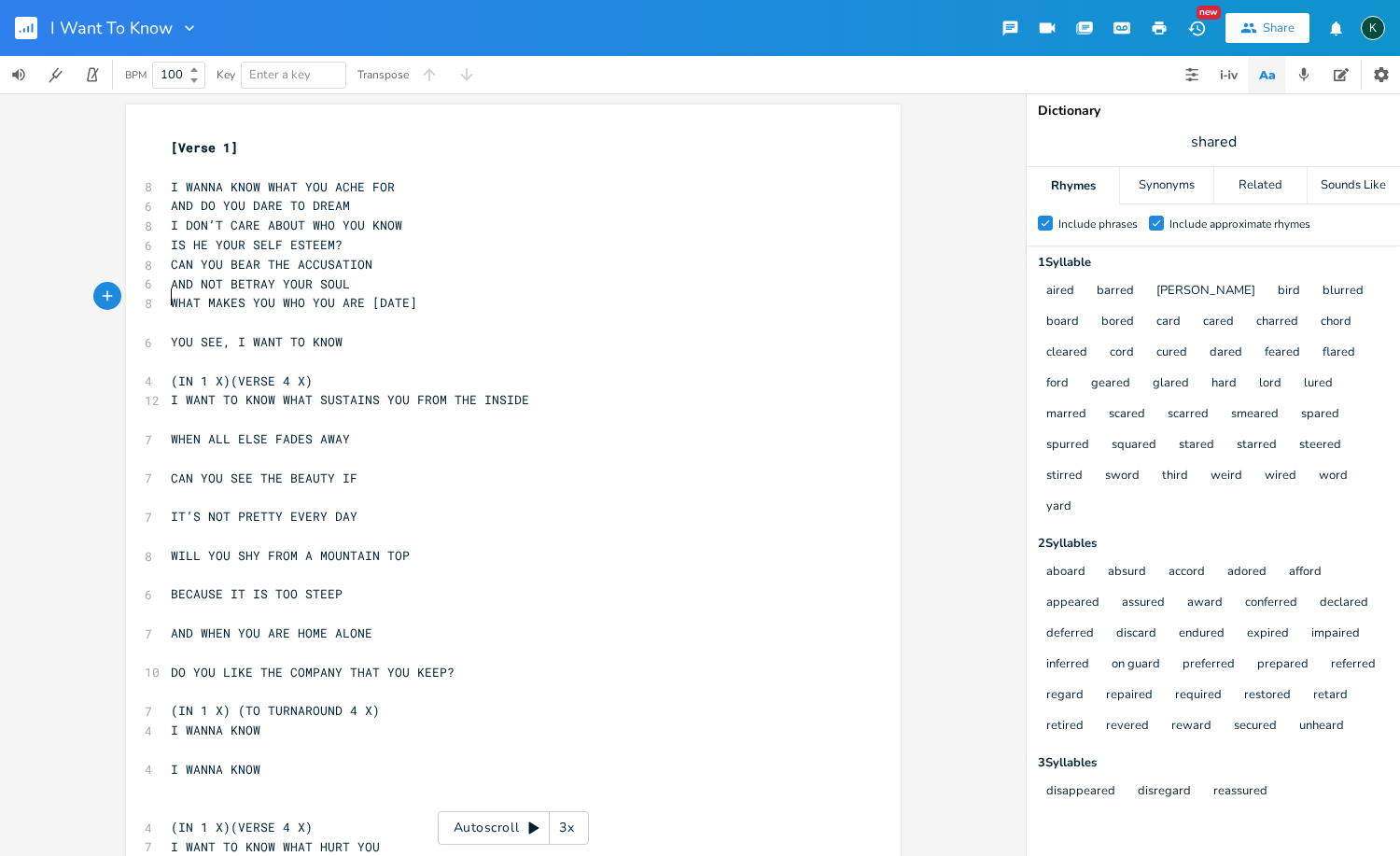
click at [177, 317] on pre "​" at bounding box center [504, 322] width 674 height 19
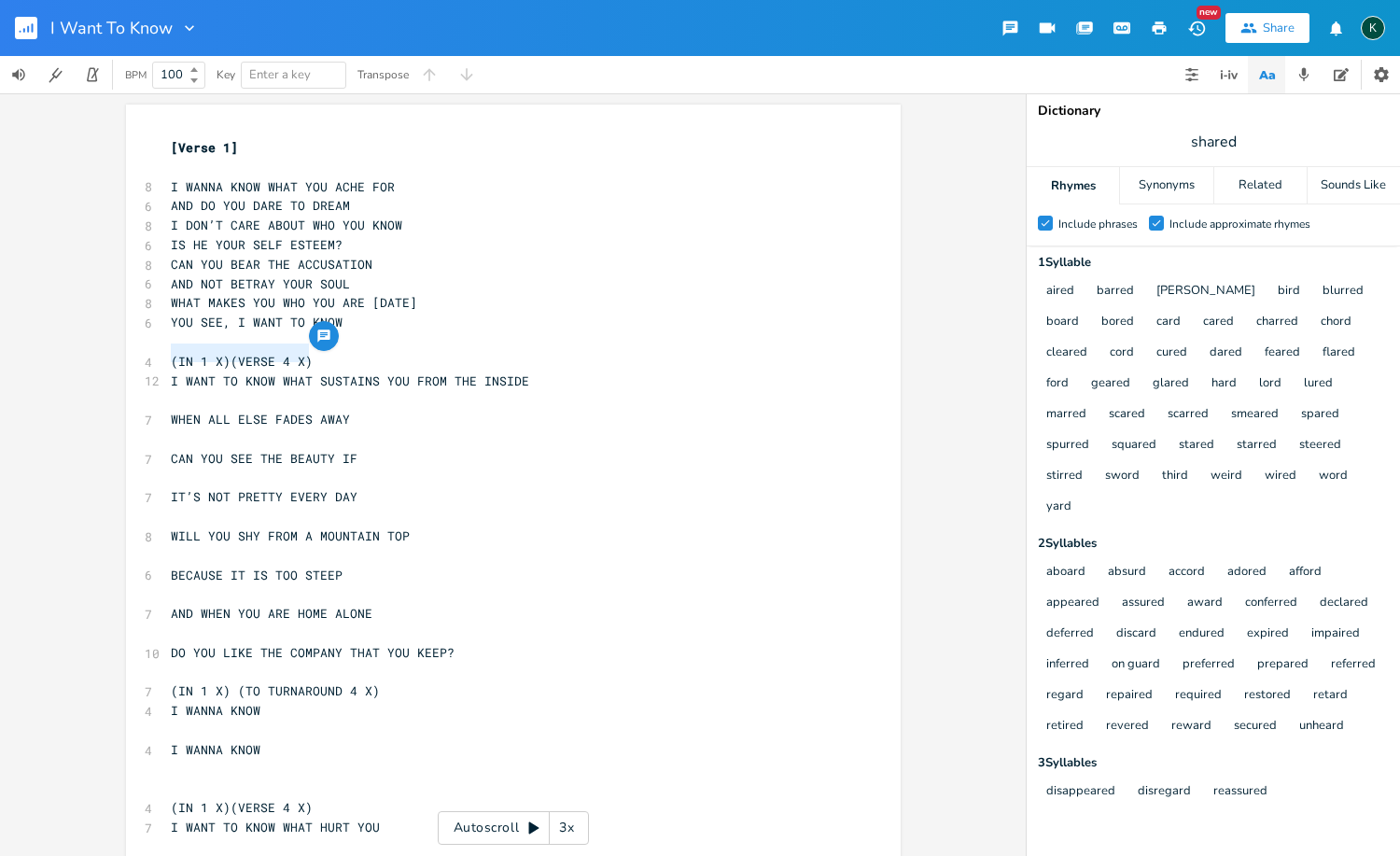
drag, startPoint x: 303, startPoint y: 355, endPoint x: 129, endPoint y: 356, distance: 174.0
type textarea "[Verse 2]"
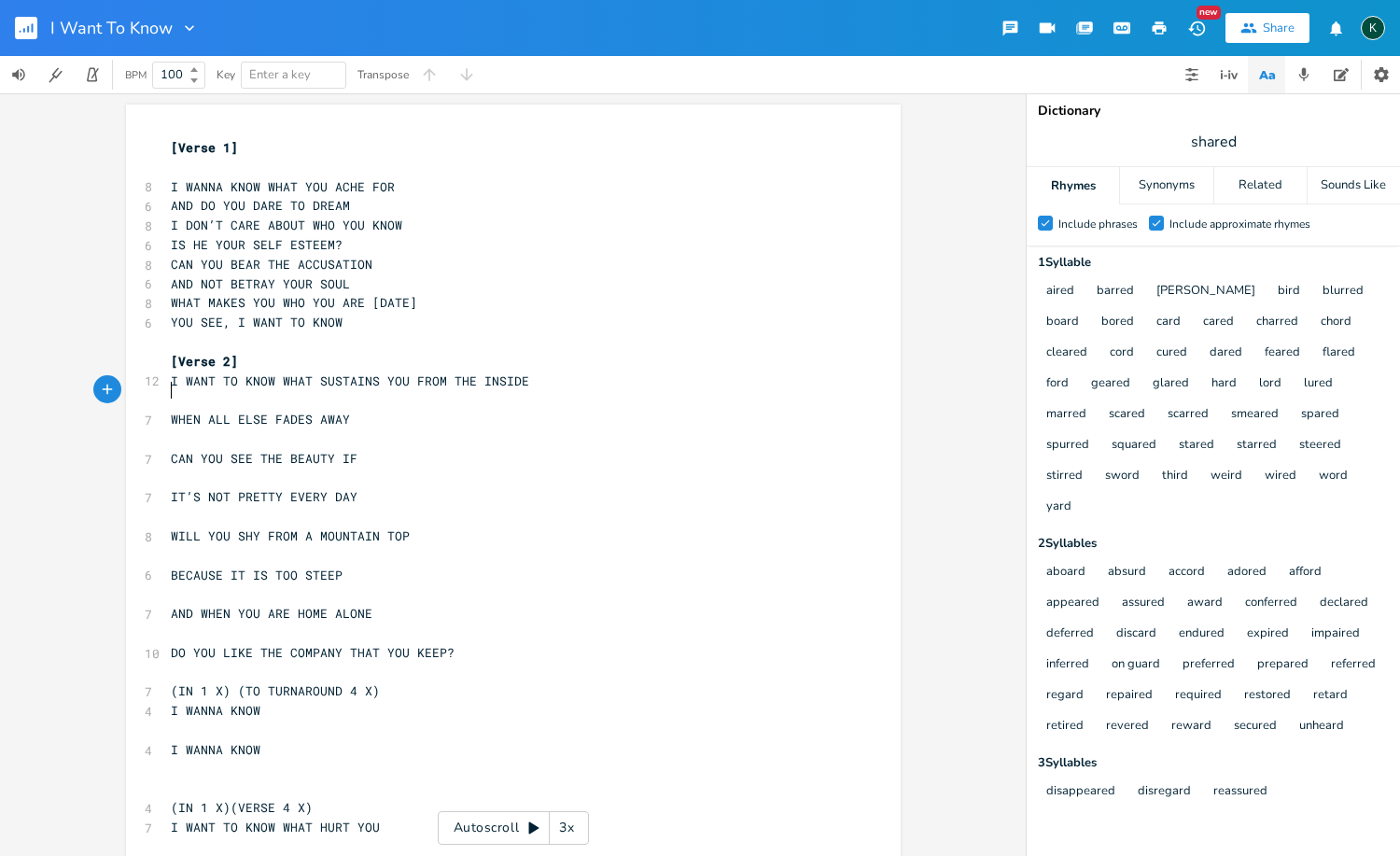
click at [167, 394] on pre "​" at bounding box center [504, 399] width 674 height 19
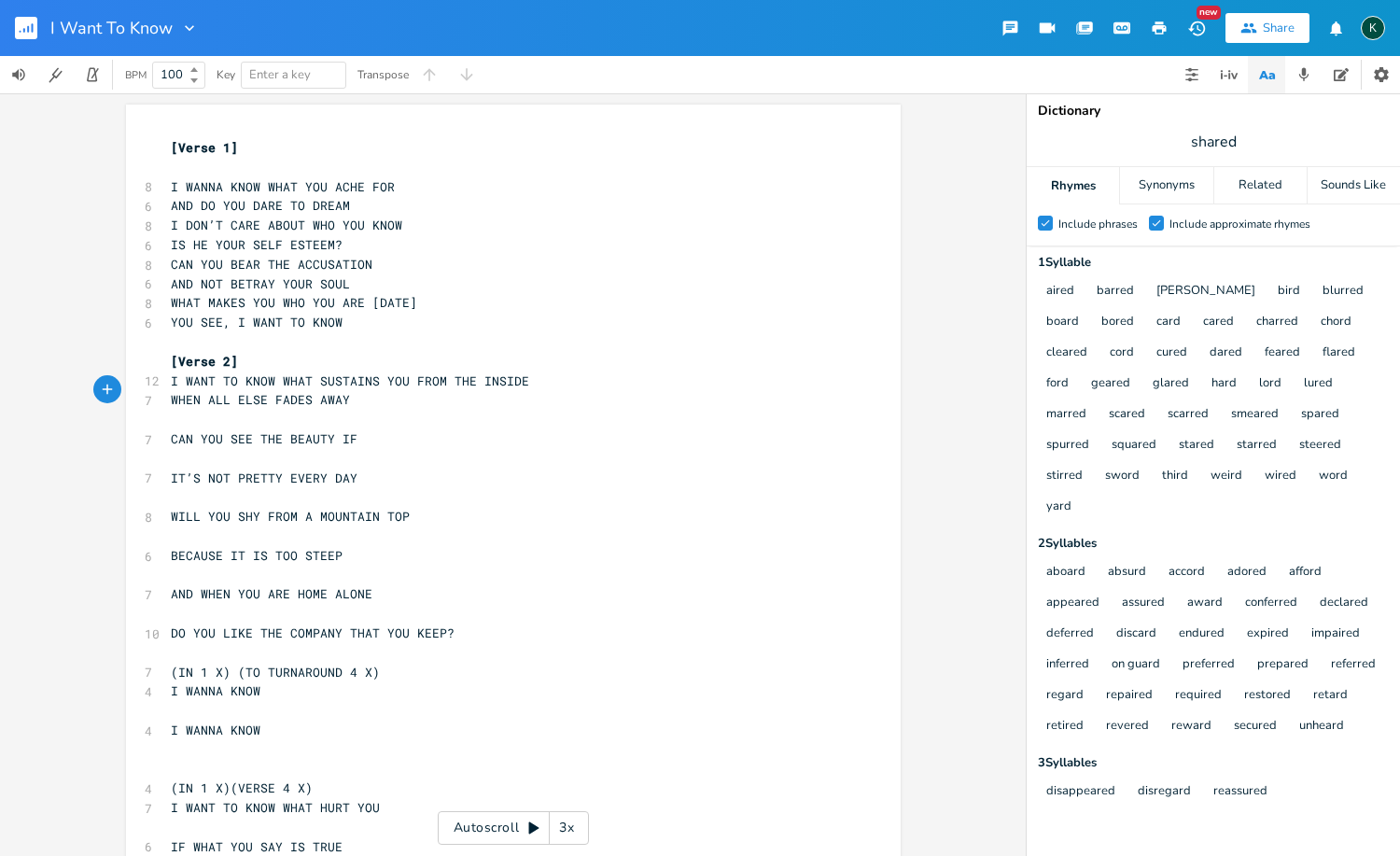
click at [178, 416] on pre "​" at bounding box center [504, 419] width 674 height 19
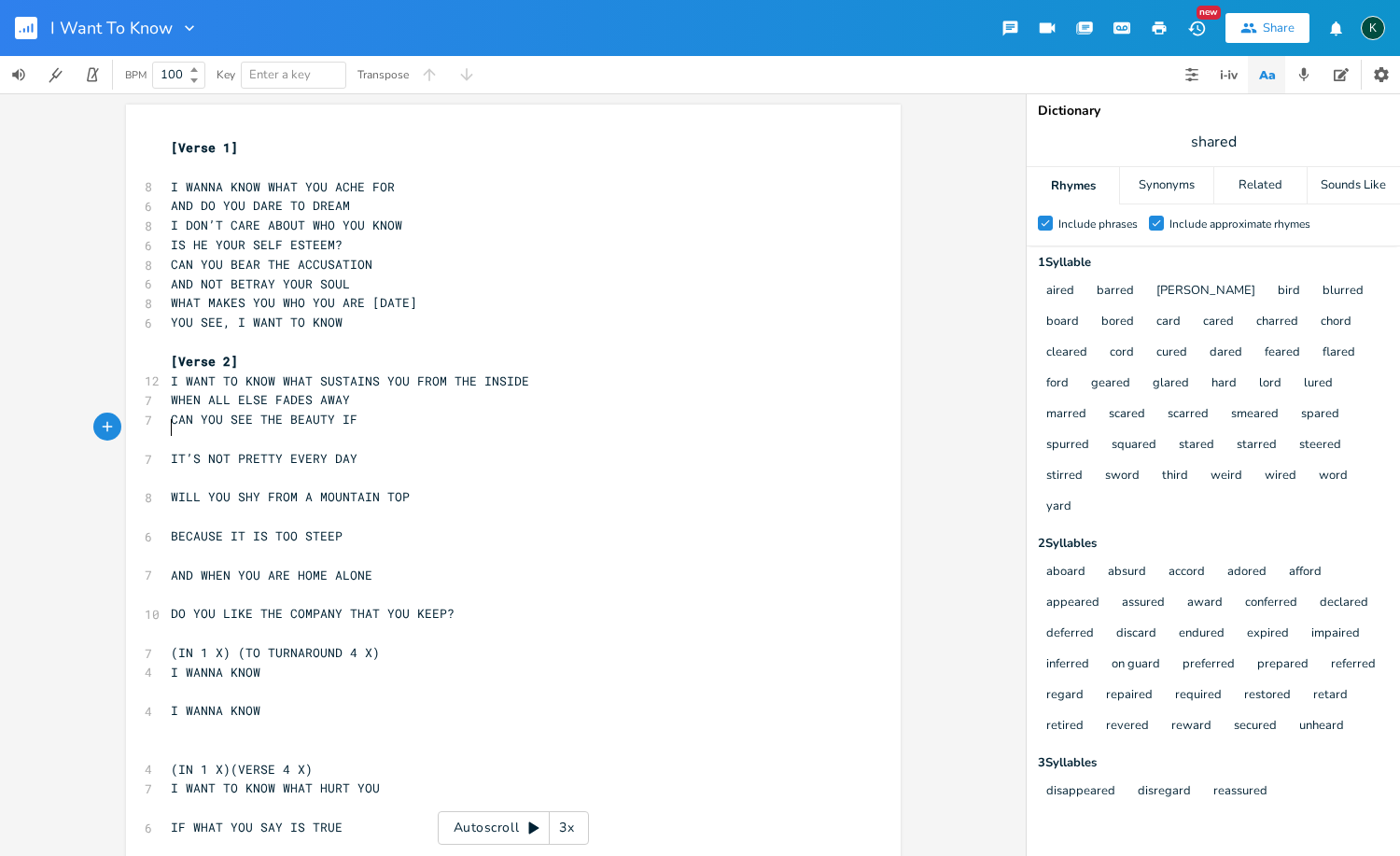
click at [178, 430] on pre "​" at bounding box center [504, 439] width 674 height 19
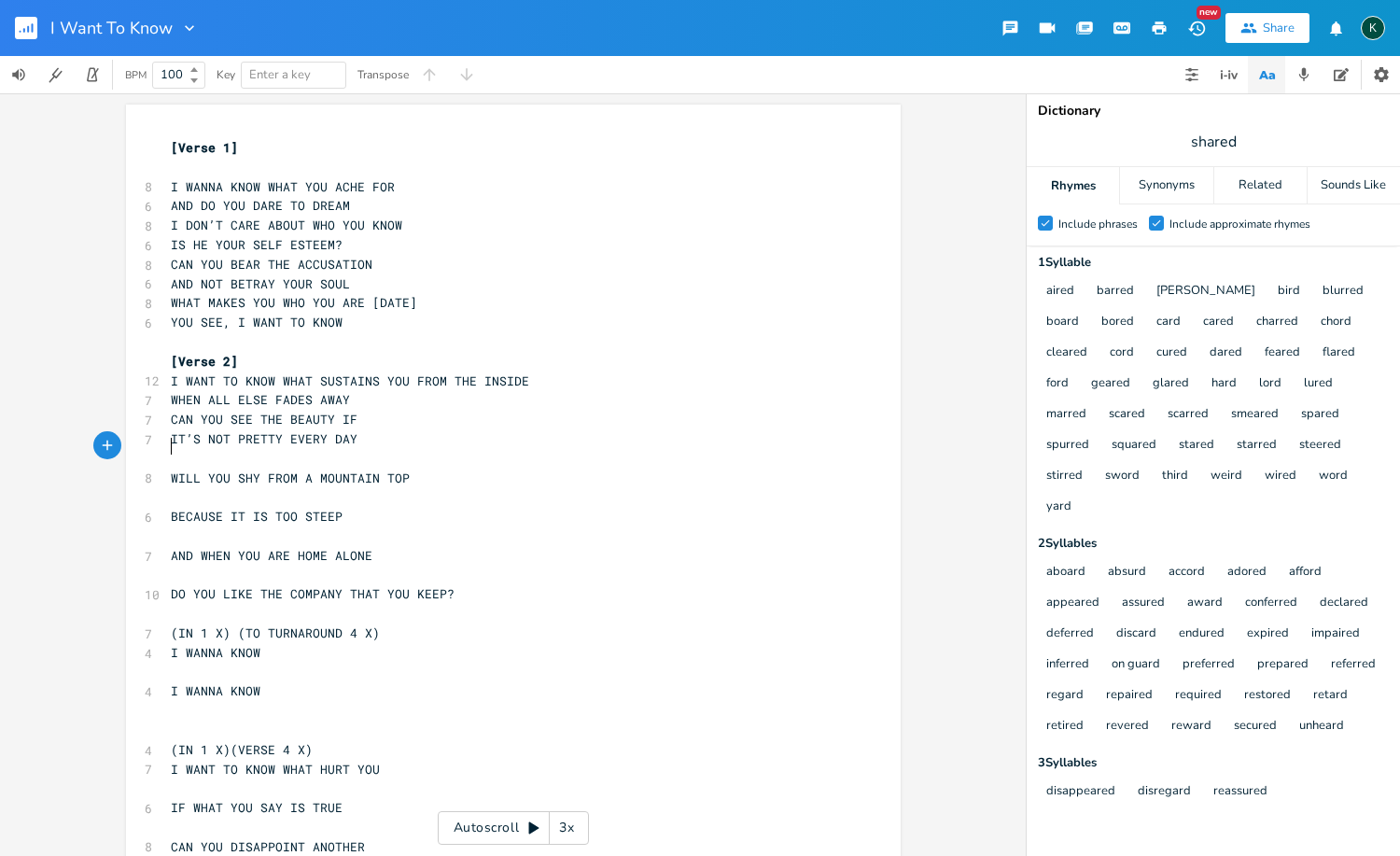
click at [182, 449] on pre "​" at bounding box center [504, 459] width 674 height 19
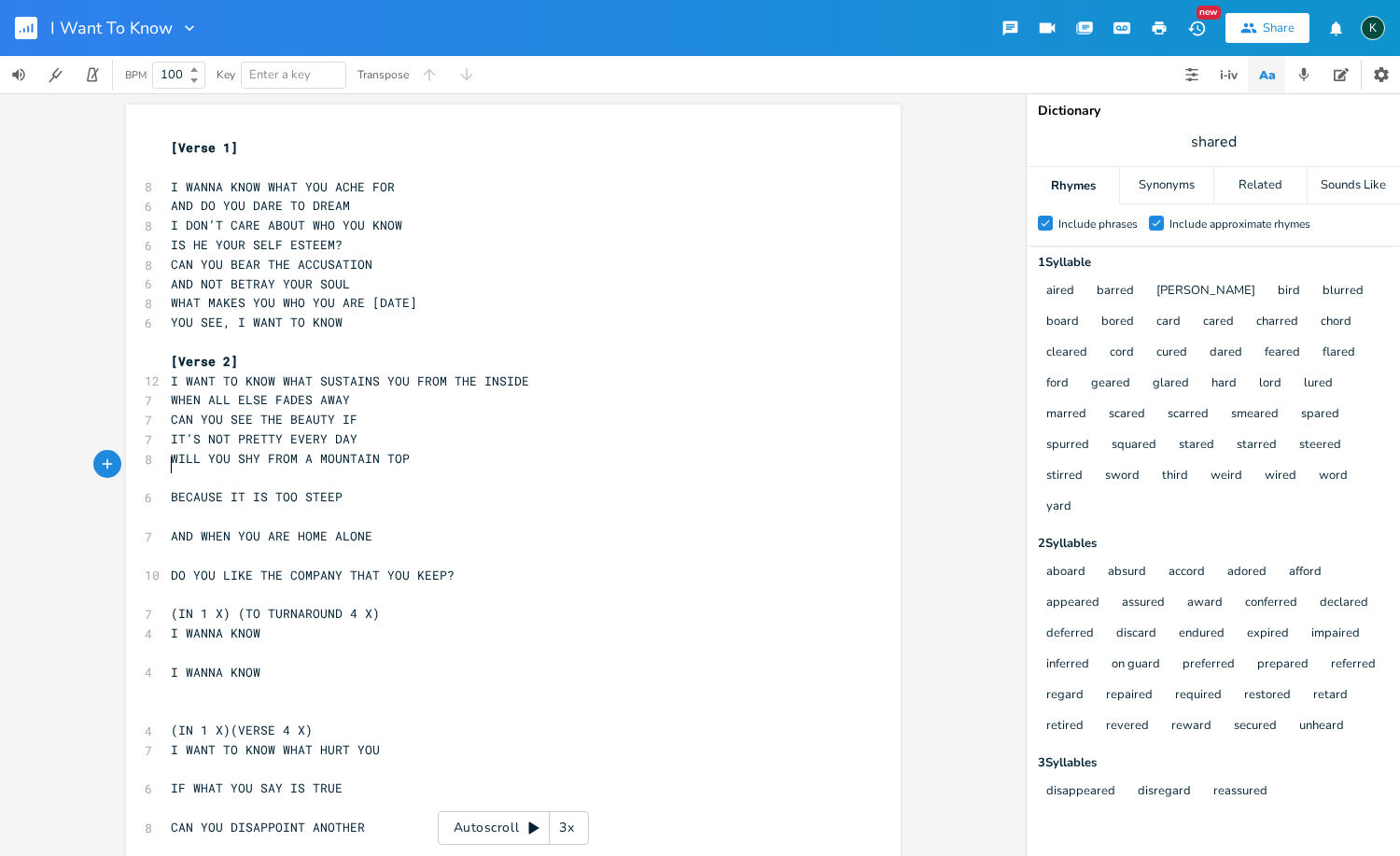
click at [182, 468] on pre "​" at bounding box center [504, 478] width 674 height 19
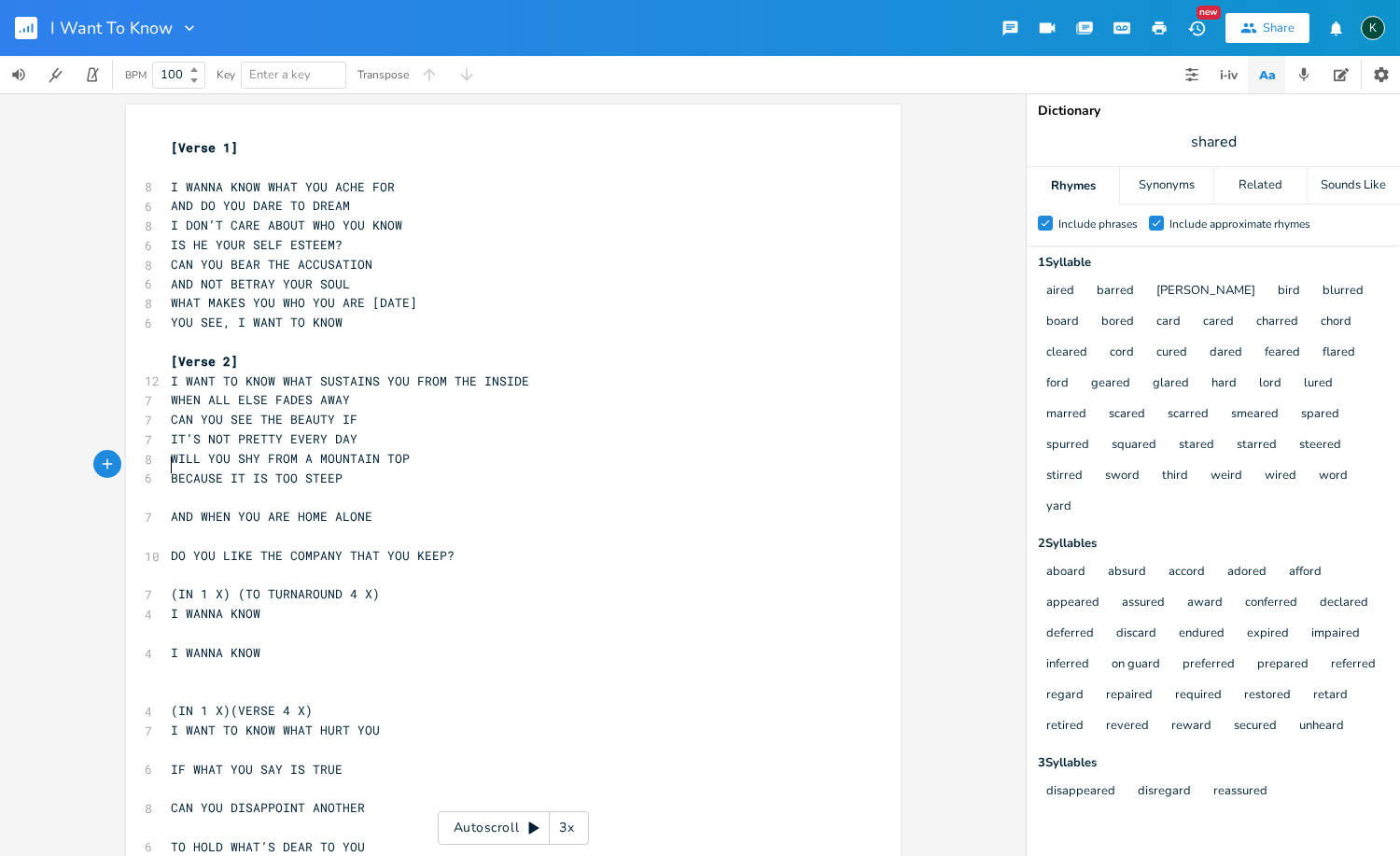
click at [181, 487] on pre "​" at bounding box center [504, 497] width 674 height 19
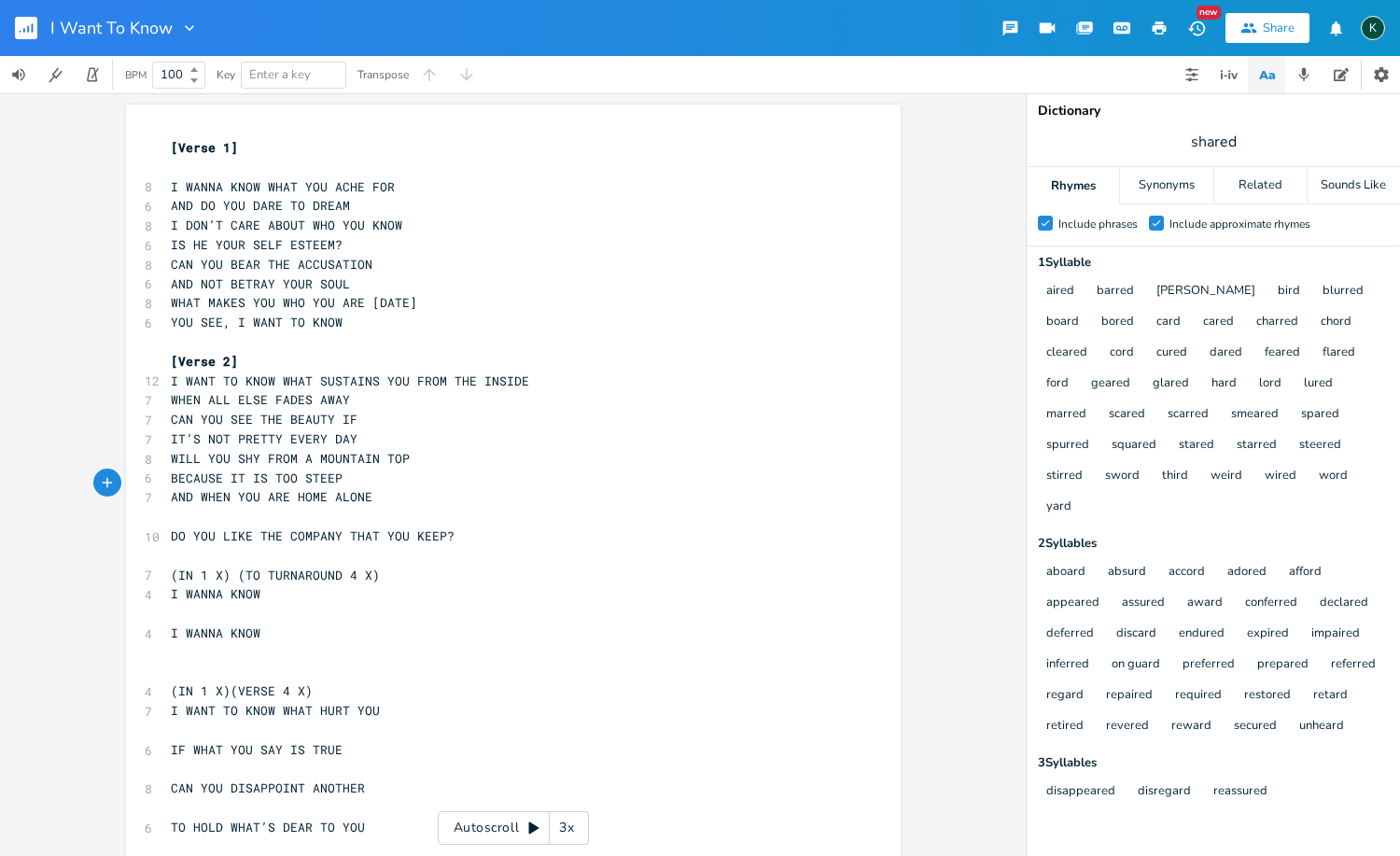
click at [176, 507] on pre "​" at bounding box center [504, 516] width 674 height 19
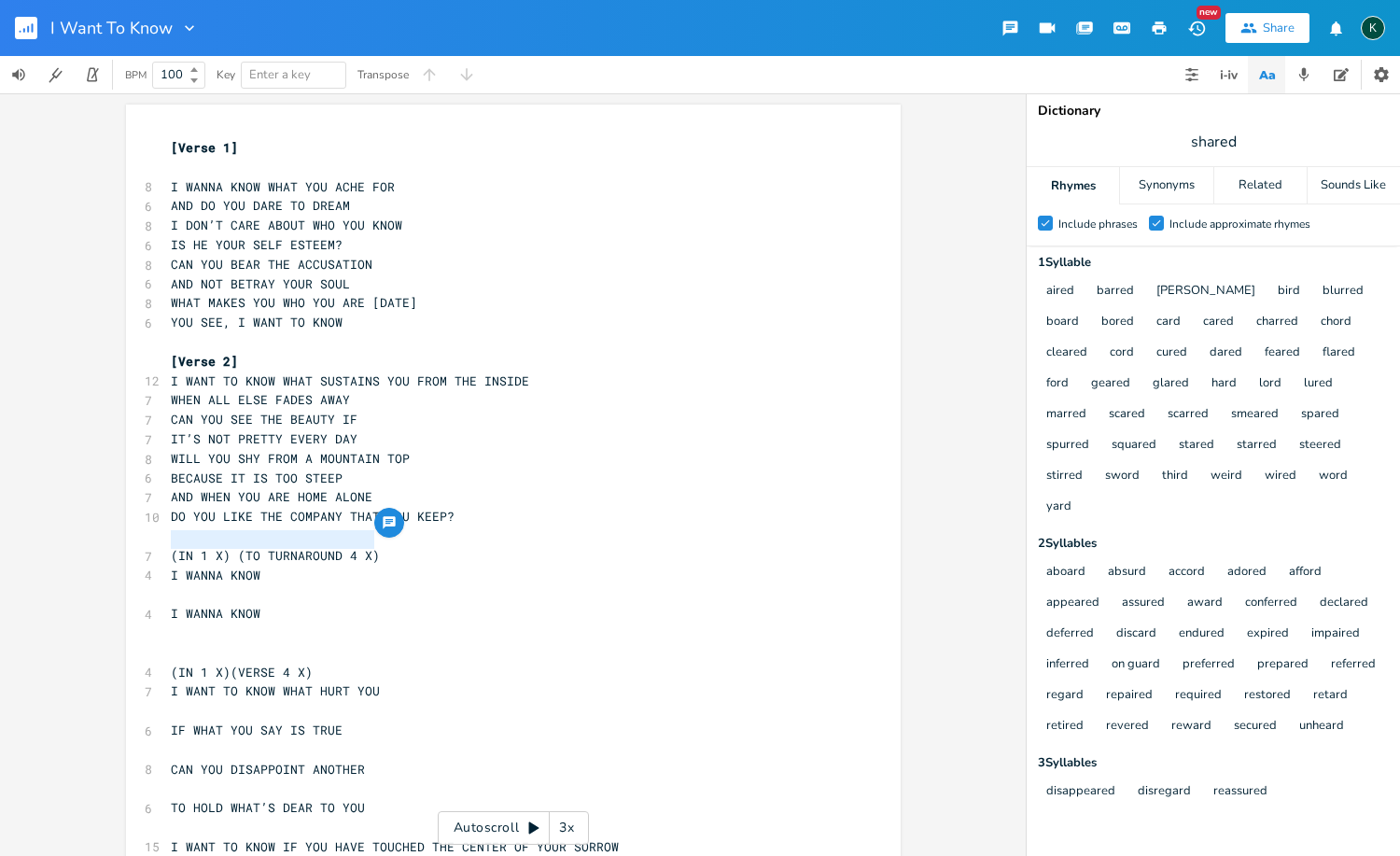
drag, startPoint x: 383, startPoint y: 545, endPoint x: 152, endPoint y: 541, distance: 231.0
type textarea "[chorus\"
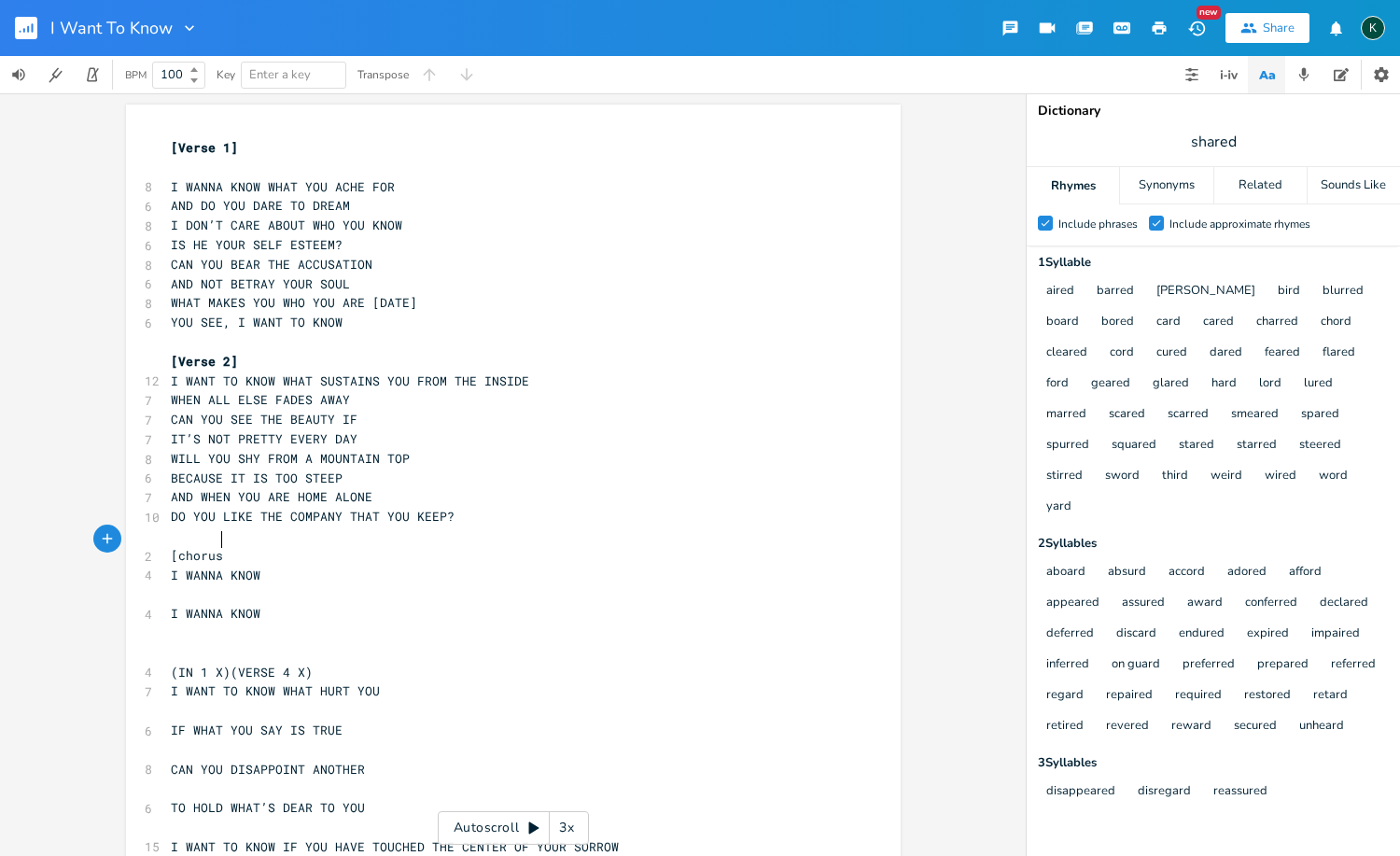
type textarea "]"
click at [265, 565] on pre "I WANNA KNOW" at bounding box center [504, 575] width 674 height 19
type textarea "'"
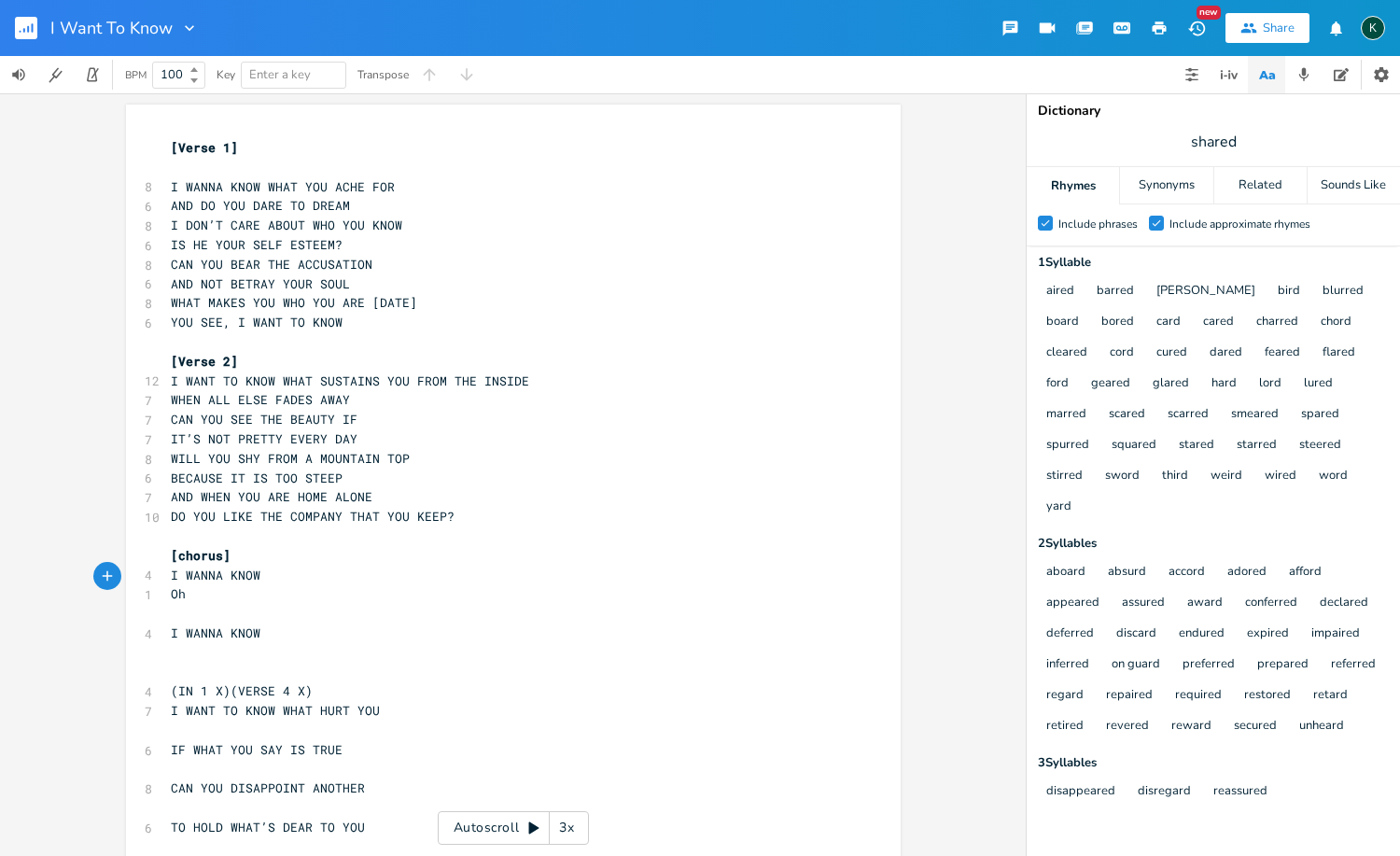
type textarea "Oh L"
type textarea "lord I wanna know"
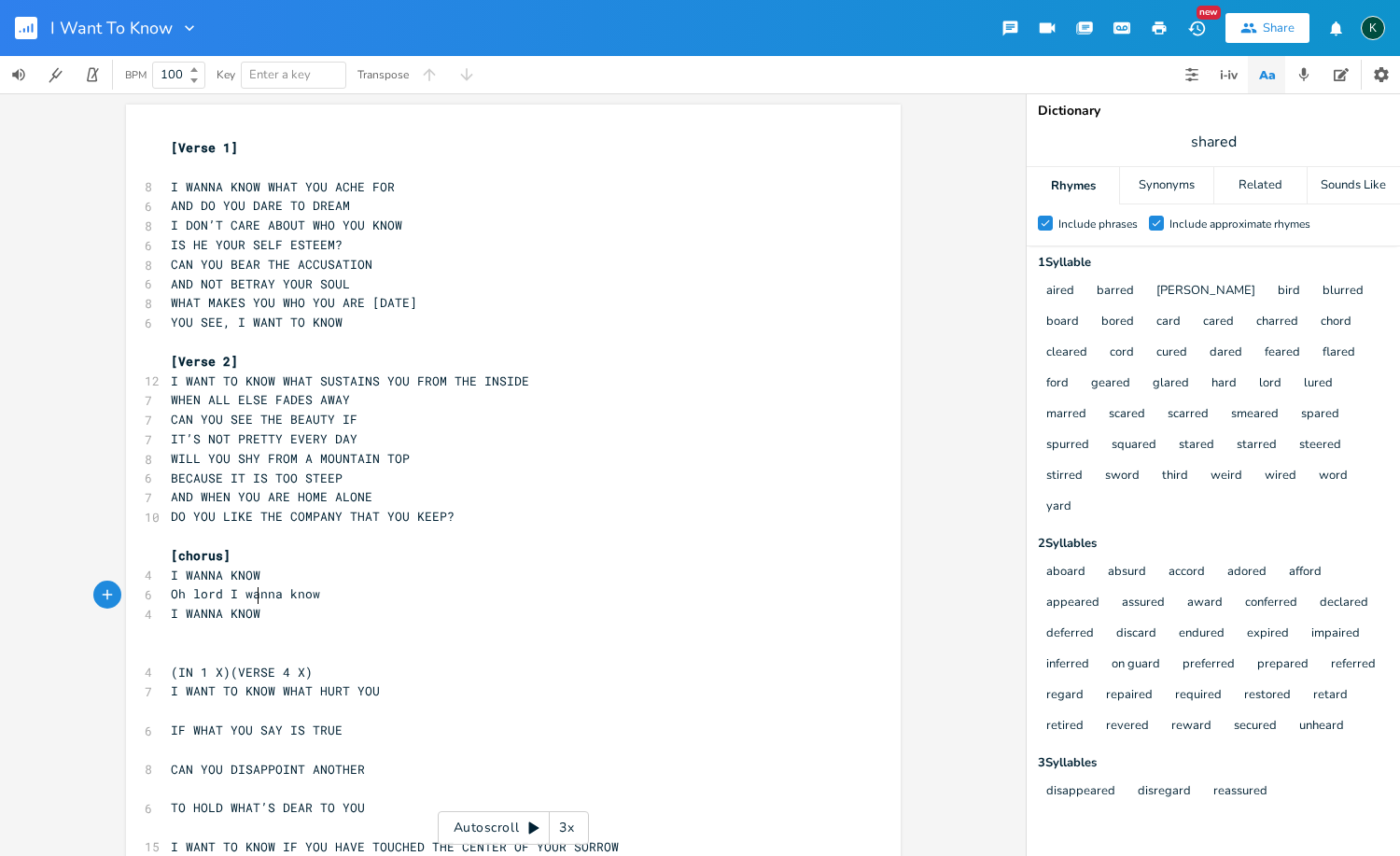
click at [258, 604] on pre "I WANNA KNOW" at bounding box center [504, 613] width 674 height 19
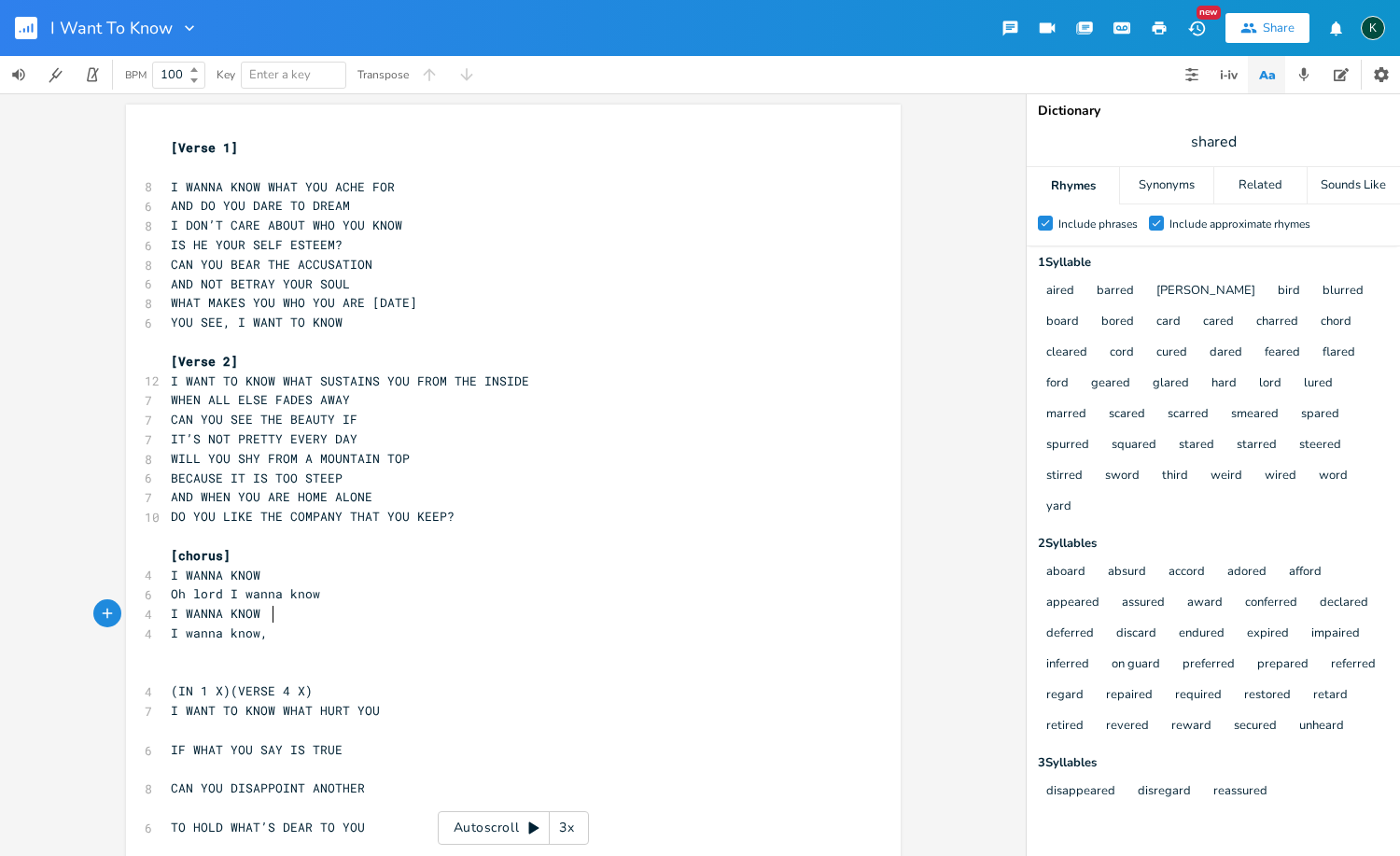
scroll to position [0, 68]
type textarea "I wanna know, i"
type textarea "I a"
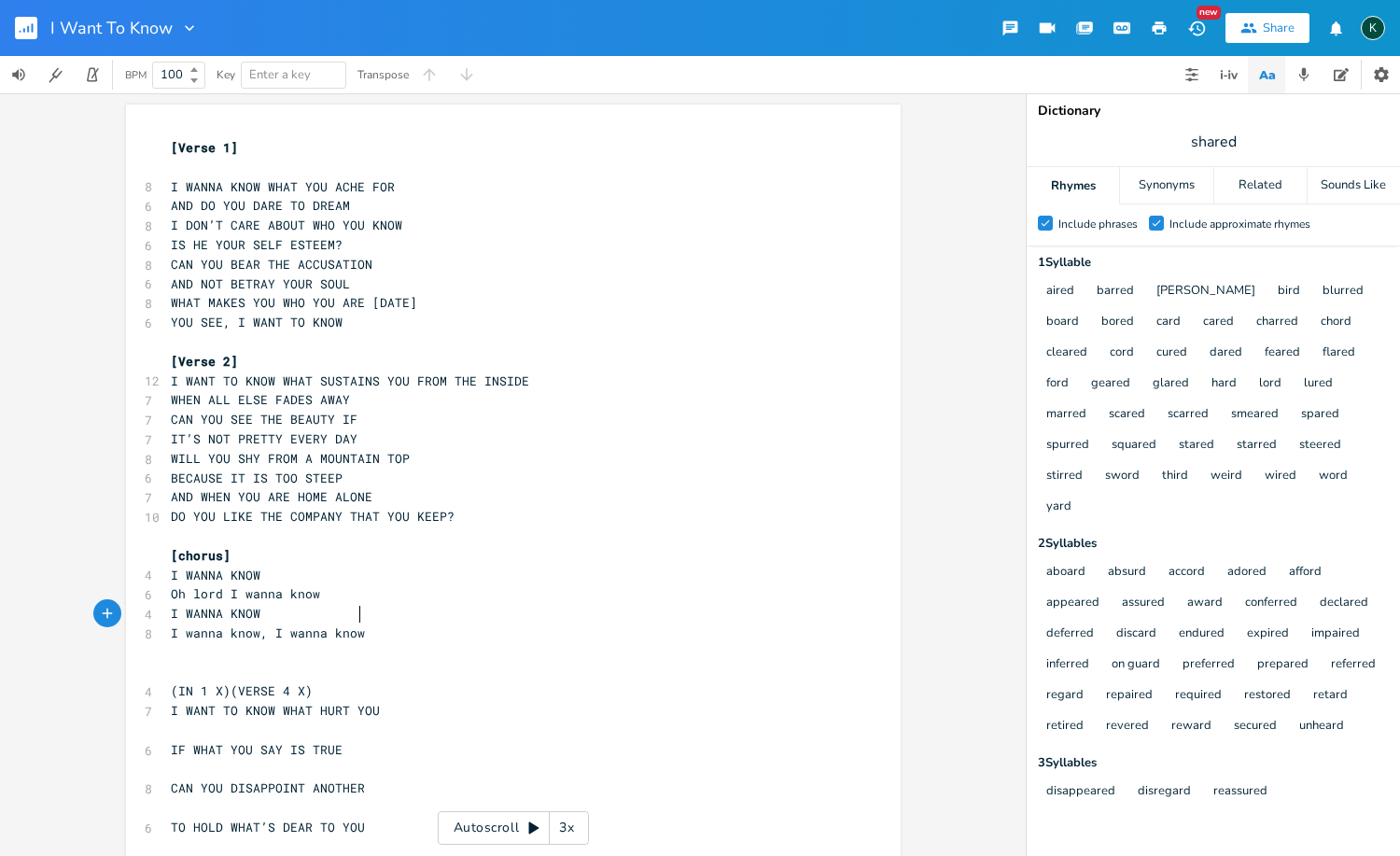
type textarea "wanna know"
type textarea ", I want to know"
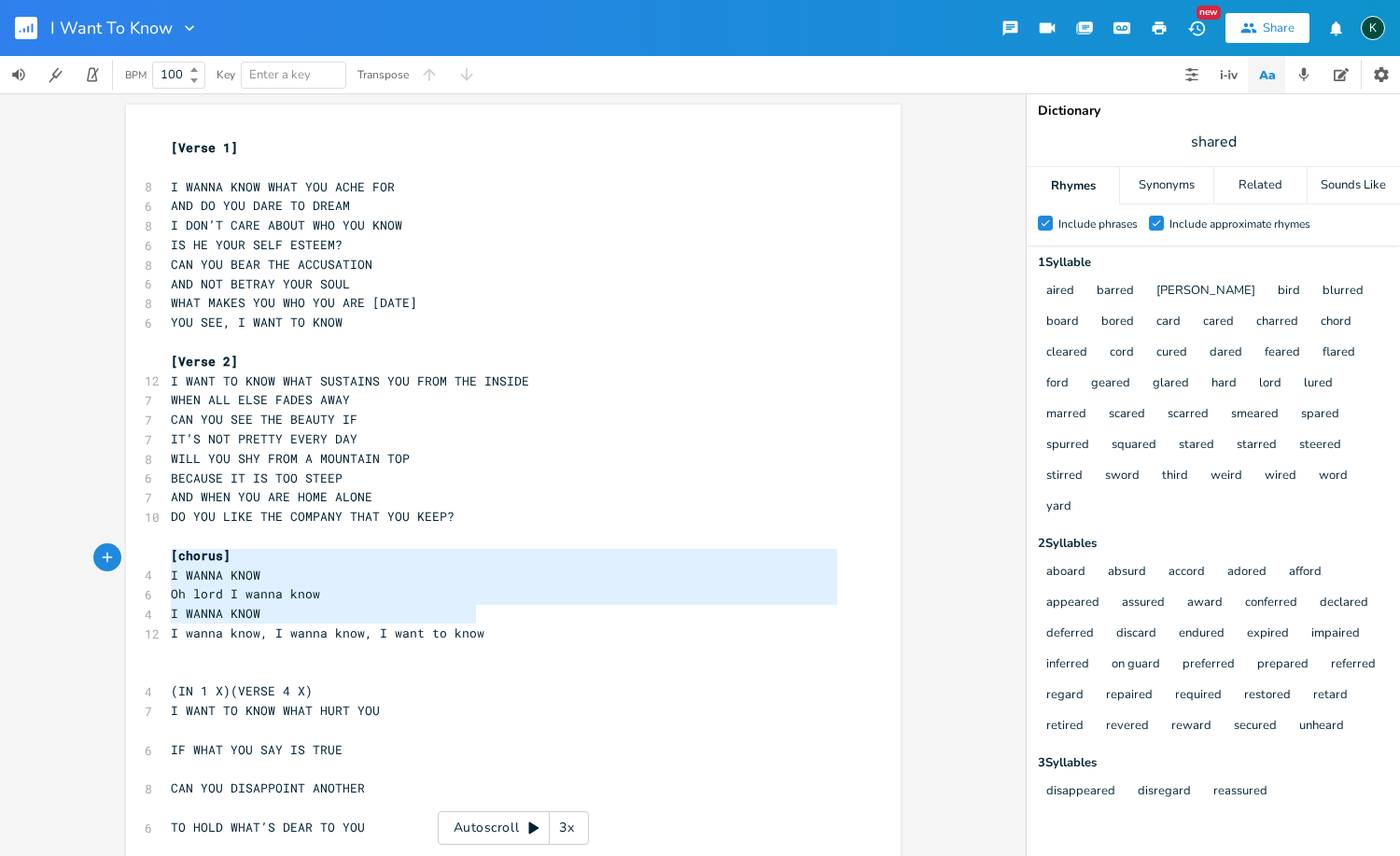
type textarea "[chorus] I WANNA KNOW Oh lord I wanna know I WANNA KNOW I wanna know, I wanna k…"
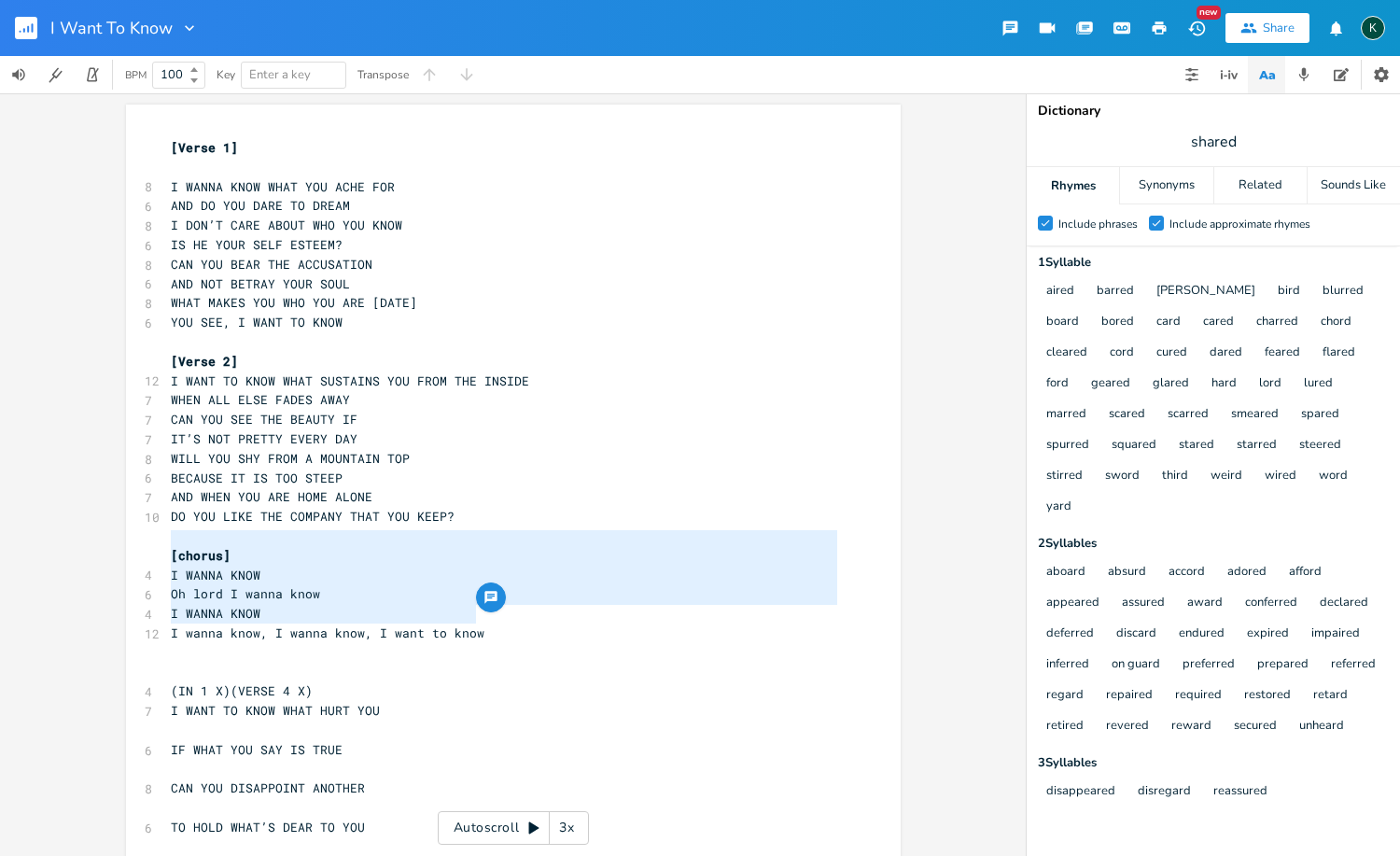
drag, startPoint x: 470, startPoint y: 613, endPoint x: 110, endPoint y: 540, distance: 367.3
click at [110, 540] on div "[chorus] I WANNA KNOW Oh lord I wanna know I WANNA KNOW I wanna know, I wanna k…" at bounding box center [512, 474] width 1026 height 762
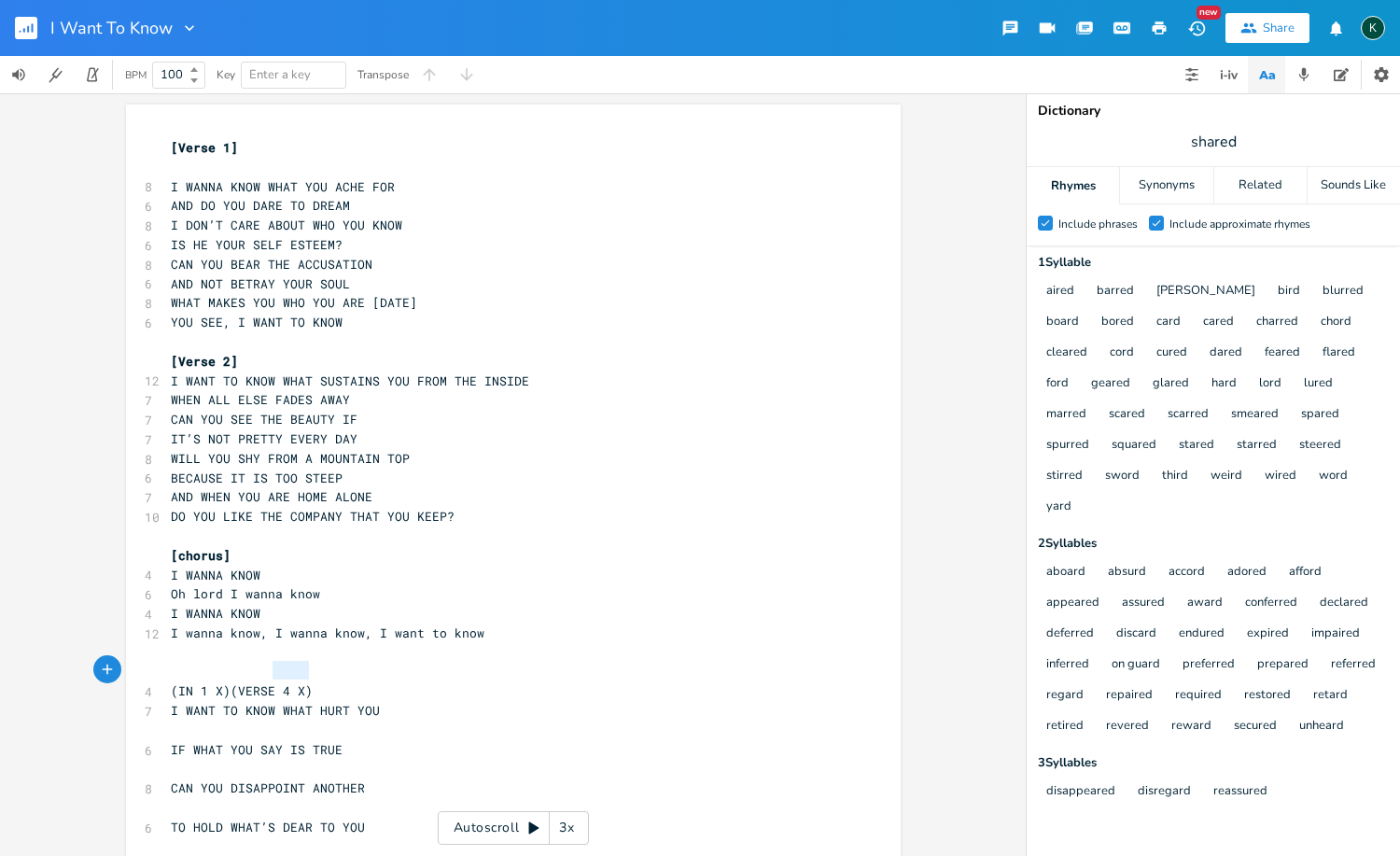
type textarea "(IN 1 X)(VERSE 4 X)"
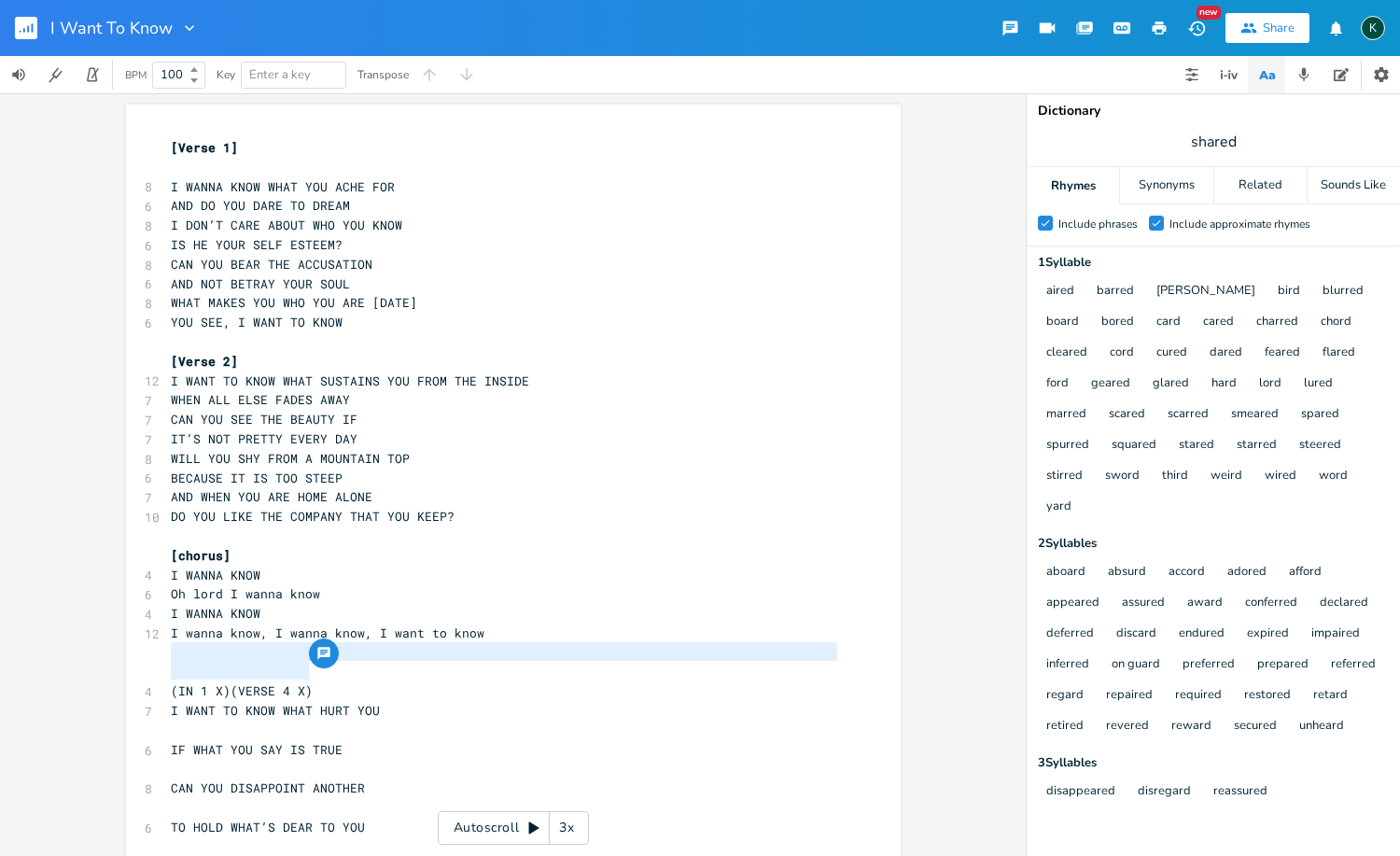
drag, startPoint x: 307, startPoint y: 672, endPoint x: 111, endPoint y: 657, distance: 196.6
click at [111, 657] on div "(IN 1 X)(VERSE 4 X) x [Verse 1] ​ 8 I WANNA KNOW WHAT YOU ACHE FOR 6 AND DO YOU…" at bounding box center [512, 474] width 1026 height 762
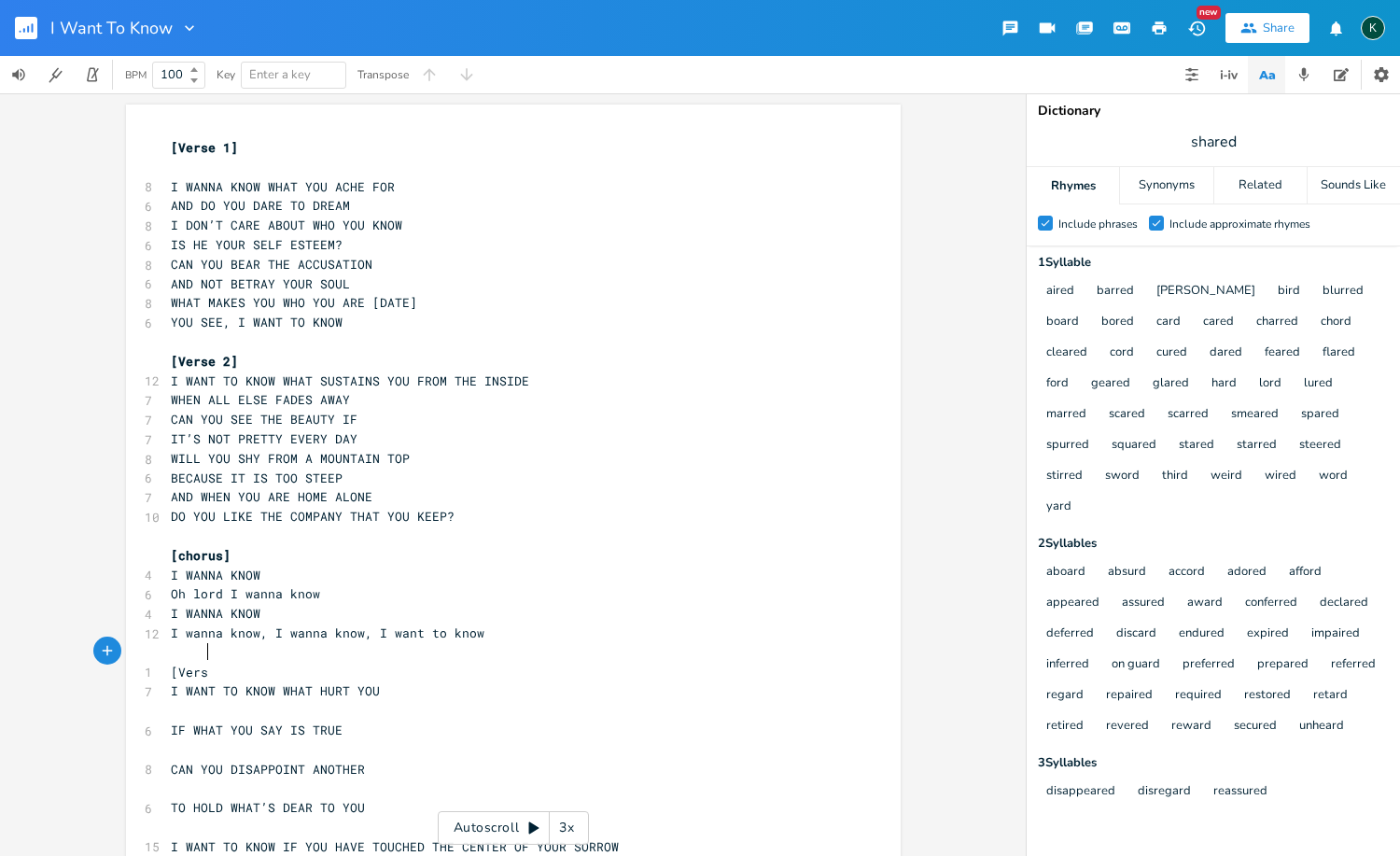
scroll to position [0, 30]
type textarea "[Verse]"
click at [192, 701] on pre "​" at bounding box center [504, 710] width 674 height 19
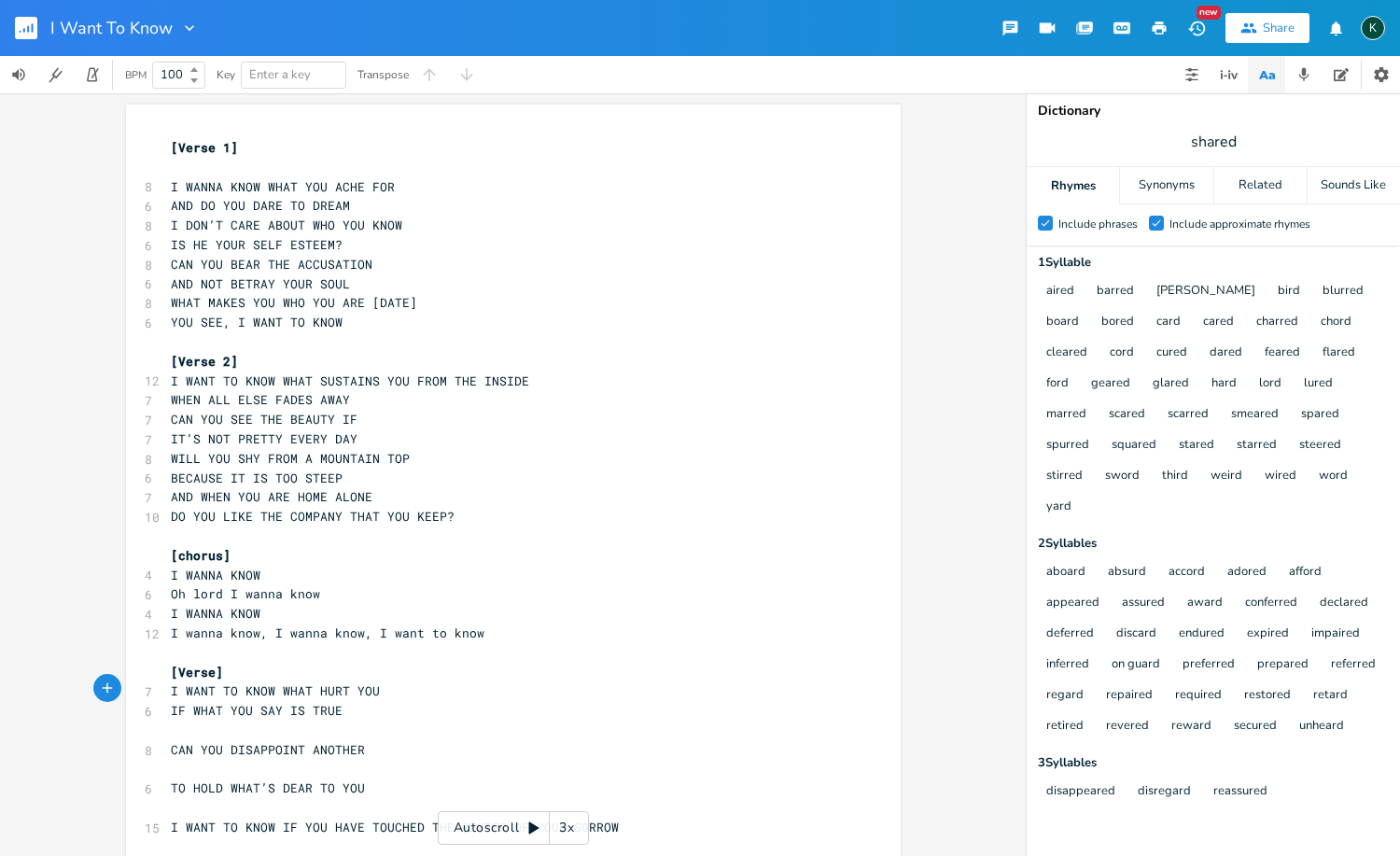
click at [225, 721] on pre "​" at bounding box center [504, 730] width 674 height 19
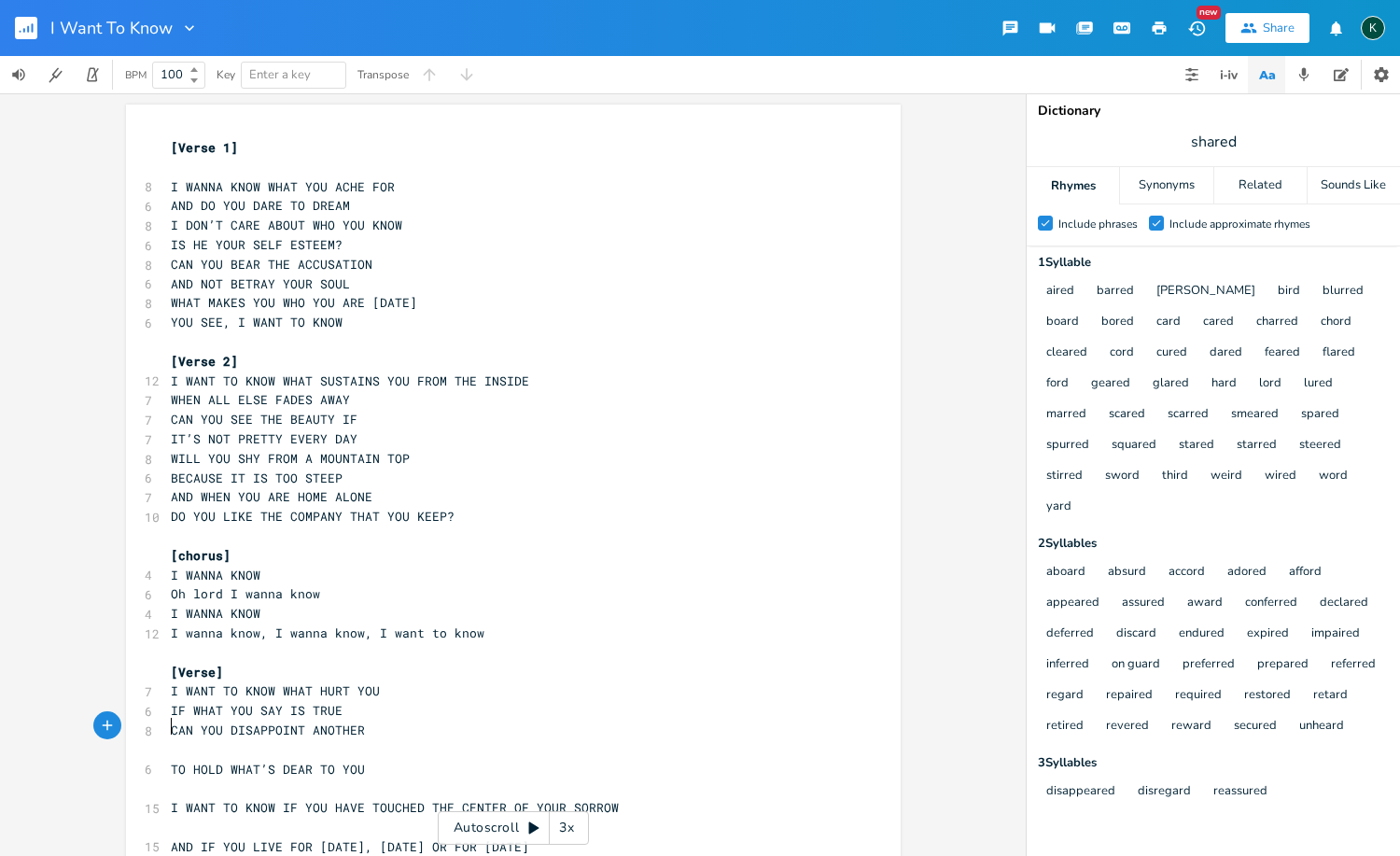
click at [199, 740] on pre "​" at bounding box center [504, 749] width 674 height 19
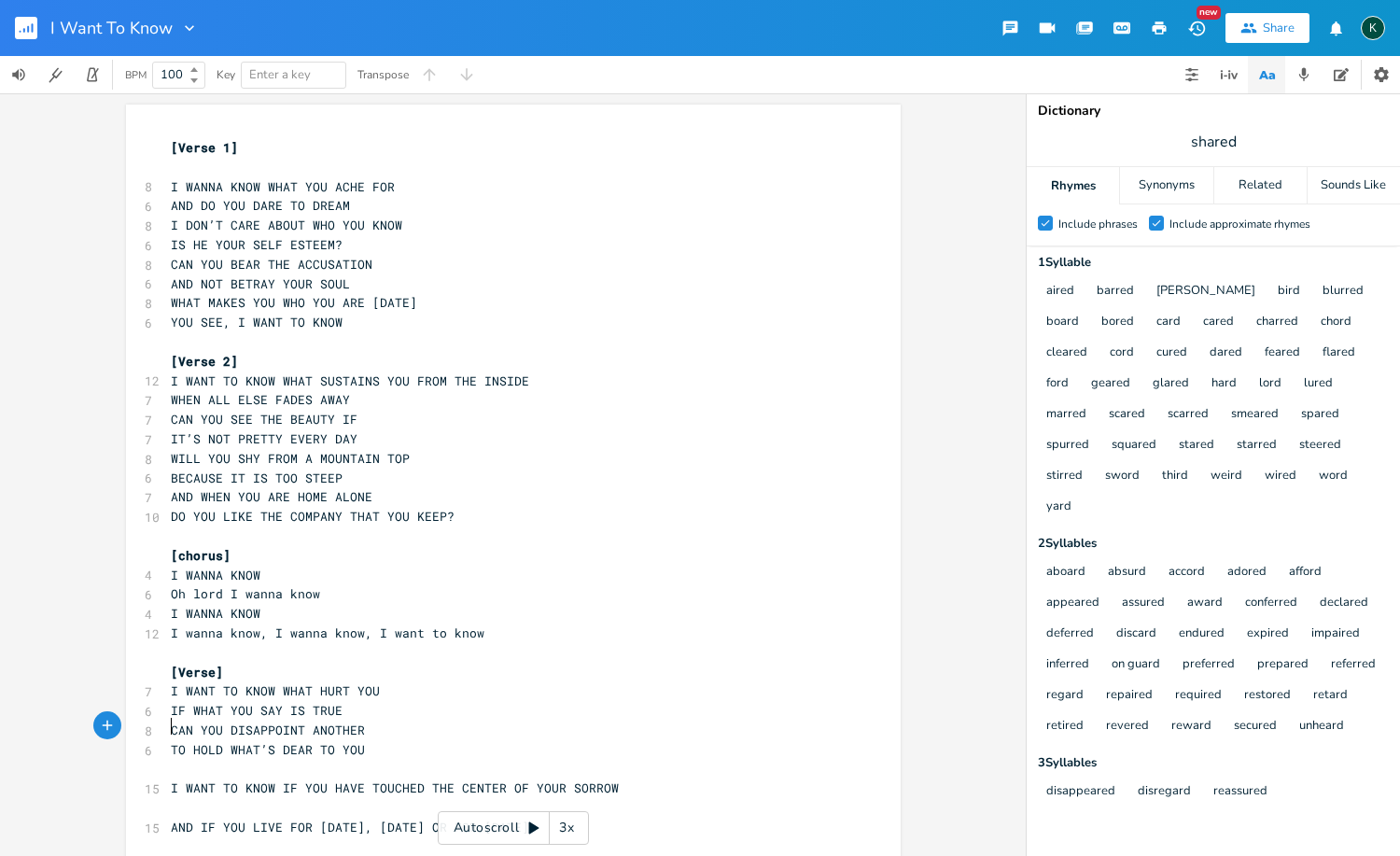
click at [183, 760] on pre "​" at bounding box center [504, 770] width 674 height 19
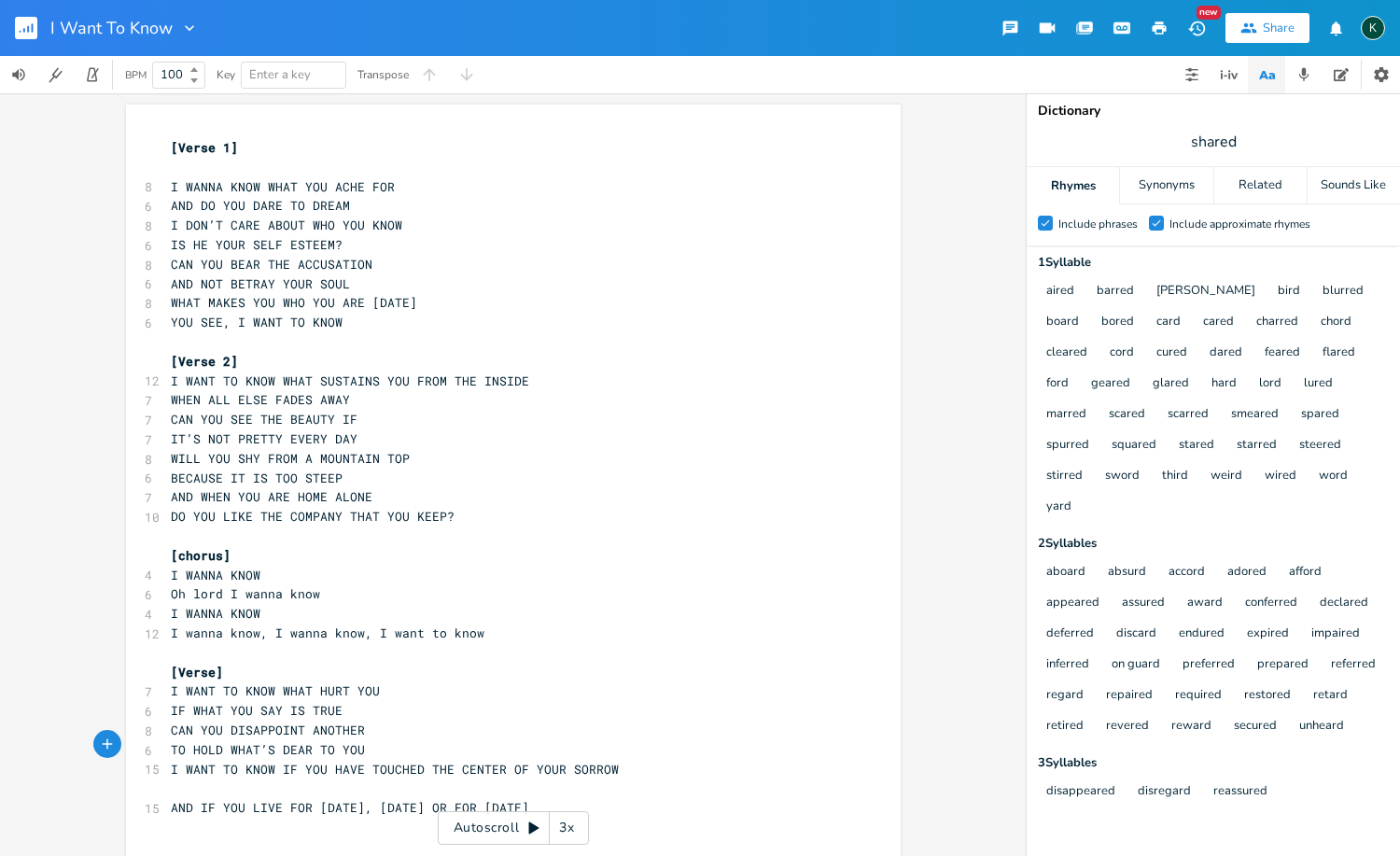
click at [184, 778] on pre "​" at bounding box center [504, 788] width 674 height 19
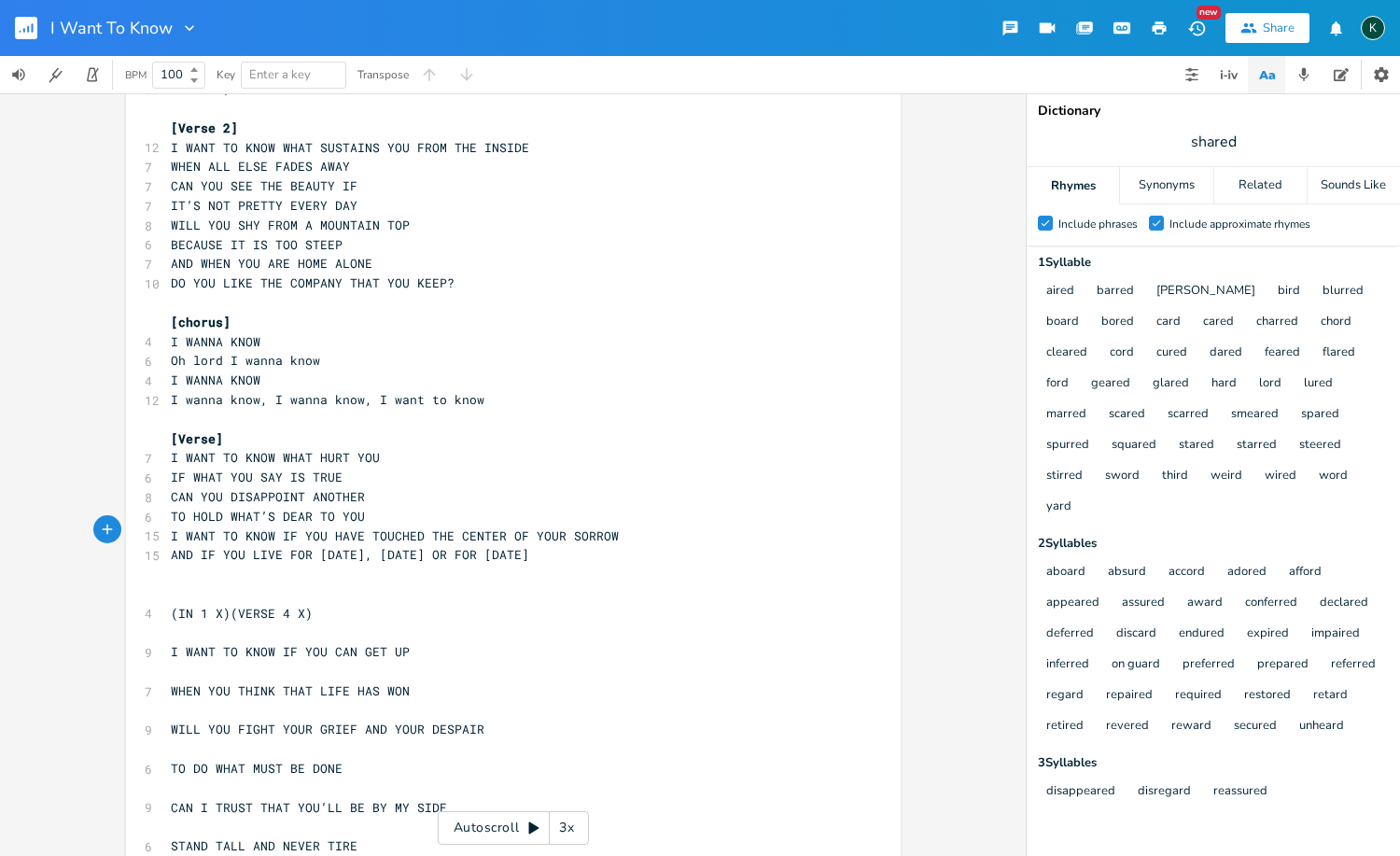
scroll to position [377, 0]
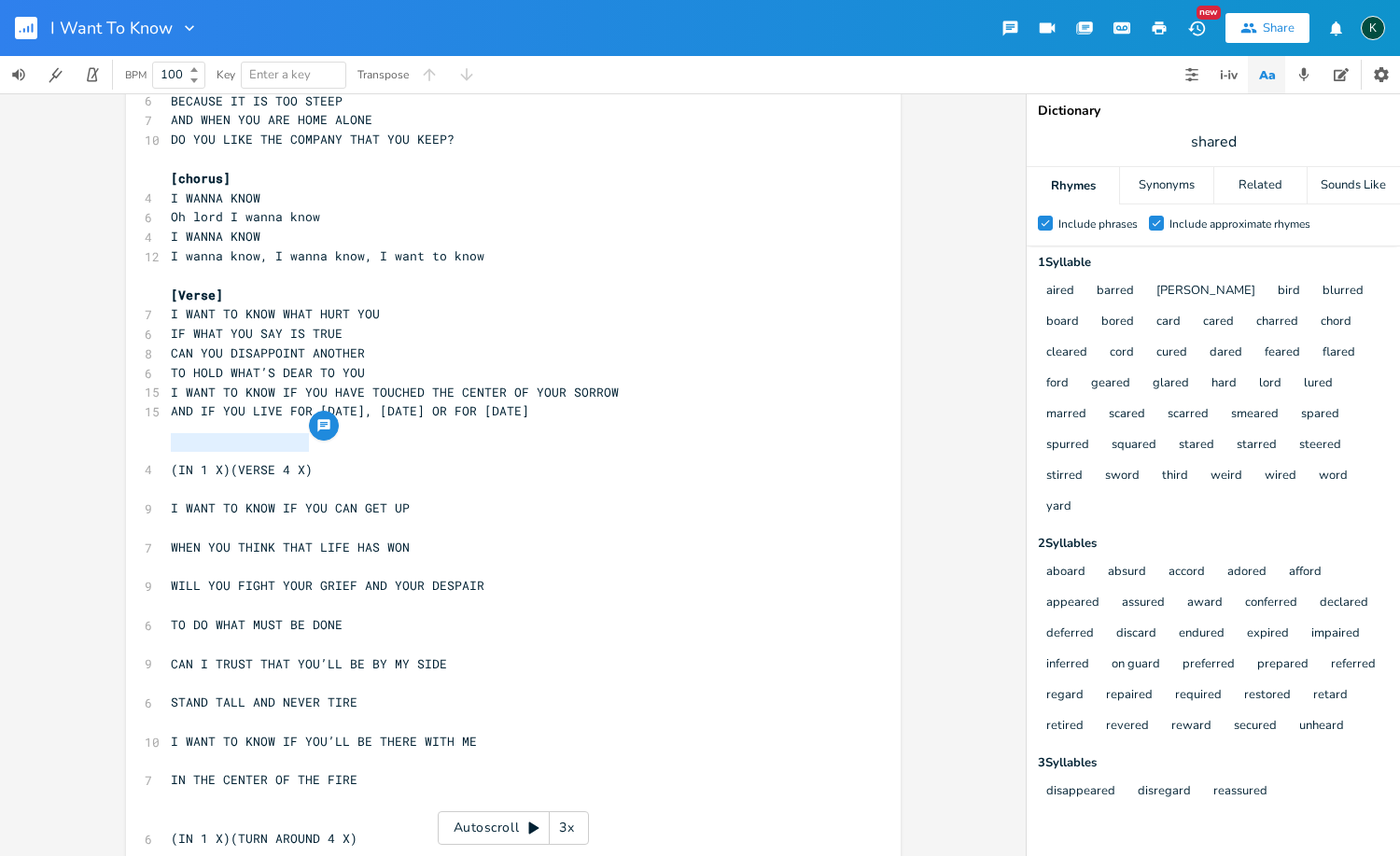
drag, startPoint x: 314, startPoint y: 444, endPoint x: 136, endPoint y: 447, distance: 178.0
click at [136, 447] on div "(IN 1 X)(VERSE 4 X) x [Verse 1] ​ 8 I WANNA KNOW WHAT YOU ACHE FOR 6 AND DO YOU…" at bounding box center [512, 513] width 774 height 1573
type textarea "[verse]"
click at [177, 479] on pre "​" at bounding box center [504, 488] width 674 height 19
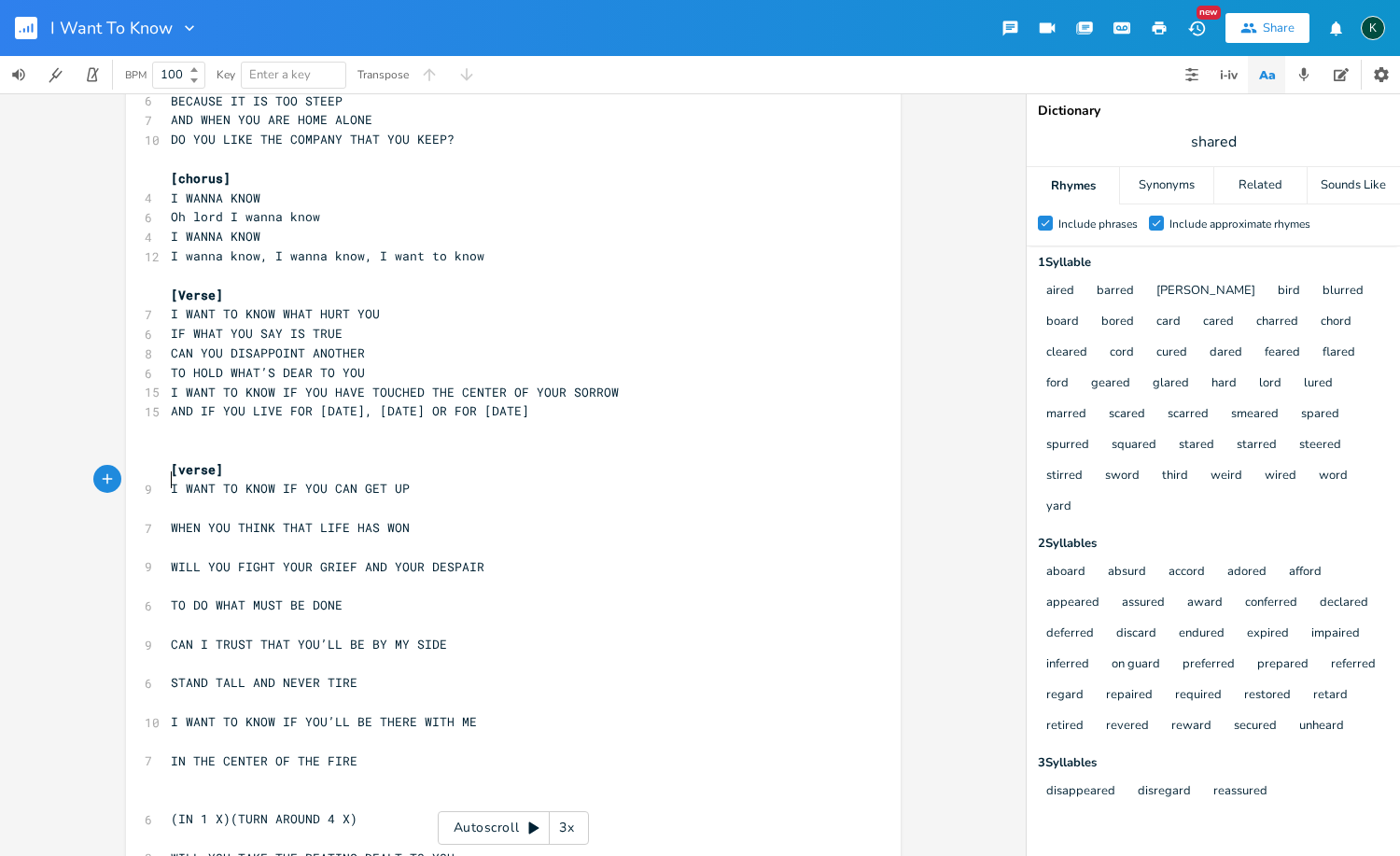
click at [183, 498] on pre "​" at bounding box center [504, 508] width 674 height 19
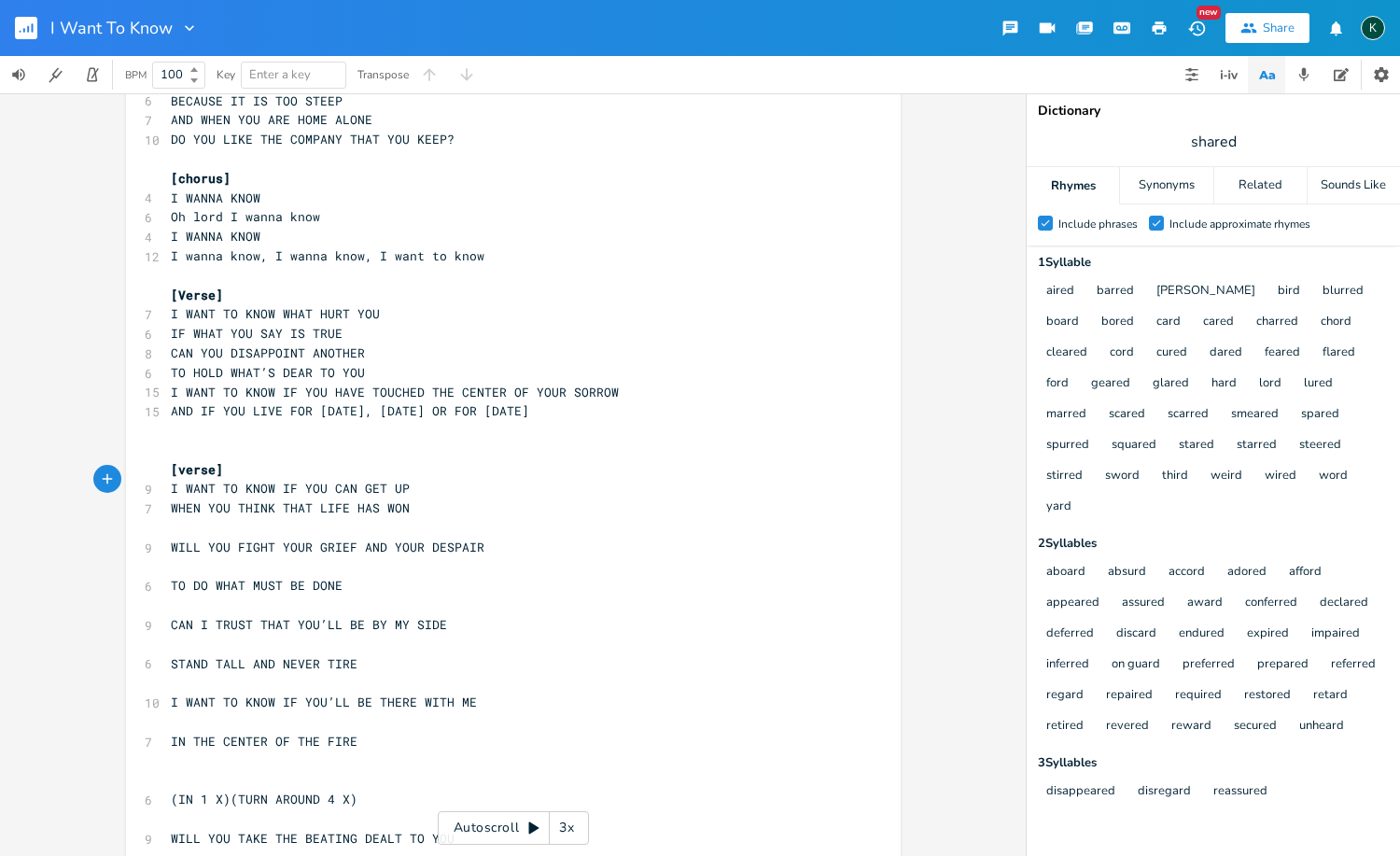
click at [179, 538] on span "WILL YOU FIGHT YOUR GRIEF AND YOUR DESPAIR" at bounding box center [327, 547] width 314 height 17
click at [175, 518] on pre "​" at bounding box center [504, 528] width 674 height 19
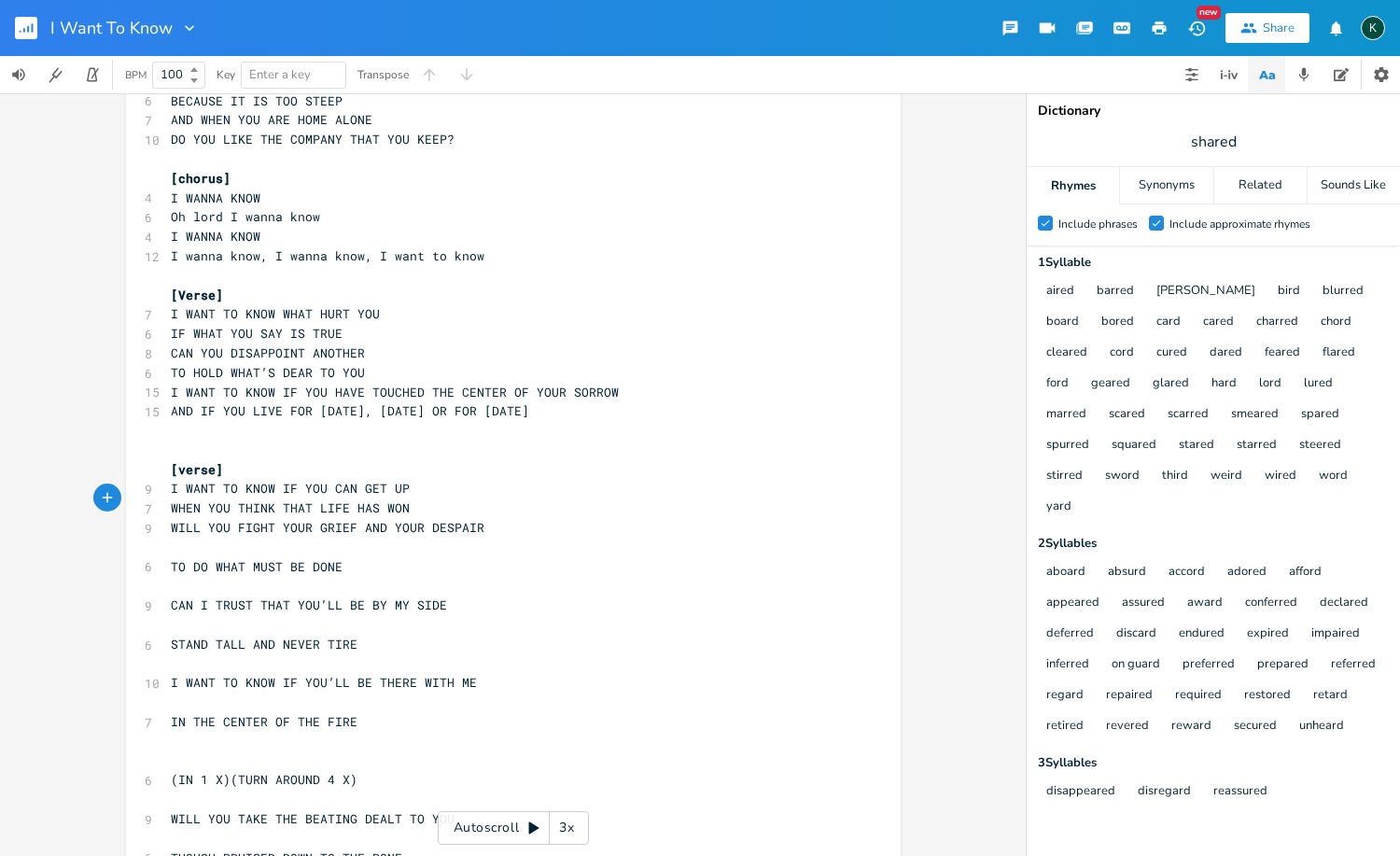
click at [178, 537] on pre "​" at bounding box center [504, 547] width 674 height 19
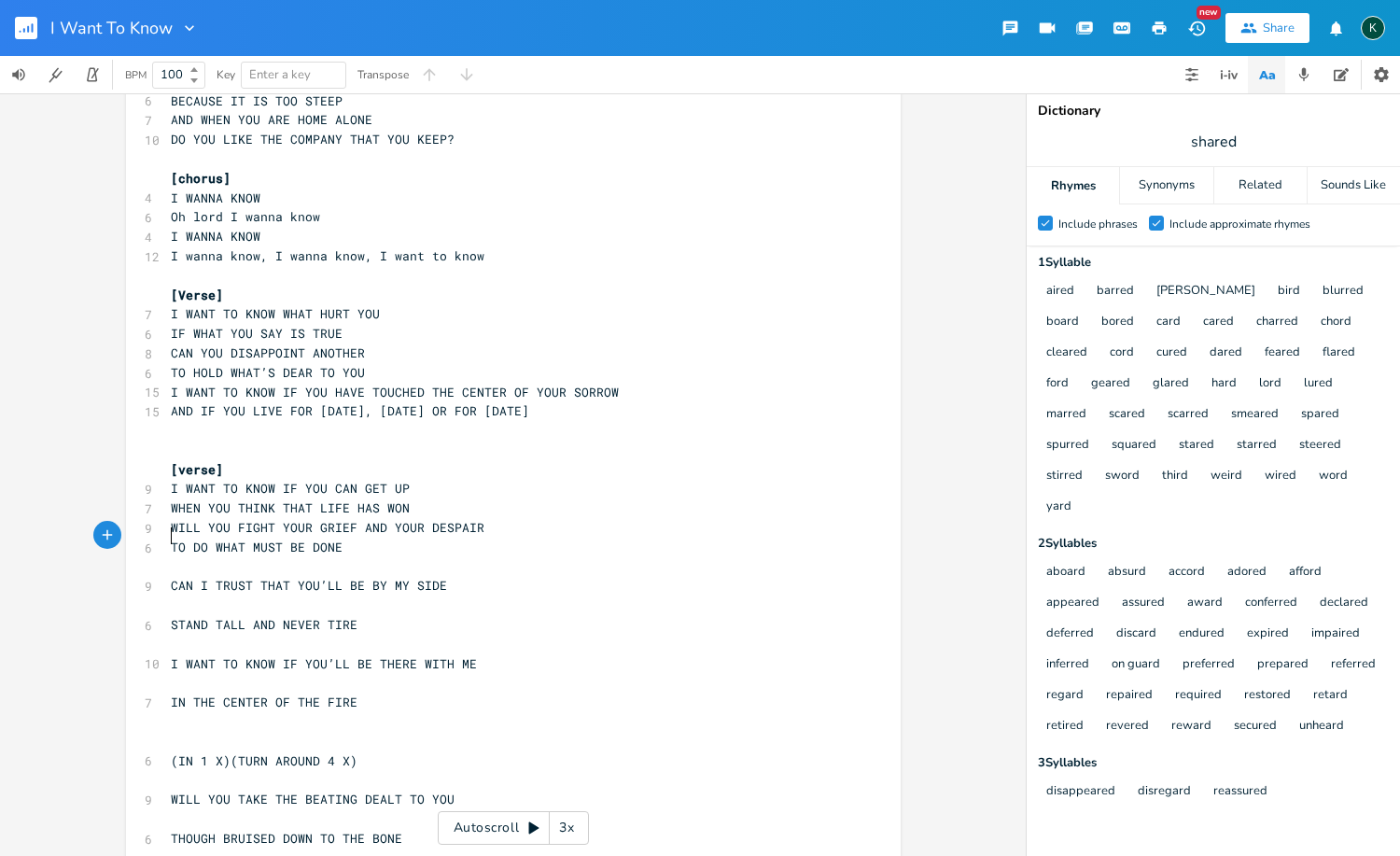
click at [178, 558] on pre "​" at bounding box center [504, 567] width 674 height 19
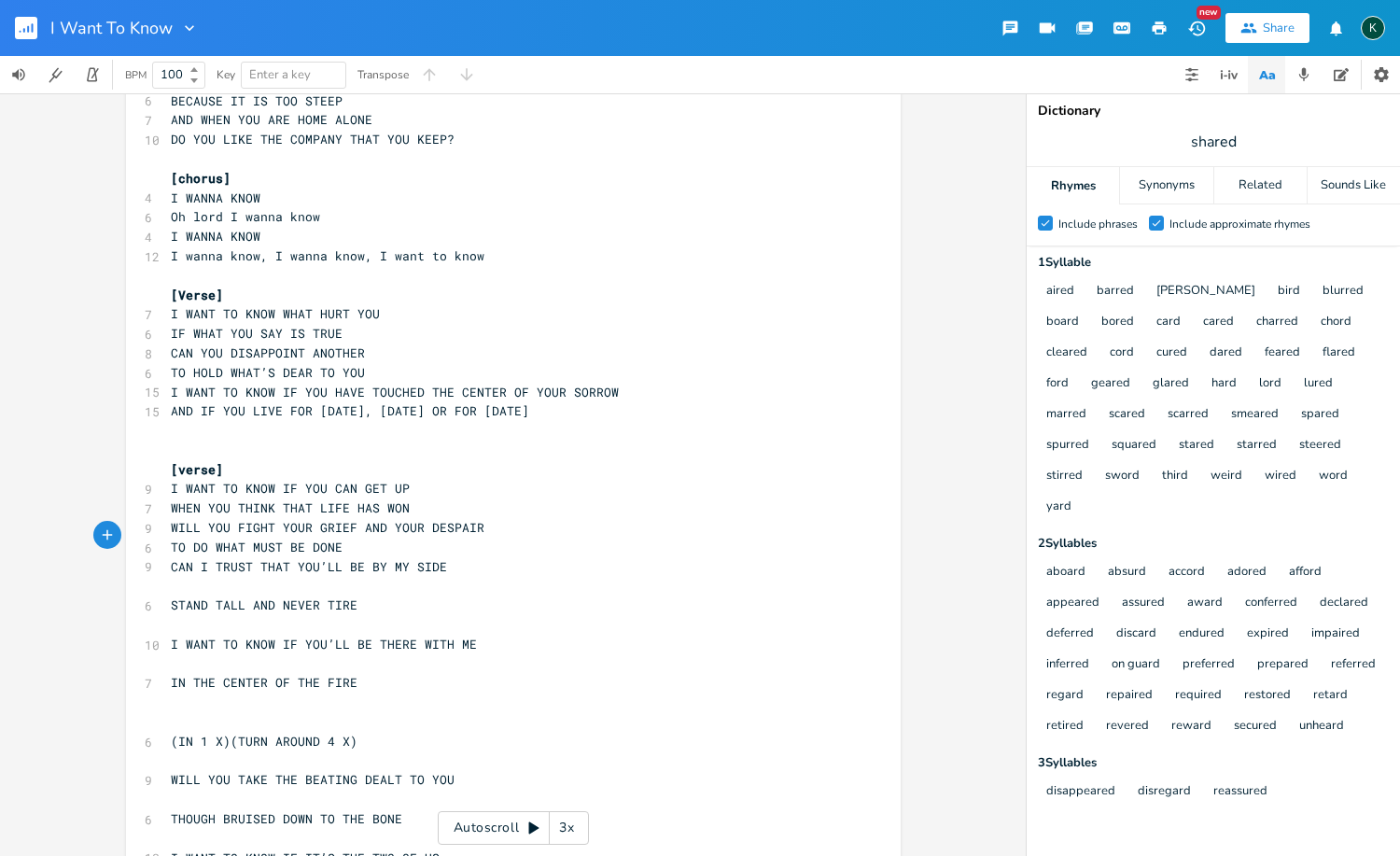
click at [178, 576] on pre "​" at bounding box center [504, 585] width 674 height 19
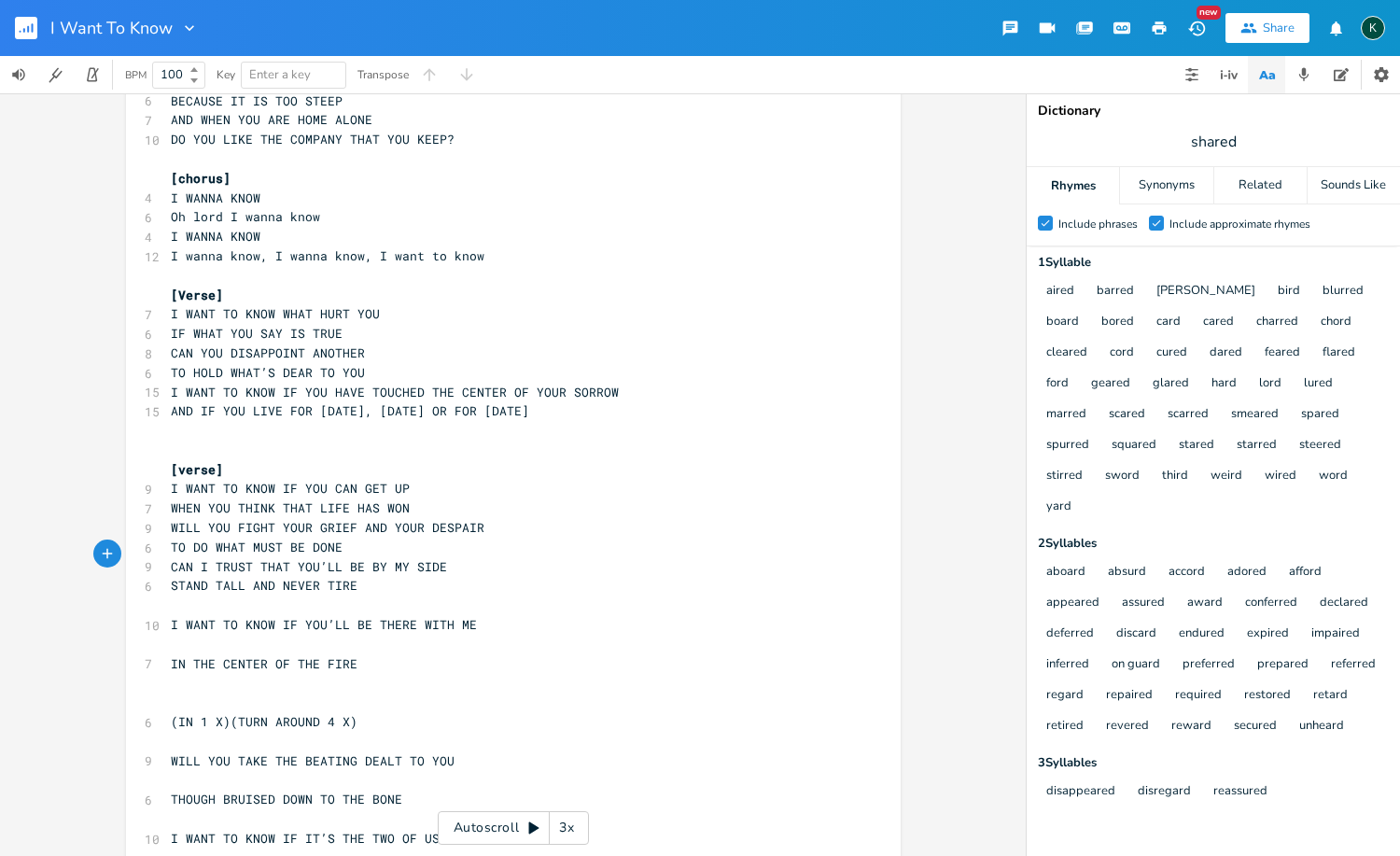
click at [182, 595] on pre "​" at bounding box center [504, 605] width 674 height 19
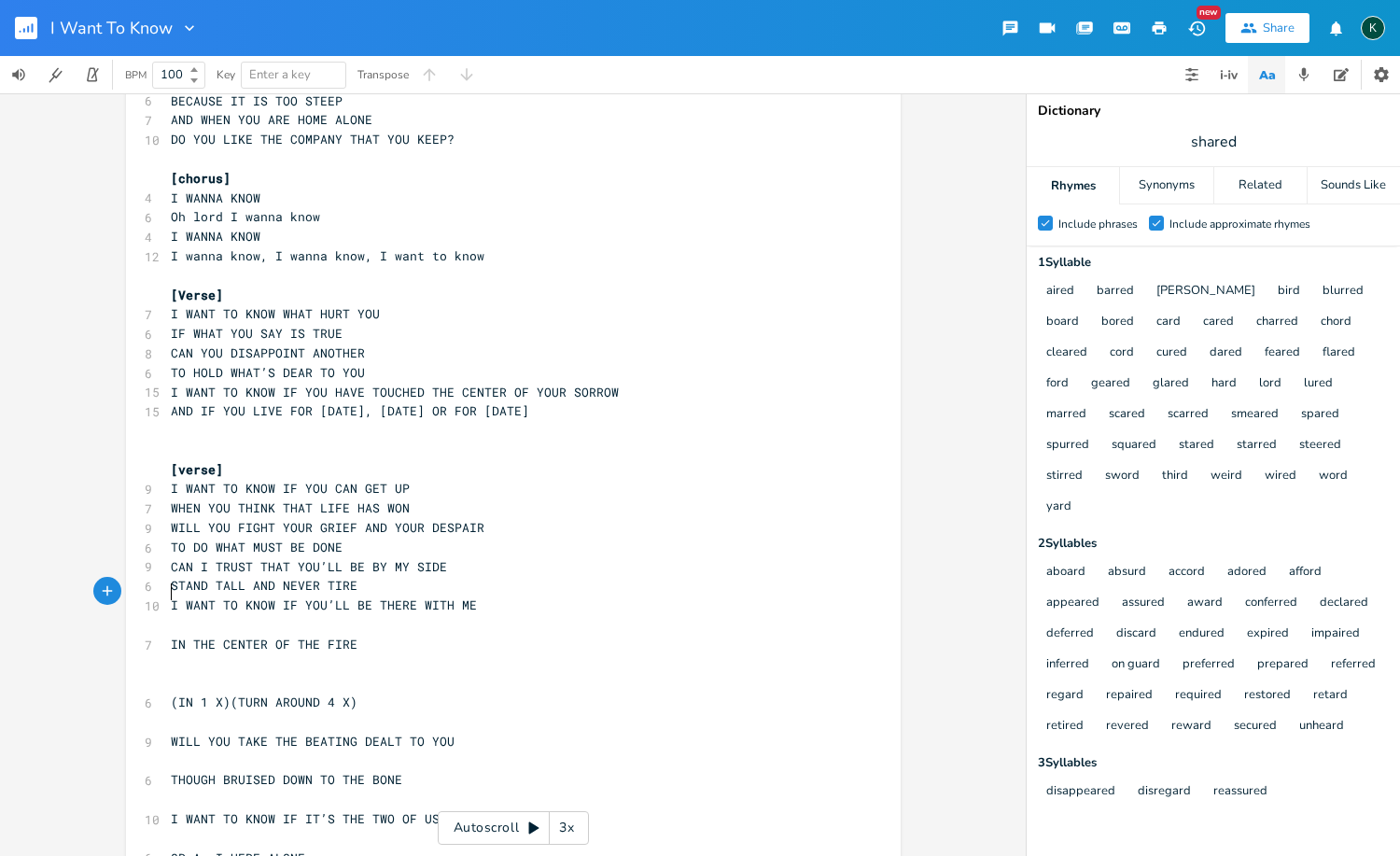
click at [183, 615] on pre "​" at bounding box center [504, 625] width 674 height 19
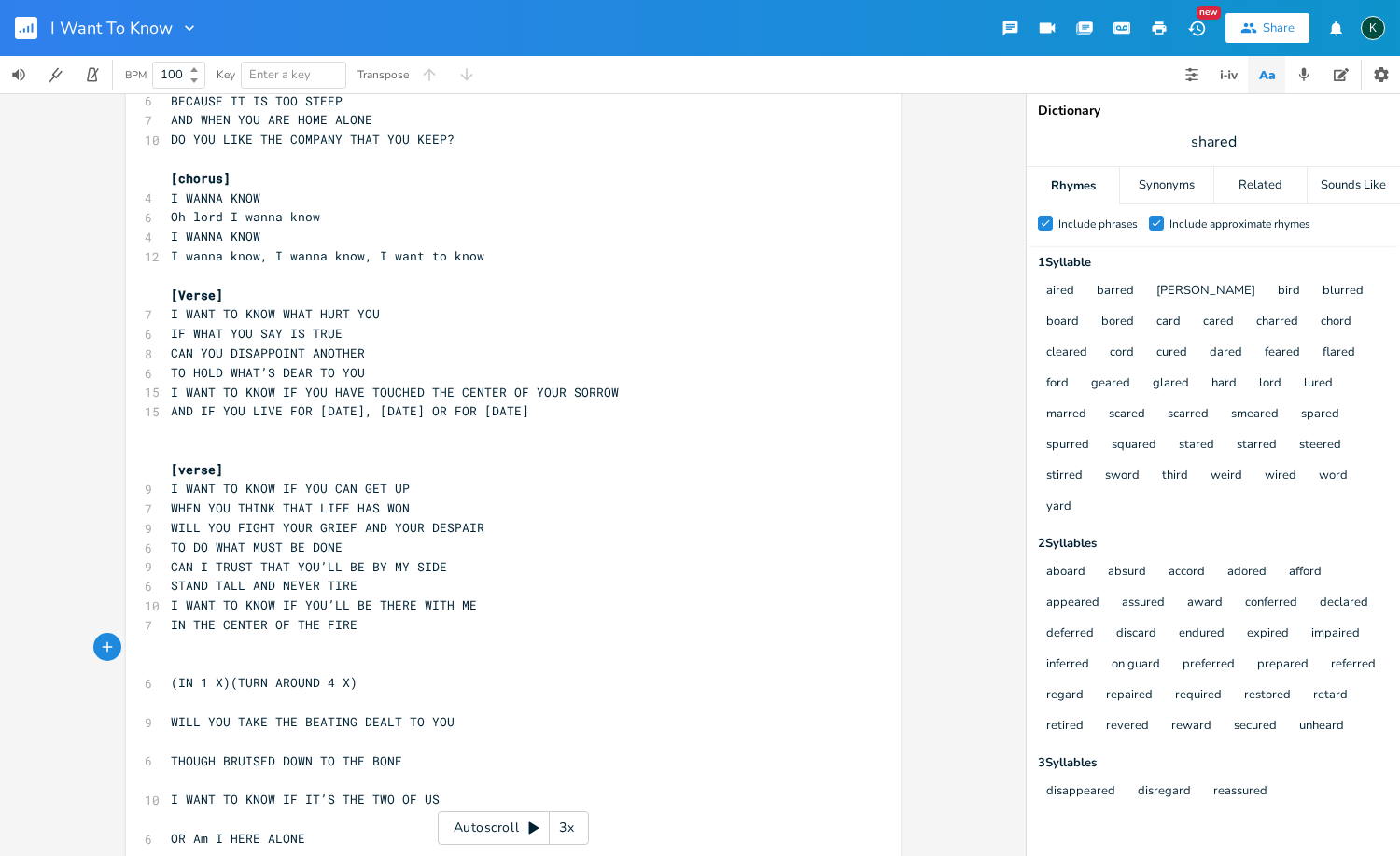
drag, startPoint x: 362, startPoint y: 655, endPoint x: 353, endPoint y: 654, distance: 9.1
click at [353, 673] on pre "(IN 1 X)(TURN AROUND 4 X)" at bounding box center [504, 682] width 674 height 19
click at [358, 615] on pre "IN THE CENTER OF THE FIRE" at bounding box center [504, 625] width 674 height 19
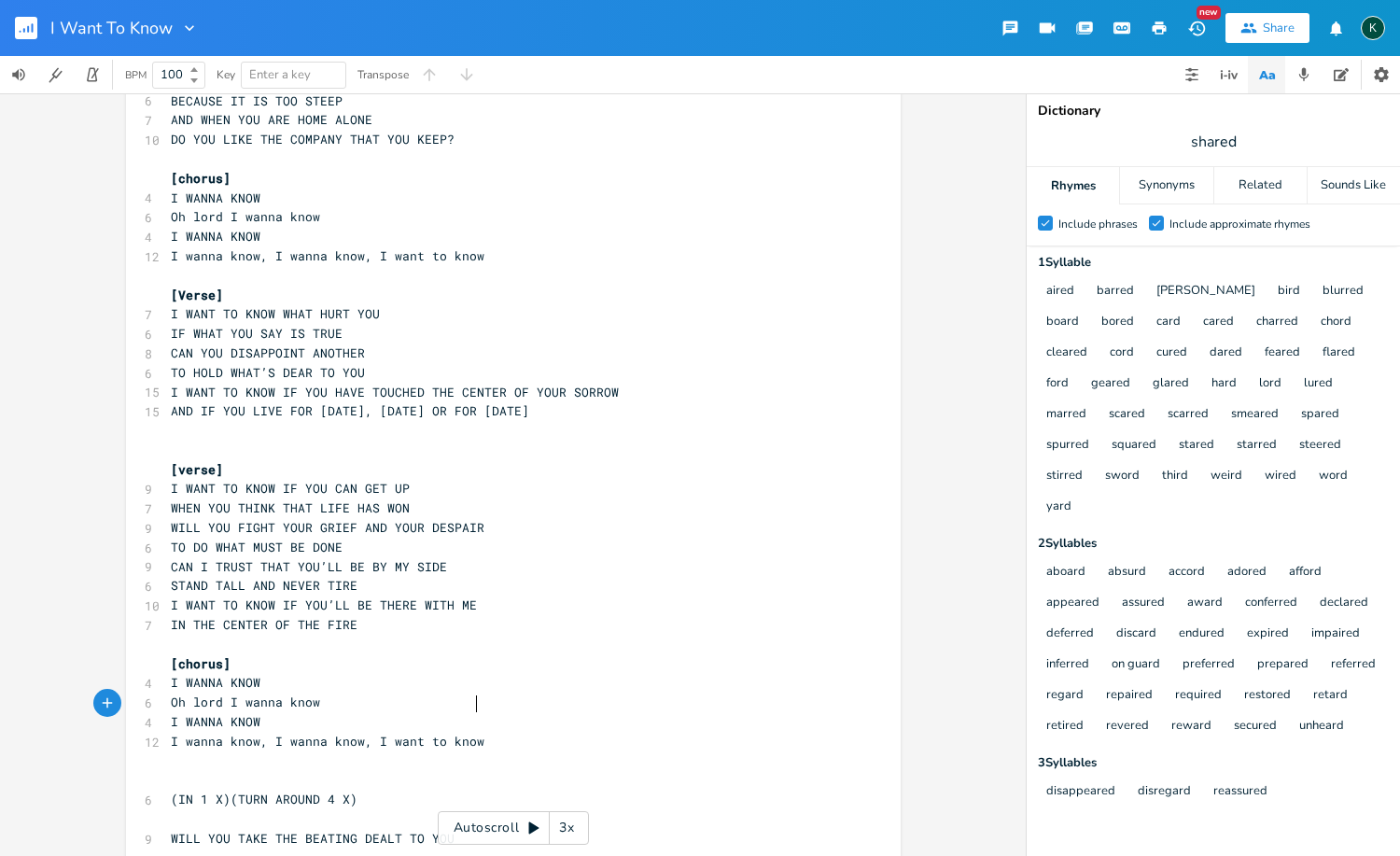
scroll to position [738, 0]
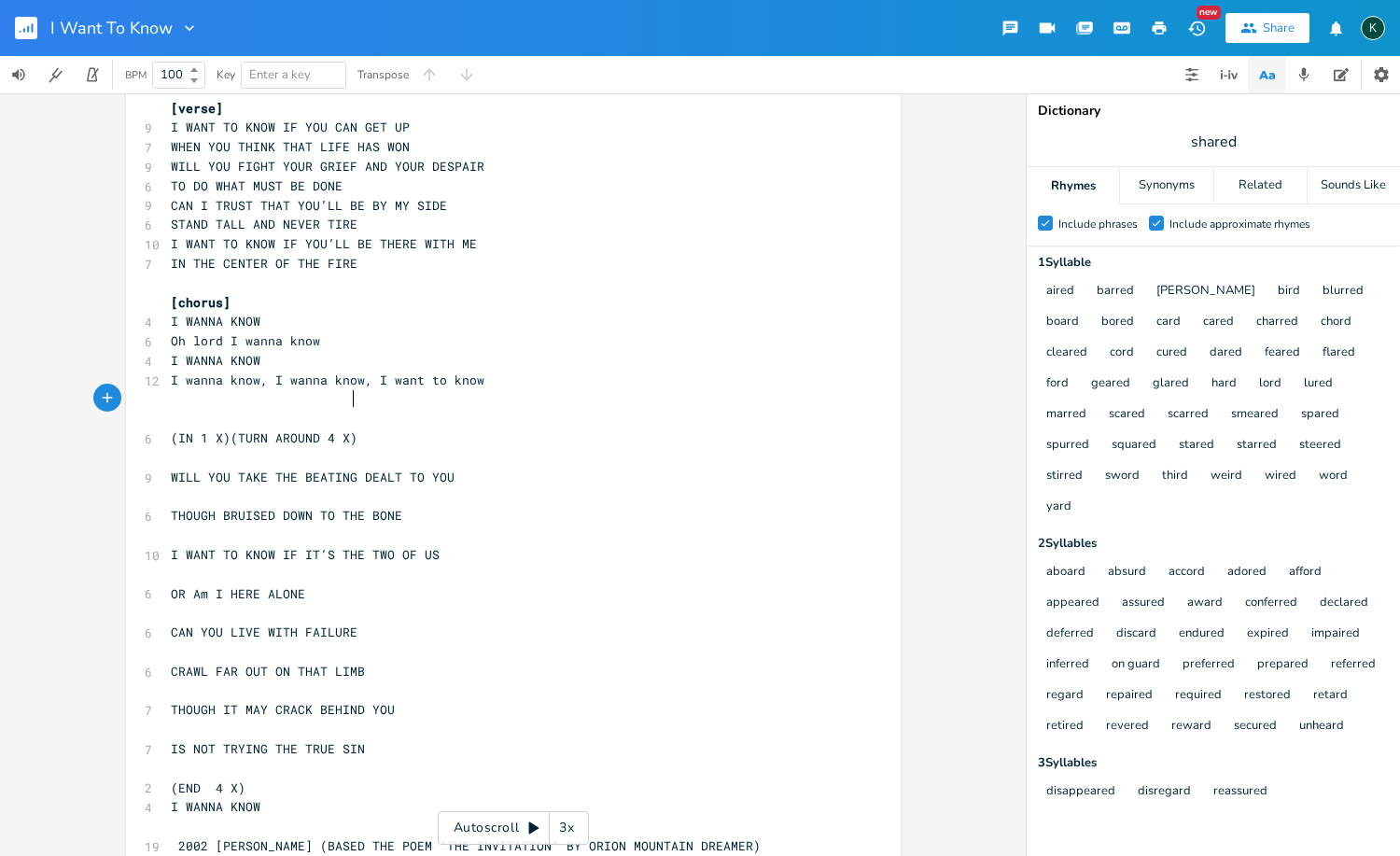
type textarea "4 X)"
drag, startPoint x: 373, startPoint y: 404, endPoint x: 105, endPoint y: 398, distance: 268.1
click at [105, 398] on div "(IN 1 X)(TURN AROUND 4 X) x [Verse 1] ​ 8 I WANNA KNOW WHAT YOU ACHE FOR 6 AND …" at bounding box center [512, 474] width 1026 height 762
type textarea "[verse]"
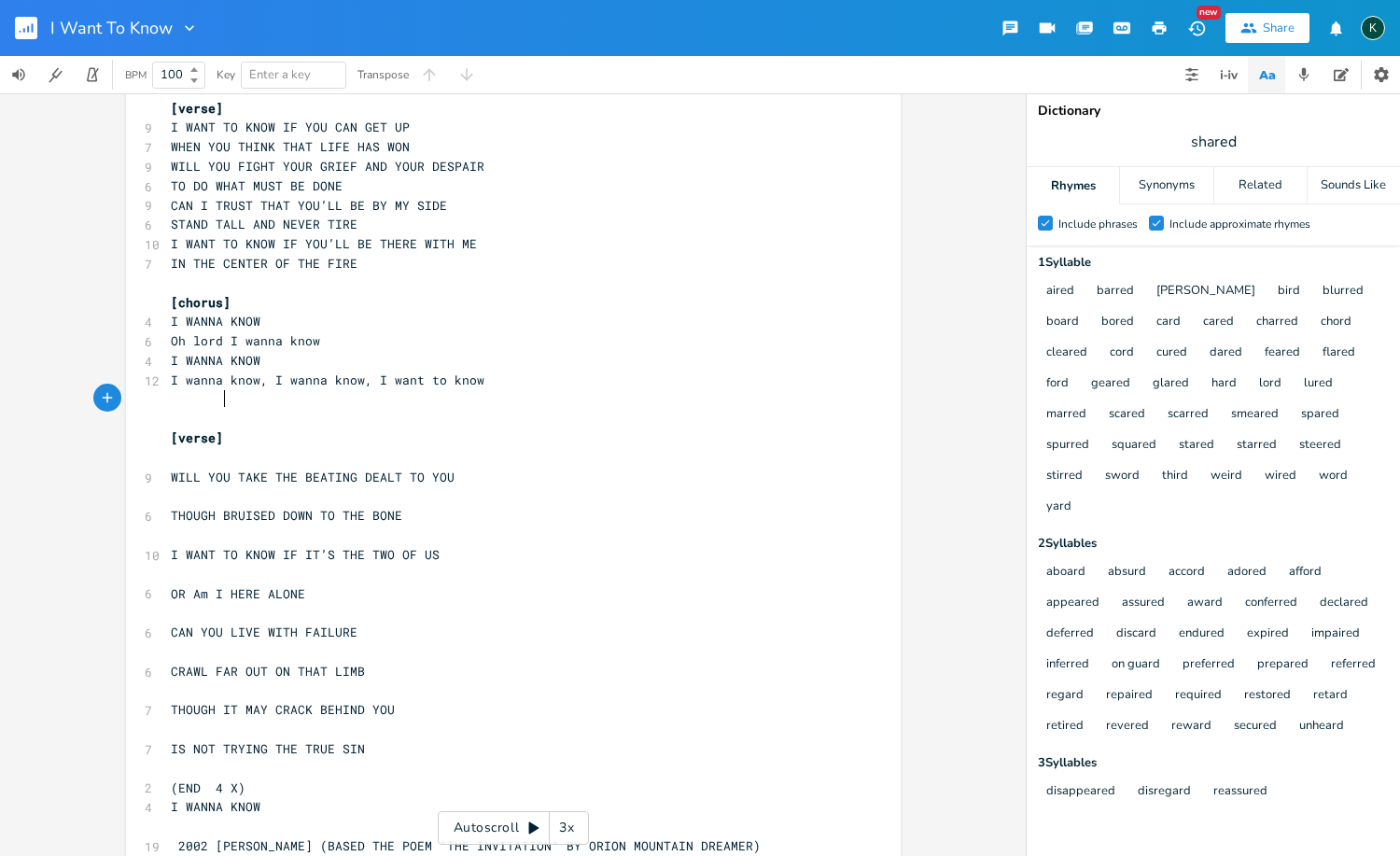
scroll to position [0, 30]
click at [167, 487] on pre "​" at bounding box center [504, 497] width 674 height 19
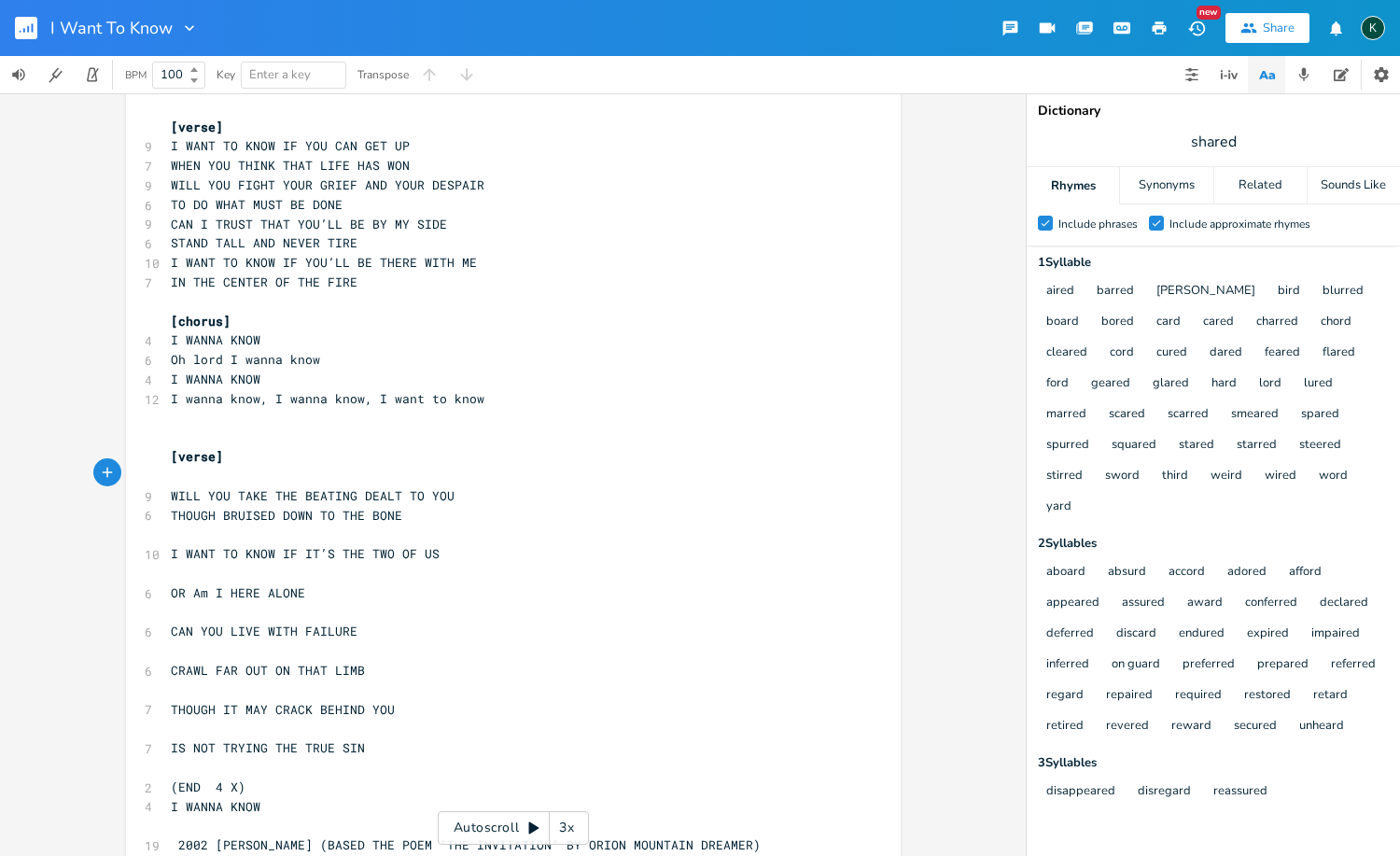
click at [179, 524] on pre "​" at bounding box center [504, 534] width 674 height 19
click at [352, 487] on span "WILL YOU TAKE THE BEATING DEALT TO YOU" at bounding box center [313, 496] width 284 height 17
drag, startPoint x: 353, startPoint y: 452, endPoint x: 439, endPoint y: 455, distance: 86.1
click at [439, 487] on span "WILL YOU TAKE THE BEATING DEALT TO YOU" at bounding box center [313, 496] width 284 height 17
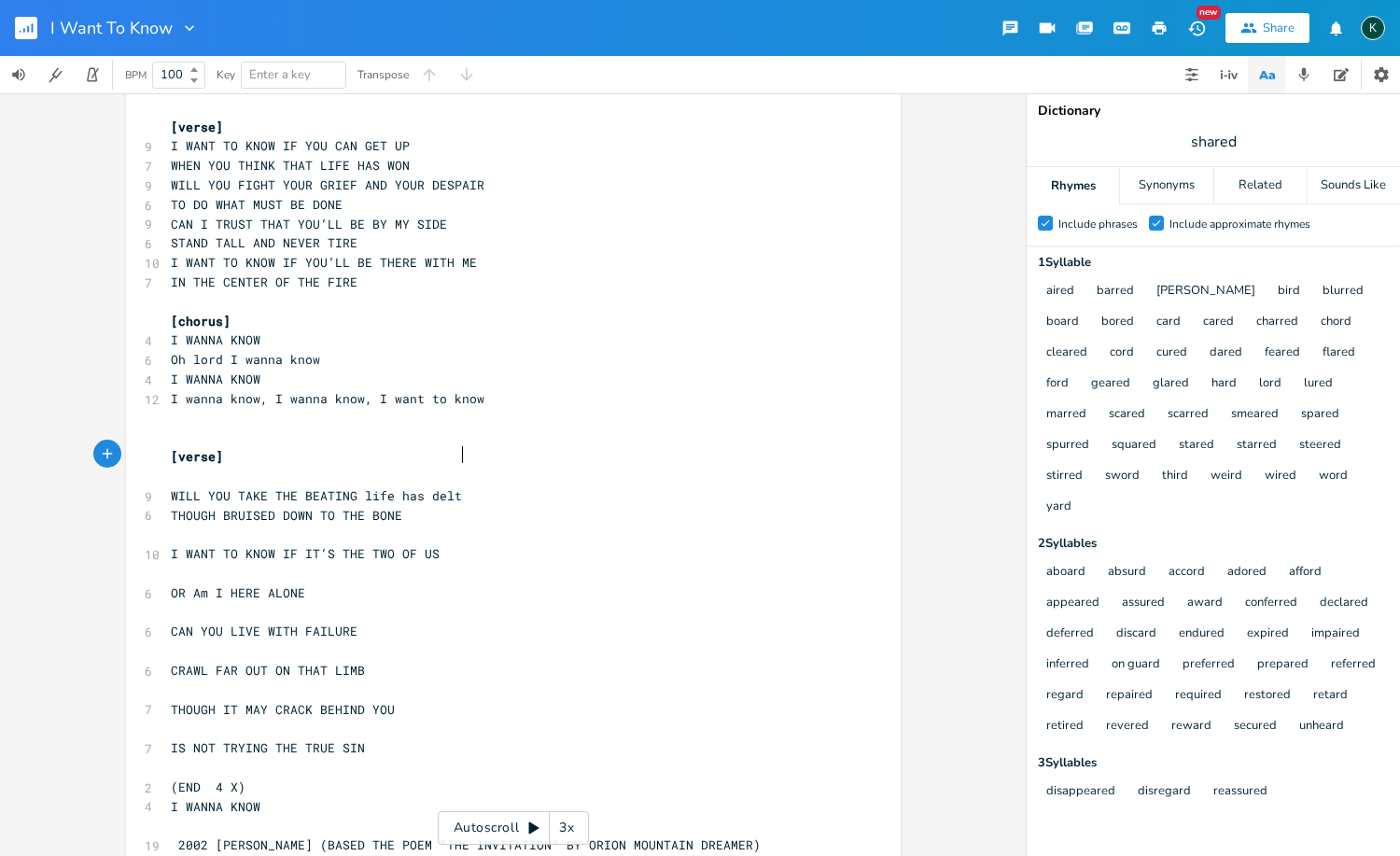
type textarea "life has delt you"
click at [225, 524] on pre "​" at bounding box center [504, 534] width 674 height 19
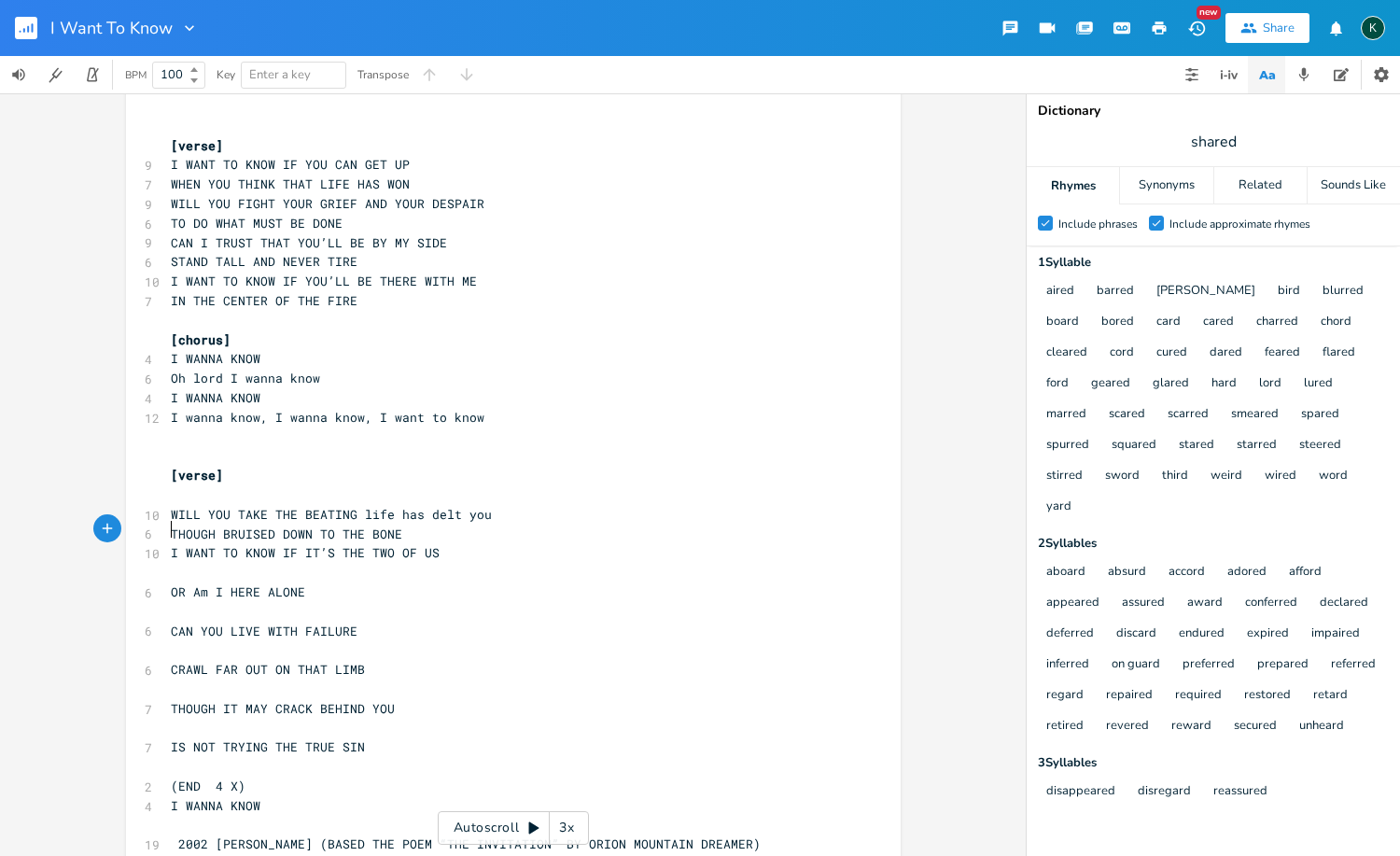
click at [174, 562] on pre "​" at bounding box center [504, 572] width 674 height 19
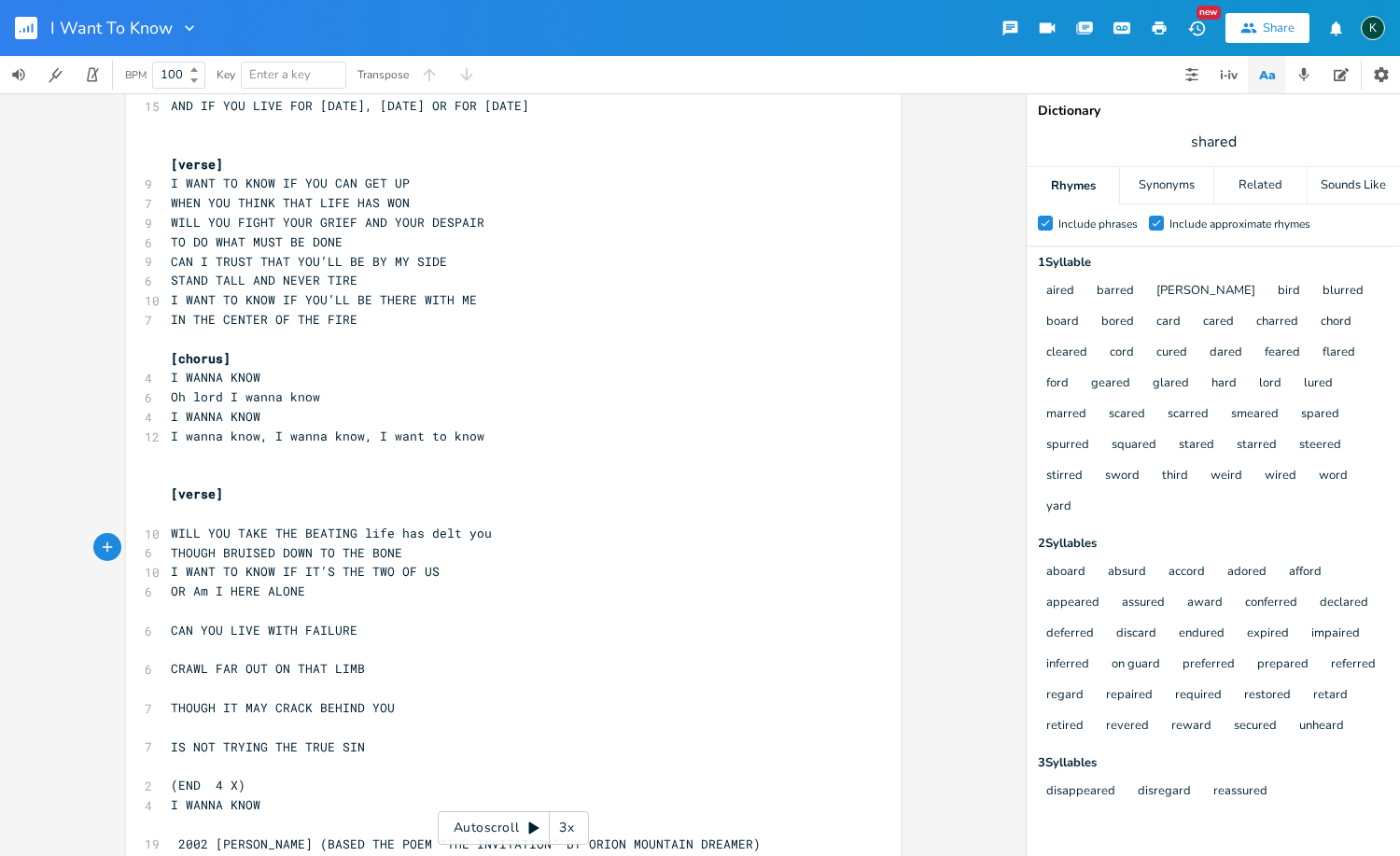
click at [195, 601] on pre "​" at bounding box center [504, 610] width 674 height 19
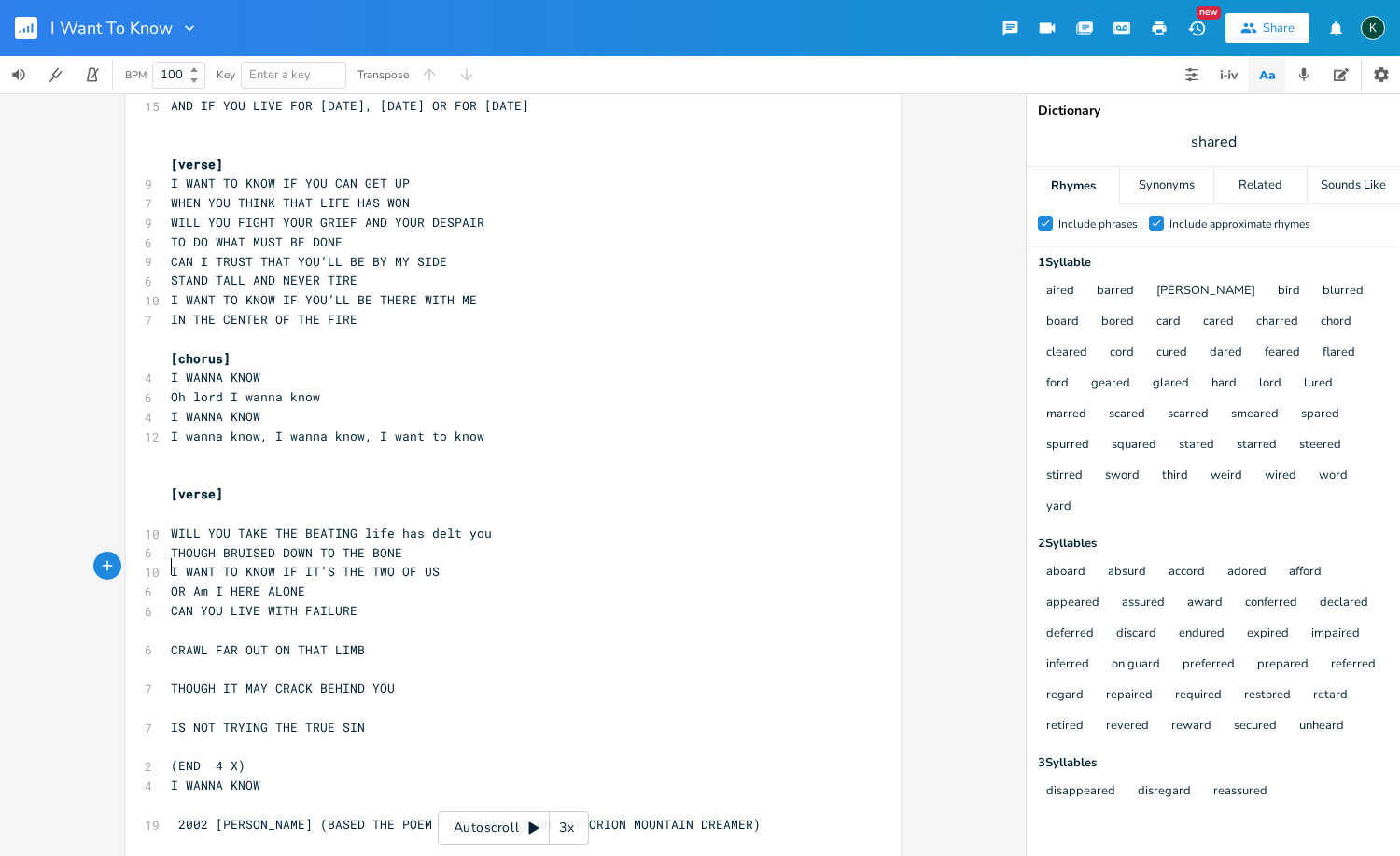
scroll to position [663, 0]
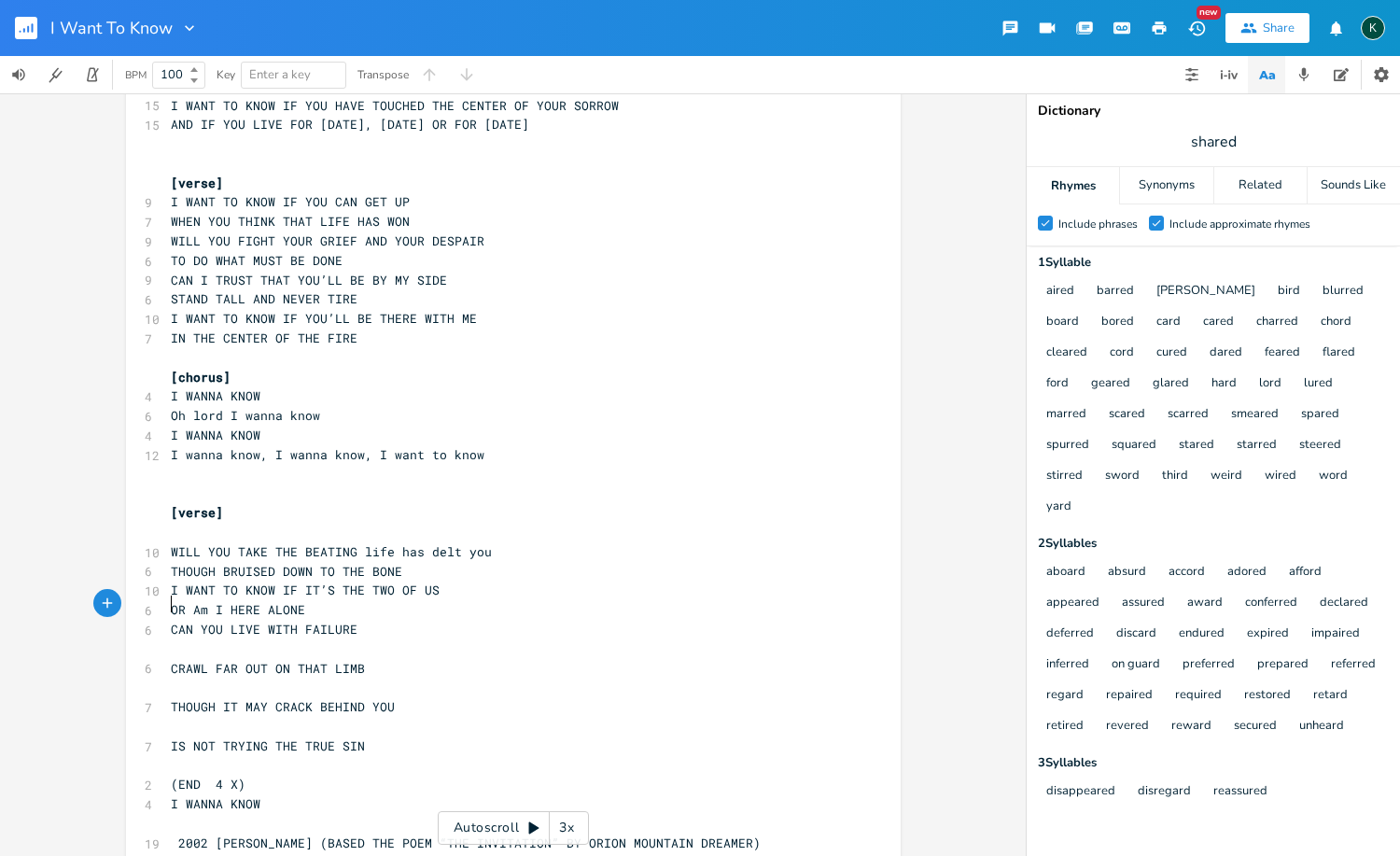
click at [187, 639] on pre "​" at bounding box center [504, 649] width 674 height 19
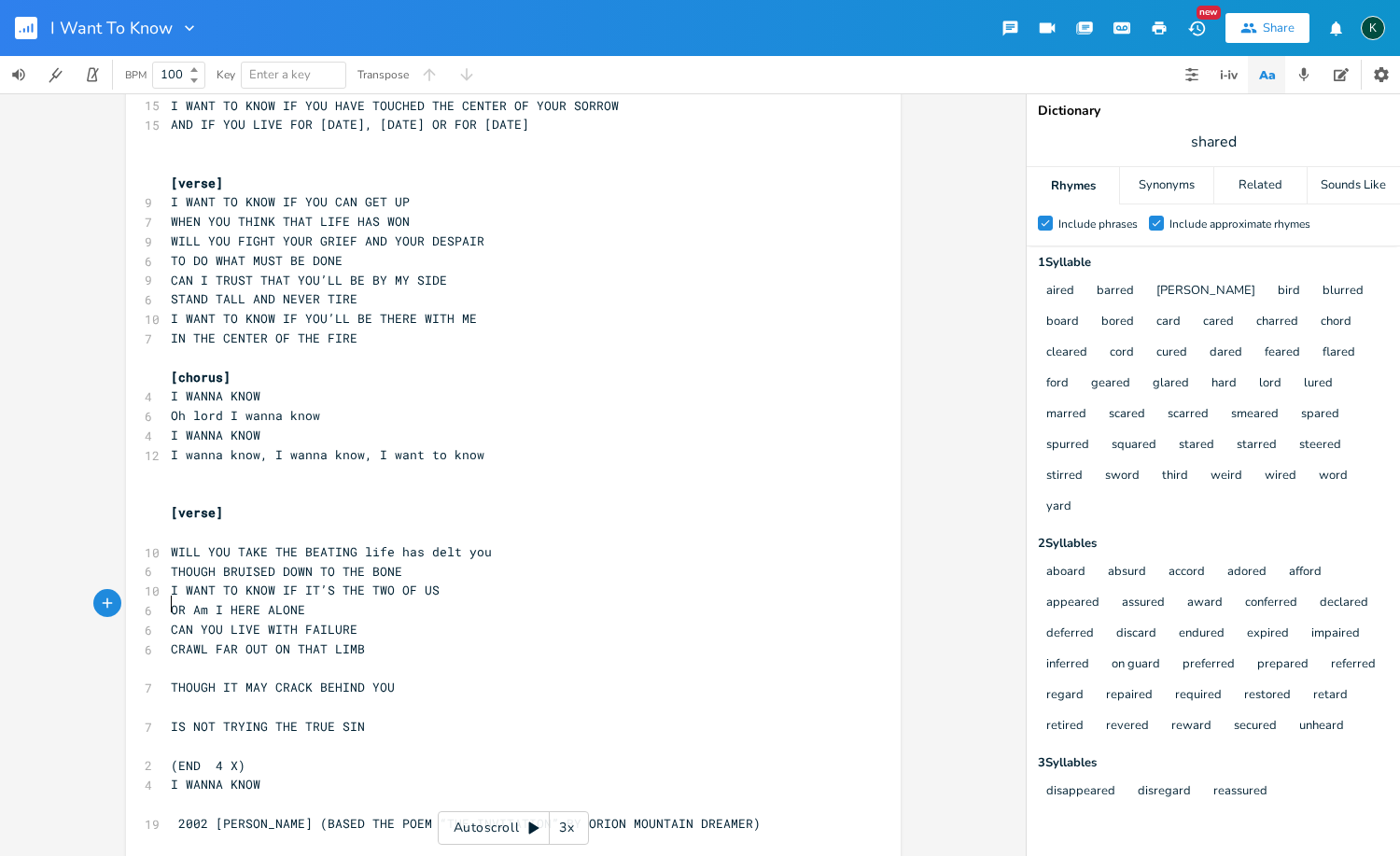
scroll to position [645, 0]
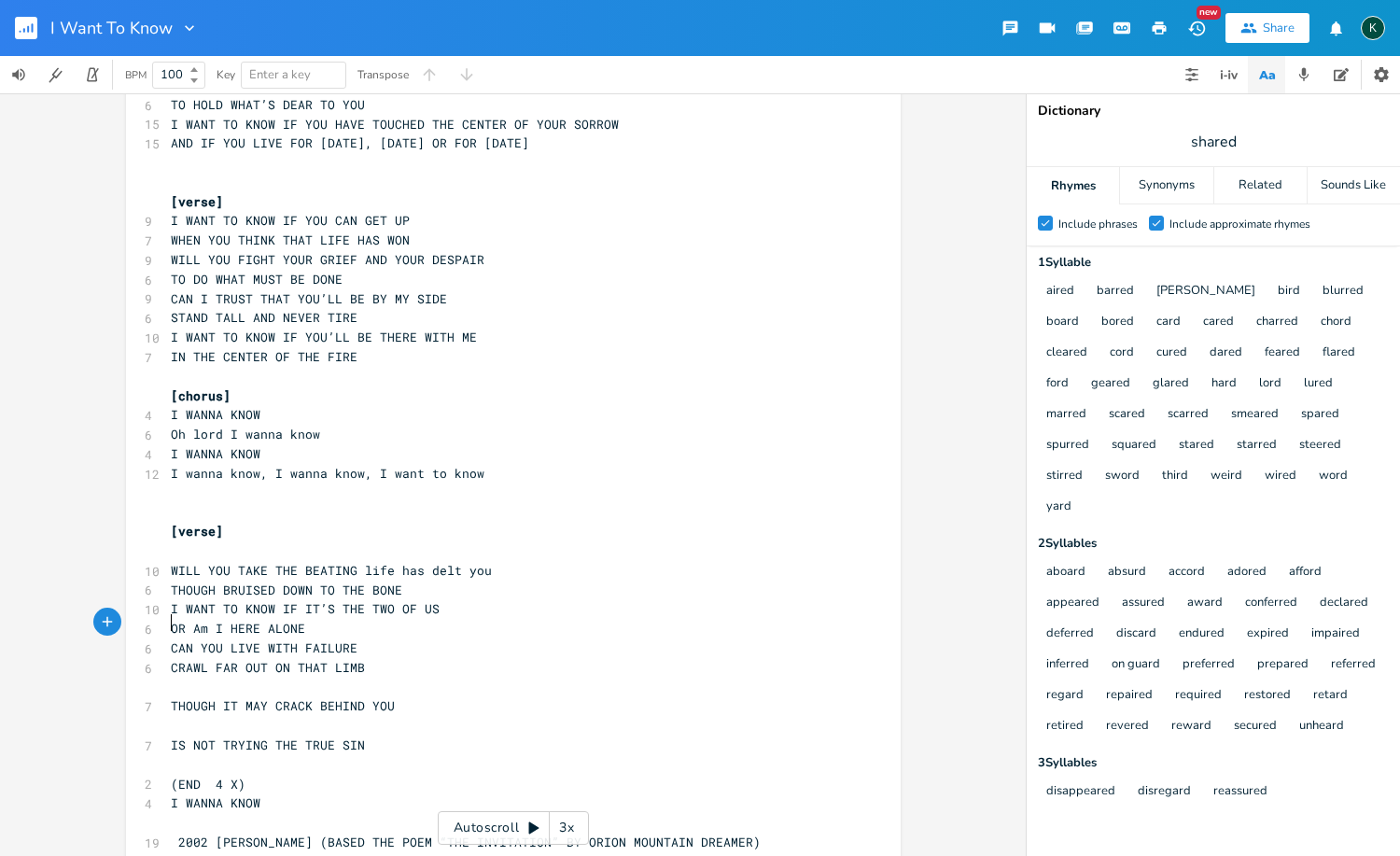
click at [169, 678] on pre "​" at bounding box center [504, 687] width 674 height 19
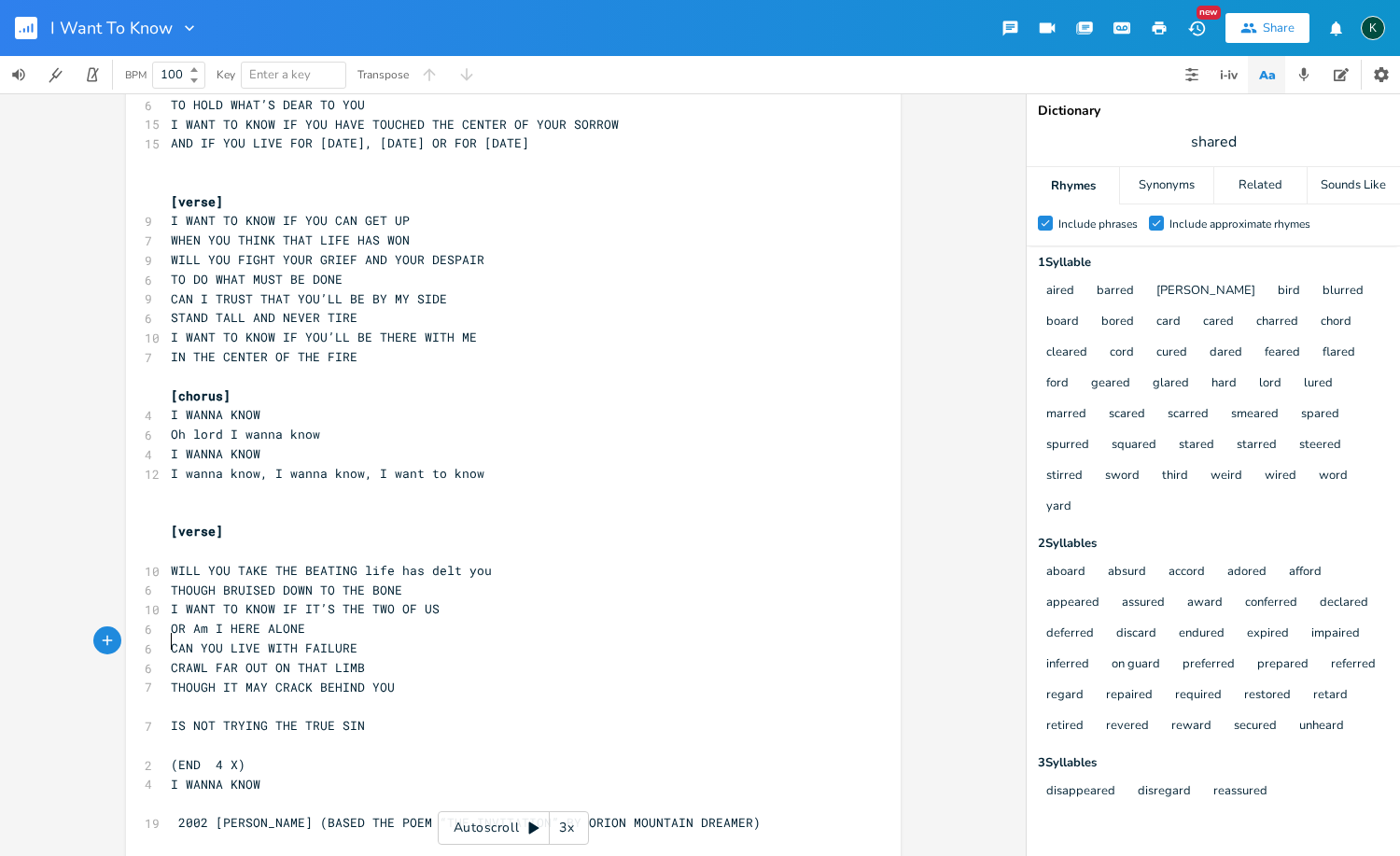
scroll to position [626, 0]
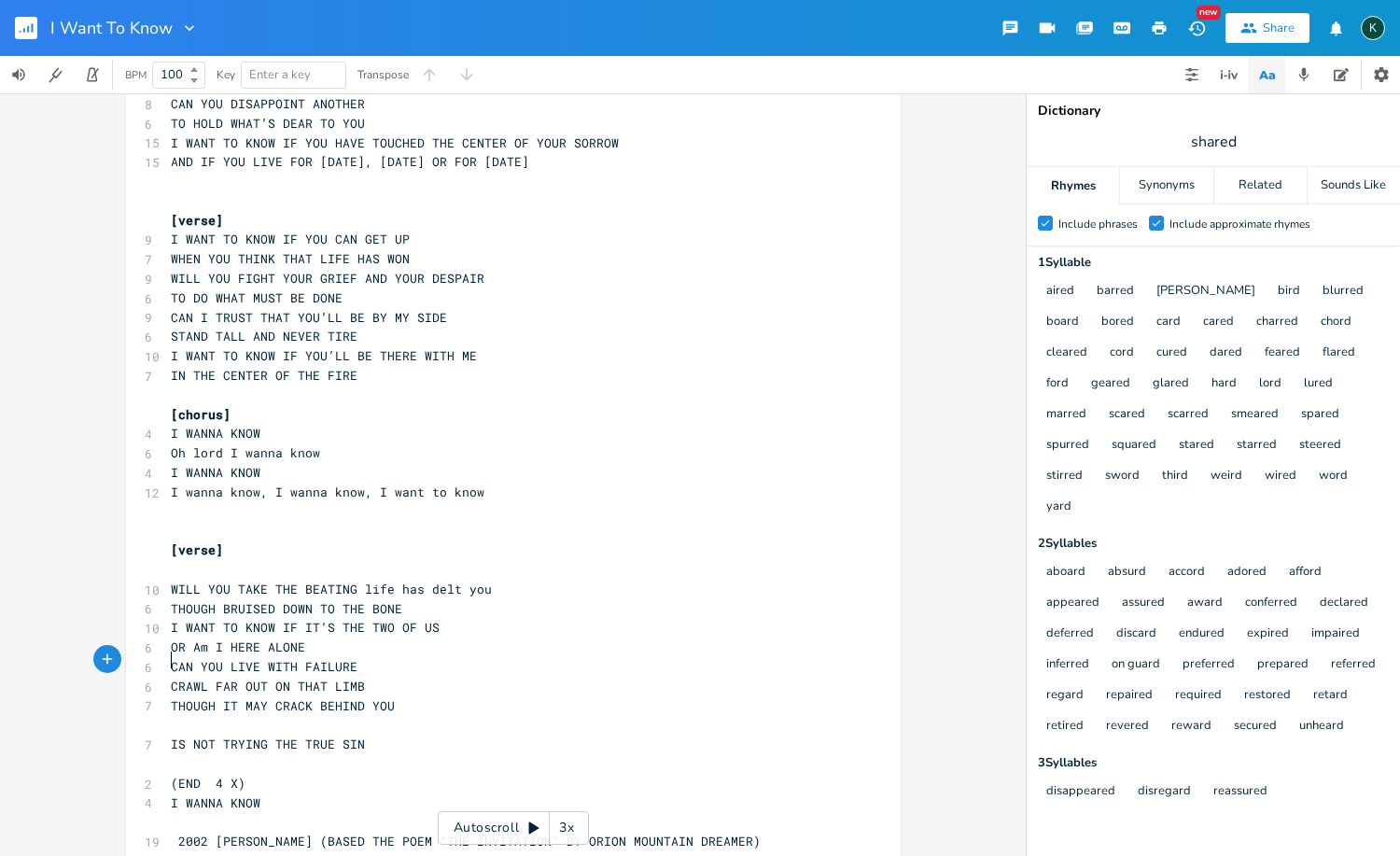
click at [190, 715] on pre "​" at bounding box center [504, 725] width 674 height 19
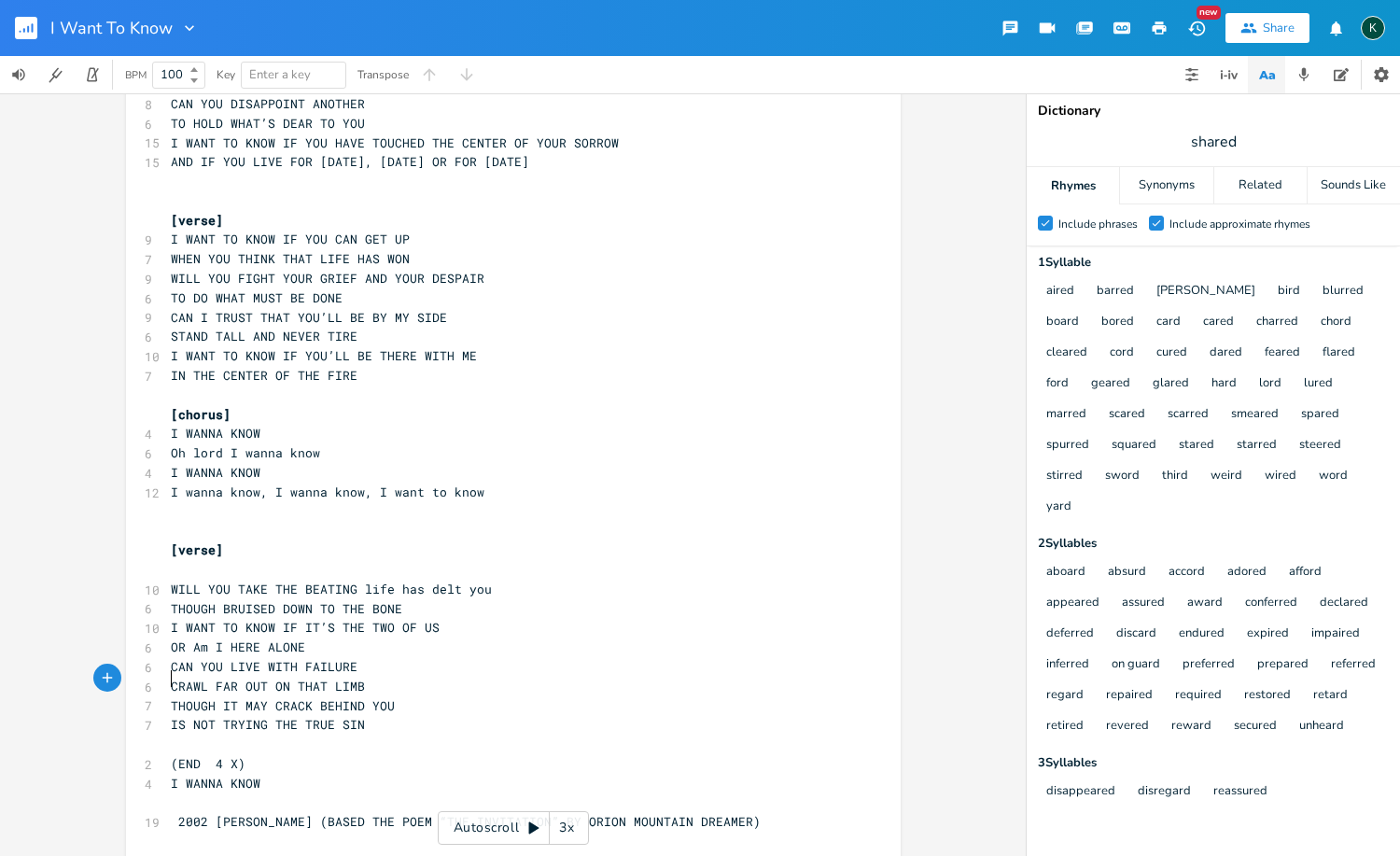
scroll to position [607, 0]
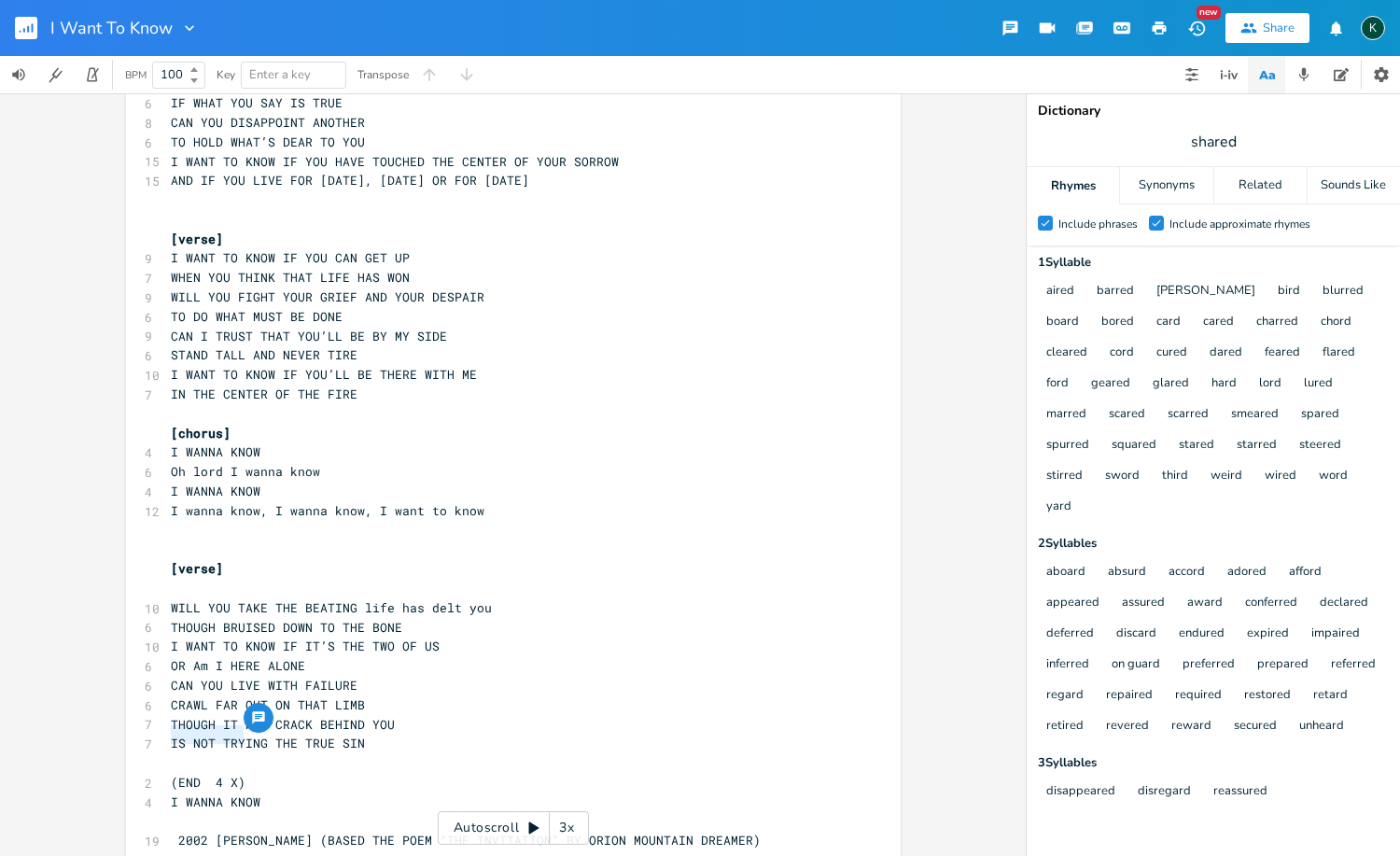
drag, startPoint x: 244, startPoint y: 737, endPoint x: 154, endPoint y: 732, distance: 90.1
click at [154, 732] on div "(END 4 X) x [Verse 1] ​ 8 I WANNA KNOW WHAT YOU ACHE FOR 6 AND DO YOU DARE TO D…" at bounding box center [512, 197] width 774 height 1399
type textarea "[outro, fade out]"
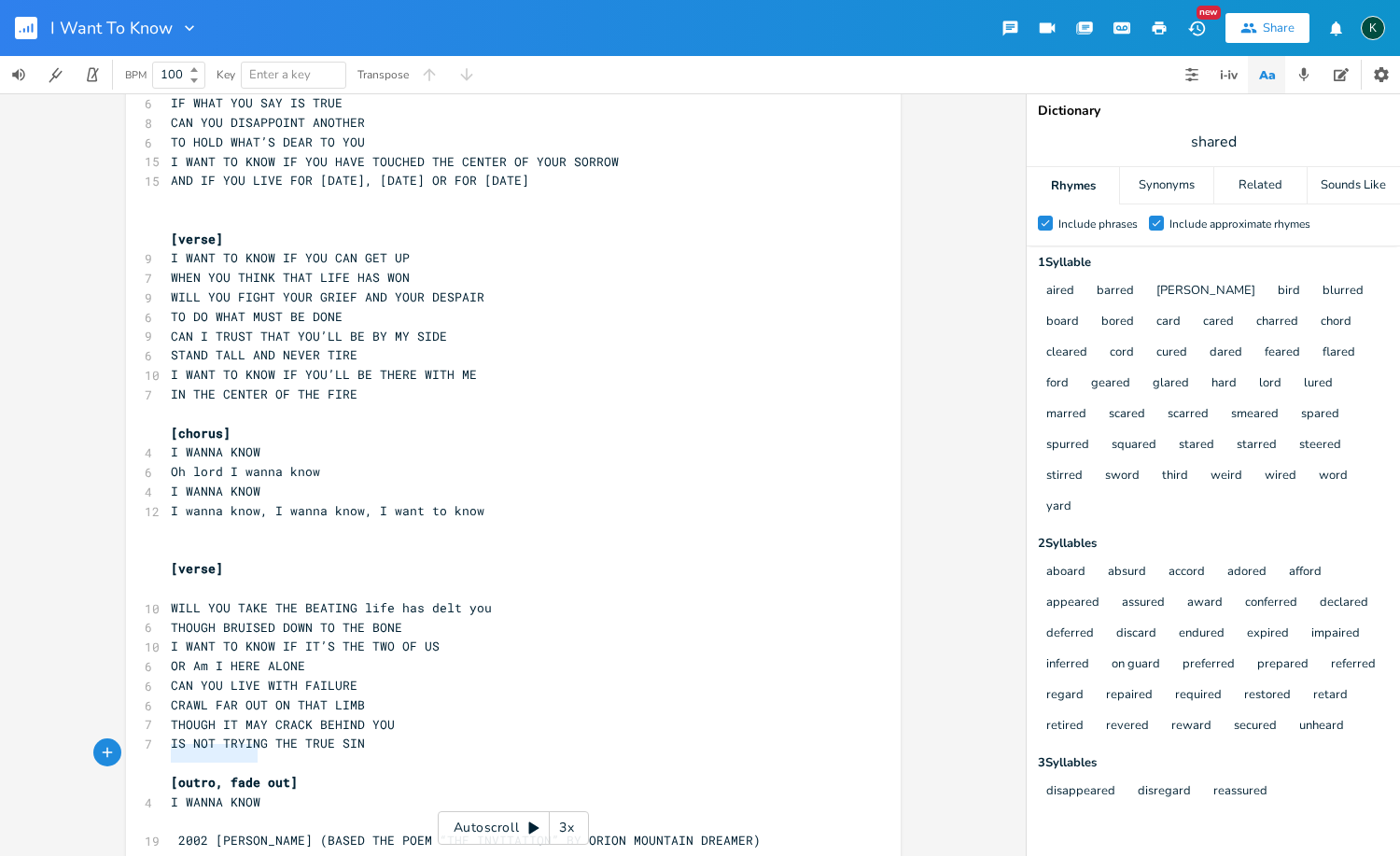
drag, startPoint x: 267, startPoint y: 754, endPoint x: 147, endPoint y: 749, distance: 120.1
click at [147, 749] on div "I WANNA KNOW x [Verse 1] ​ 8 I WANNA KNOW WHAT YOU ACHE FOR 6 AND DO YOU DARE T…" at bounding box center [512, 197] width 774 height 1399
paste textarea "'"
type textarea "'''"
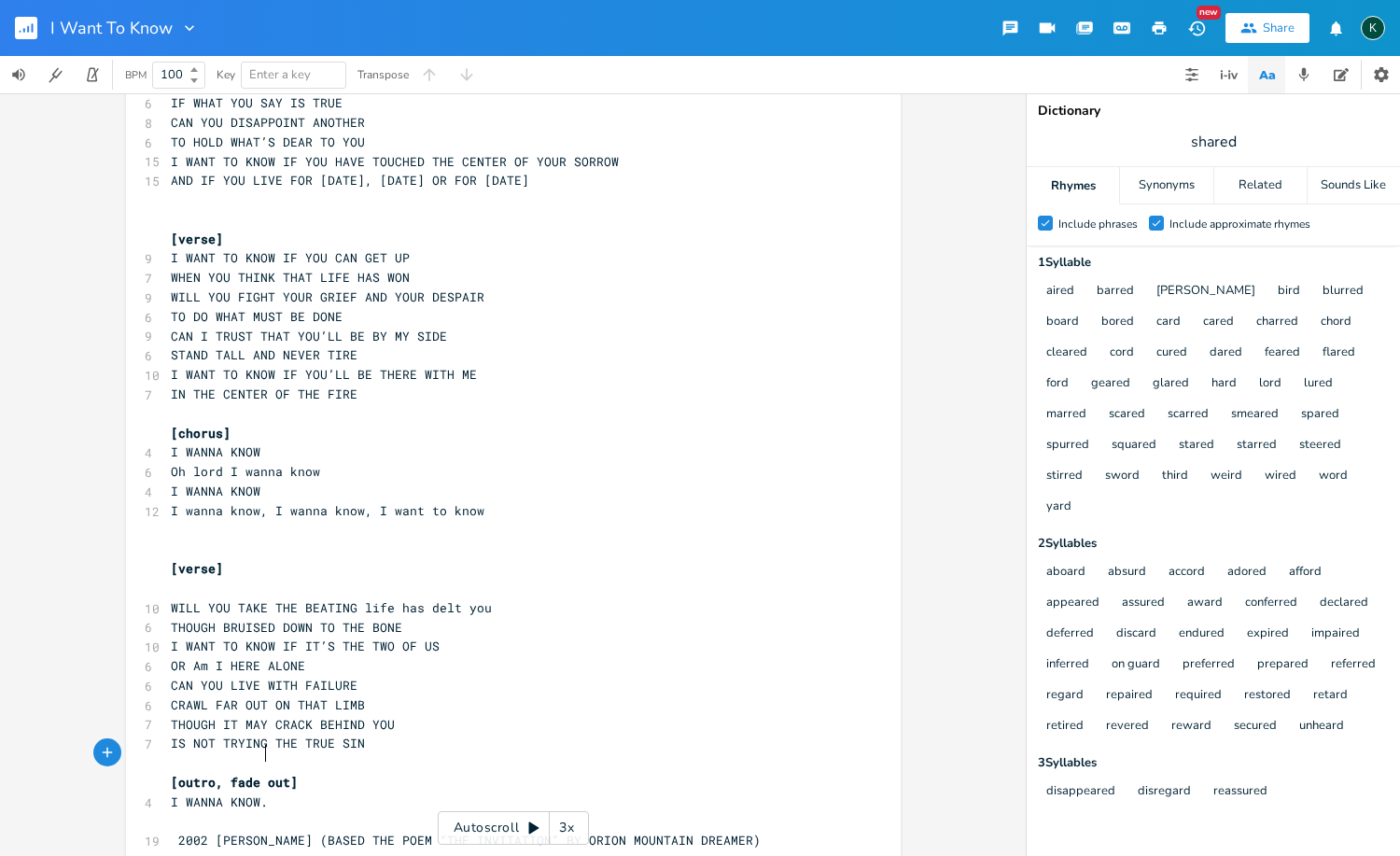
type textarea "..."
type textarea "I WANNA KNOW..."
drag, startPoint x: 273, startPoint y: 752, endPoint x: 184, endPoint y: 632, distance: 149.4
click at [137, 749] on div "I WANNA KNOW... x [Verse 1] ​ 8 I WANNA KNOW WHAT YOU ACHE FOR 6 AND DO YOU DAR…" at bounding box center [512, 197] width 774 height 1399
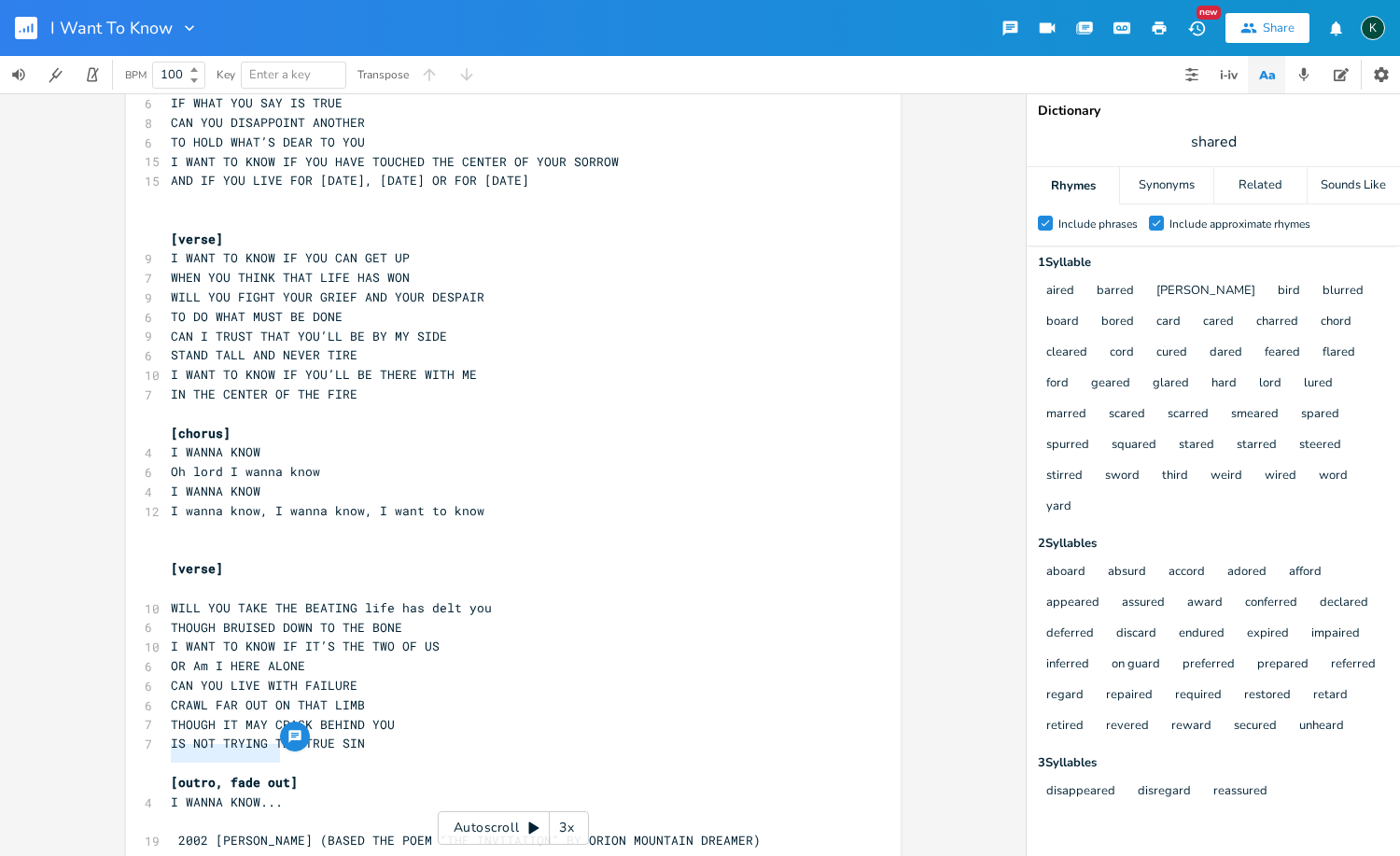
paste textarea
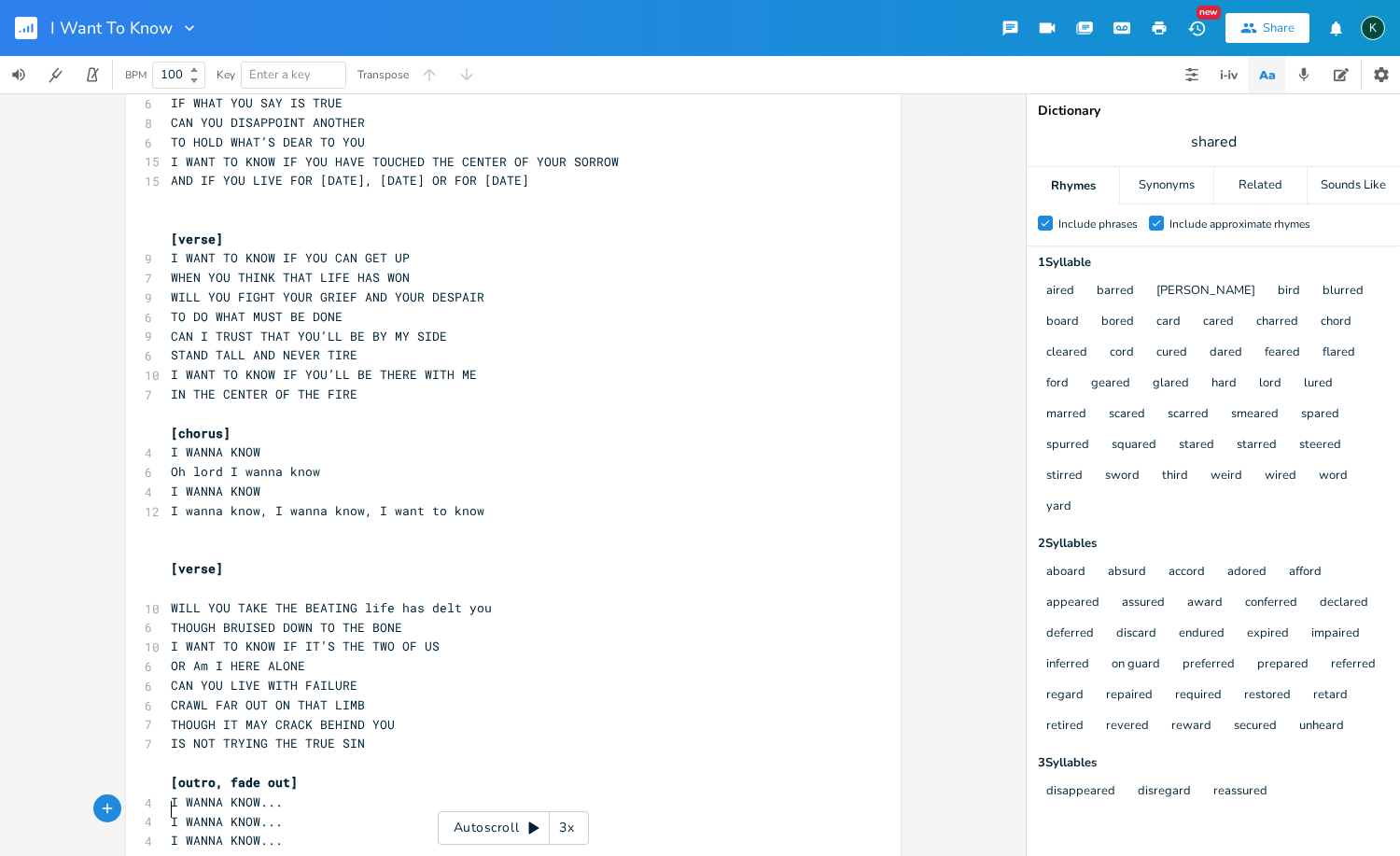
paste textarea "."
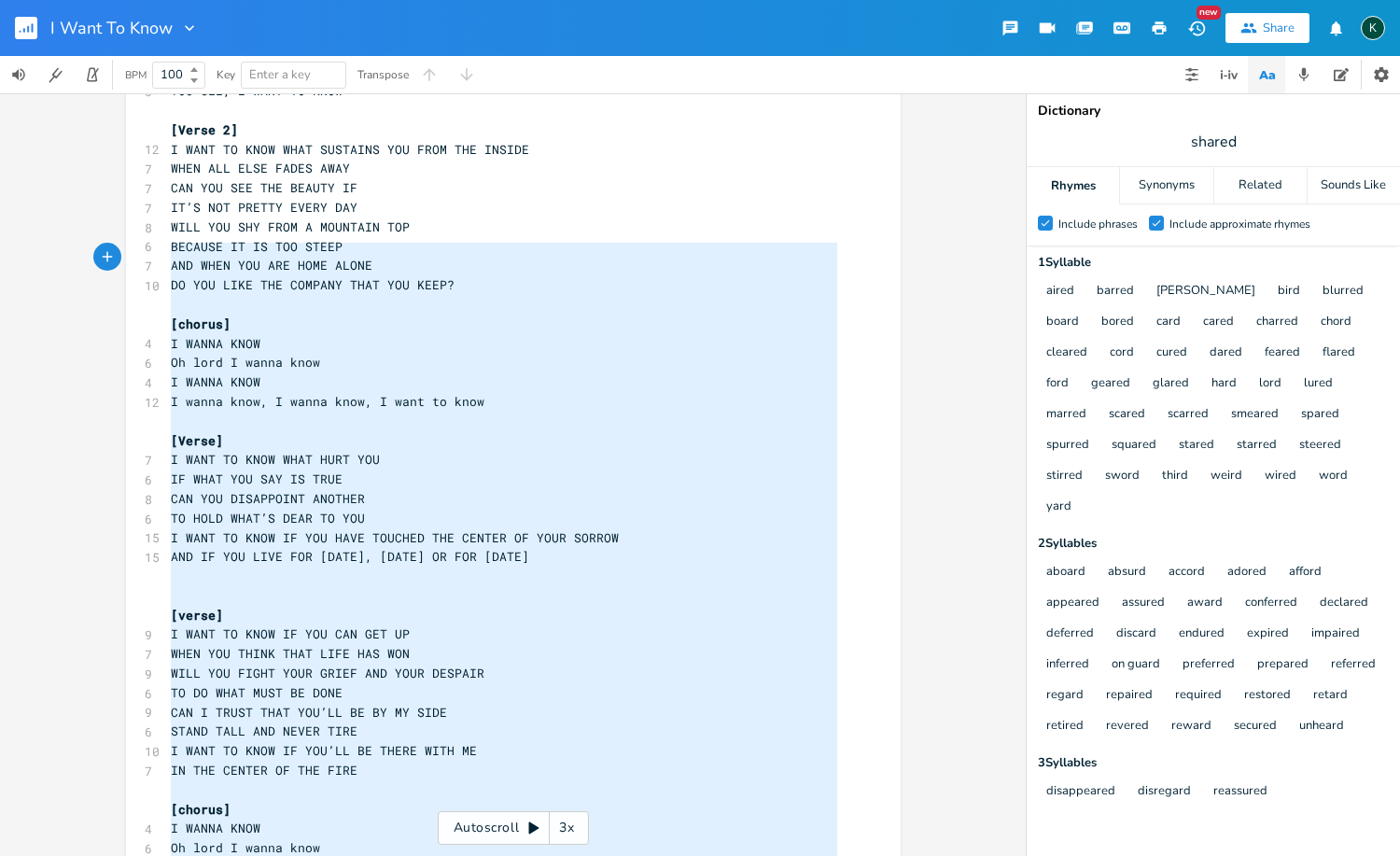
scroll to position [95, 0]
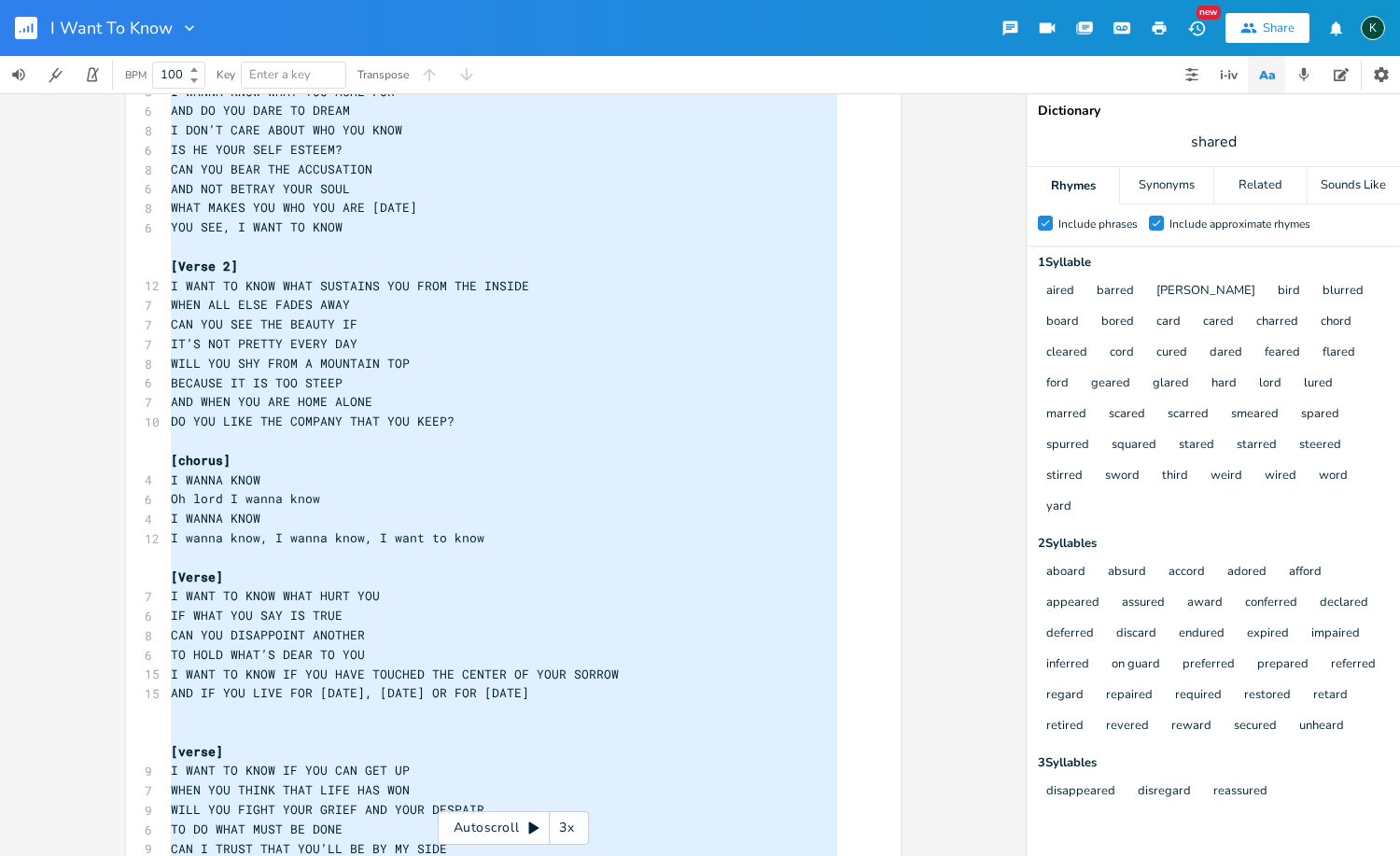
drag, startPoint x: 280, startPoint y: 812, endPoint x: 83, endPoint y: -29, distance: 863.8
click at [83, 0] on html "I Want To Know New Share K BPM 100 Key Enter a key Transpose x [Verse 1] ​ 8 I …" at bounding box center [700, 428] width 1400 height 856
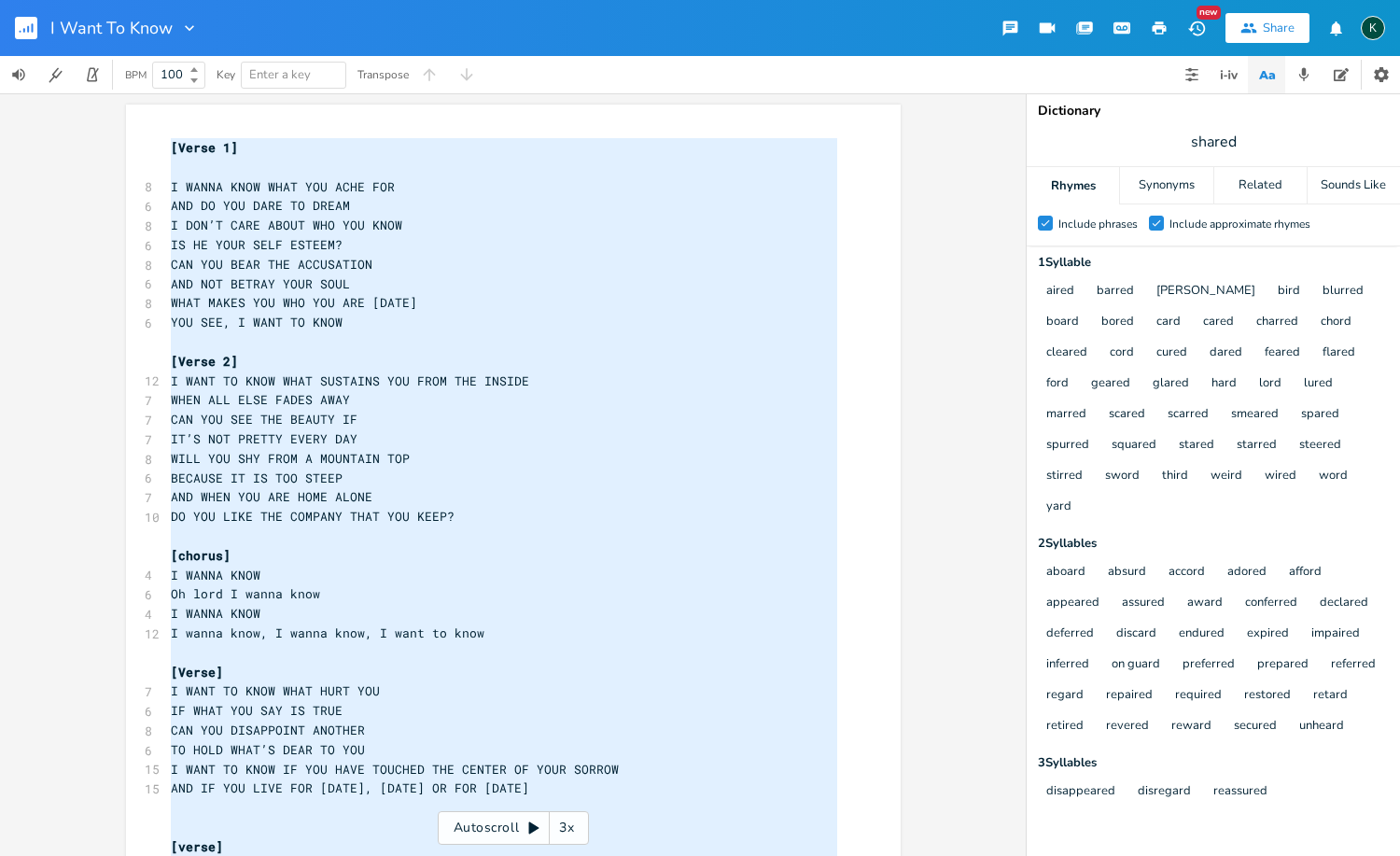
scroll to position [956, 0]
type textarea "[Lorem 9] I DOLOR SITA CONS ADI ELIT SED DOE TE INC UTLA ET DOLOR M ALI’E ADMI …"
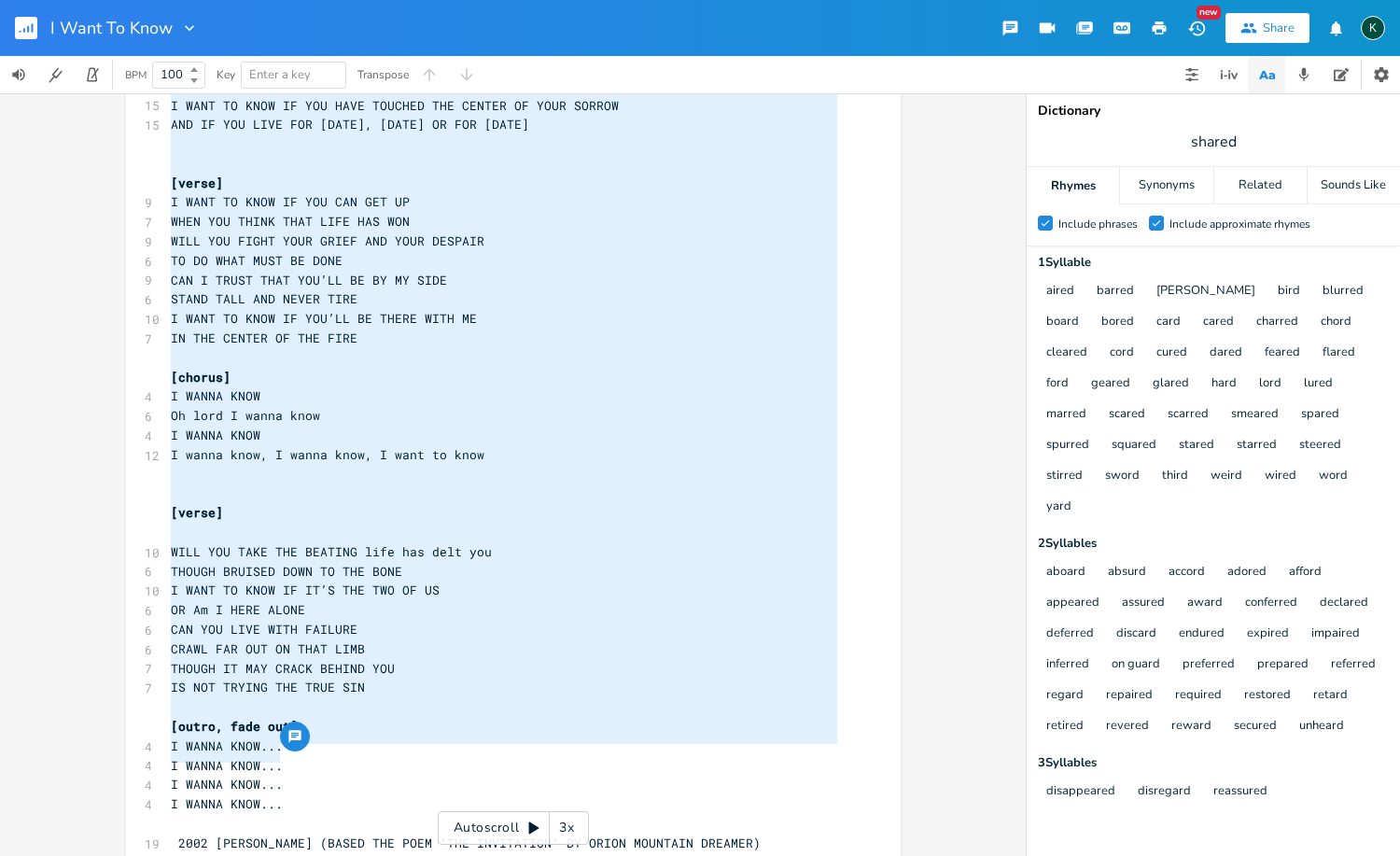
scroll to position [4, 0]
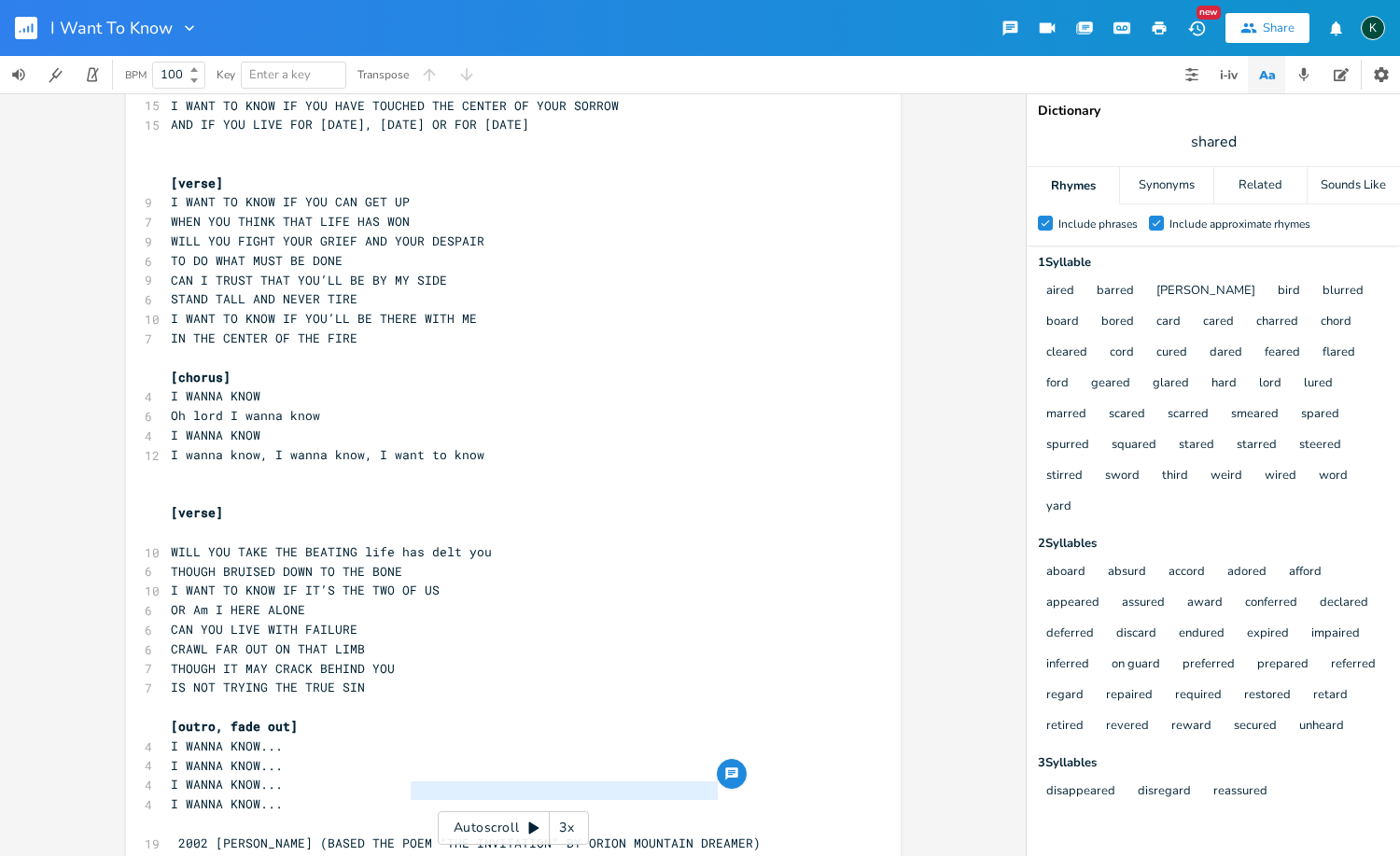
drag, startPoint x: 405, startPoint y: 791, endPoint x: 710, endPoint y: 793, distance: 305.0
click at [710, 834] on span "2002 [PERSON_NAME] (BASED THE POEM “THE INVITATION” BY ORION MOUNTAIN DREAMER)" at bounding box center [465, 843] width 590 height 17
type textarea "“THE INVITATION” BY ORION MOUNTAIN DREAMER"
click at [34, 32] on rect "button" at bounding box center [26, 28] width 22 height 22
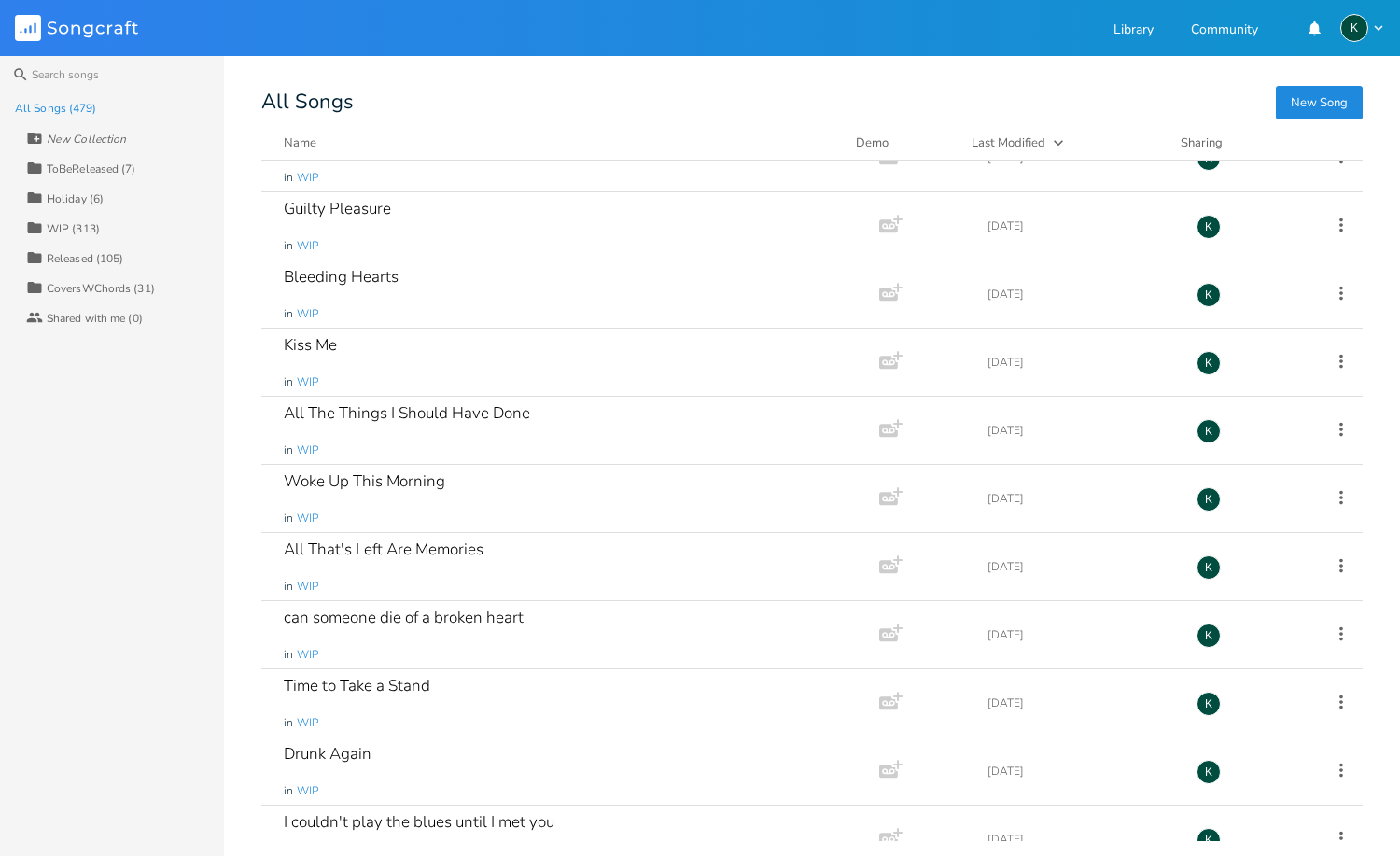
scroll to position [31948, 0]
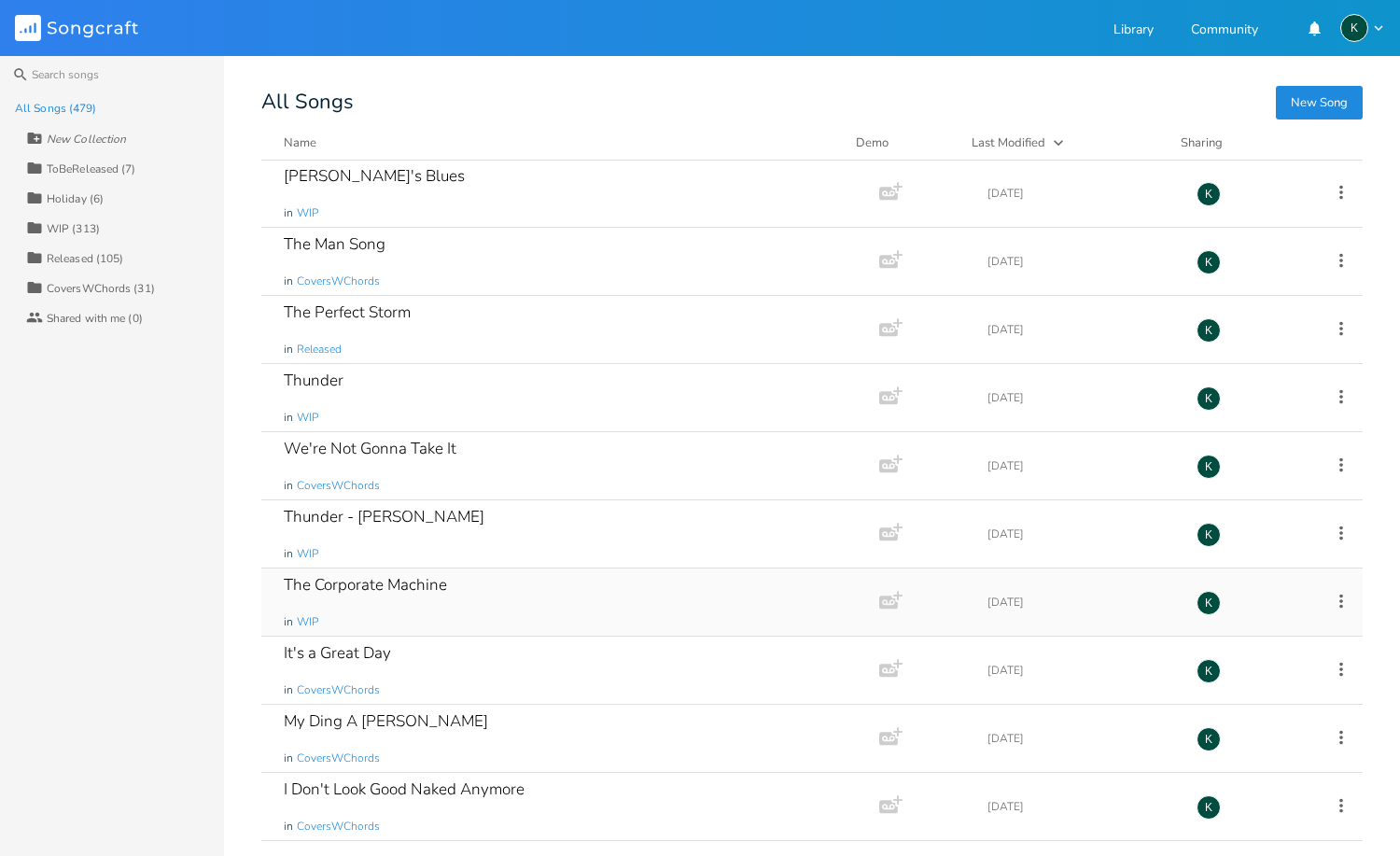
click at [374, 595] on div "The Corporate Machine in WIP" at bounding box center [566, 602] width 565 height 67
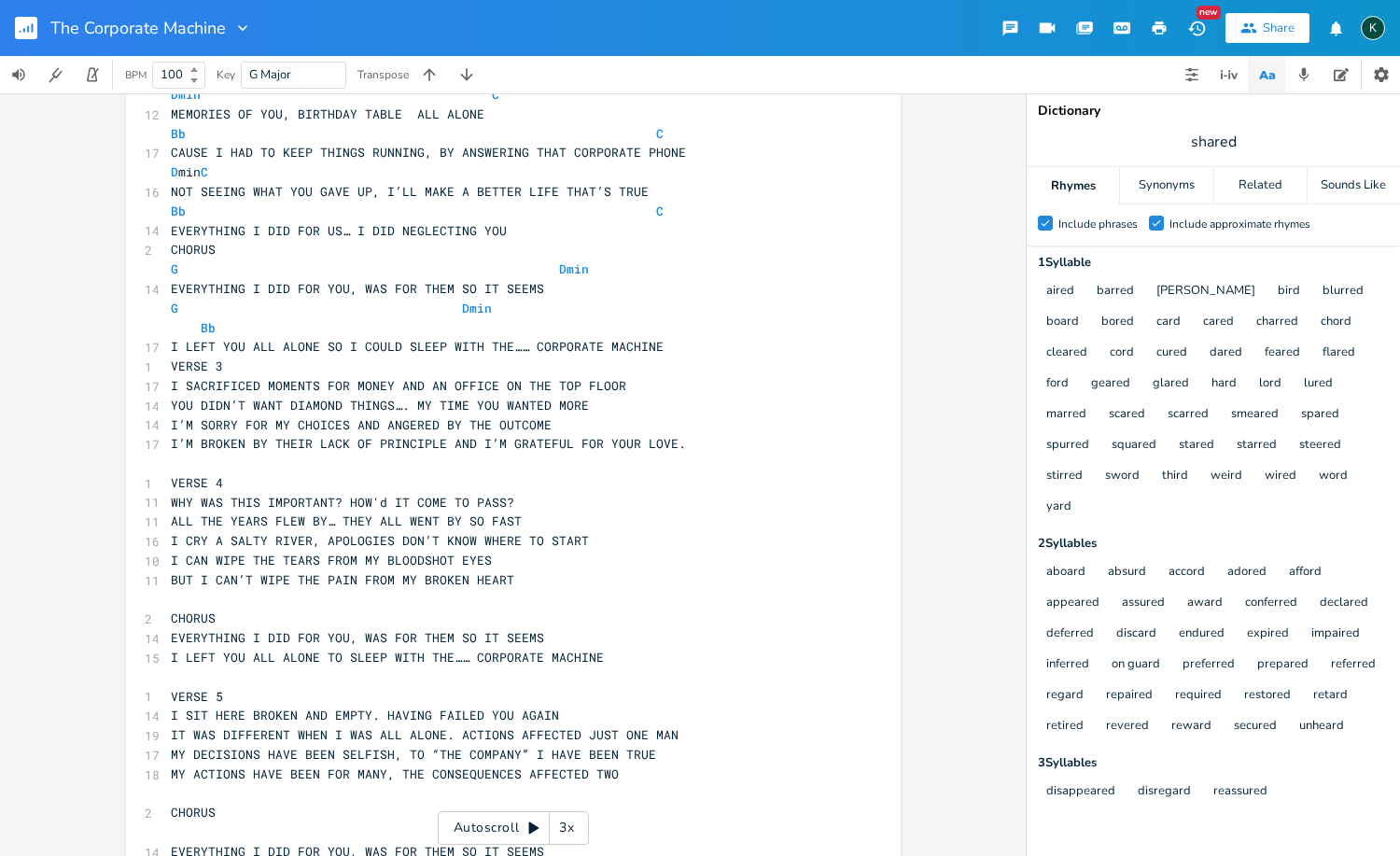
scroll to position [316, 0]
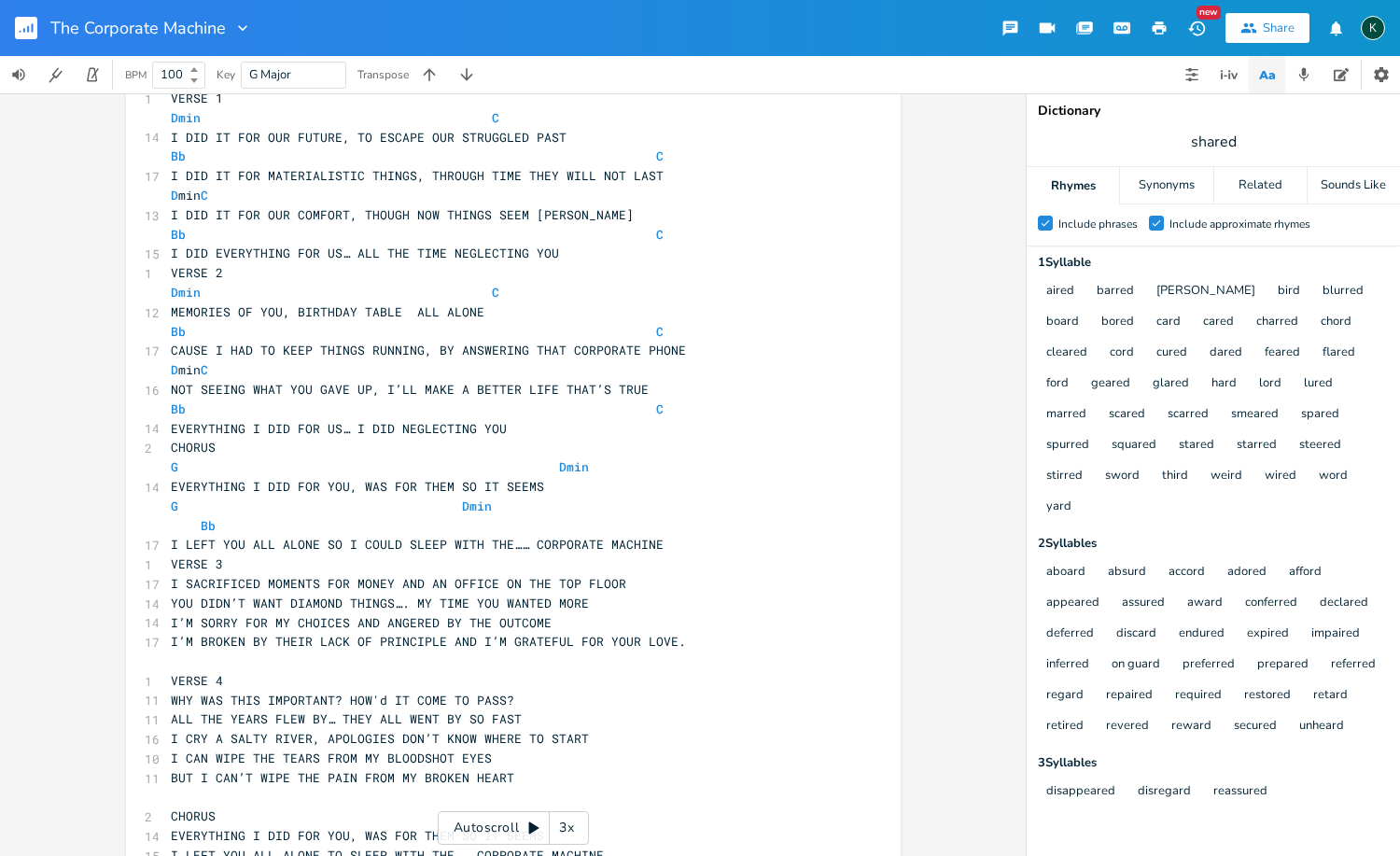
click at [672, 535] on pre "I LEFT YOU ALL ALONE SO I COULD SLEEP WITH THE…… CORPORATE MACHINE" at bounding box center [504, 544] width 674 height 19
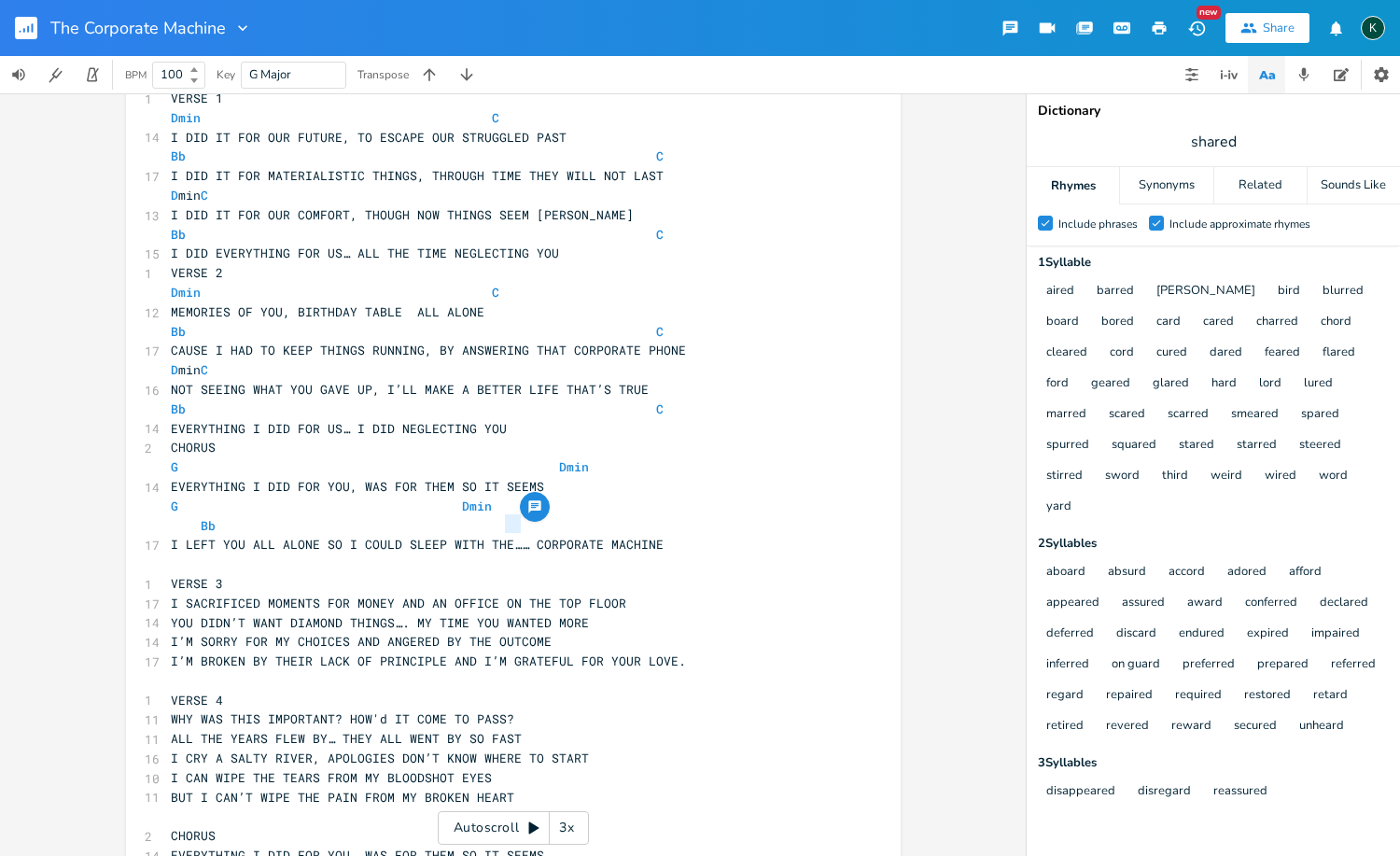
drag, startPoint x: 515, startPoint y: 526, endPoint x: 501, endPoint y: 526, distance: 14.0
click at [501, 535] on span "I LEFT YOU ALL ALONE SO I COULD SLEEP WITH THE…… CORPORATE MACHINE" at bounding box center [416, 544] width 492 height 17
type textarea "..."
type textarea "G Dmin Bb"
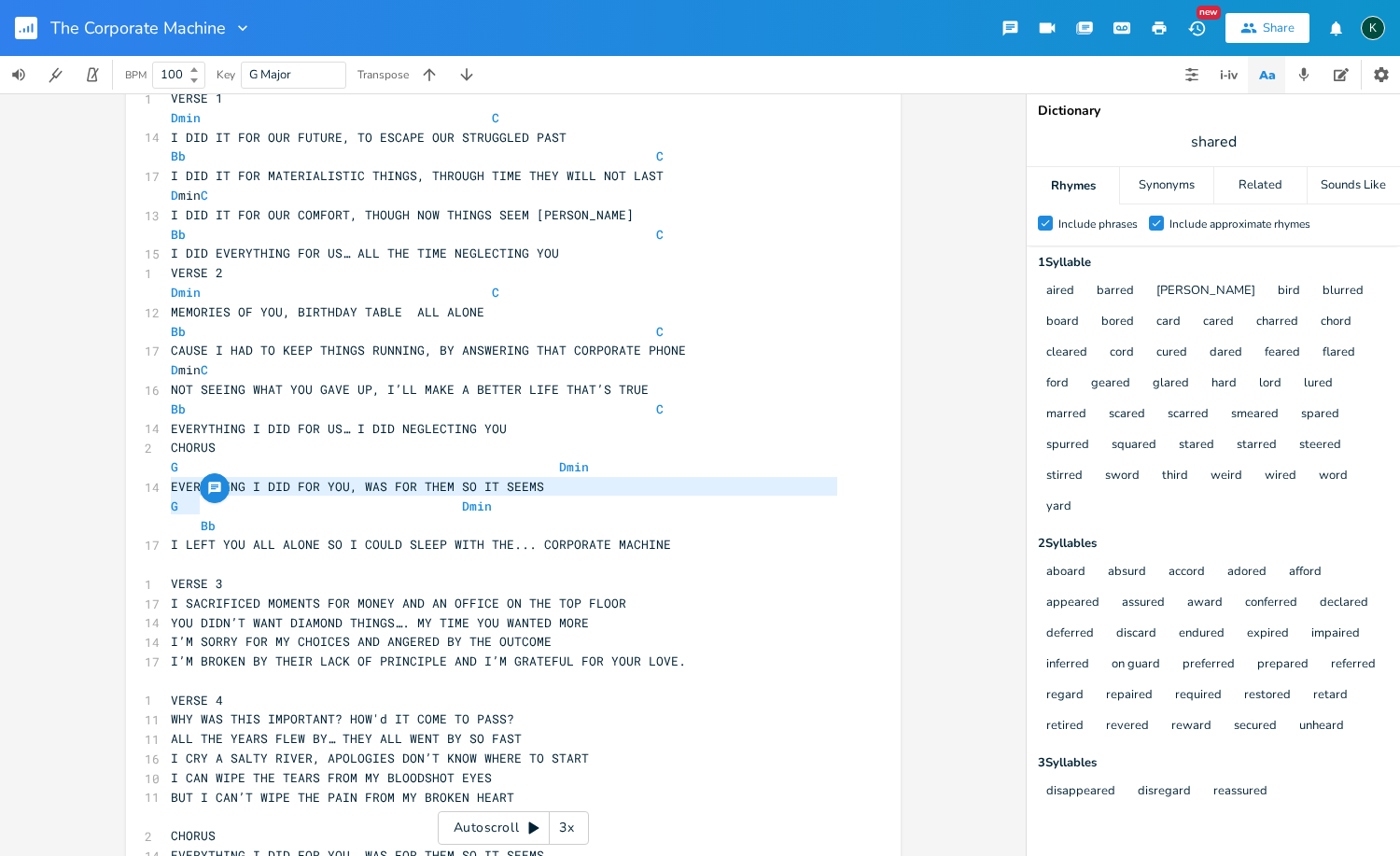
drag, startPoint x: 238, startPoint y: 505, endPoint x: 133, endPoint y: 490, distance: 106.1
click at [133, 490] on div "G Dmin Bb x [Verse 1] ​ Dmin C Bb C ​ 1 VERSE 1 Dmin C 14 I DID IT FOR OUR FUTU…" at bounding box center [512, 570] width 774 height 1225
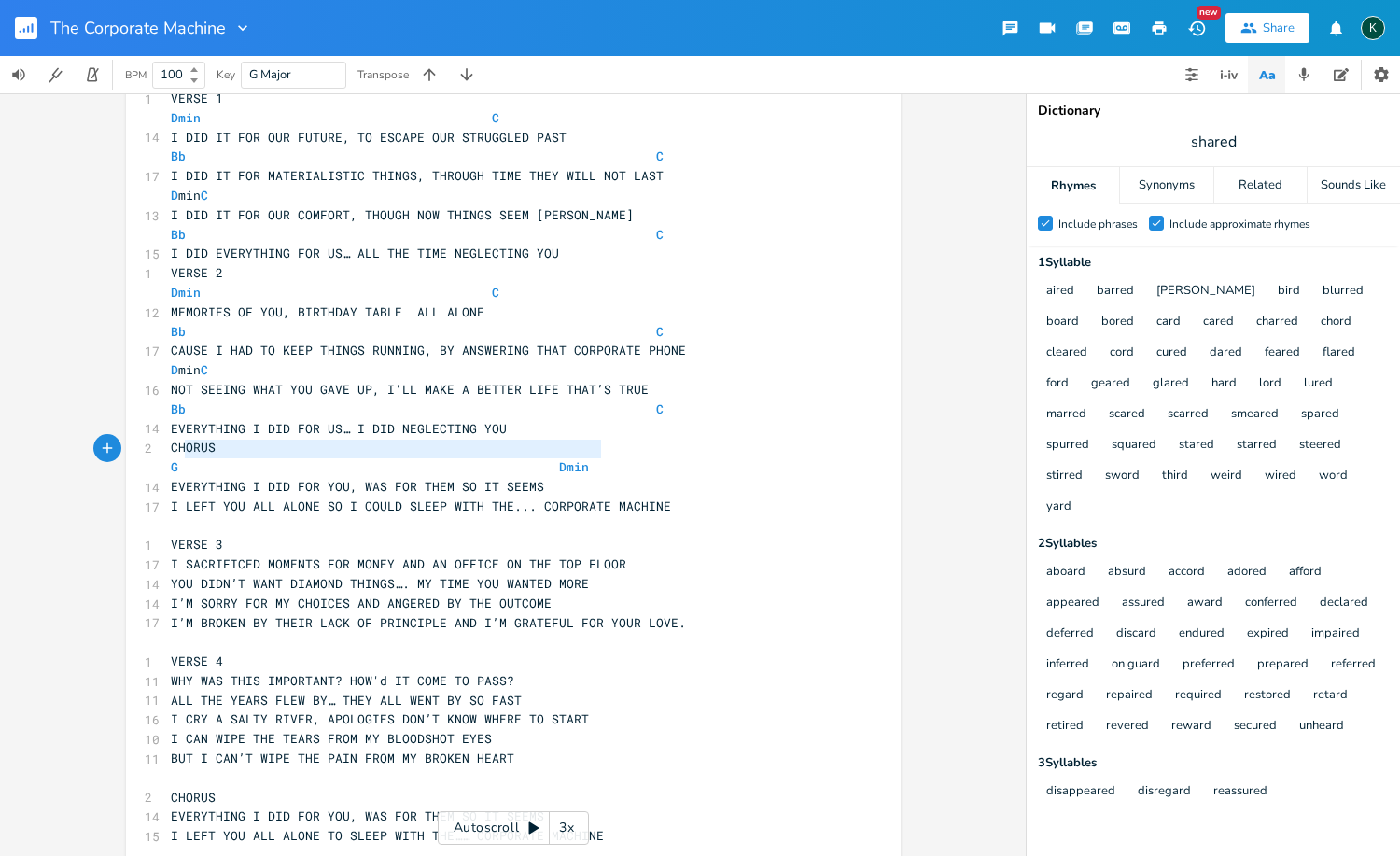
type textarea "G Dmin"
drag, startPoint x: 595, startPoint y: 448, endPoint x: 127, endPoint y: 448, distance: 468.0
click at [128, 448] on div "G Dmin x [Verse 1] ​ Dmin C Bb C ​ 1 VERSE 1 Dmin C 14 I DID IT FOR OUR FUTURE,…" at bounding box center [512, 550] width 774 height 1185
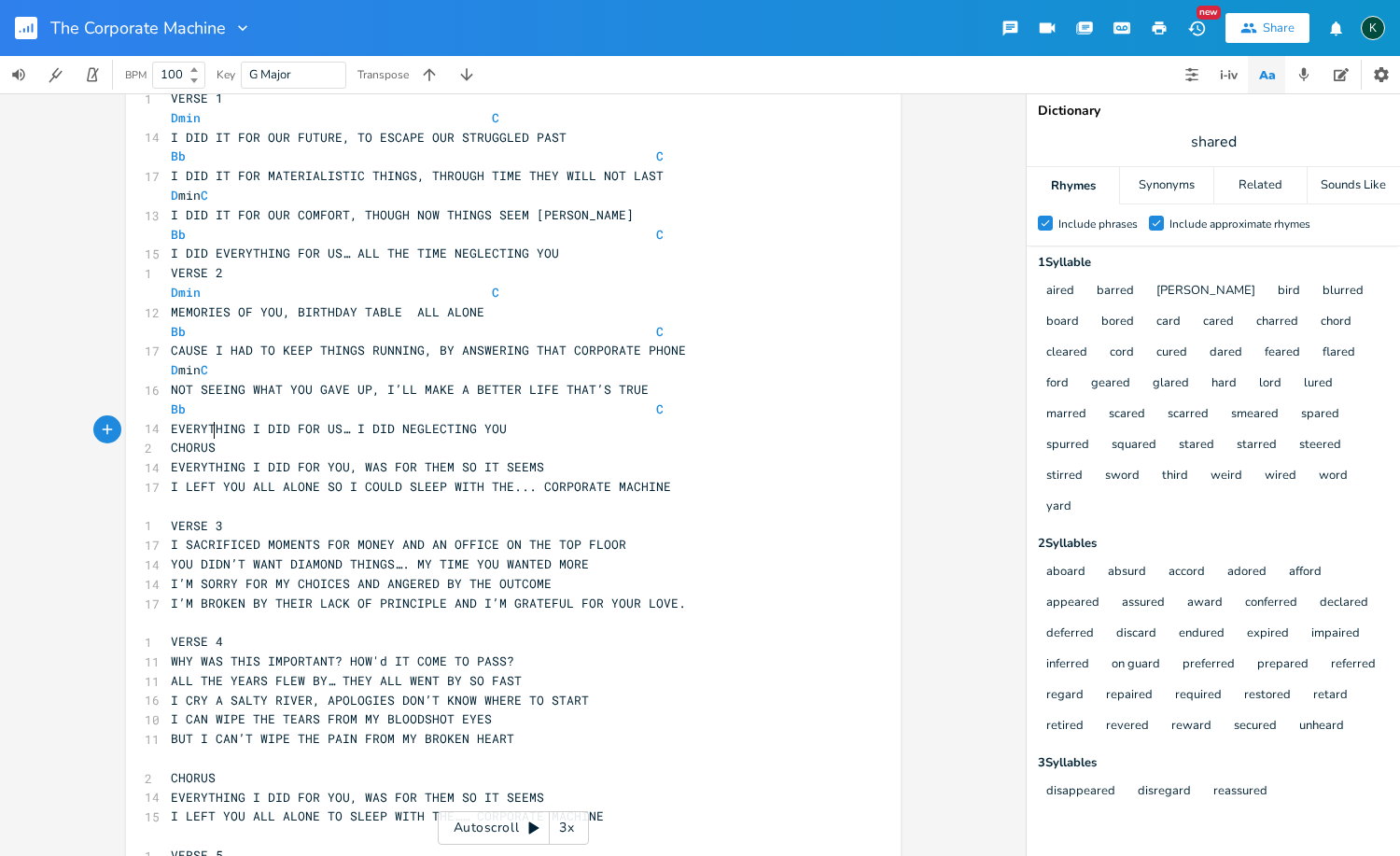
type textarea "]"
click at [171, 439] on span "CHORUS]" at bounding box center [197, 447] width 52 height 17
type textarea "["
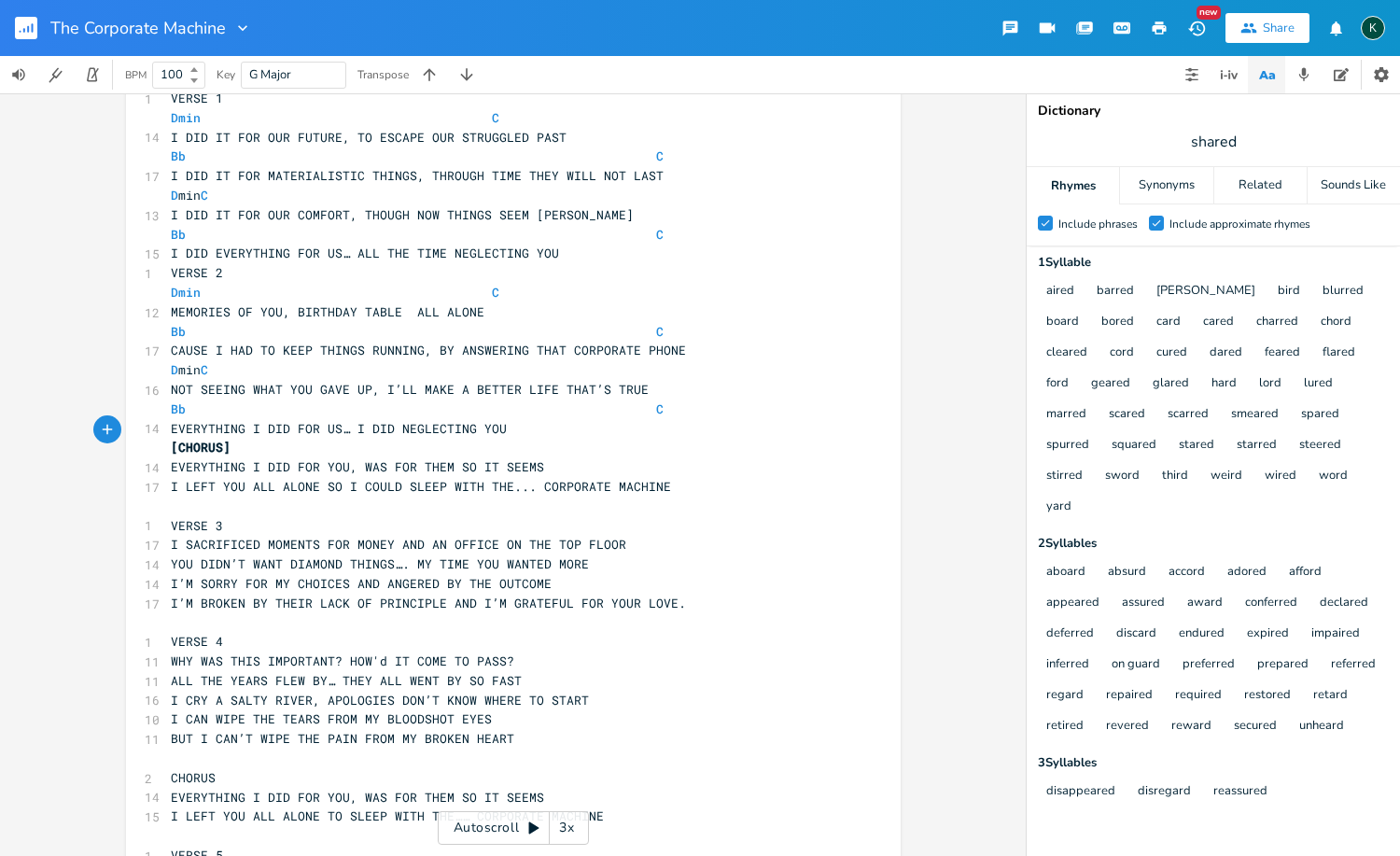
click at [221, 516] on pre "VERSE 3" at bounding box center [504, 526] width 674 height 19
type textarea "\"
type textarea "]"
click at [171, 517] on span "VERSE 3]" at bounding box center [201, 526] width 59 height 17
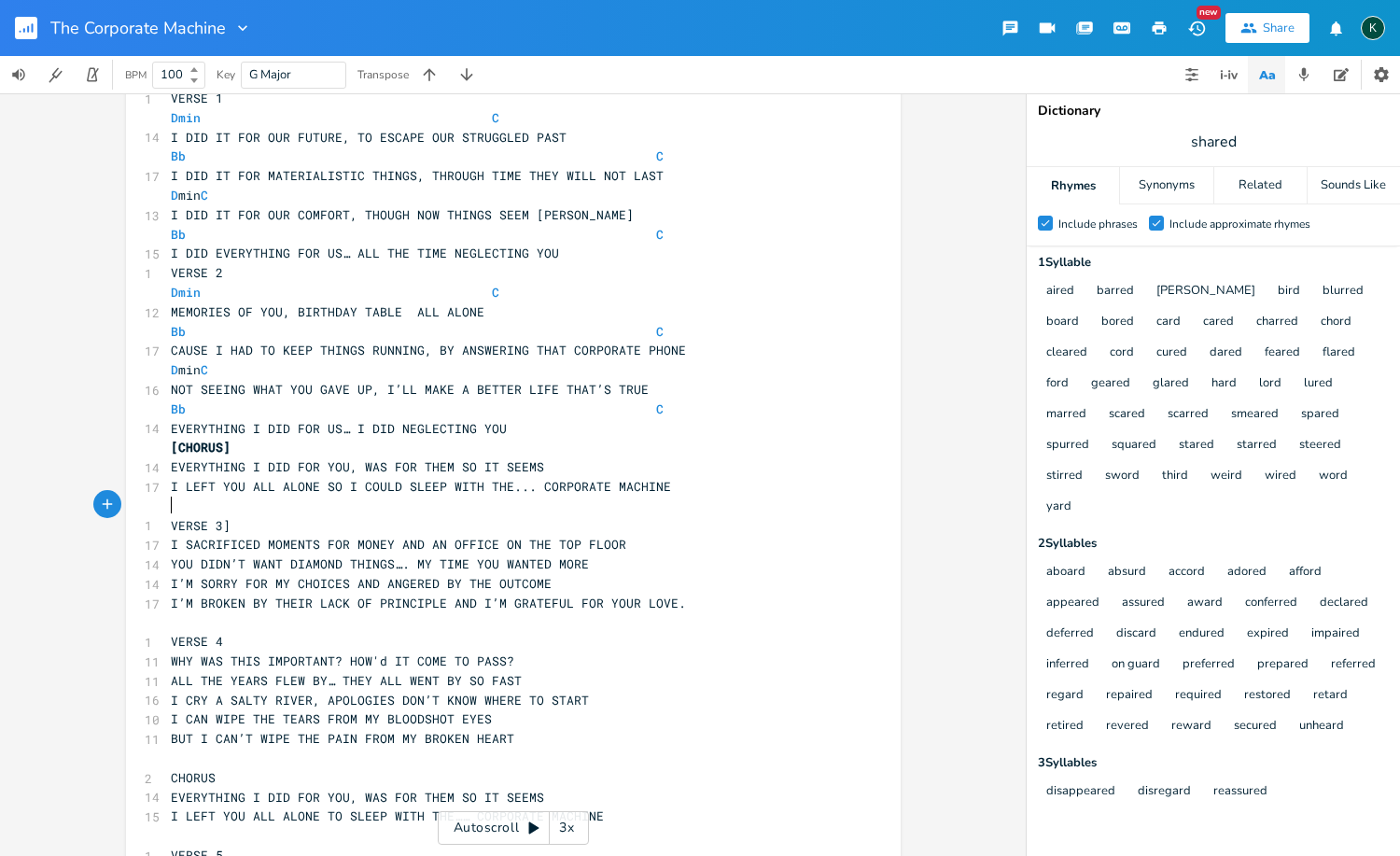
type textarea "["
click at [225, 631] on pre "VERSE 4" at bounding box center [504, 641] width 674 height 19
type textarea "]"
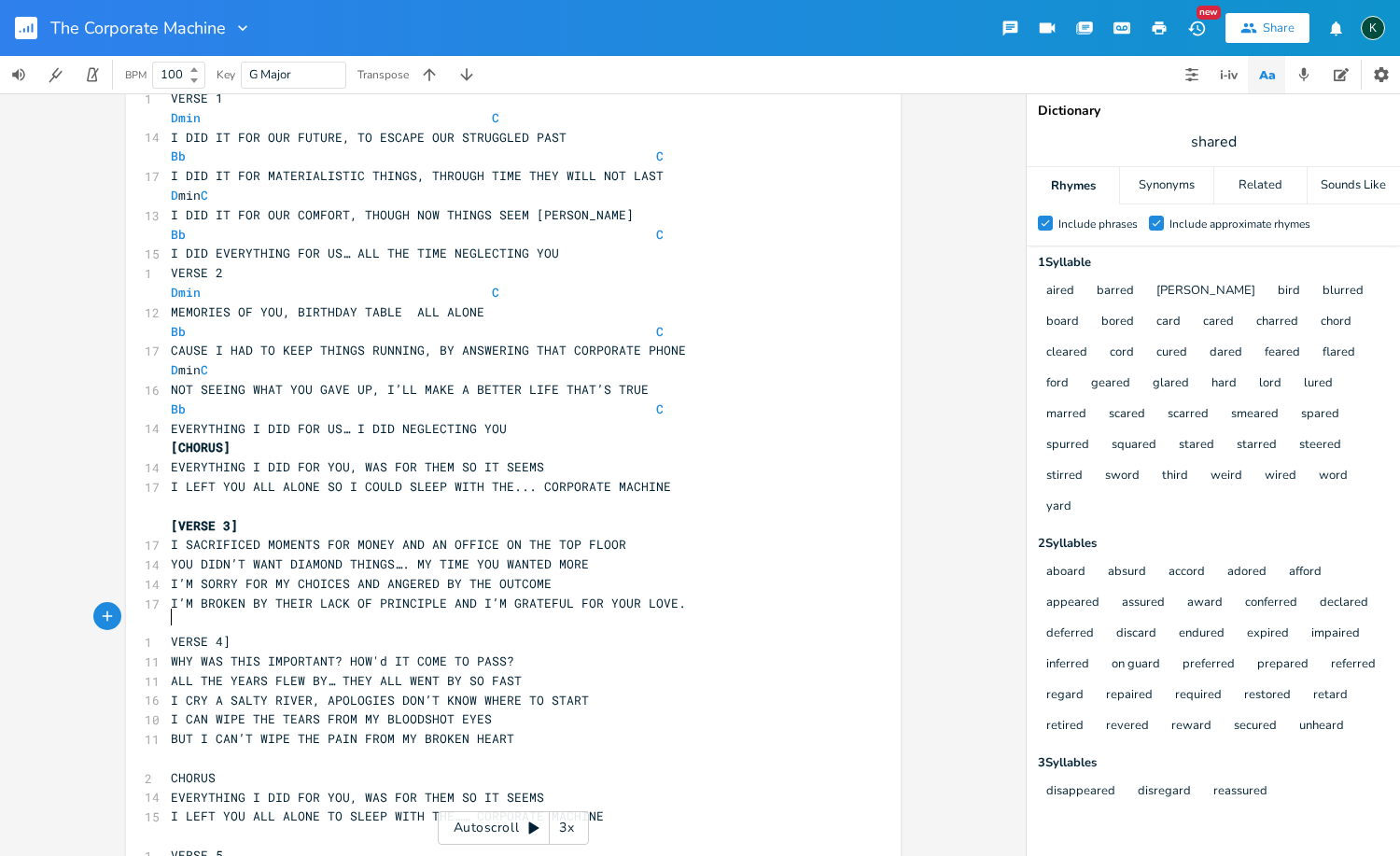
click at [171, 632] on span "VERSE 4]" at bounding box center [201, 641] width 59 height 17
type textarea "["
click at [212, 768] on pre "CHORUS" at bounding box center [504, 777] width 674 height 19
type textarea "]"
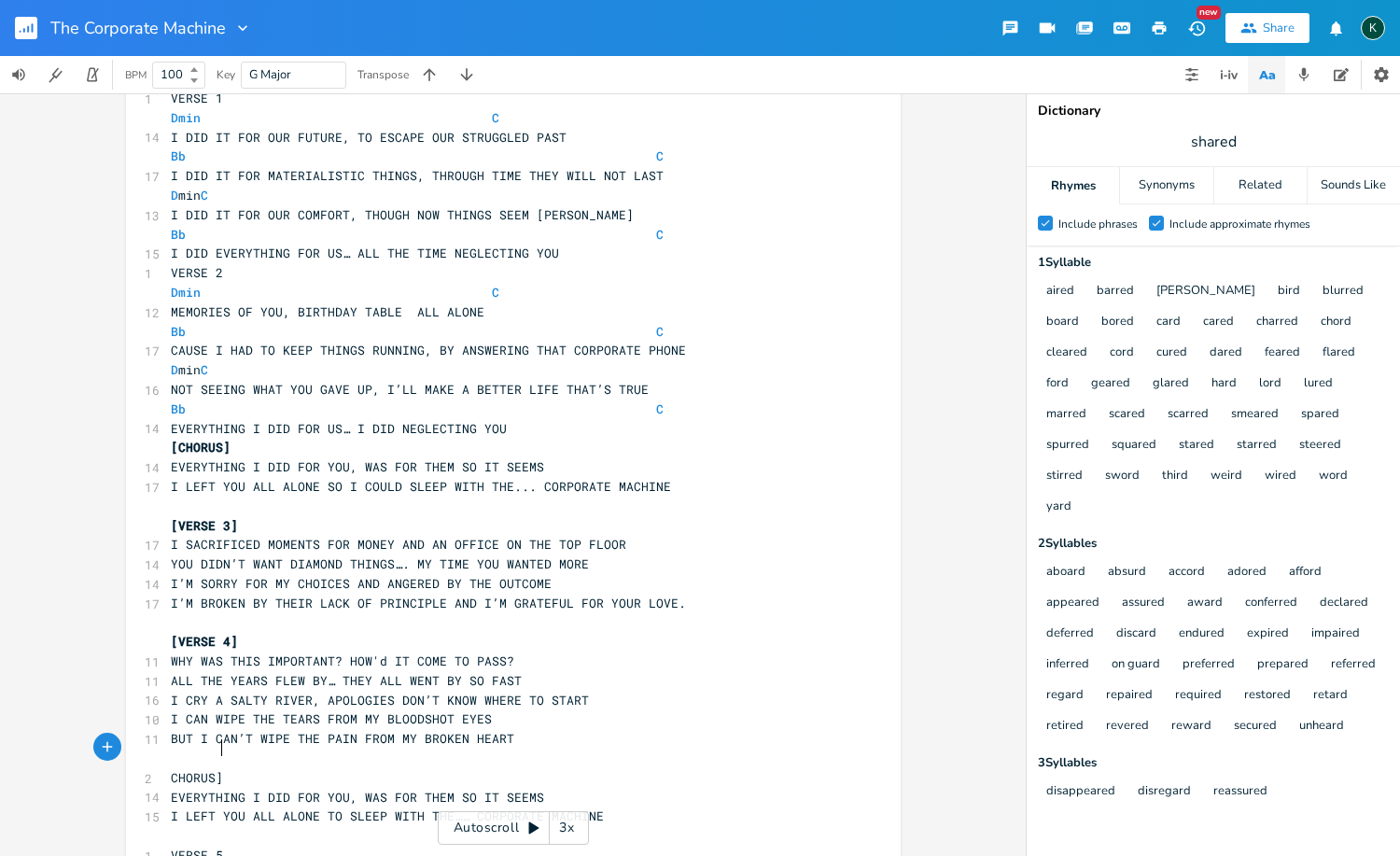
click at [167, 768] on pre "CHORUS]" at bounding box center [504, 777] width 674 height 19
type textarea "["
click at [217, 845] on pre "VERSE 5" at bounding box center [504, 855] width 674 height 19
type textarea "]"
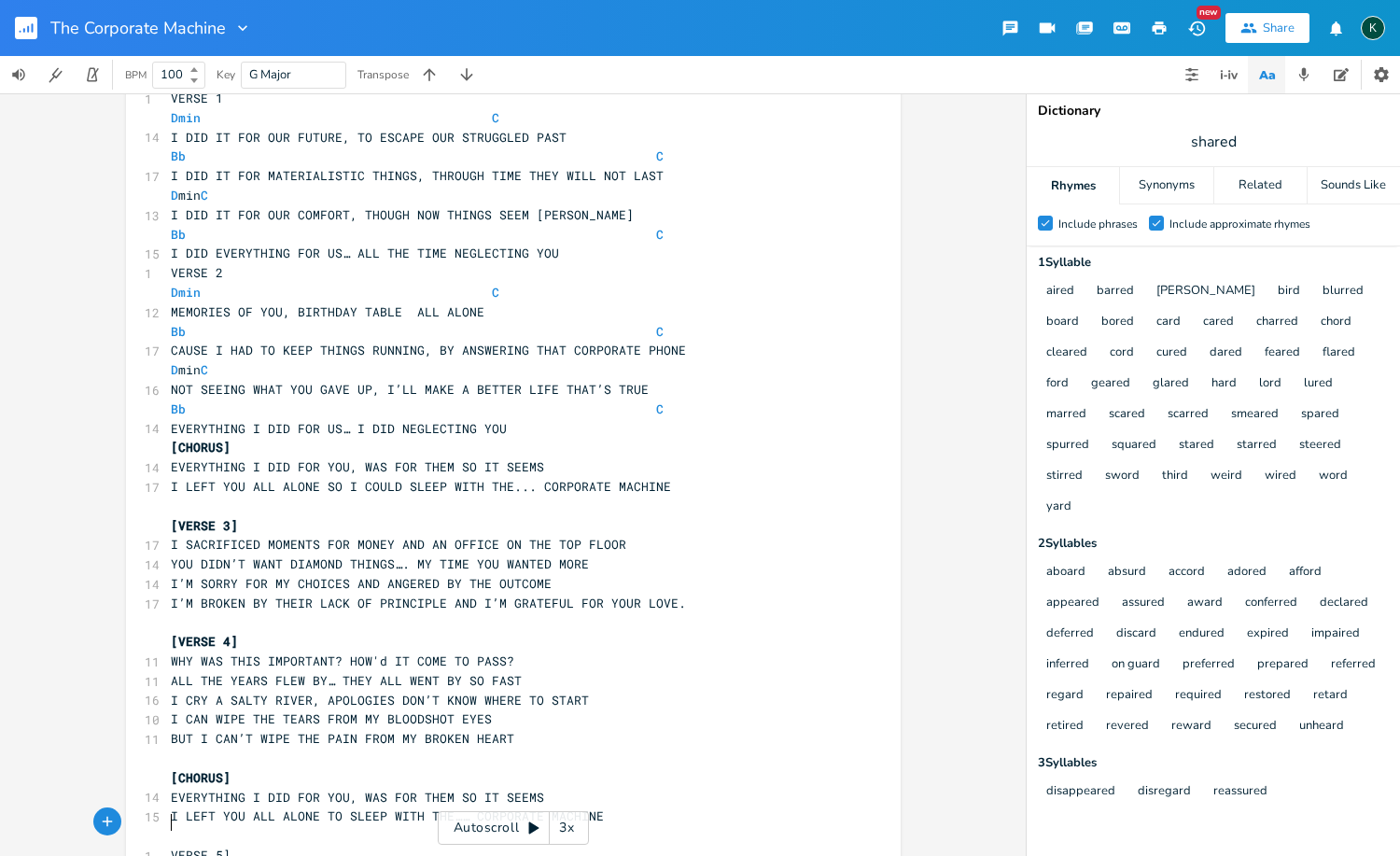
click at [171, 846] on span "VERSE 5]" at bounding box center [201, 855] width 59 height 17
type textarea "["
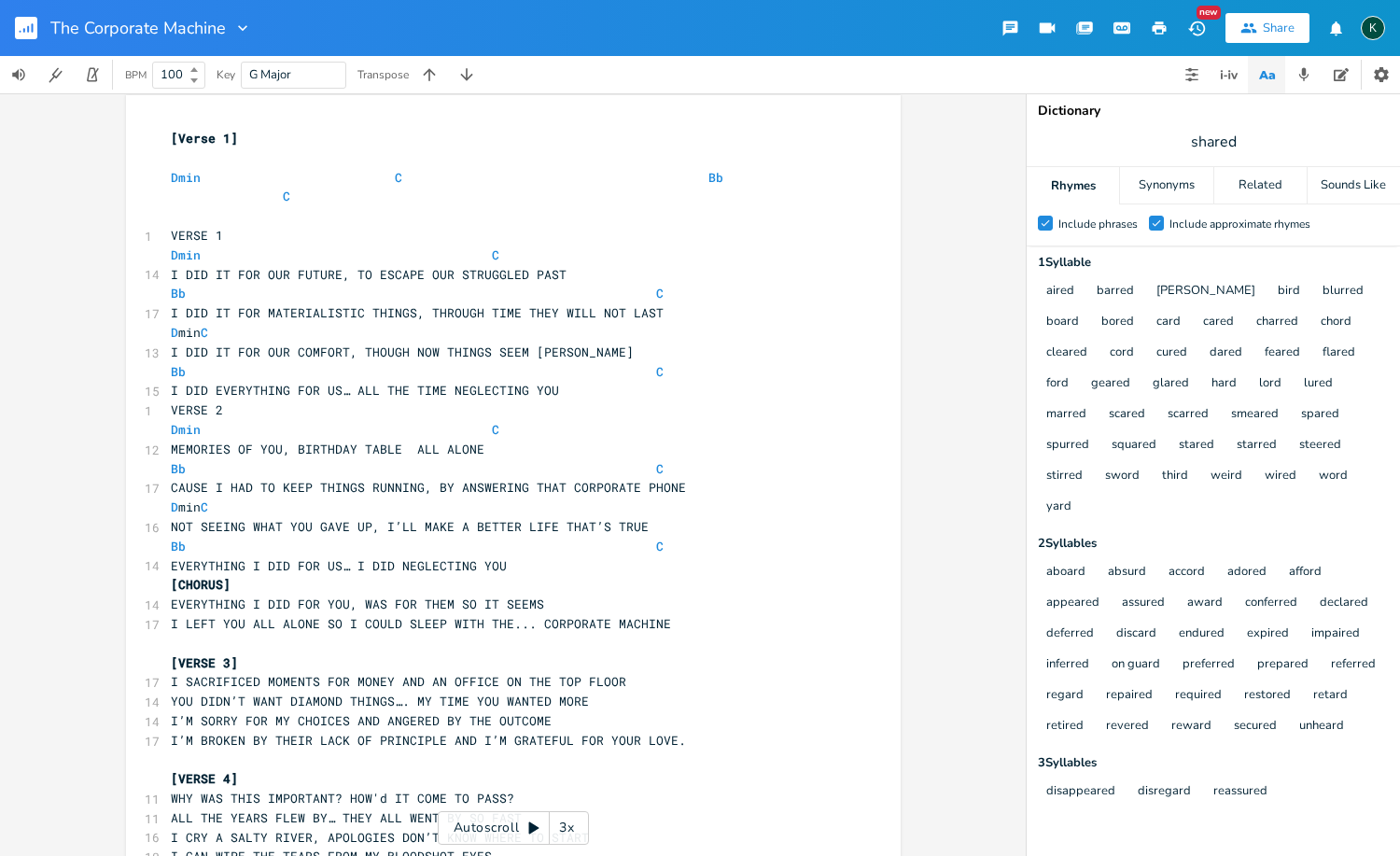
scroll to position [0, 0]
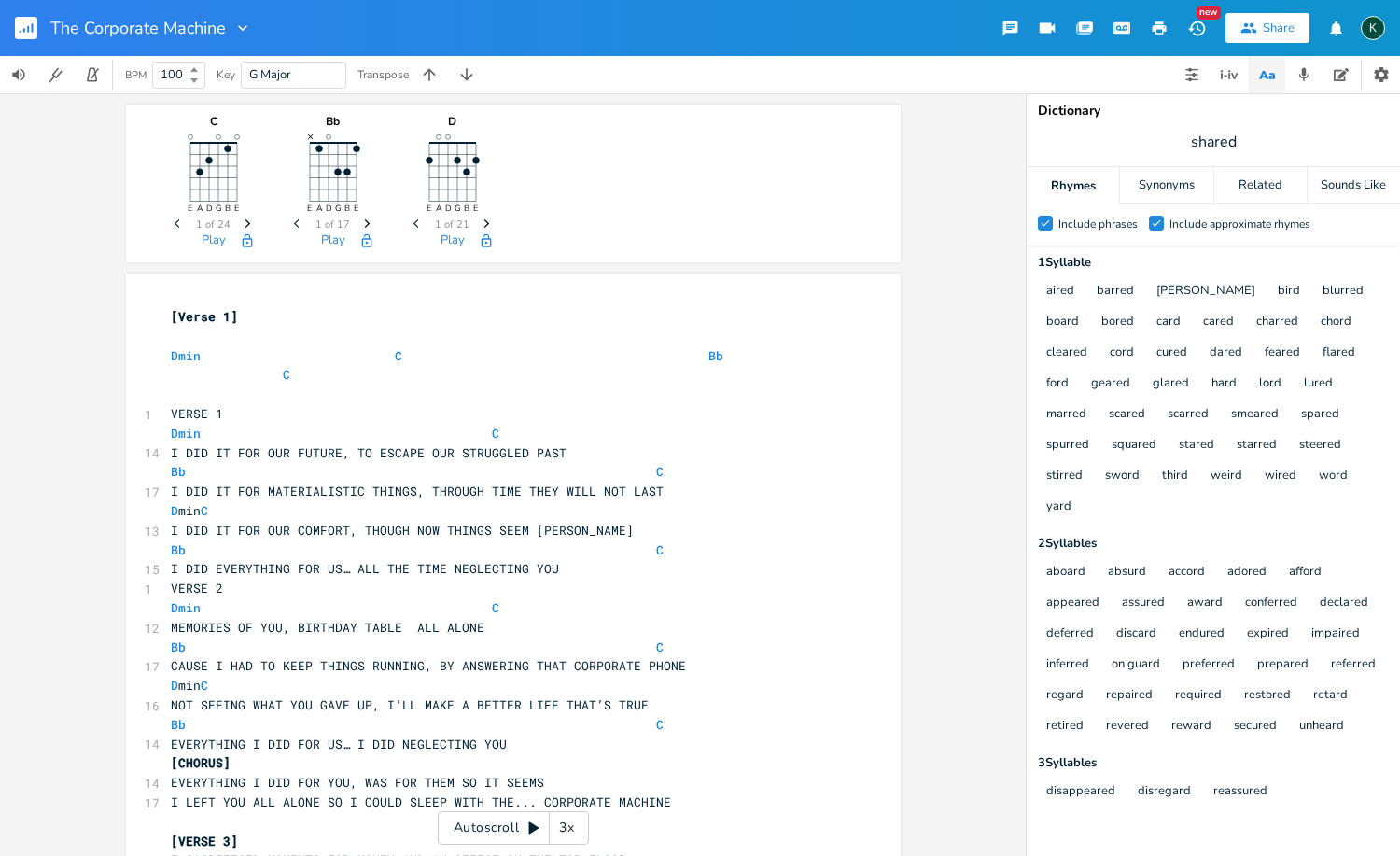
click at [171, 407] on span "VERSE 1" at bounding box center [197, 414] width 52 height 17
type textarea "["
click at [224, 414] on pre "[VERSE 1" at bounding box center [504, 414] width 674 height 19
type textarea "]"
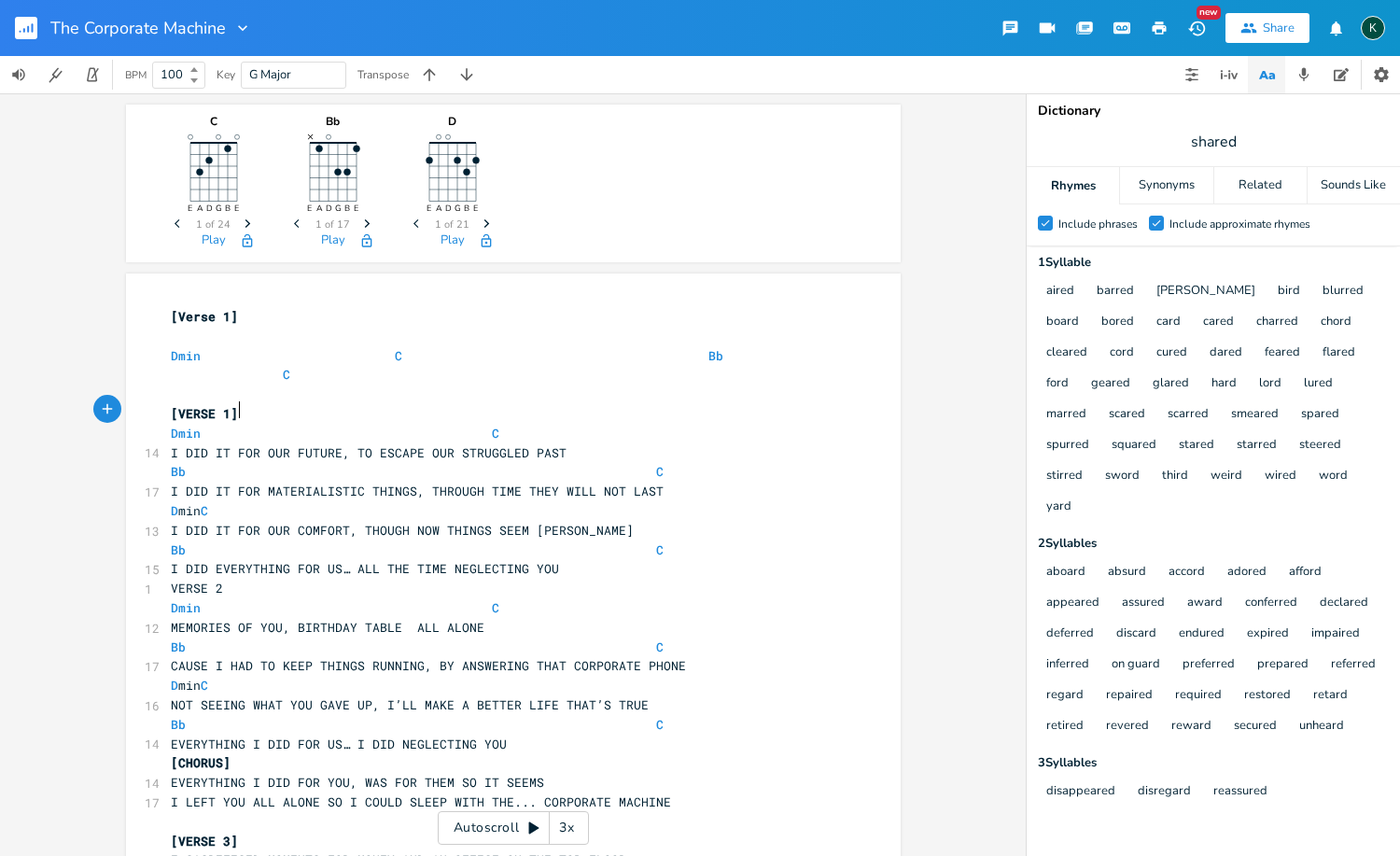
click at [171, 580] on span "VERSE 2" at bounding box center [197, 588] width 52 height 17
type textarea "["
click at [228, 579] on pre "[VERSE 2" at bounding box center [504, 588] width 674 height 19
type textarea "]"
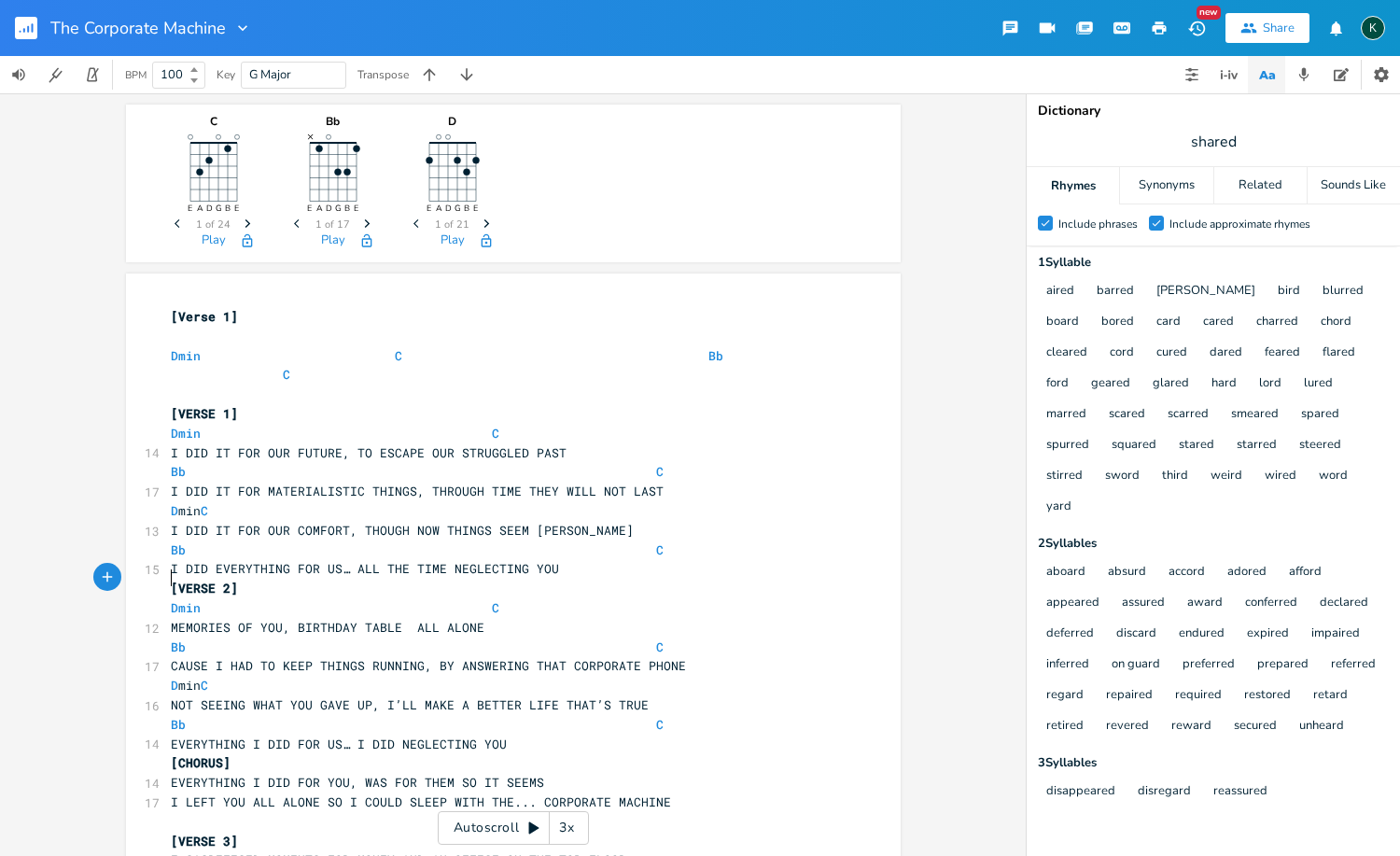
click at [167, 579] on pre "[VERSE 2]" at bounding box center [504, 588] width 674 height 19
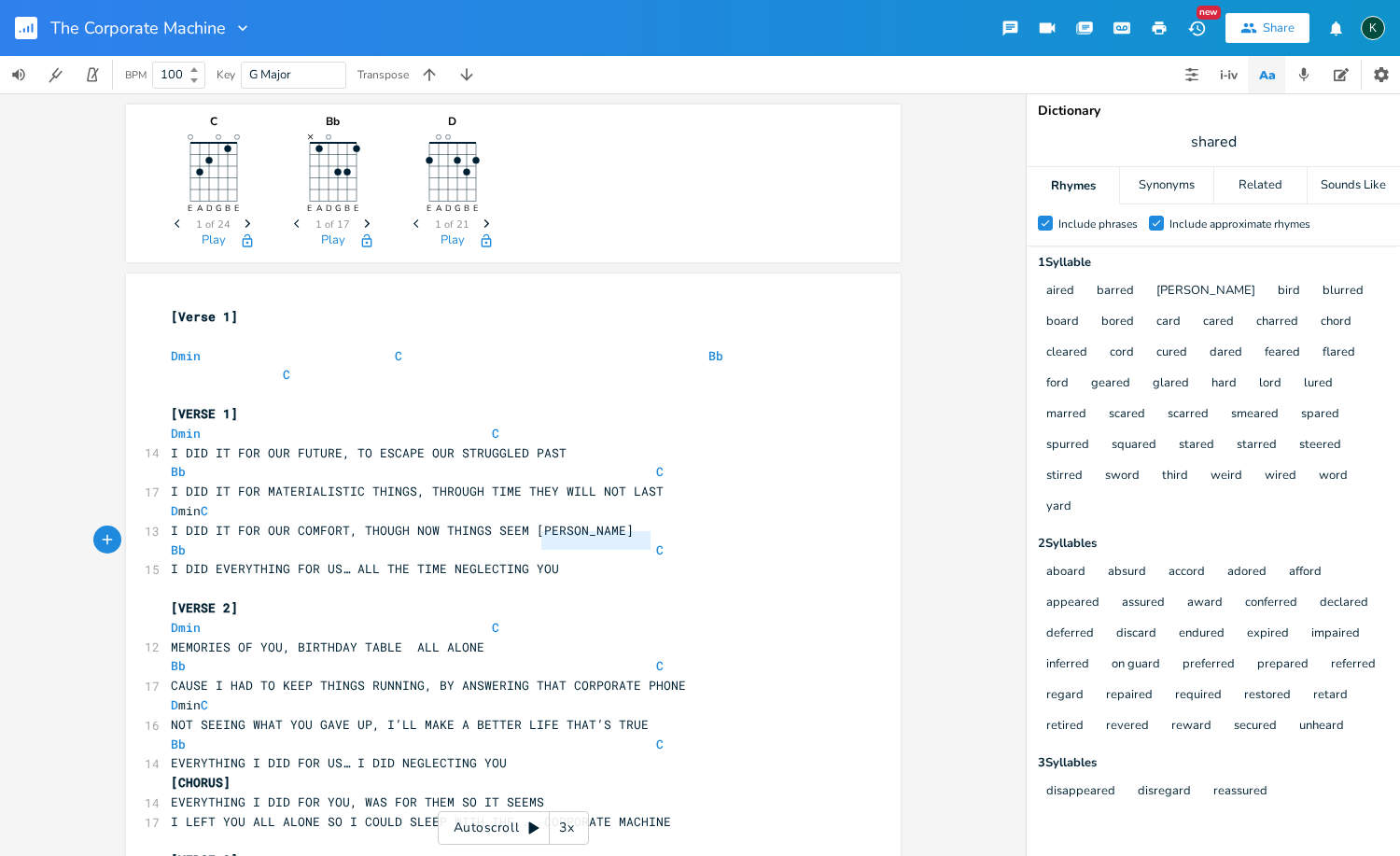
type textarea "Bb C"
drag, startPoint x: 653, startPoint y: 537, endPoint x: 76, endPoint y: 539, distance: 577.0
click at [76, 539] on div "C E A D G B E Previous 1 of 24 Next Play Bb E A D G B E × Previous 1 of 17 Next…" at bounding box center [512, 474] width 1026 height 762
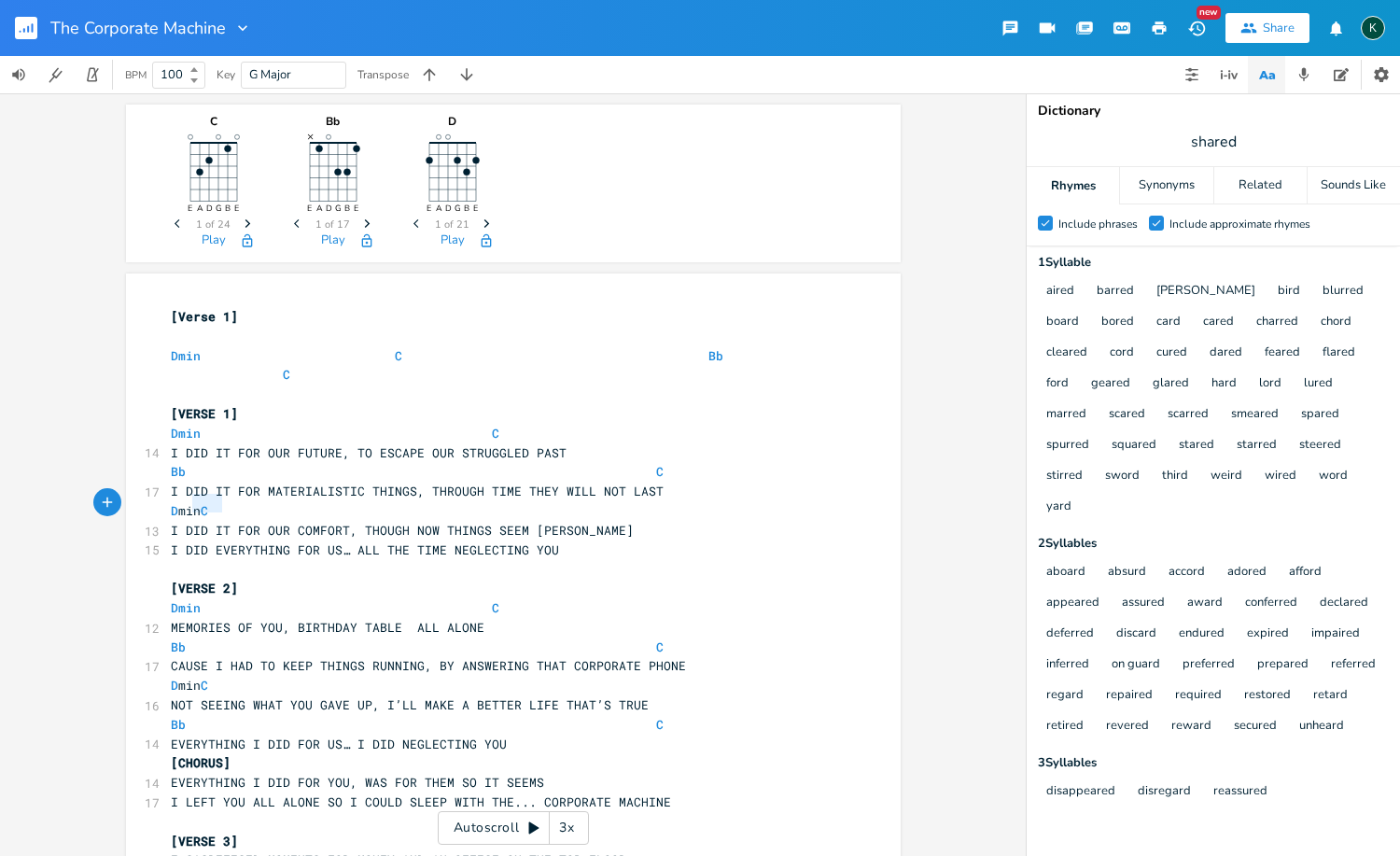
type textarea "min"
drag, startPoint x: 193, startPoint y: 503, endPoint x: 182, endPoint y: 503, distance: 11.0
click at [182, 503] on span "D min C" at bounding box center [189, 511] width 37 height 17
type textarea "D min C"
drag, startPoint x: 519, startPoint y: 504, endPoint x: 85, endPoint y: 508, distance: 434.0
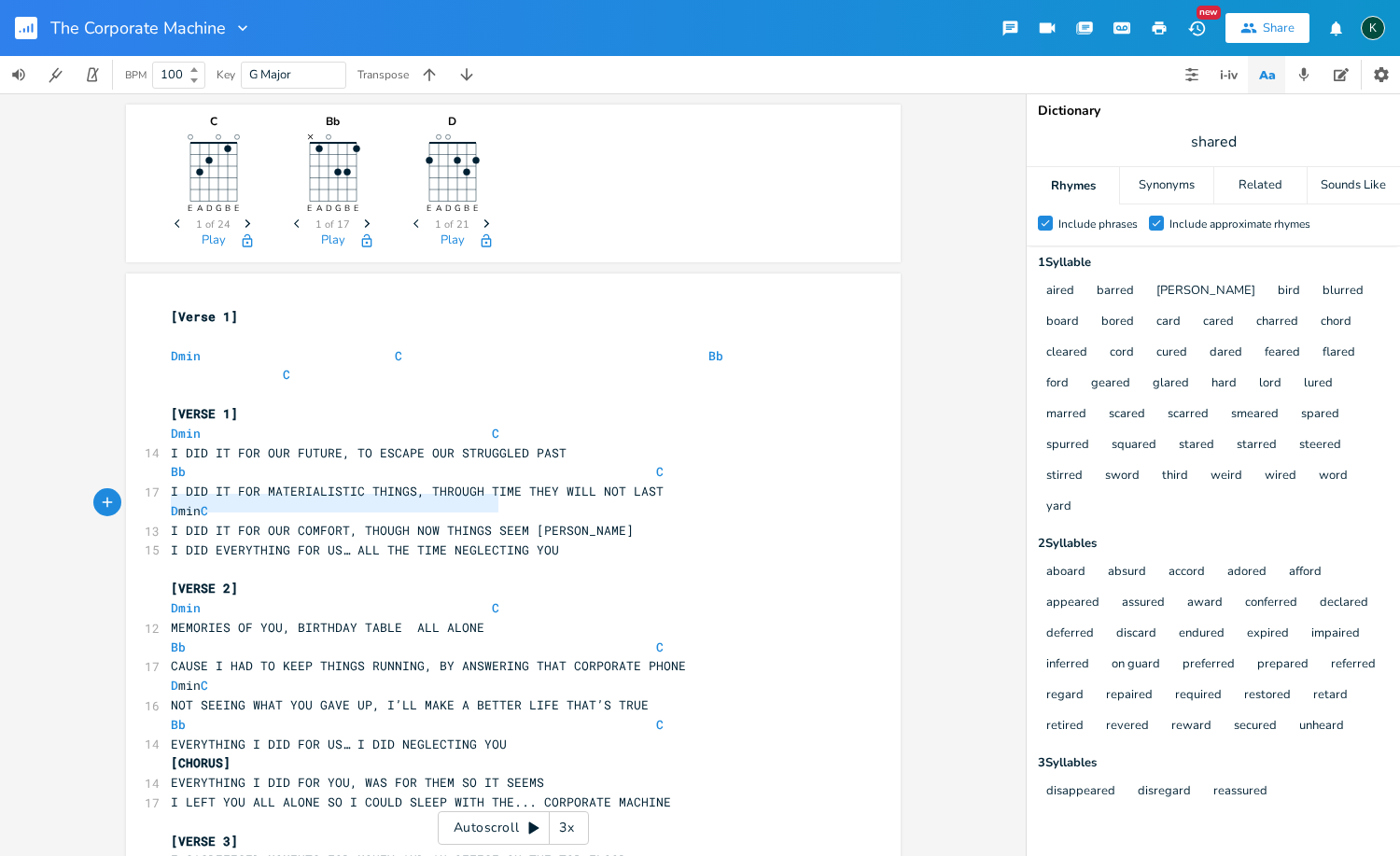
click at [85, 508] on div "C E A D G B E Previous 1 of 24 Next Play Bb E A D G B E × Previous 1 of 17 Next…" at bounding box center [512, 474] width 1026 height 762
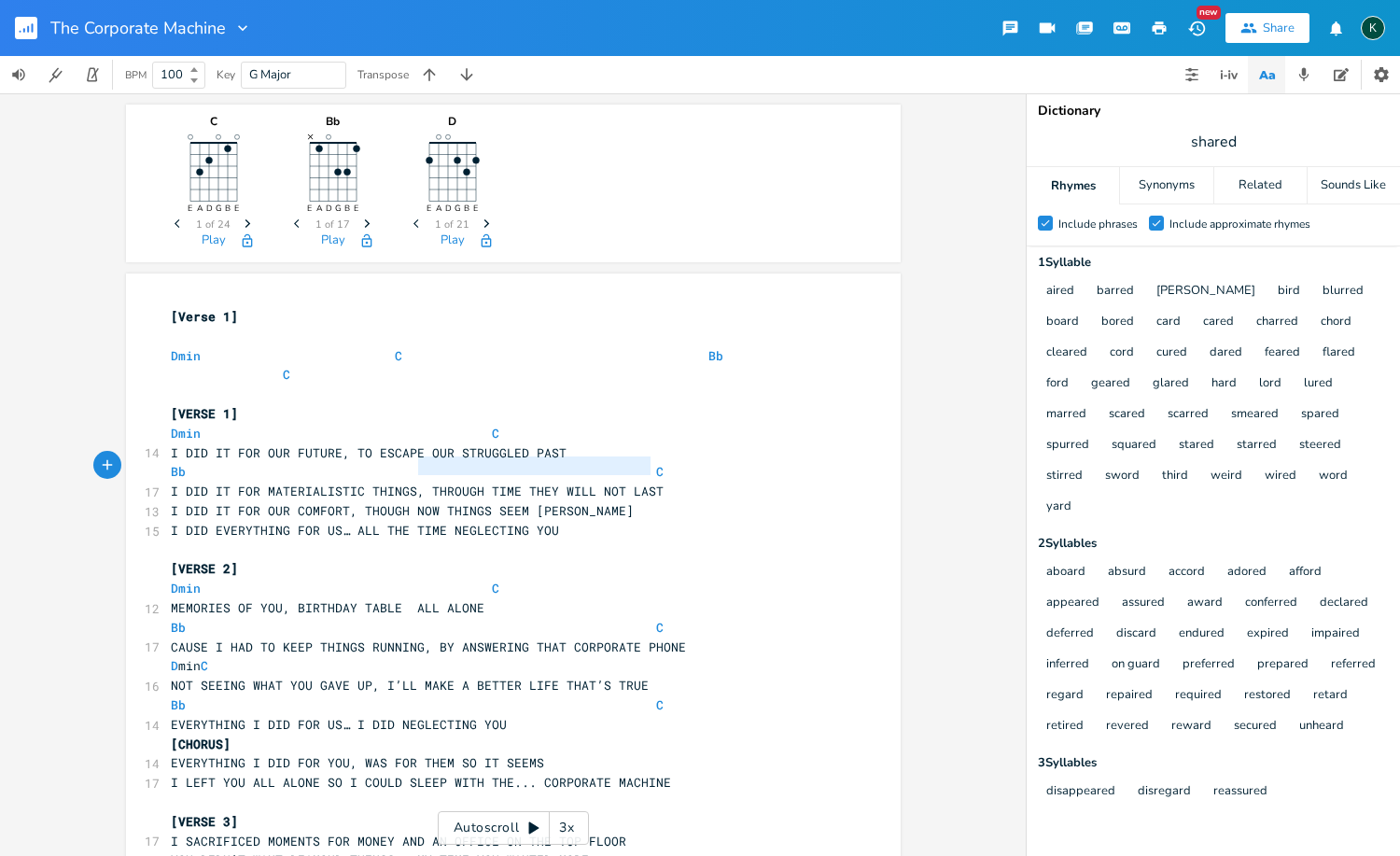
type textarea "I"
type textarea "Bb C"
drag, startPoint x: 409, startPoint y: 474, endPoint x: 115, endPoint y: 468, distance: 294.1
click at [115, 468] on div "C E A D G B E Previous 1 of 24 Next Play Bb E A D G B E × Previous 1 of 17 Next…" at bounding box center [512, 474] width 1026 height 762
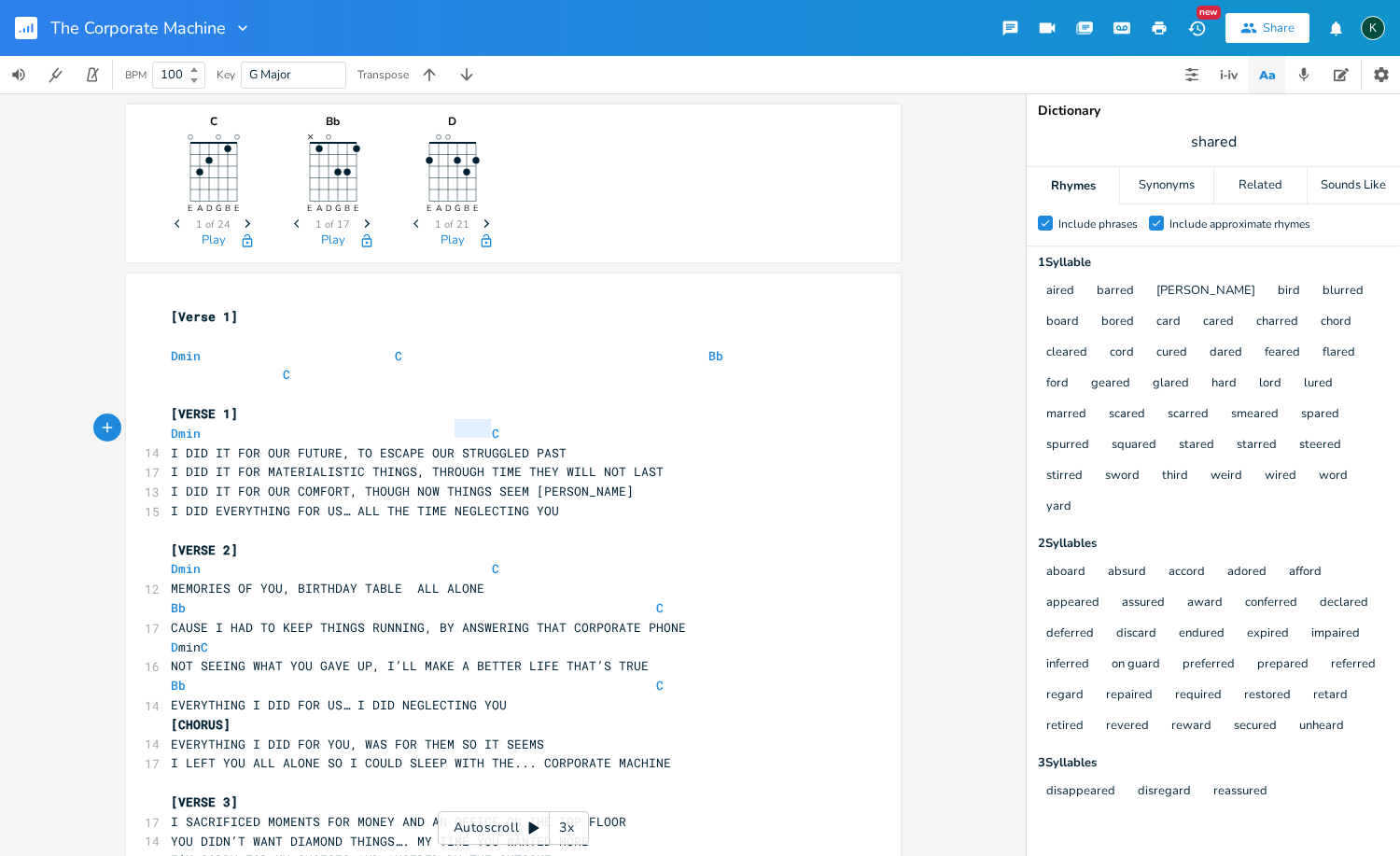
type textarea "I"
type textarea "Dmin C"
drag, startPoint x: 448, startPoint y: 431, endPoint x: 130, endPoint y: 430, distance: 318.0
click at [130, 430] on div "Dmin C x [Verse 1] ​ Dmin C Bb C ​ [VERSE 1] Dmin C 14 I DID IT FOR OUR FUTURE,…" at bounding box center [512, 837] width 774 height 1128
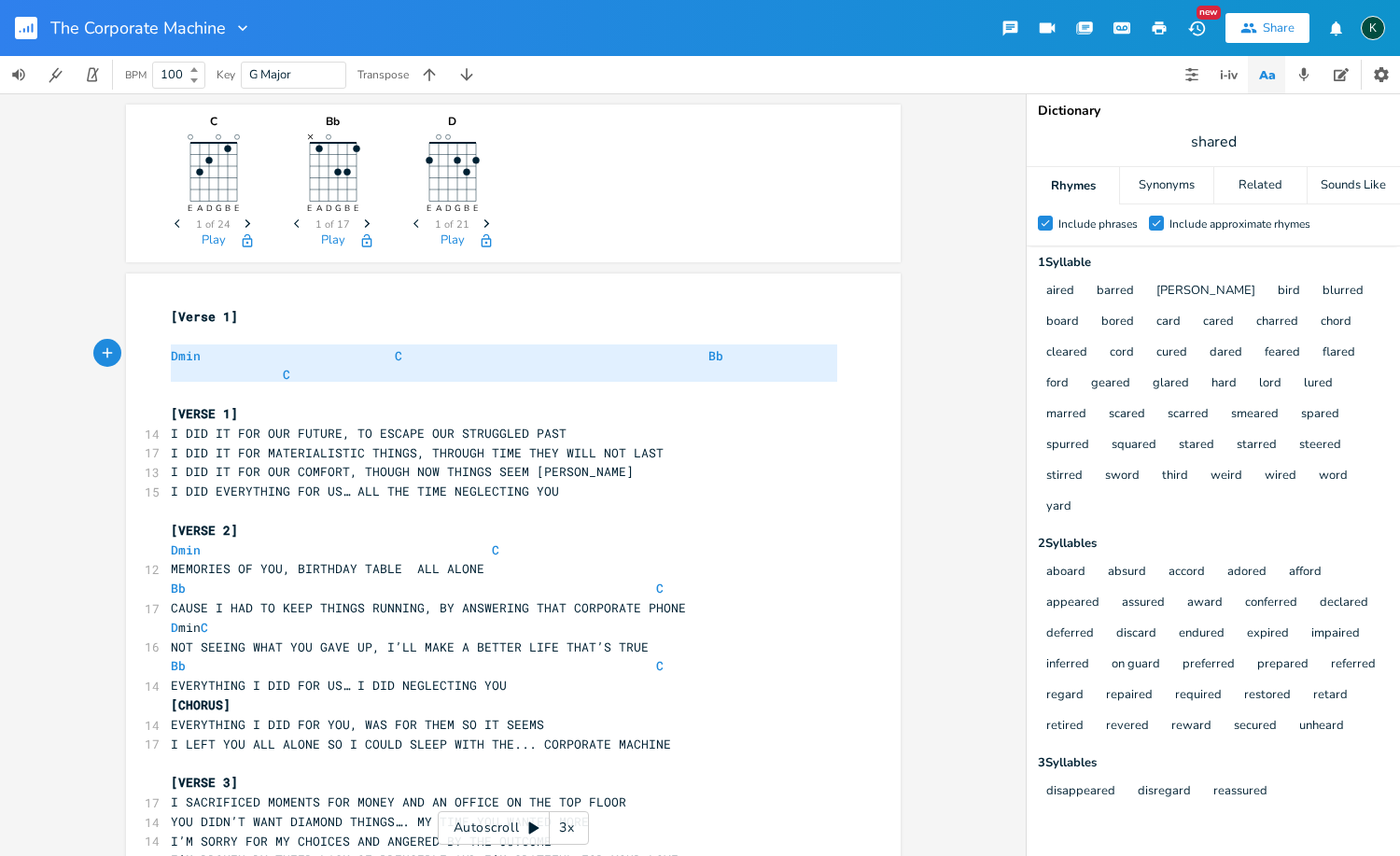
type textarea "[Verse 1] Dmin C Bb C"
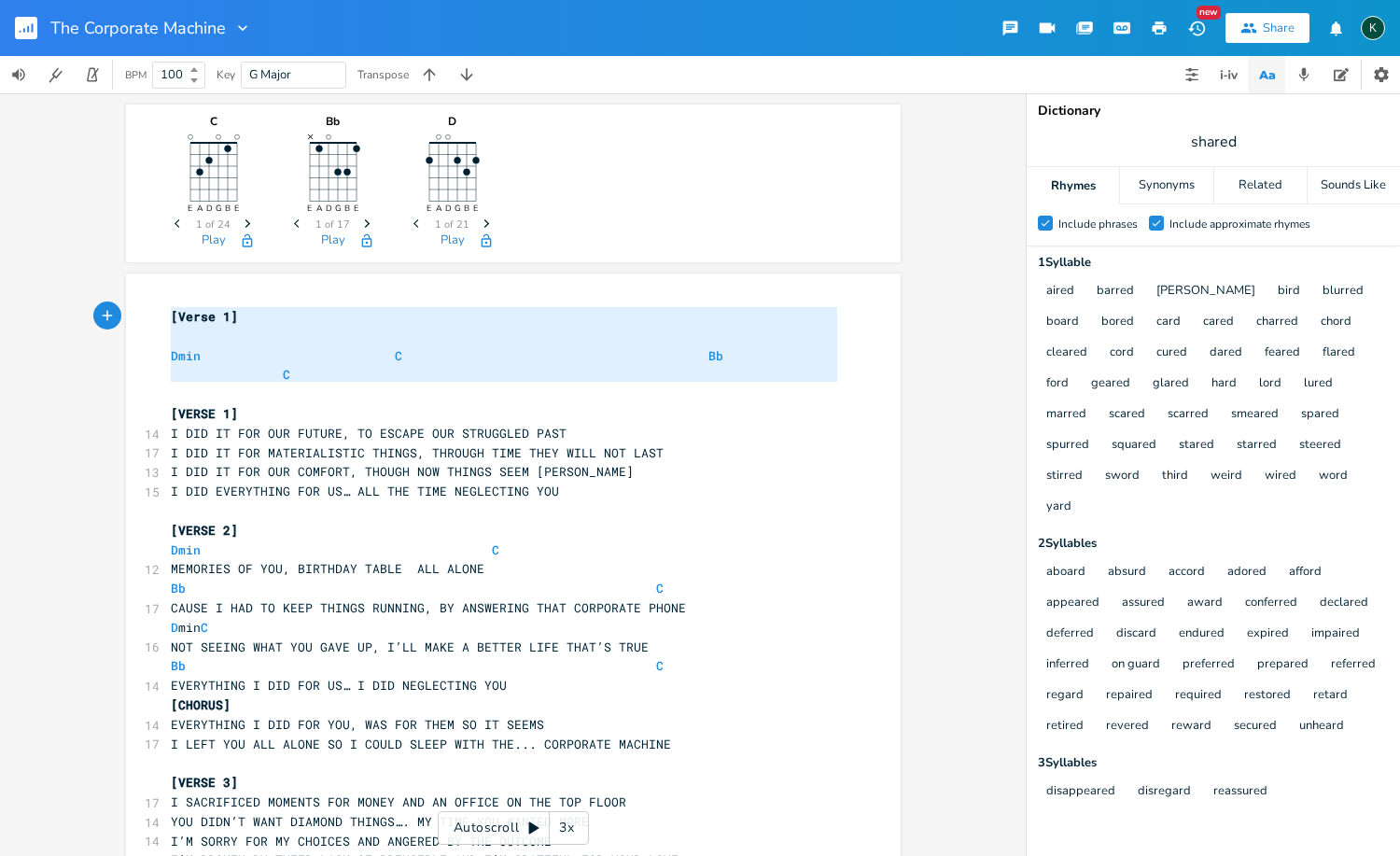
drag, startPoint x: 321, startPoint y: 388, endPoint x: 36, endPoint y: 321, distance: 292.8
click at [36, 321] on div "C E A D G B E Previous 1 of 24 Next Play Bb E A D G B E × Previous 1 of 17 Next…" at bounding box center [512, 474] width 1026 height 762
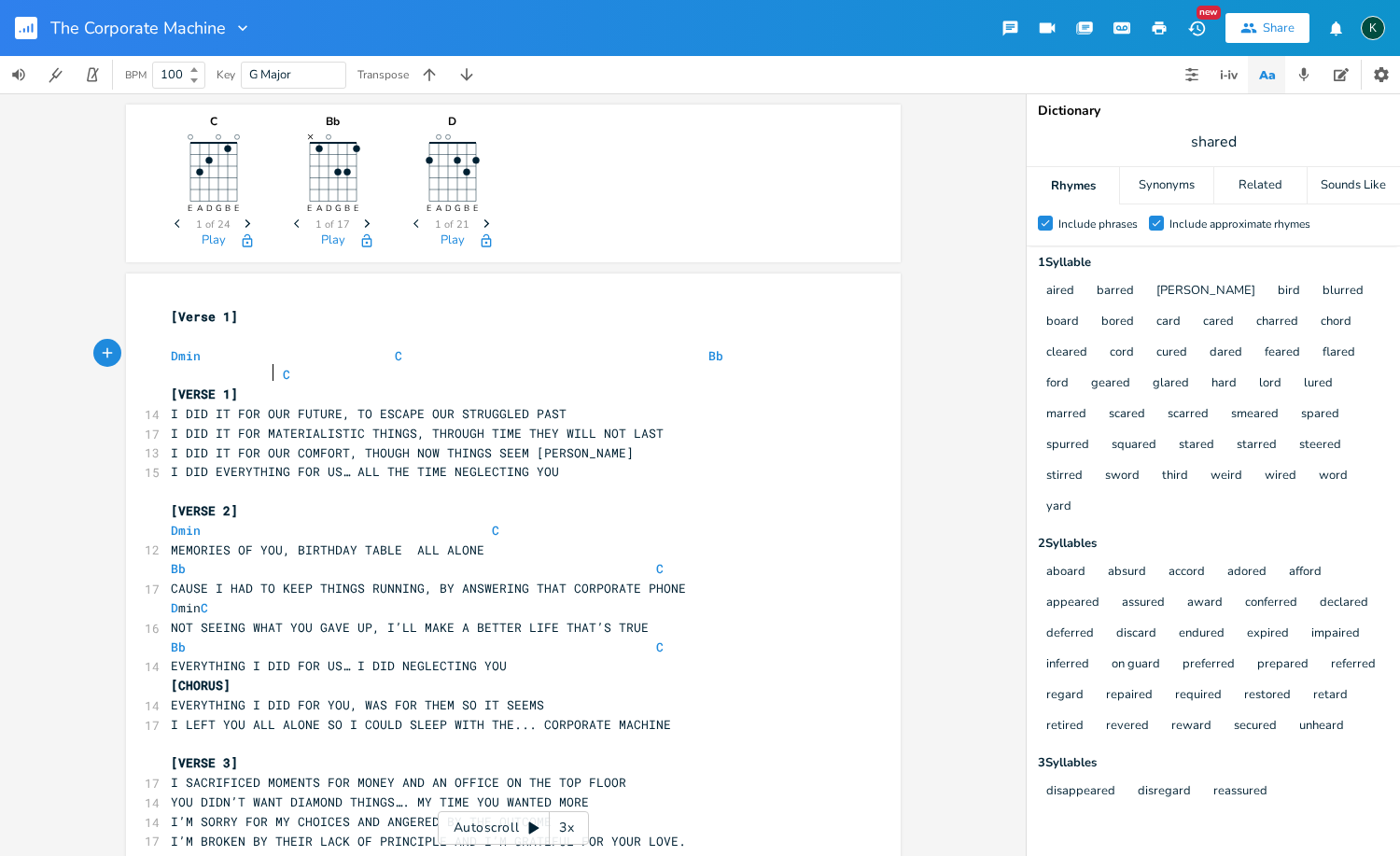
type textarea "[Verse 1] Dmin C Bb C"
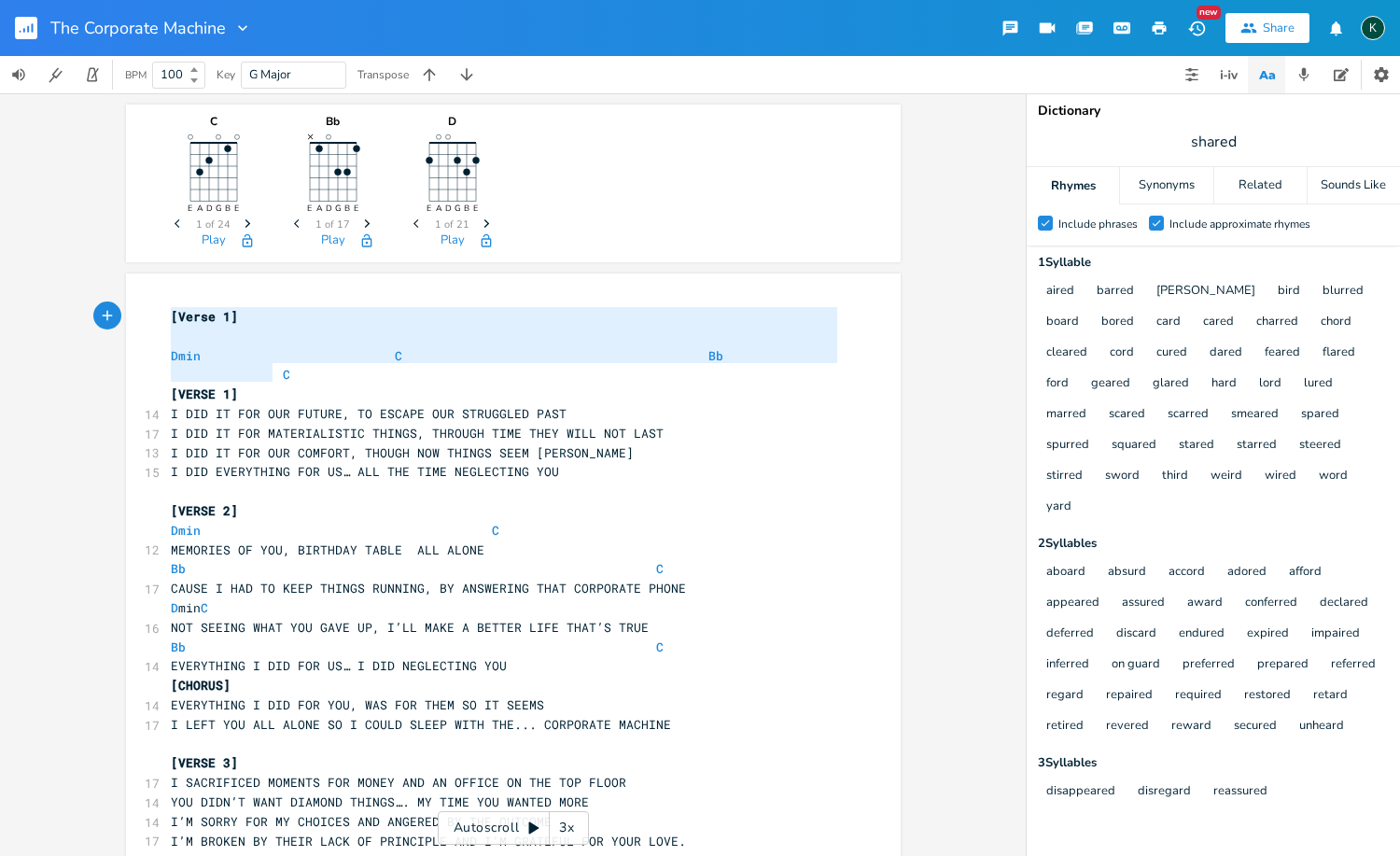
drag, startPoint x: 355, startPoint y: 371, endPoint x: 54, endPoint y: 286, distance: 312.8
click at [54, 286] on div "C E A D G B E Previous 1 of 24 Next Play Bb E A D G B E × Previous 1 of 17 Next…" at bounding box center [512, 474] width 1026 height 762
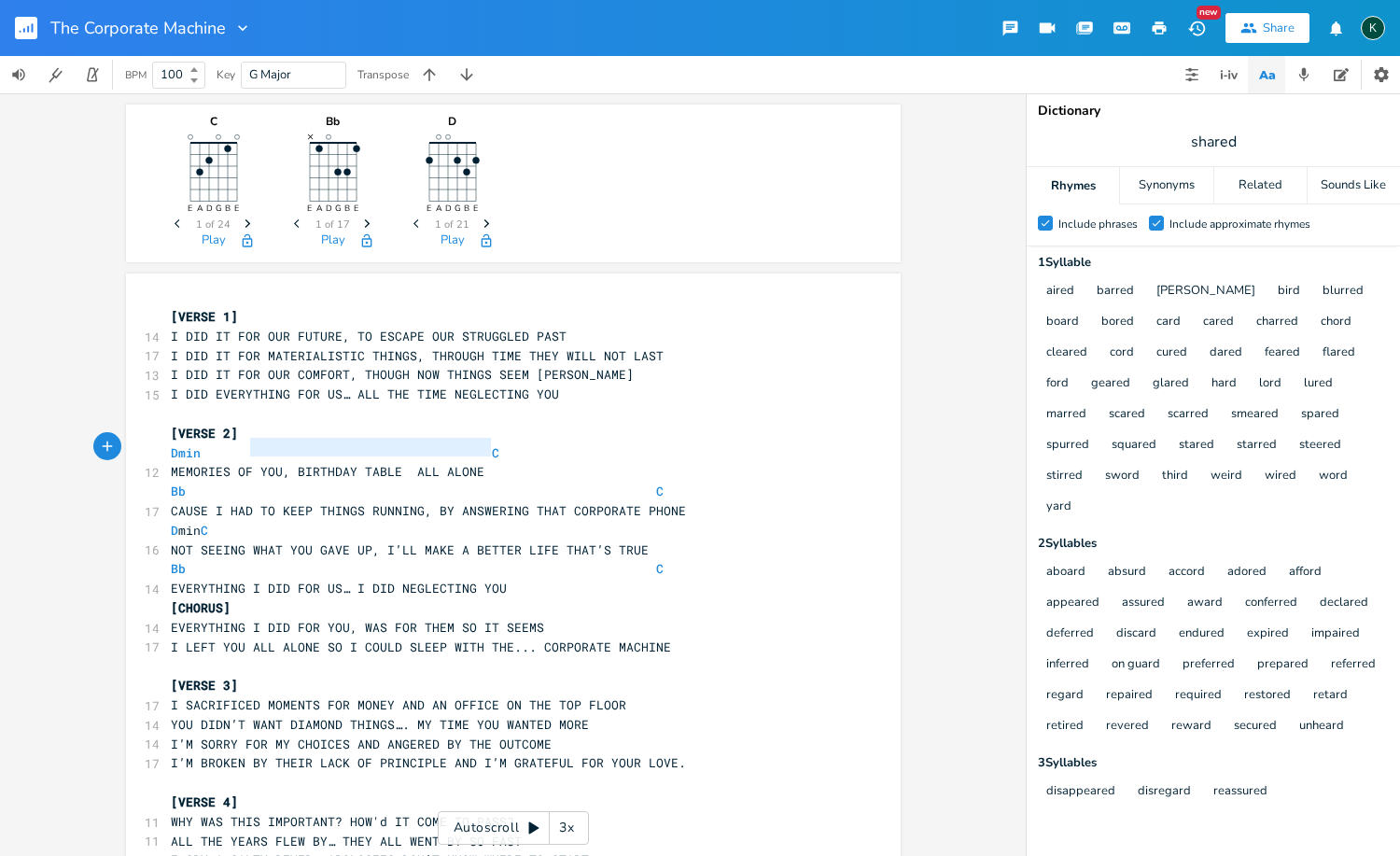
type textarea "Dmin C"
drag, startPoint x: 525, startPoint y: 445, endPoint x: 121, endPoint y: 452, distance: 404.1
click at [126, 452] on div "Dmin C x [VERSE 1] 14 I DID IT FOR OUR FUTURE, TO ESCAPE OUR STRUGGLED PAST 17 …" at bounding box center [512, 778] width 774 height 1011
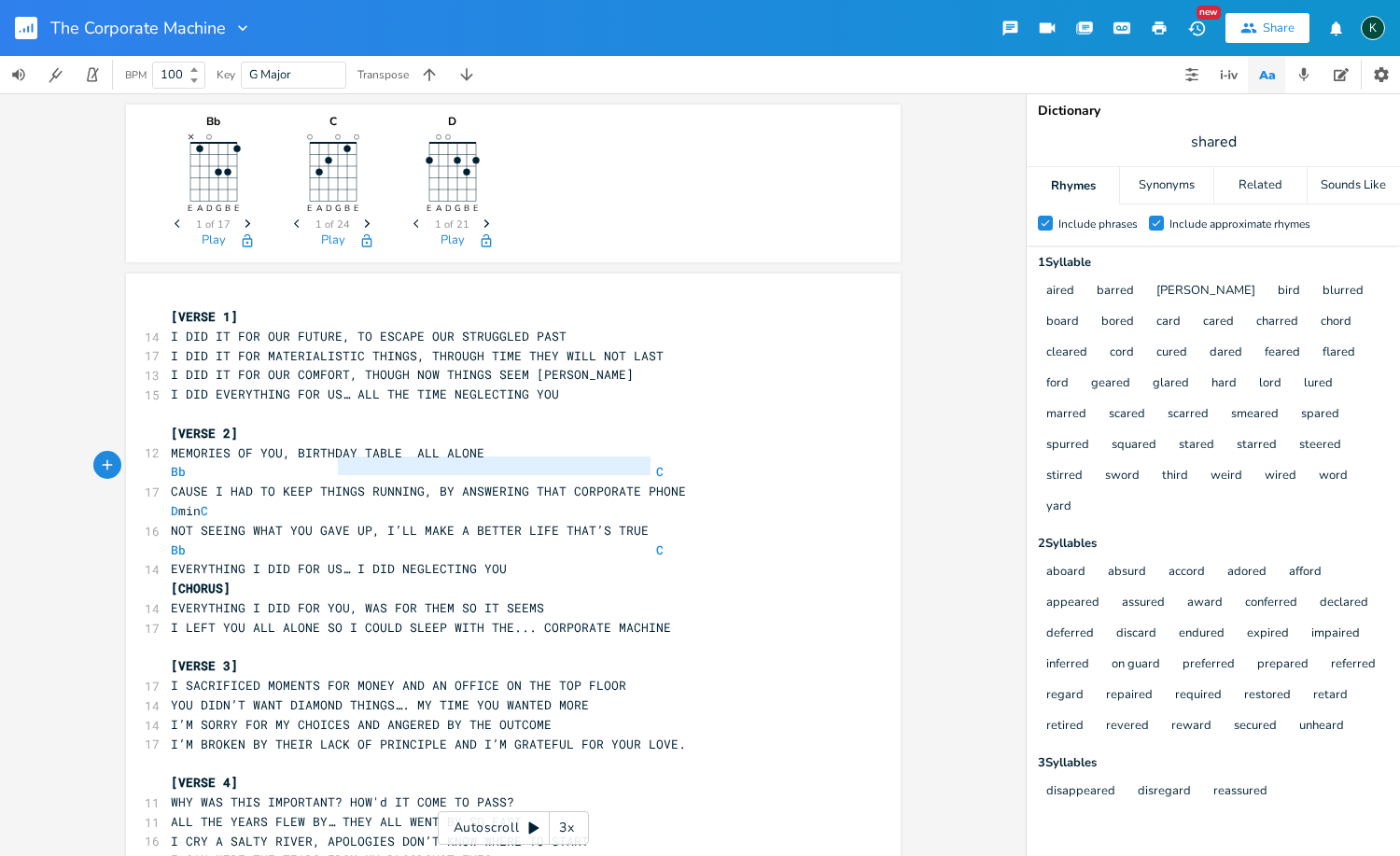
type textarea "Bb C"
drag, startPoint x: 663, startPoint y: 464, endPoint x: 96, endPoint y: 461, distance: 567.0
click at [96, 461] on div "Bb E A D G B E × Previous 1 of 17 Next Play C E A D G B E Previous 1 of 24 Next…" at bounding box center [512, 474] width 1026 height 762
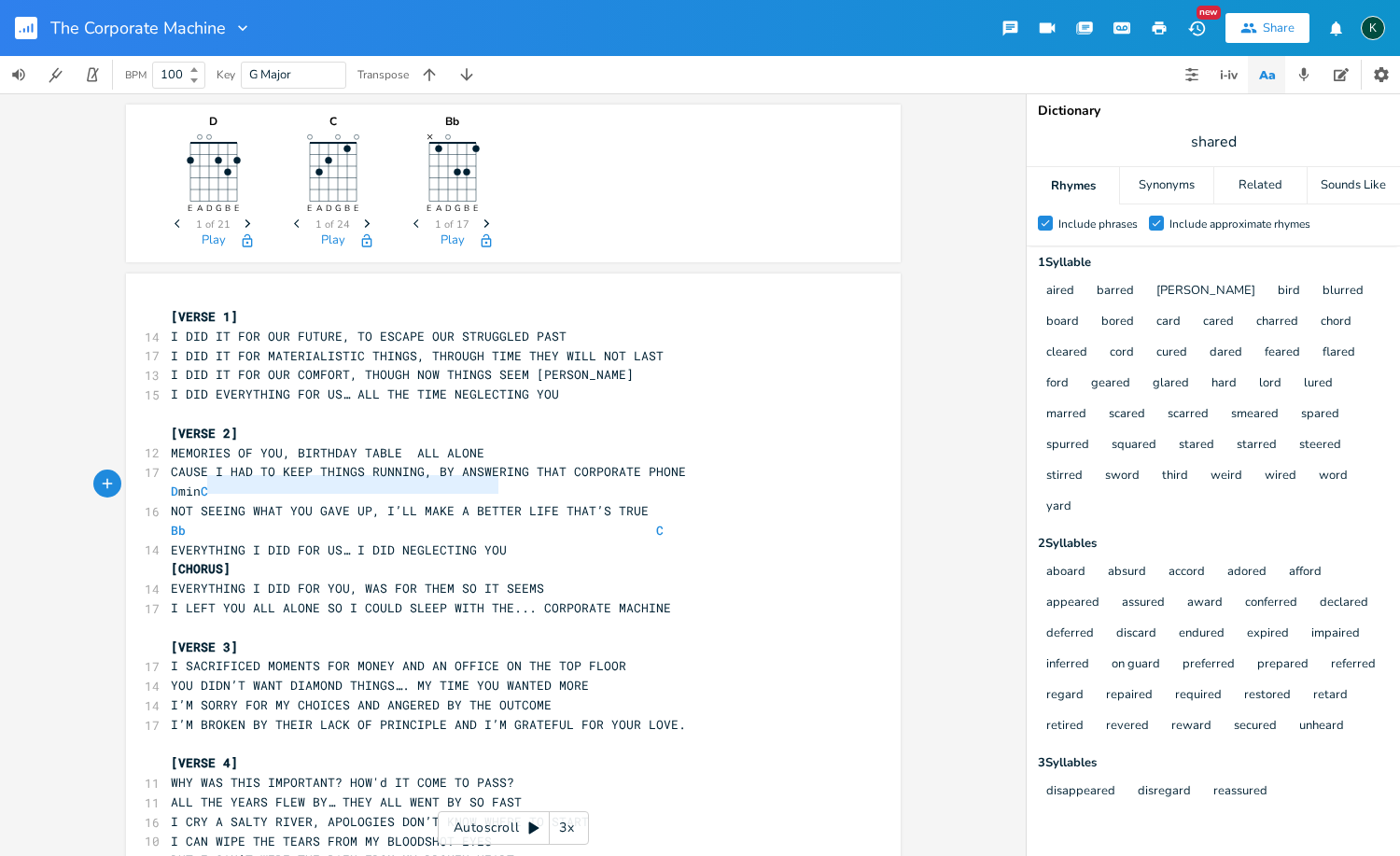
type textarea "D min C"
drag, startPoint x: 593, startPoint y: 484, endPoint x: 118, endPoint y: 488, distance: 475.0
click at [118, 488] on div "D E A D G B E Previous 1 of 21 Next Play C E A D G B E Previous 1 of 24 Next Pl…" at bounding box center [512, 474] width 1026 height 762
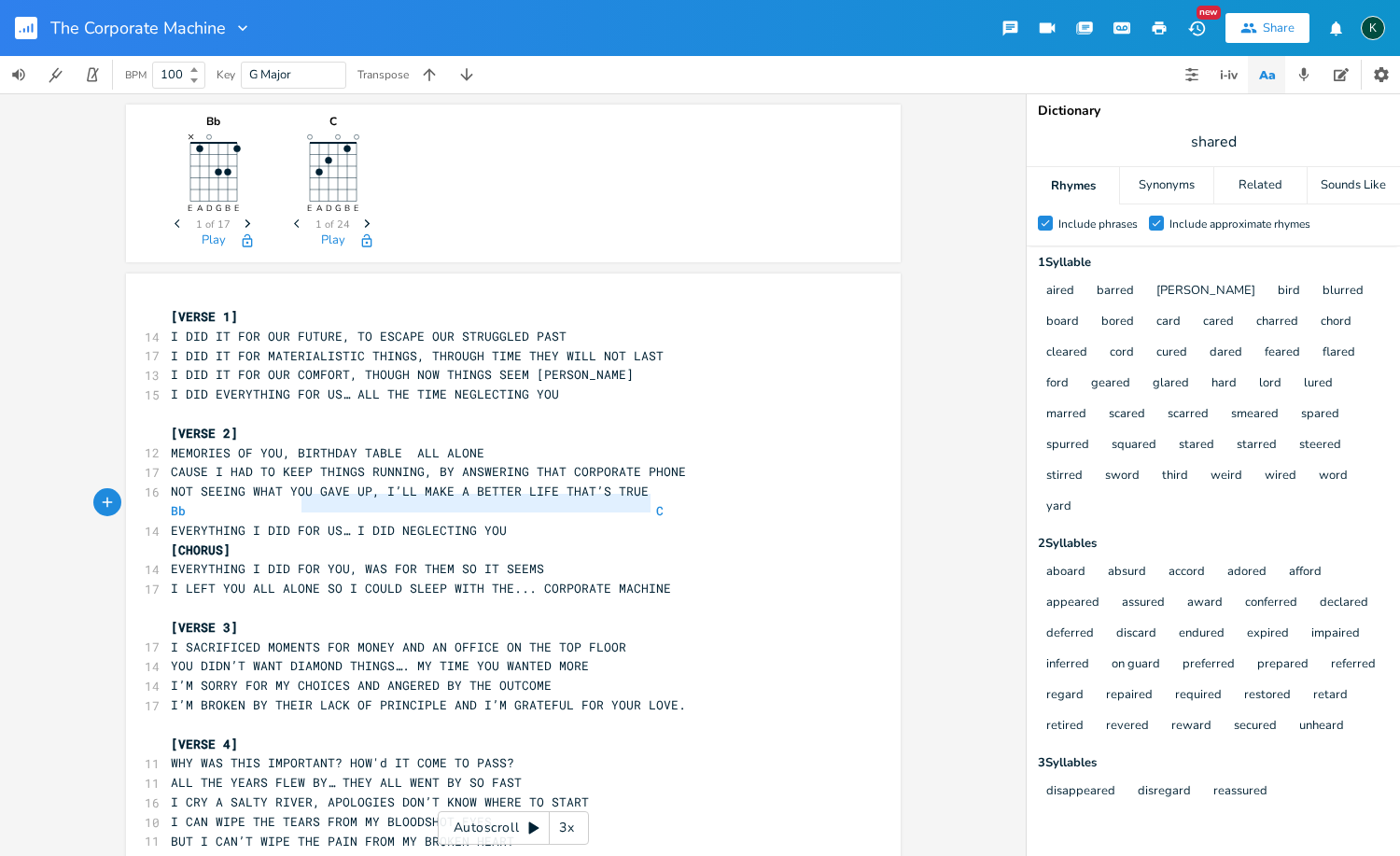
type textarea "Bb C"
drag, startPoint x: 697, startPoint y: 498, endPoint x: 124, endPoint y: 494, distance: 573.0
click at [126, 494] on div "Bb C x [VERSE 1] 14 I DID IT FOR OUR FUTURE, TO ESCAPE OUR STRUGGLED PAST 17 I …" at bounding box center [512, 749] width 774 height 953
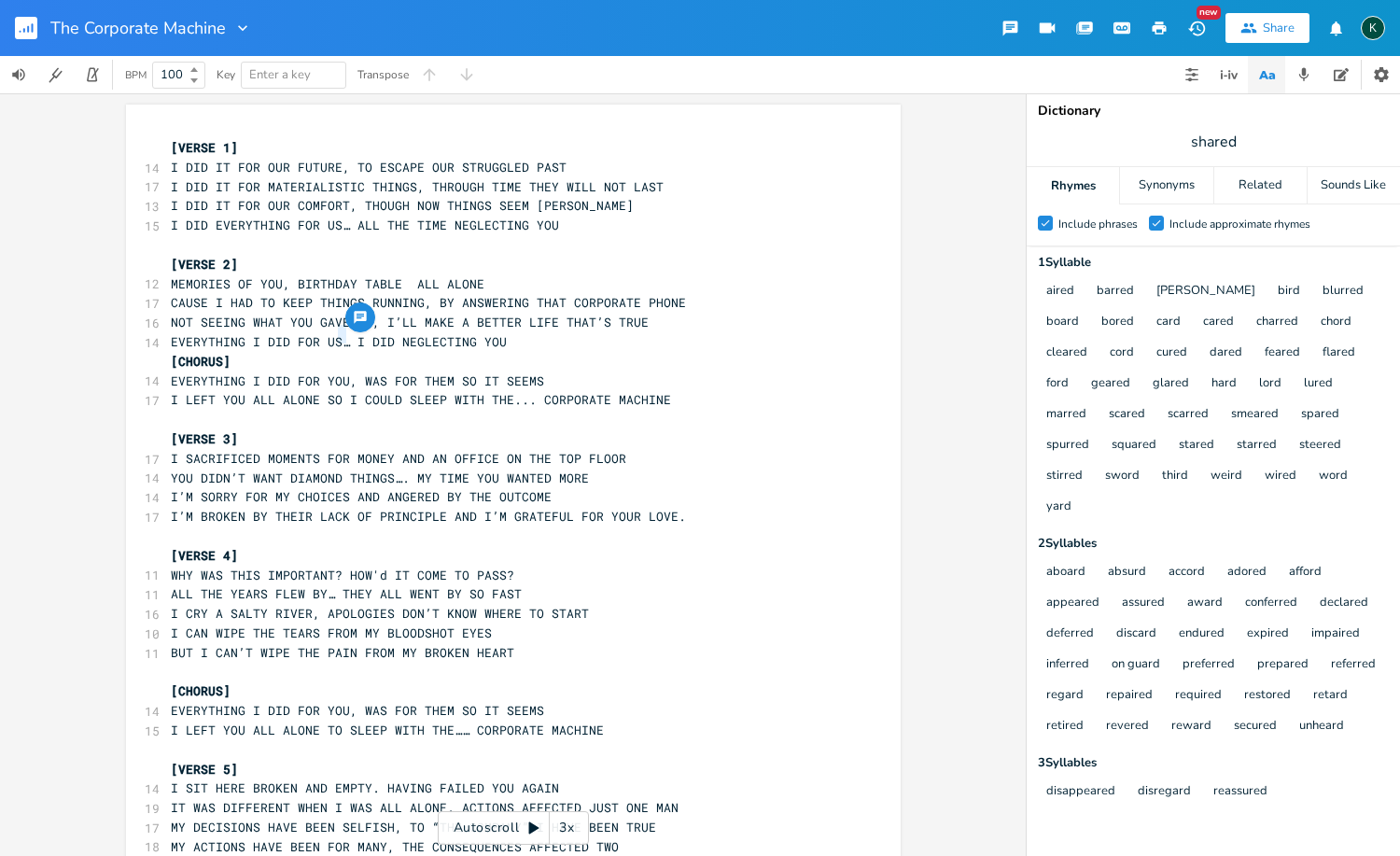
click at [342, 343] on pre "EVERYTHING I DID FOR US… I DID NEGLECTING YOU" at bounding box center [504, 342] width 674 height 19
type textarea "..."
click at [171, 356] on span "[CHORUS]" at bounding box center [201, 362] width 59 height 17
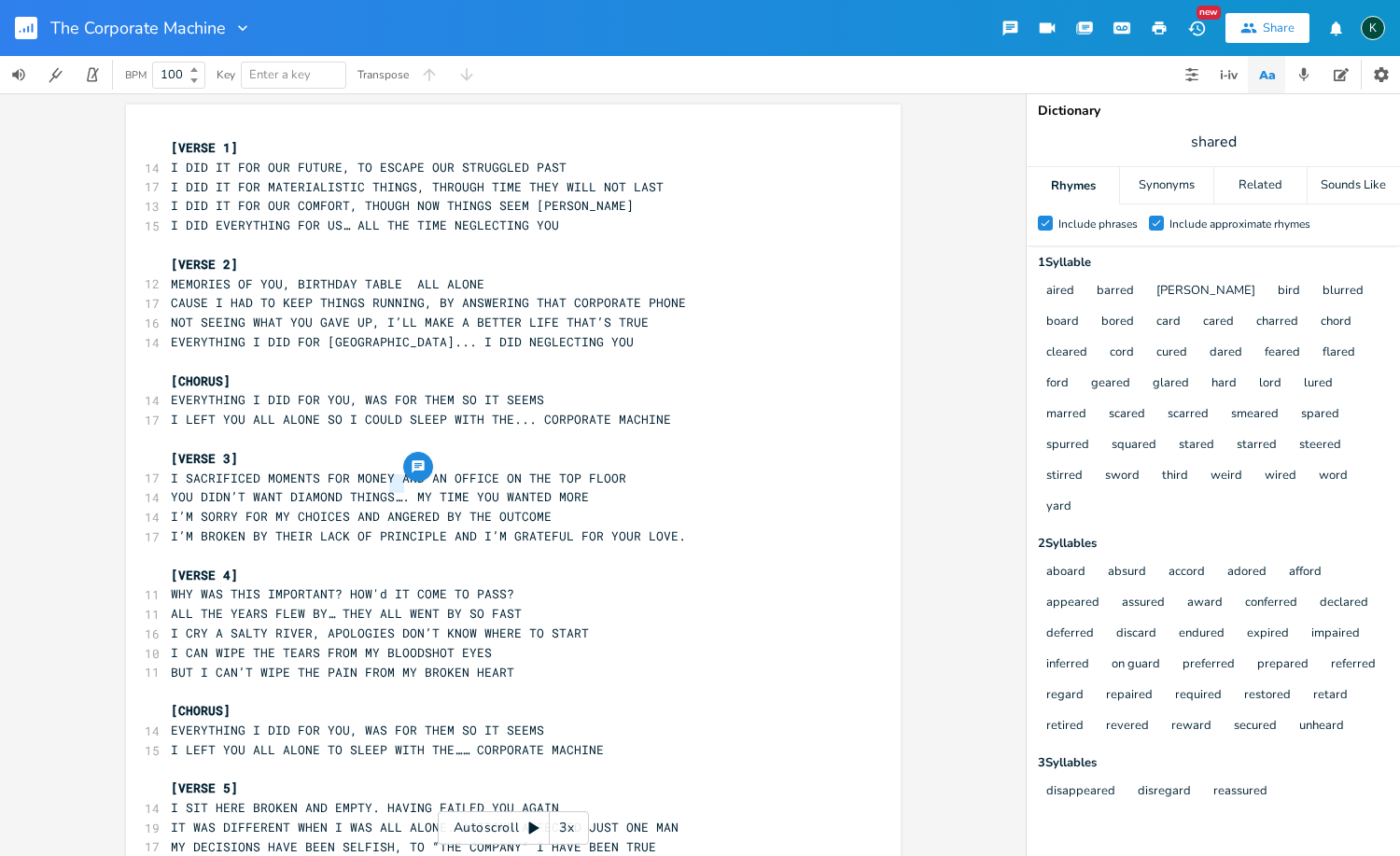
drag, startPoint x: 384, startPoint y: 486, endPoint x: 395, endPoint y: 484, distance: 11.2
click at [395, 488] on span "YOU DIDN’T WANT DIAMOND THINGS…. MY TIME YOU WANTED MORE" at bounding box center [380, 497] width 418 height 17
type textarea "..."
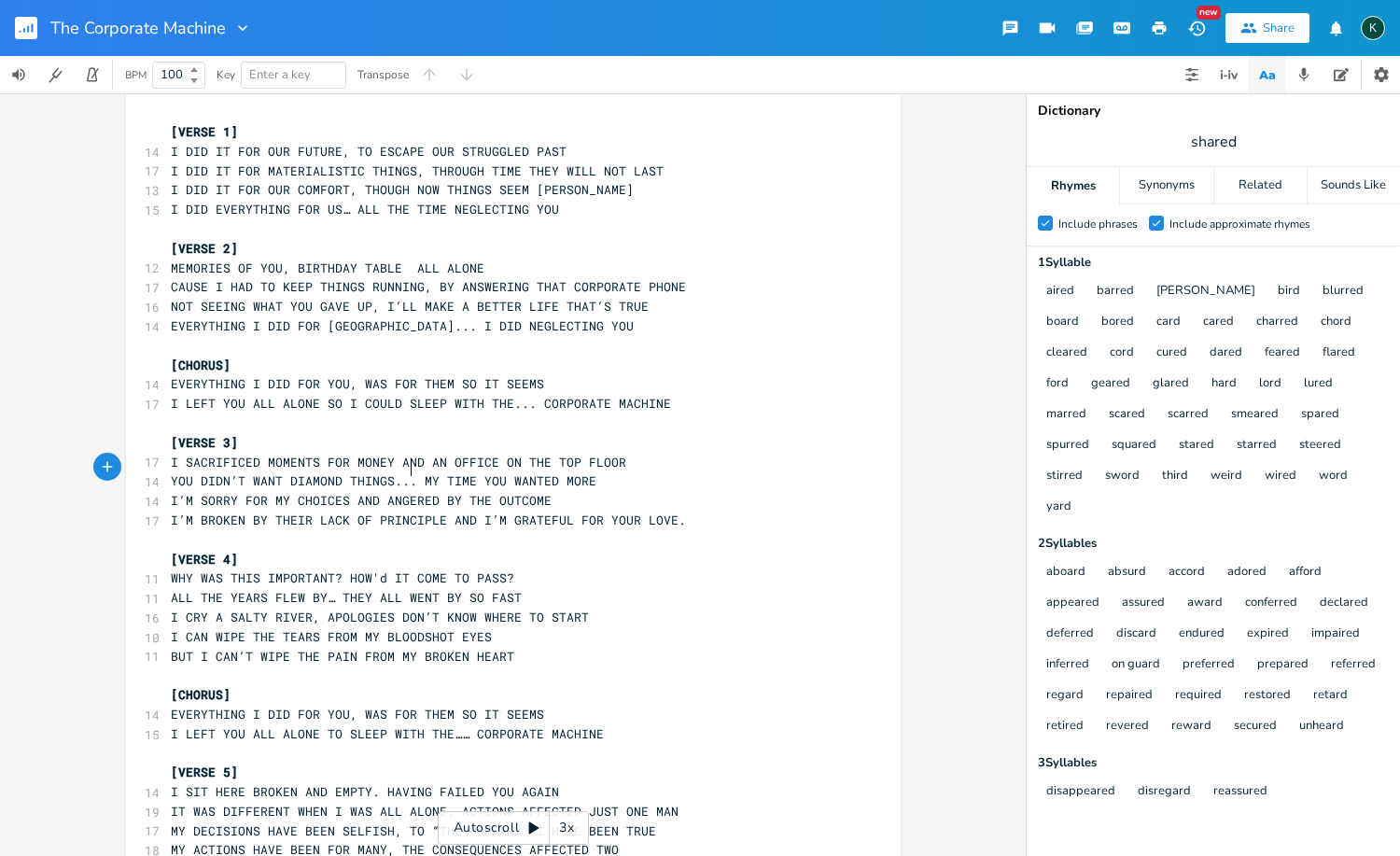
scroll to position [19, 0]
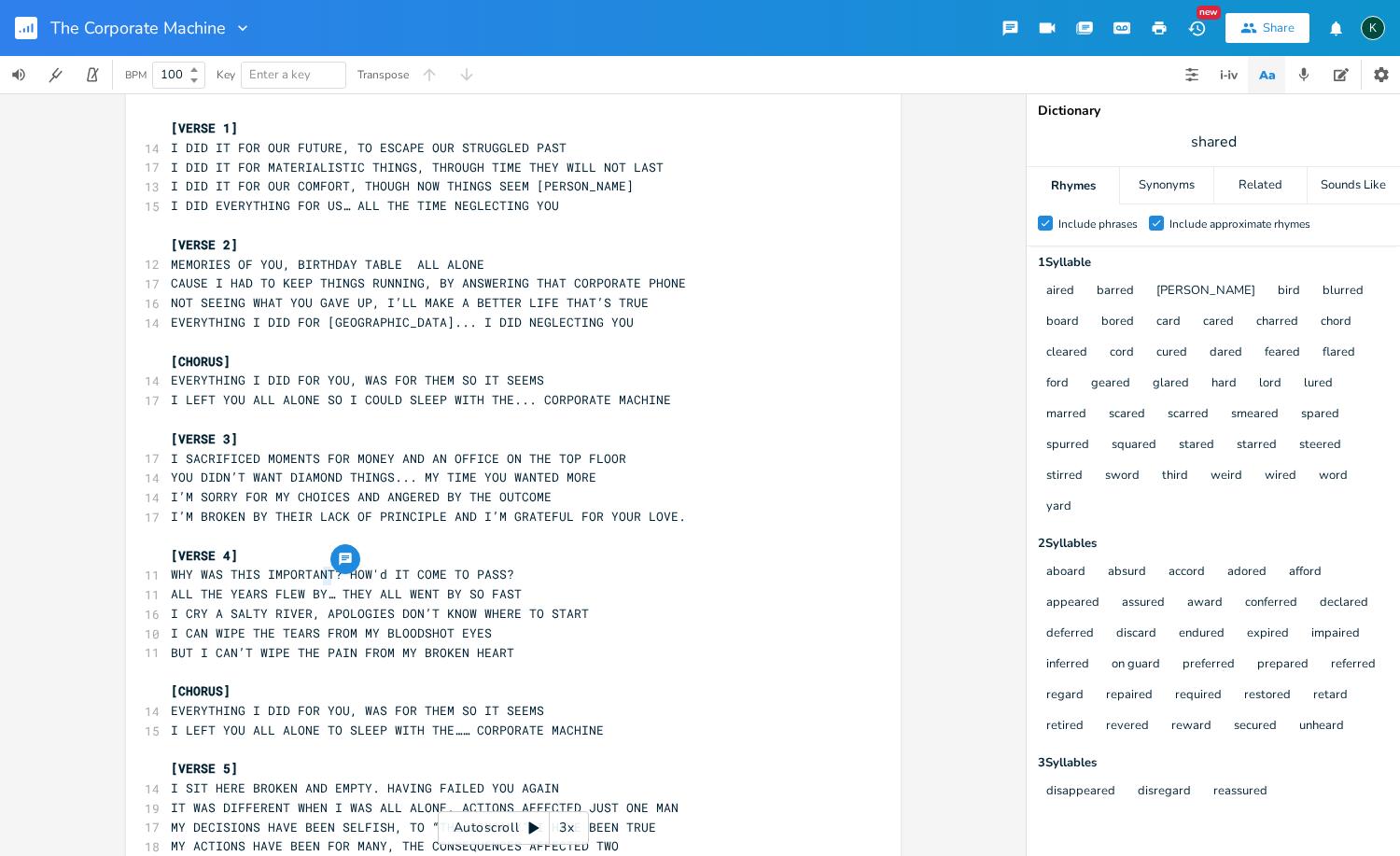
click at [325, 585] on span "ALL THE YEARS FLEW BY… THEY ALL WENT BY SO FAST" at bounding box center [346, 594] width 351 height 17
type textarea "..."
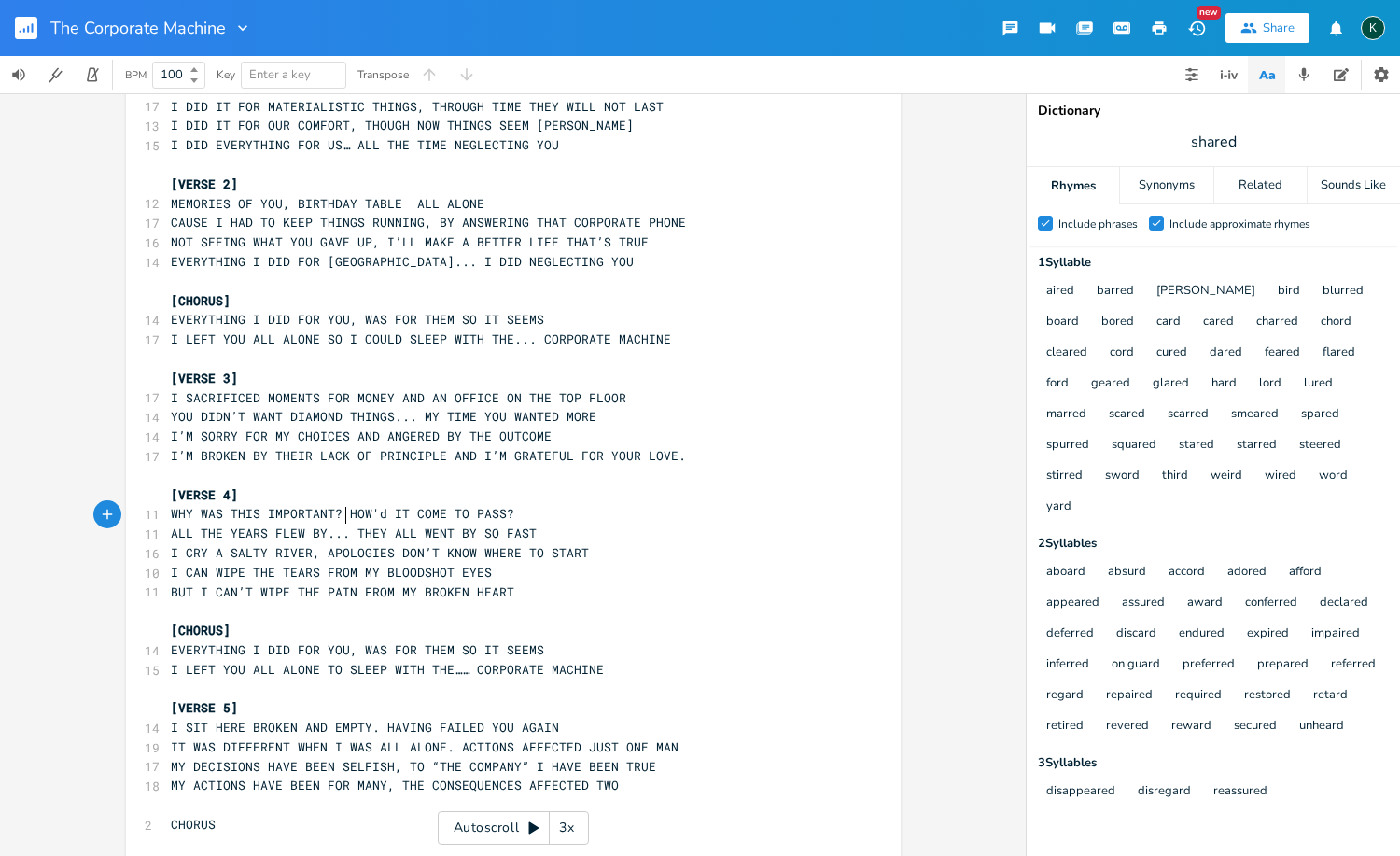
scroll to position [118, 0]
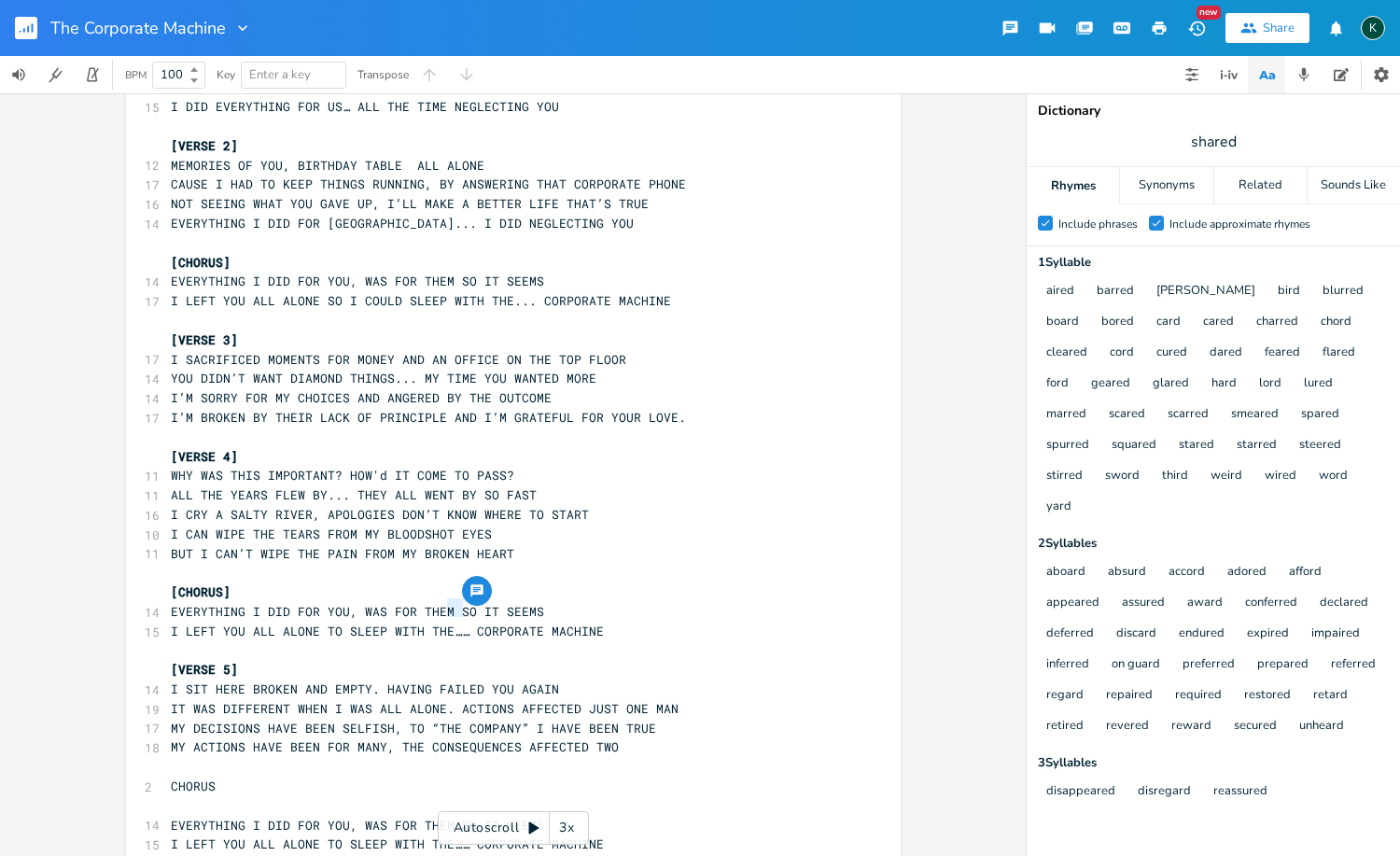
drag, startPoint x: 440, startPoint y: 616, endPoint x: 456, endPoint y: 615, distance: 16.0
click at [456, 622] on pre "I LEFT YOU ALL ALONE TO SLEEP WITH THE…… CORPORATE MACHINE" at bounding box center [504, 631] width 674 height 19
type textarea "..."
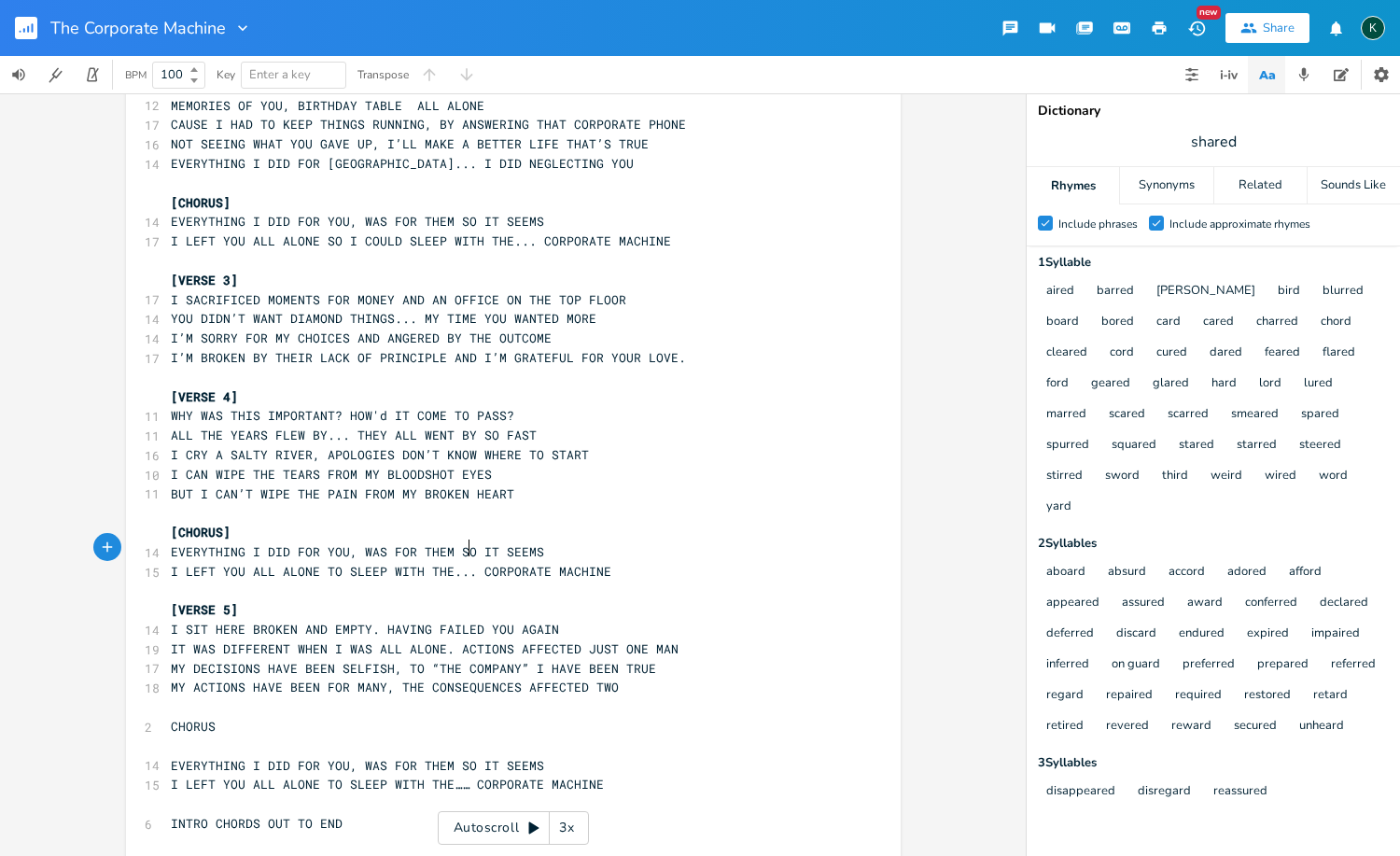
click at [171, 718] on span "CHORUS" at bounding box center [193, 726] width 45 height 17
type textarea "["
click at [218, 717] on pre "[CHORUS" at bounding box center [504, 726] width 674 height 19
type textarea "]"
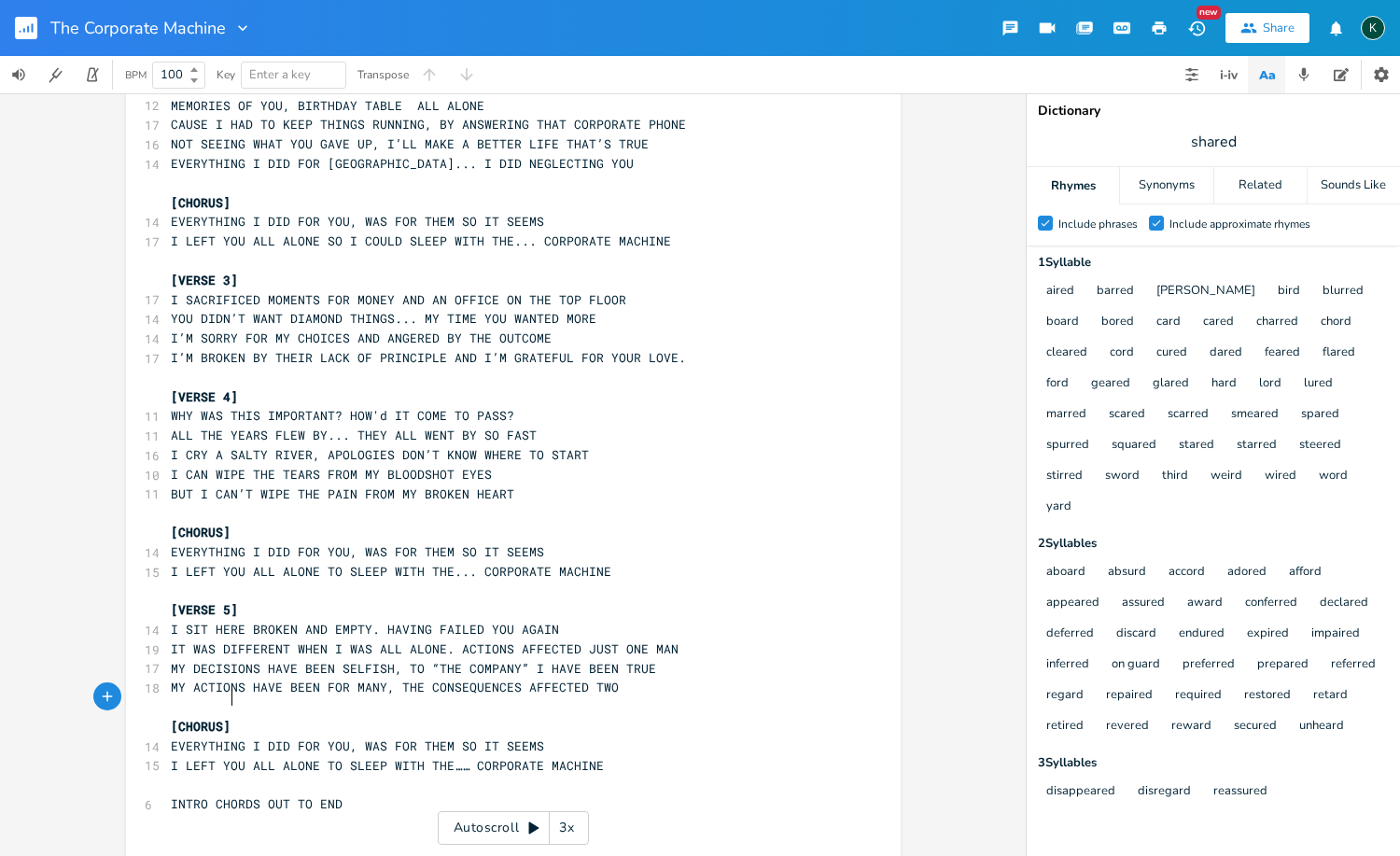
scroll to position [159, 0]
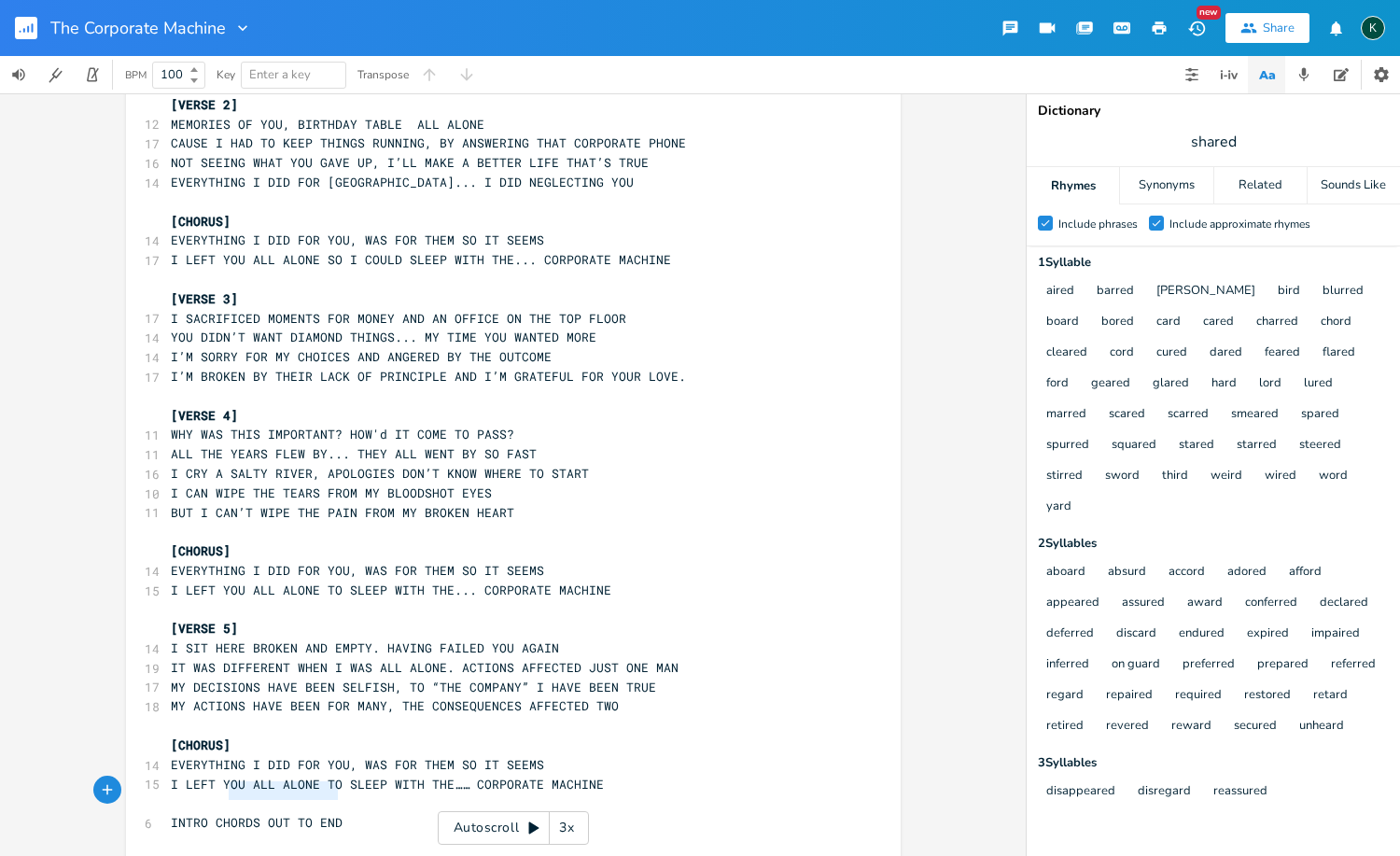
type textarea "INTRO CHORDS OUT TO END"
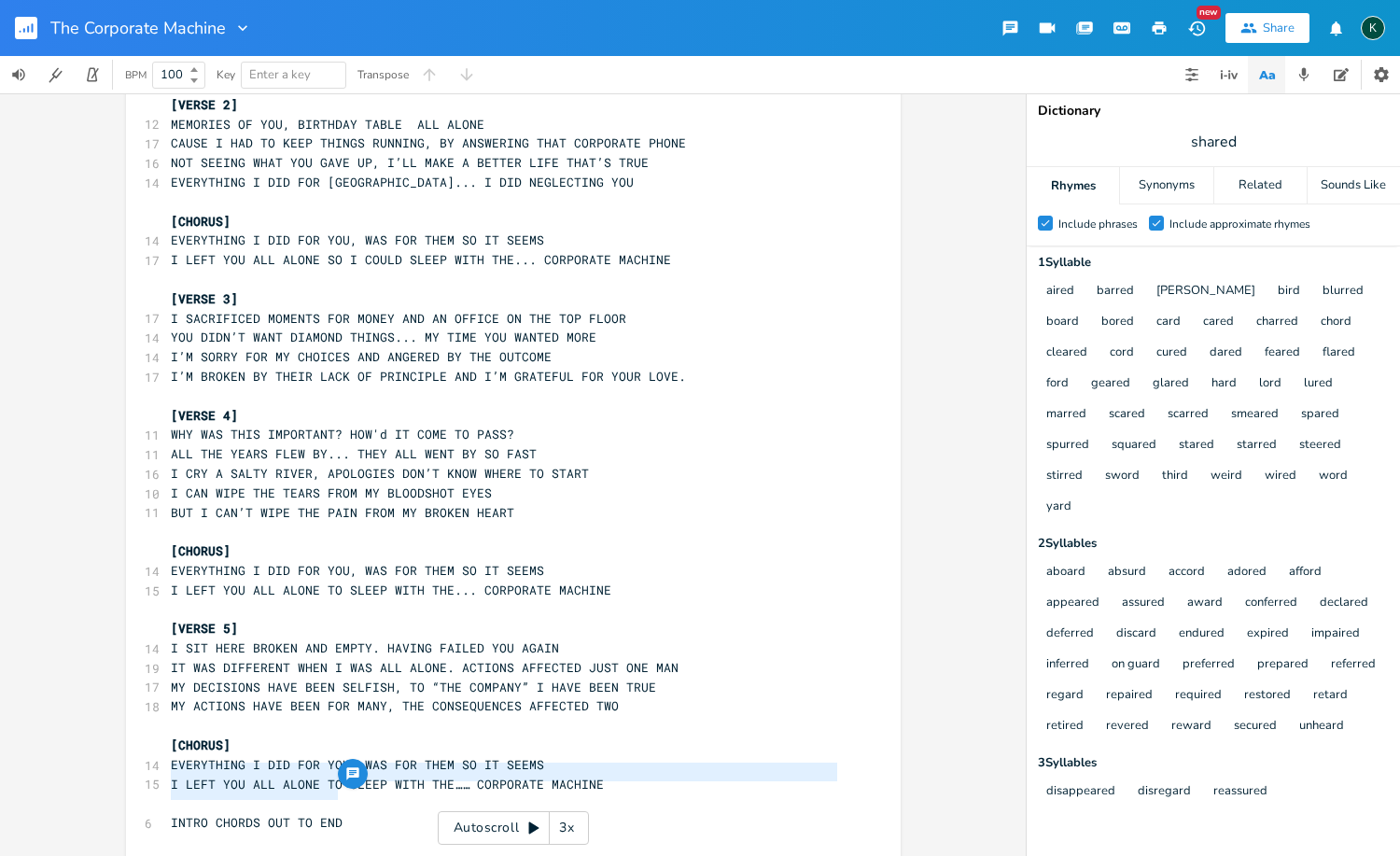
drag, startPoint x: 346, startPoint y: 793, endPoint x: 106, endPoint y: 776, distance: 240.6
click at [106, 776] on div "INTRO CHORDS OUT TO END x [VERSE 1] 14 I DID IT FOR OUR FUTURE, TO ESCAPE OUR S…" at bounding box center [512, 474] width 1026 height 762
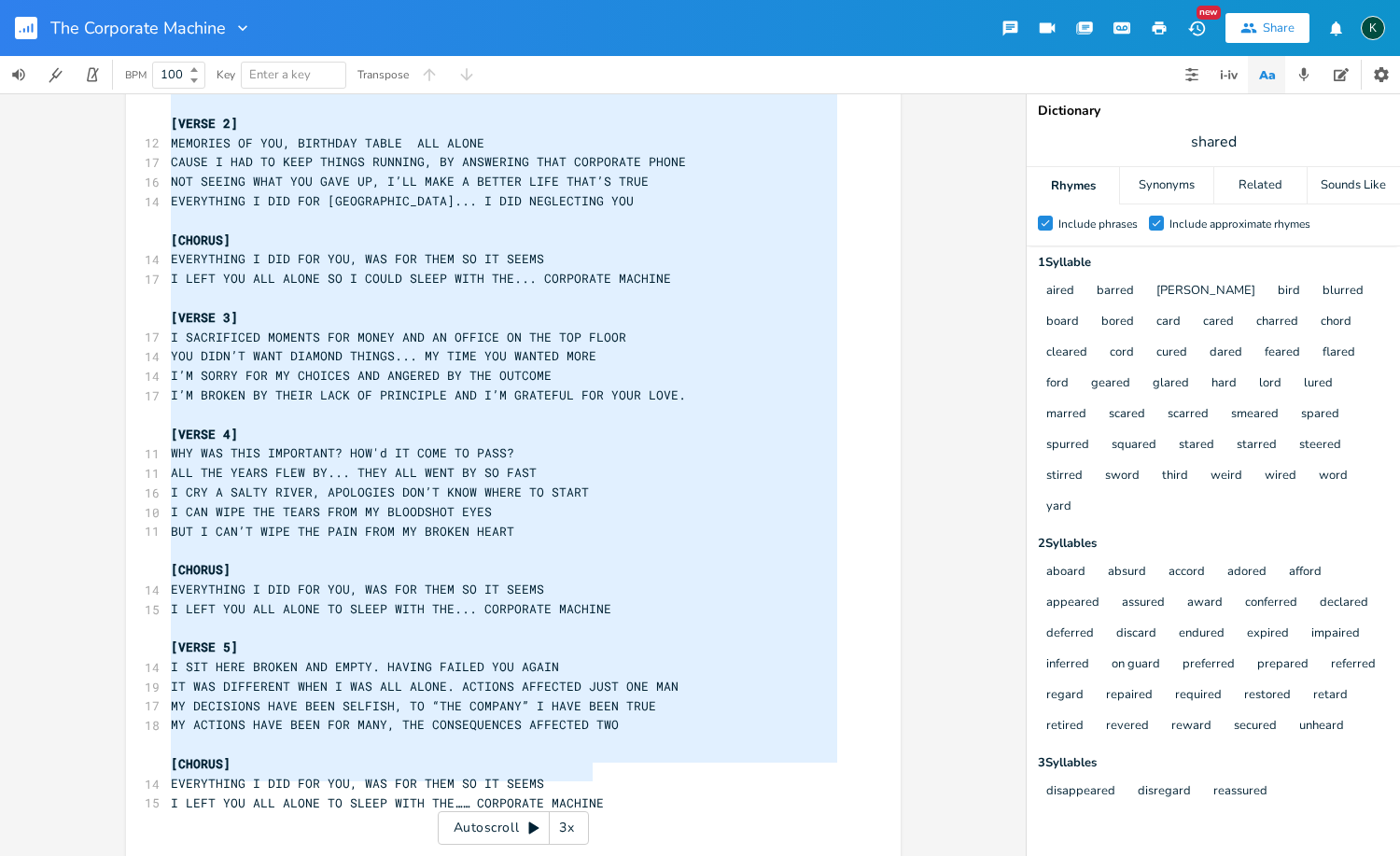
scroll to position [20, 0]
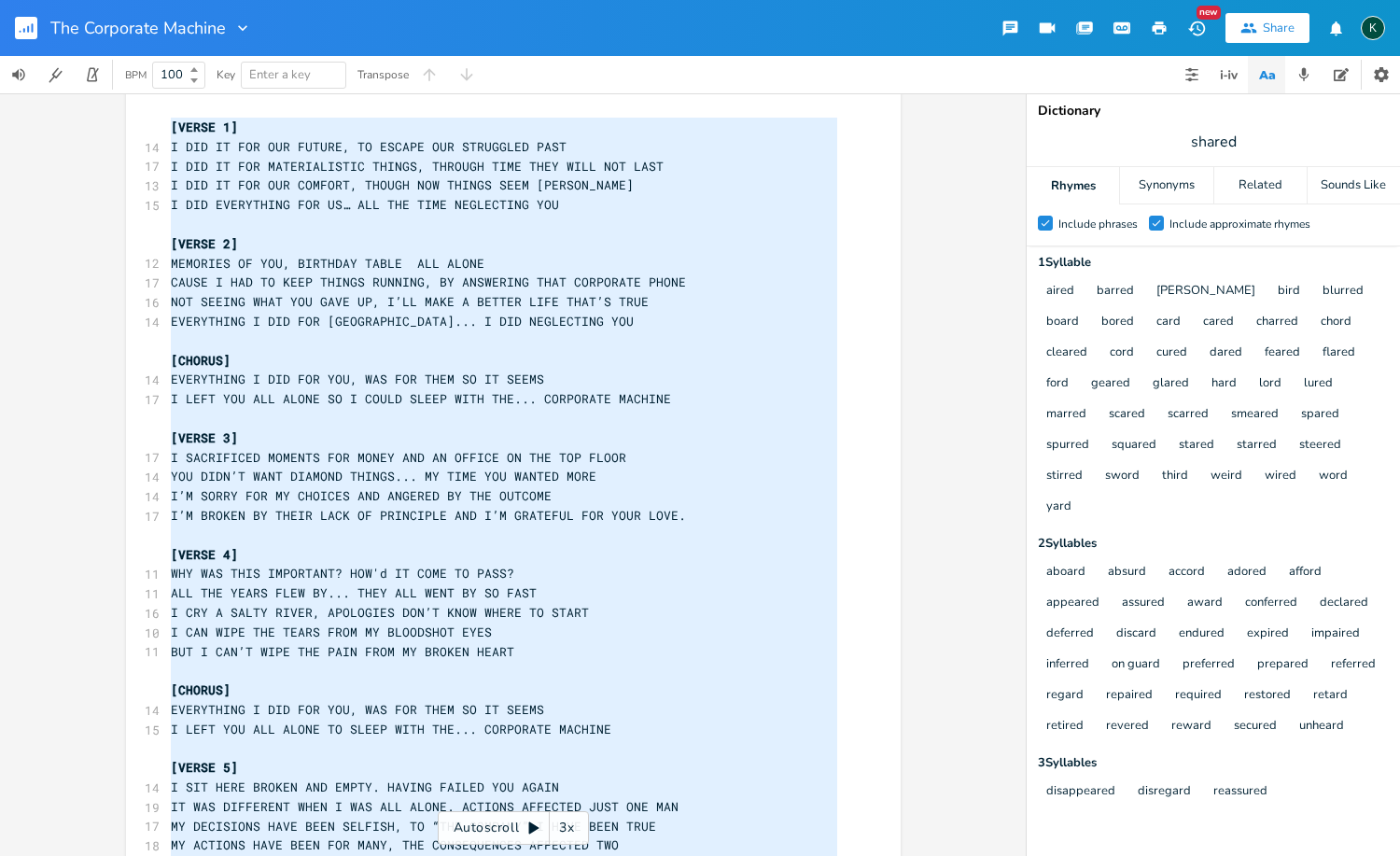
drag, startPoint x: 603, startPoint y: 773, endPoint x: 147, endPoint y: -120, distance: 1002.7
click at [147, 0] on html "The Corporate Machine New Share K BPM 100 Key Enter a key Transpose x [VERSE 1]…" at bounding box center [700, 428] width 1400 height 856
type textarea "[LOREM 9] I DOL SI AME CON ADIPIS, EL SEDDOE TEM INCIDIDUN UTLA E DOL MA ALI EN…"
click at [171, 127] on span "[VERSE 1]" at bounding box center [204, 127] width 67 height 17
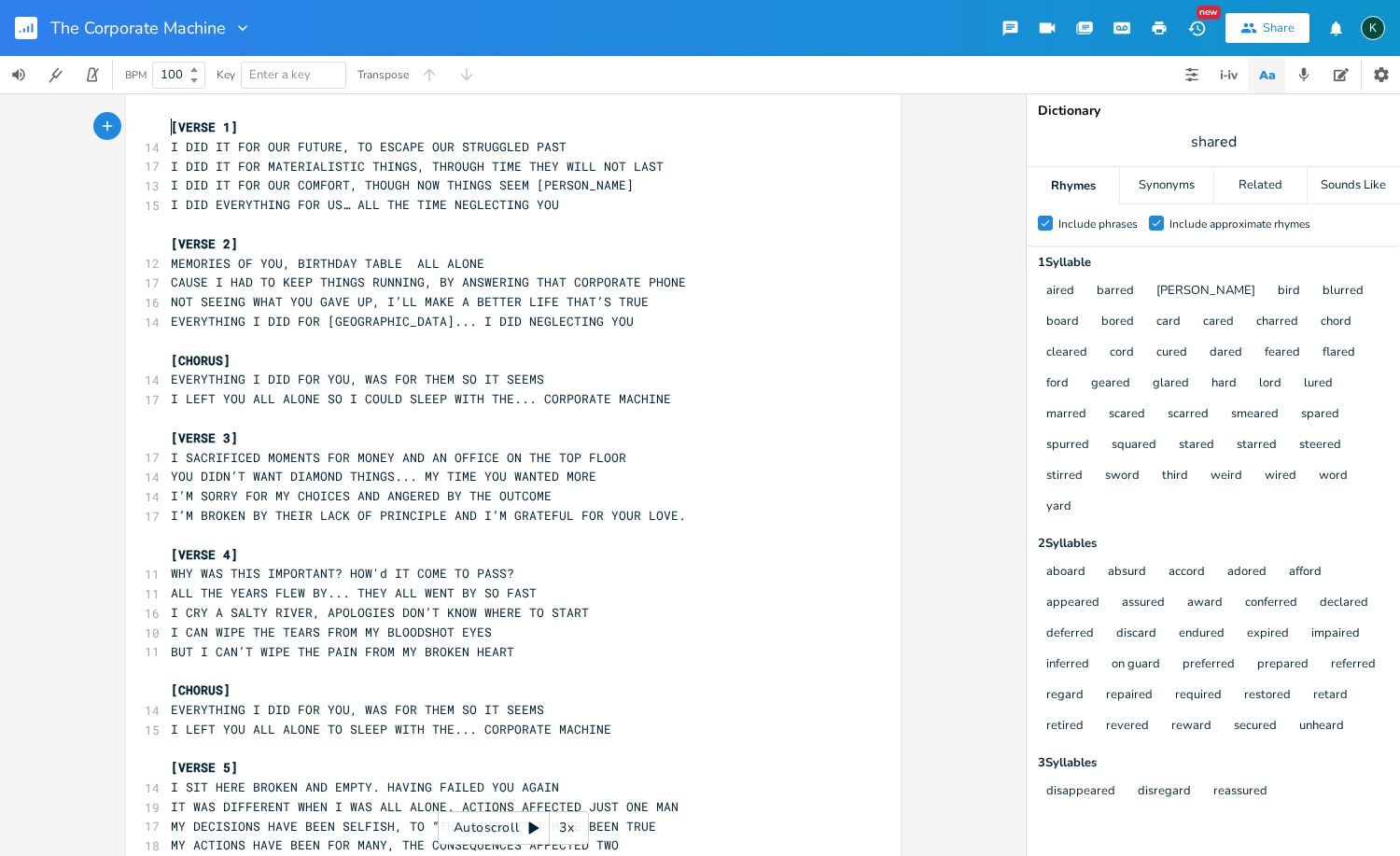
scroll to position [4, 0]
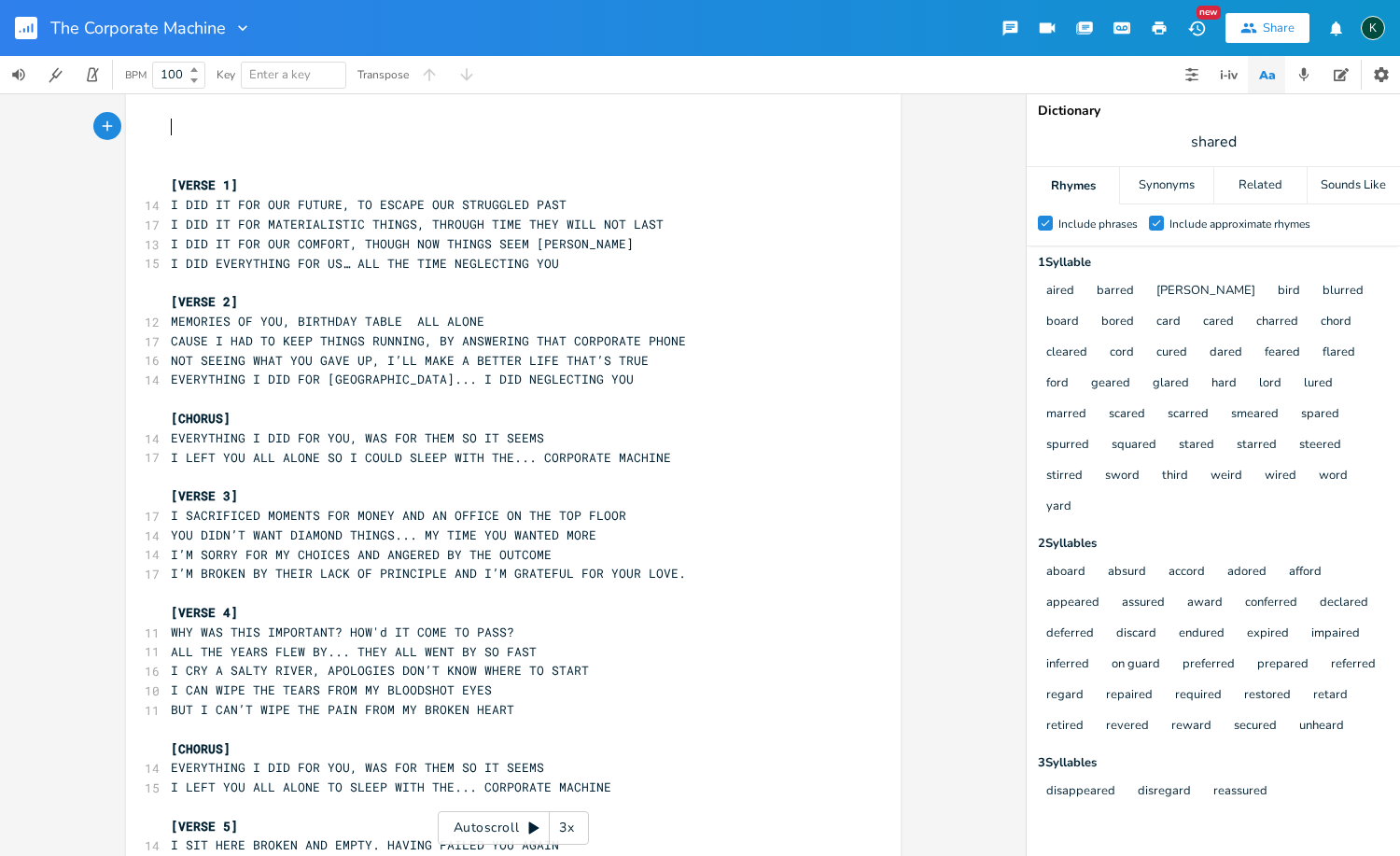
click at [170, 122] on pre "​" at bounding box center [504, 128] width 674 height 19
type textarea "remove caps...see if that helps"
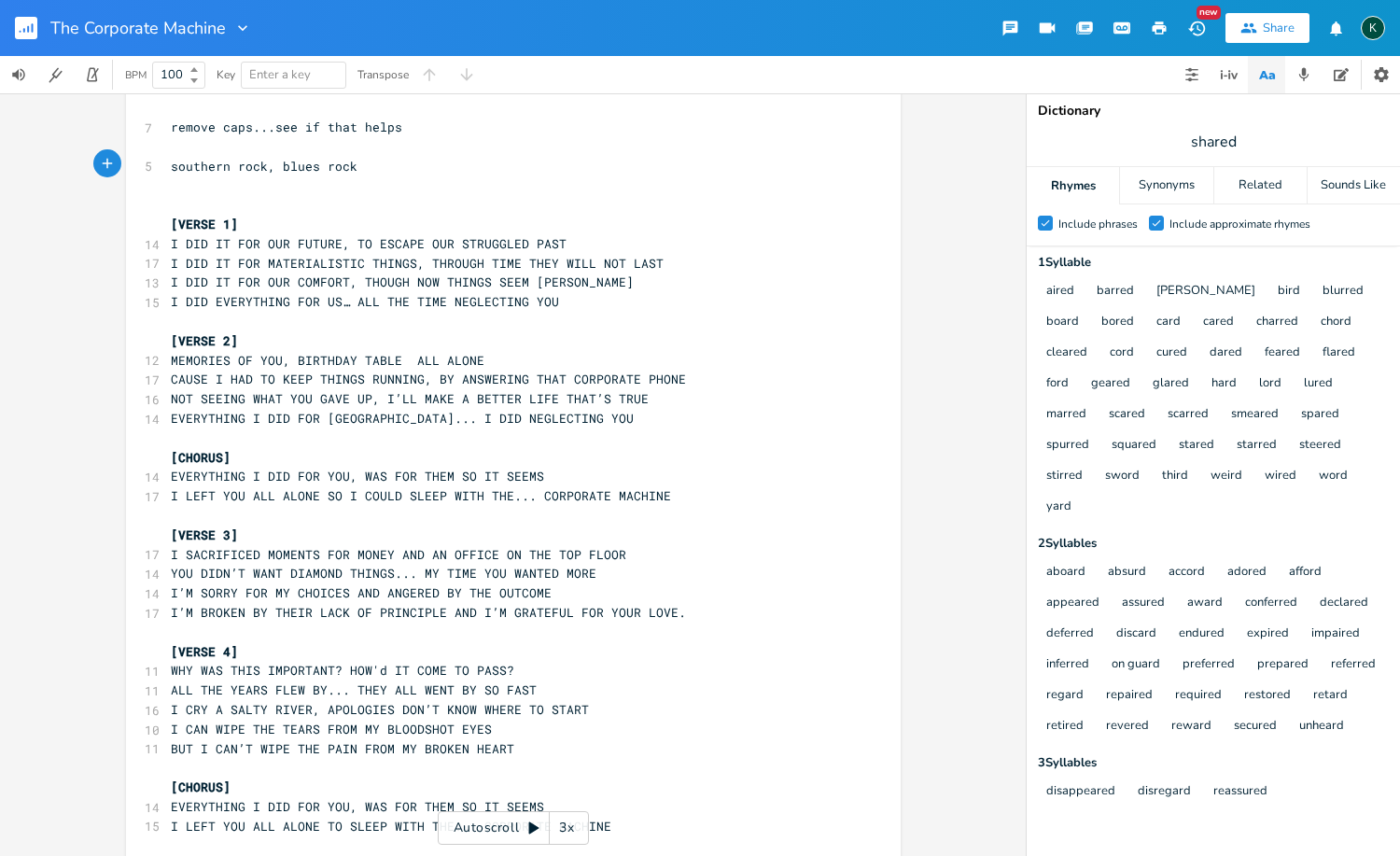
click at [24, 33] on rect "button" at bounding box center [26, 28] width 22 height 22
